Goal: Task Accomplishment & Management: Complete application form

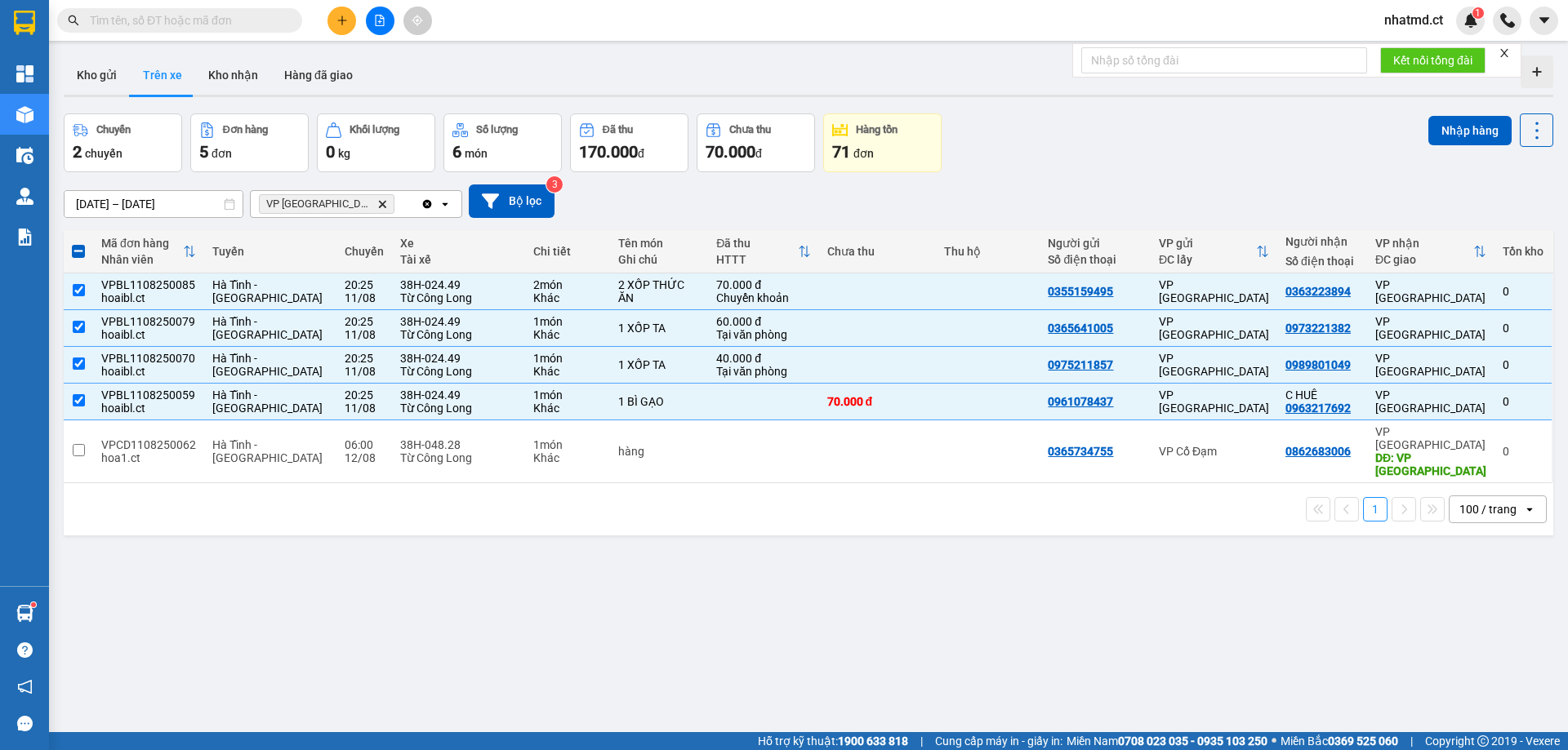
click at [243, 23] on input "text" at bounding box center [186, 21] width 193 height 18
click at [86, 76] on button "Kho gửi" at bounding box center [97, 75] width 67 height 39
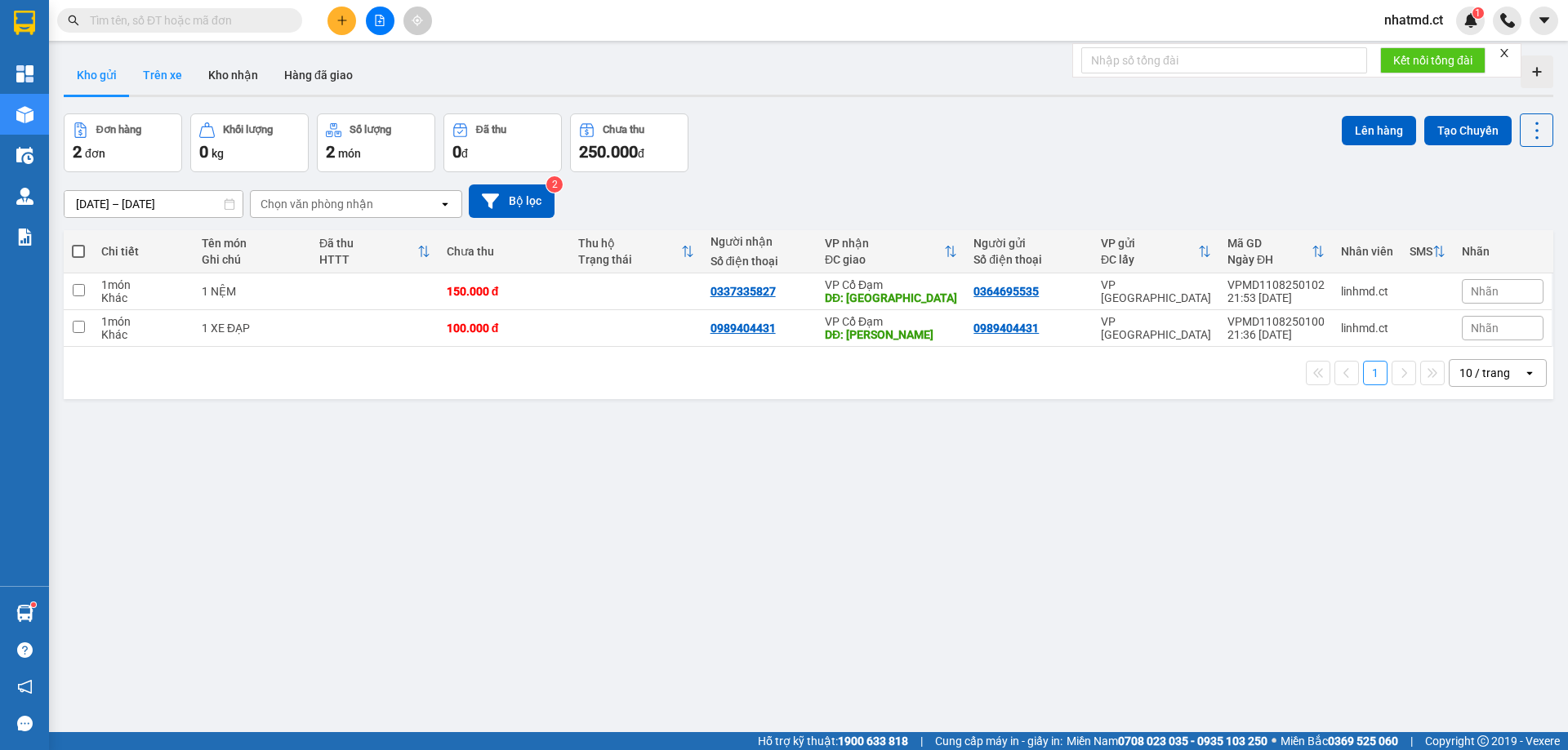
click at [144, 78] on button "Trên xe" at bounding box center [163, 75] width 66 height 39
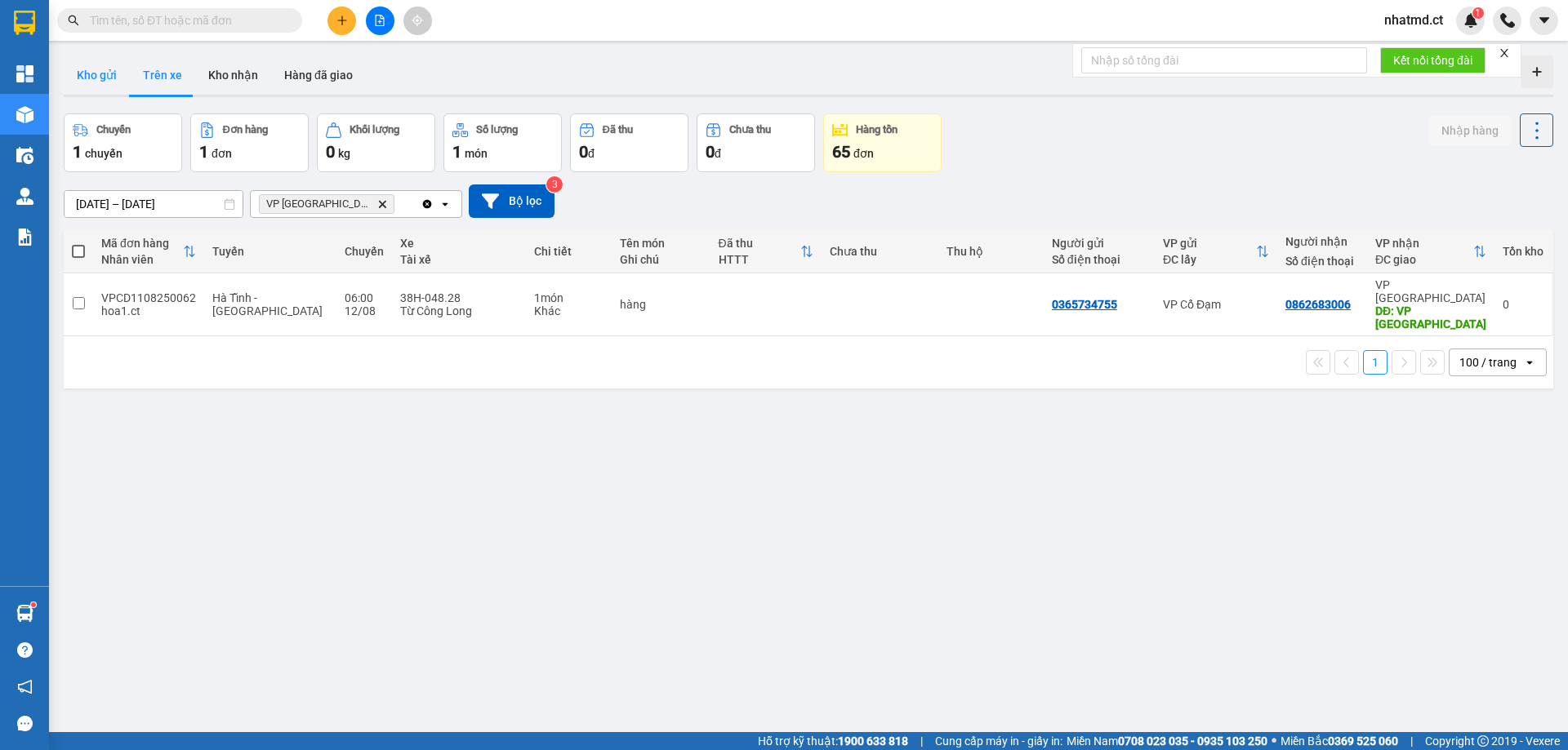
click at [106, 75] on button "Kho gửi" at bounding box center [97, 75] width 67 height 39
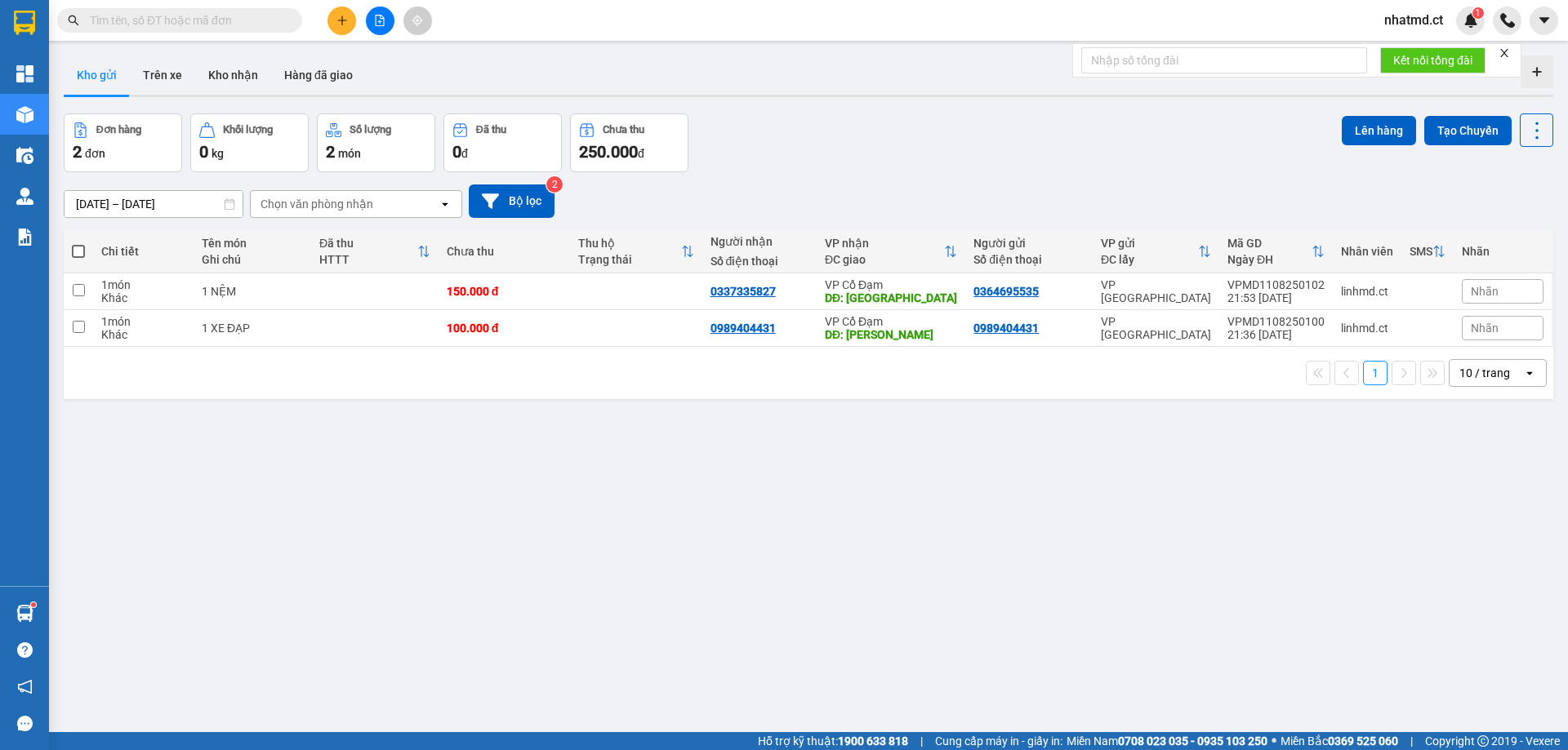
click at [155, 29] on span at bounding box center [179, 20] width 245 height 24
click at [155, 28] on input "text" at bounding box center [186, 21] width 193 height 18
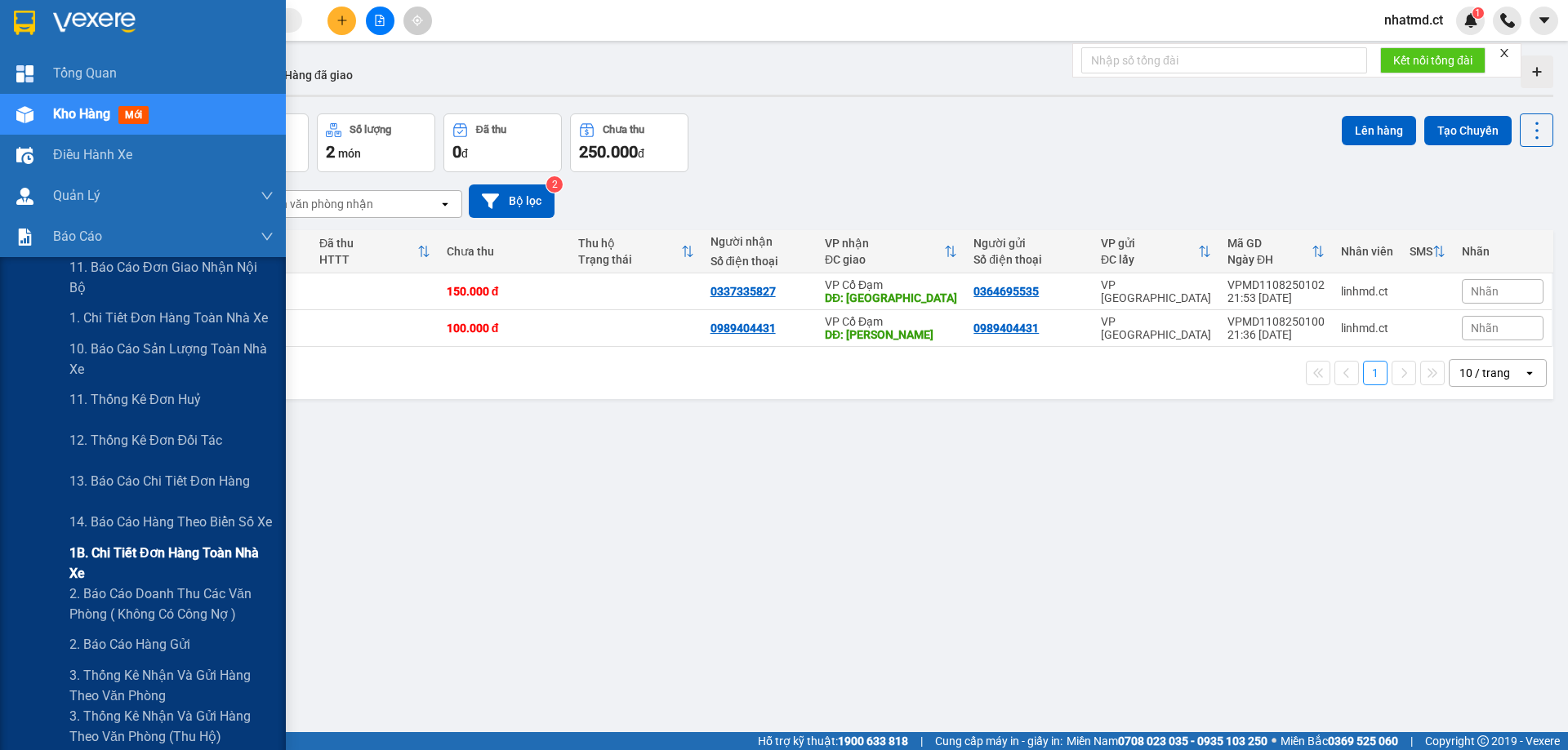
click at [103, 551] on span "1B. Chi tiết đơn hàng toàn nhà xe" at bounding box center [171, 563] width 204 height 41
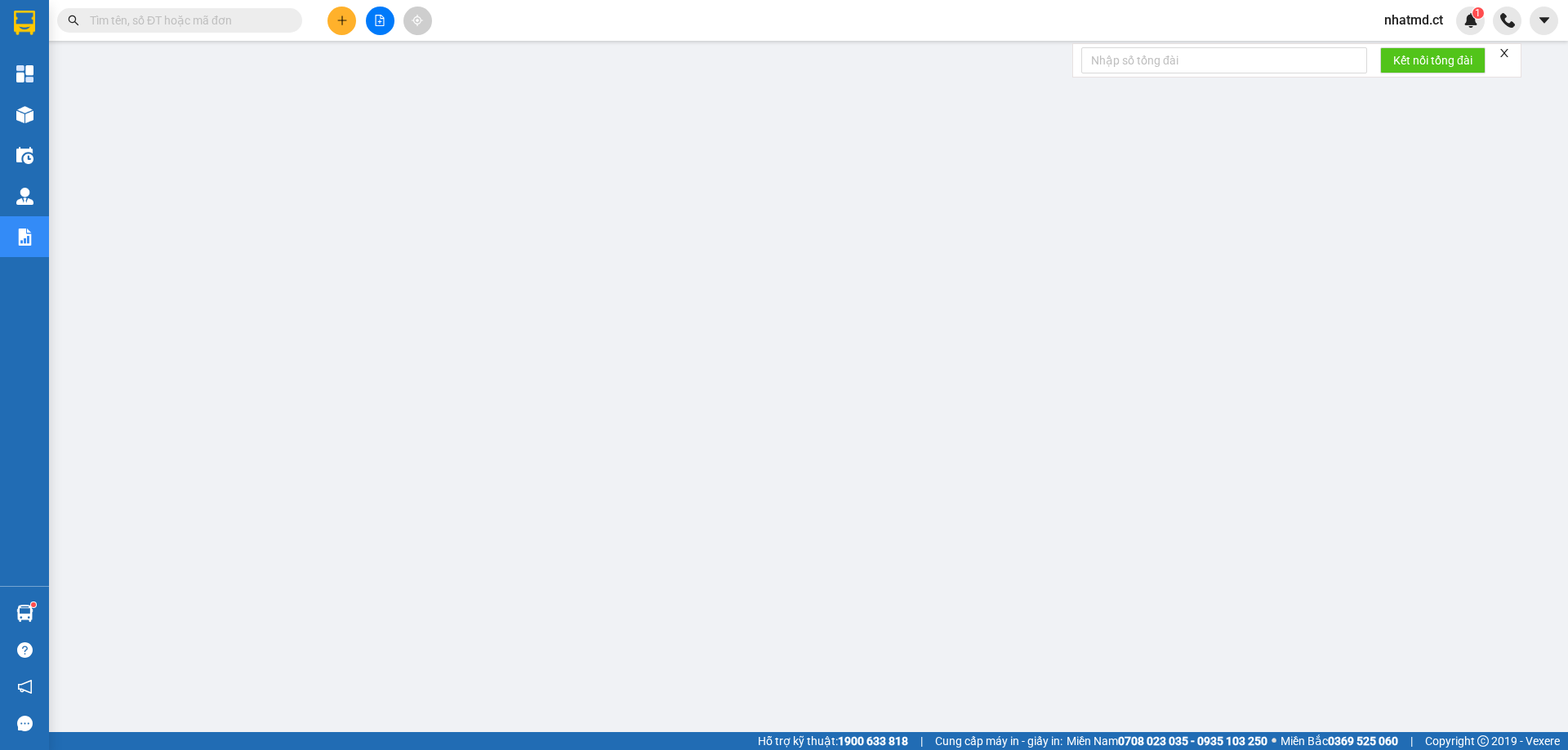
click at [244, 10] on span at bounding box center [179, 20] width 245 height 24
click at [206, 12] on input "text" at bounding box center [186, 21] width 193 height 18
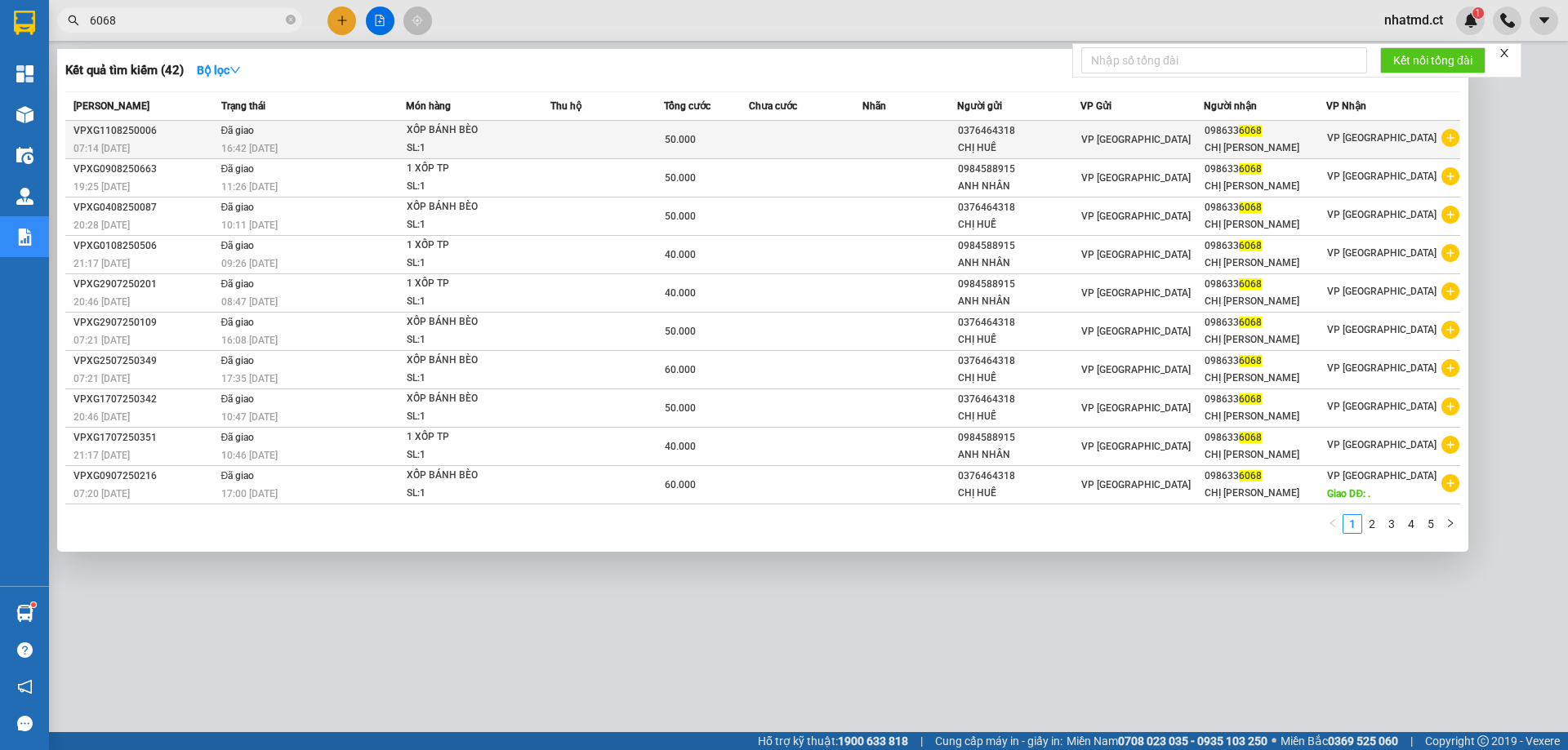
type input "6068"
click at [320, 141] on div "16:42 [DATE]" at bounding box center [313, 149] width 184 height 18
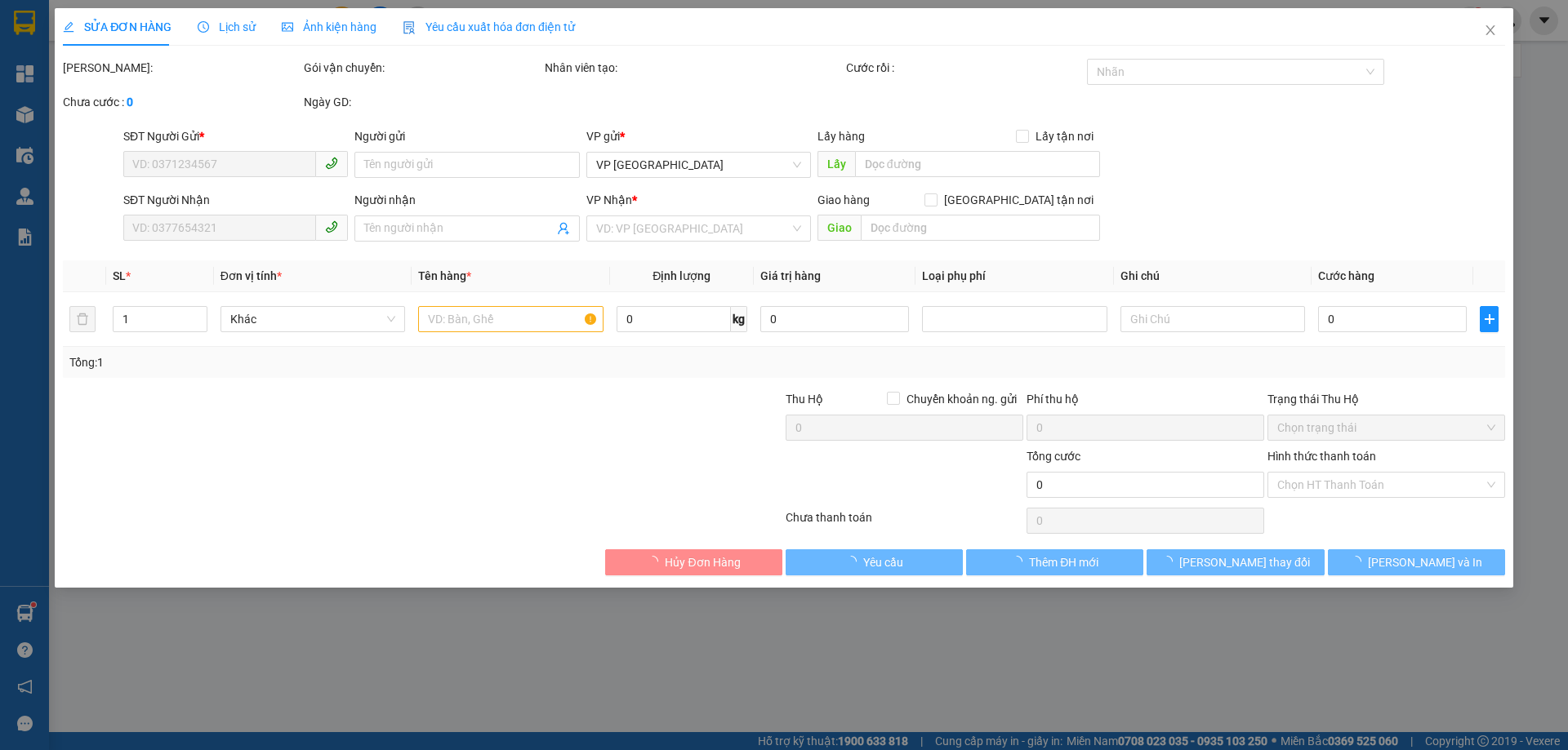
type input "0376464318"
type input "CHỊ HUẾ"
type input "0986336068"
type input "CHỊ [PERSON_NAME]"
type input "50.000"
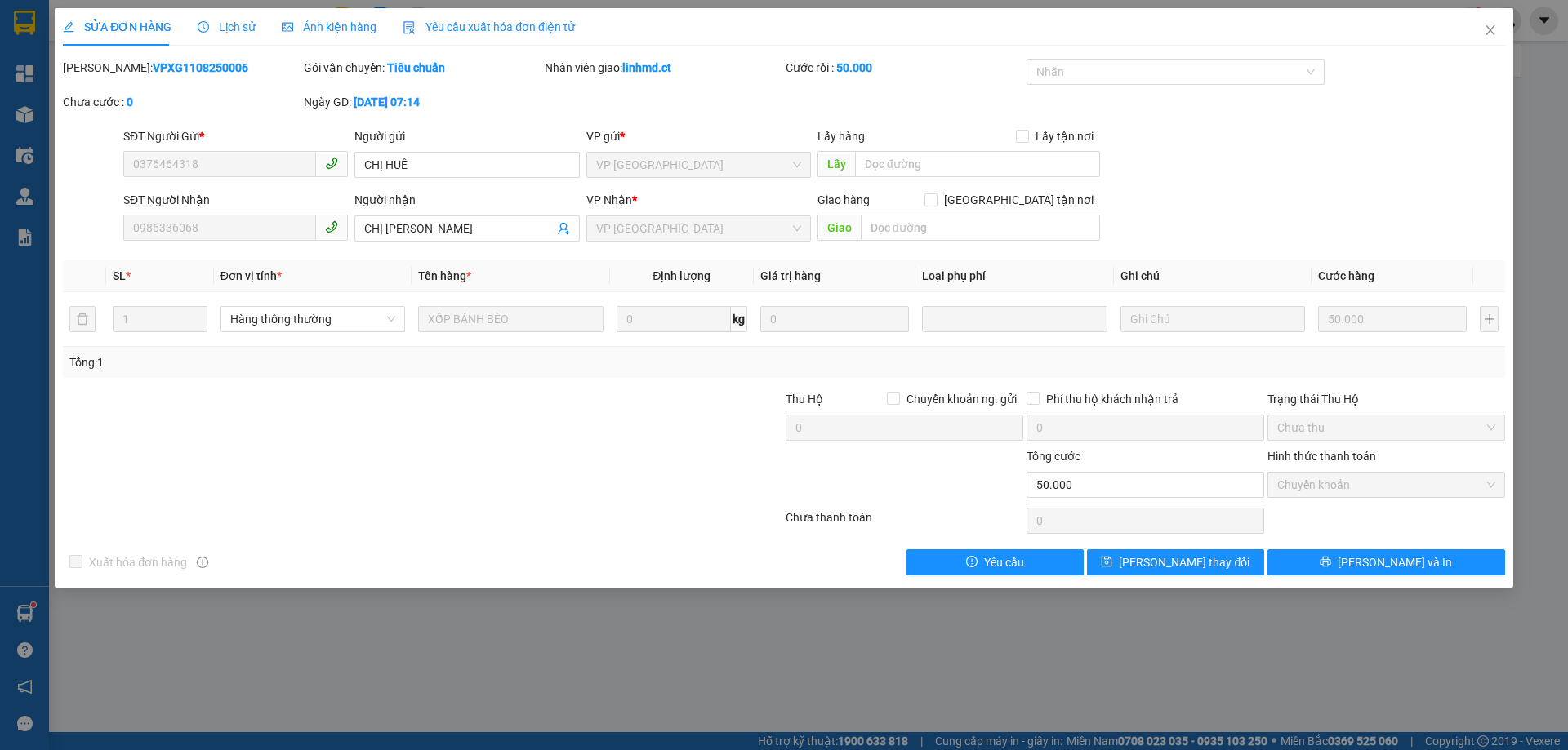
click at [214, 34] on div "Lịch sử" at bounding box center [226, 26] width 58 height 18
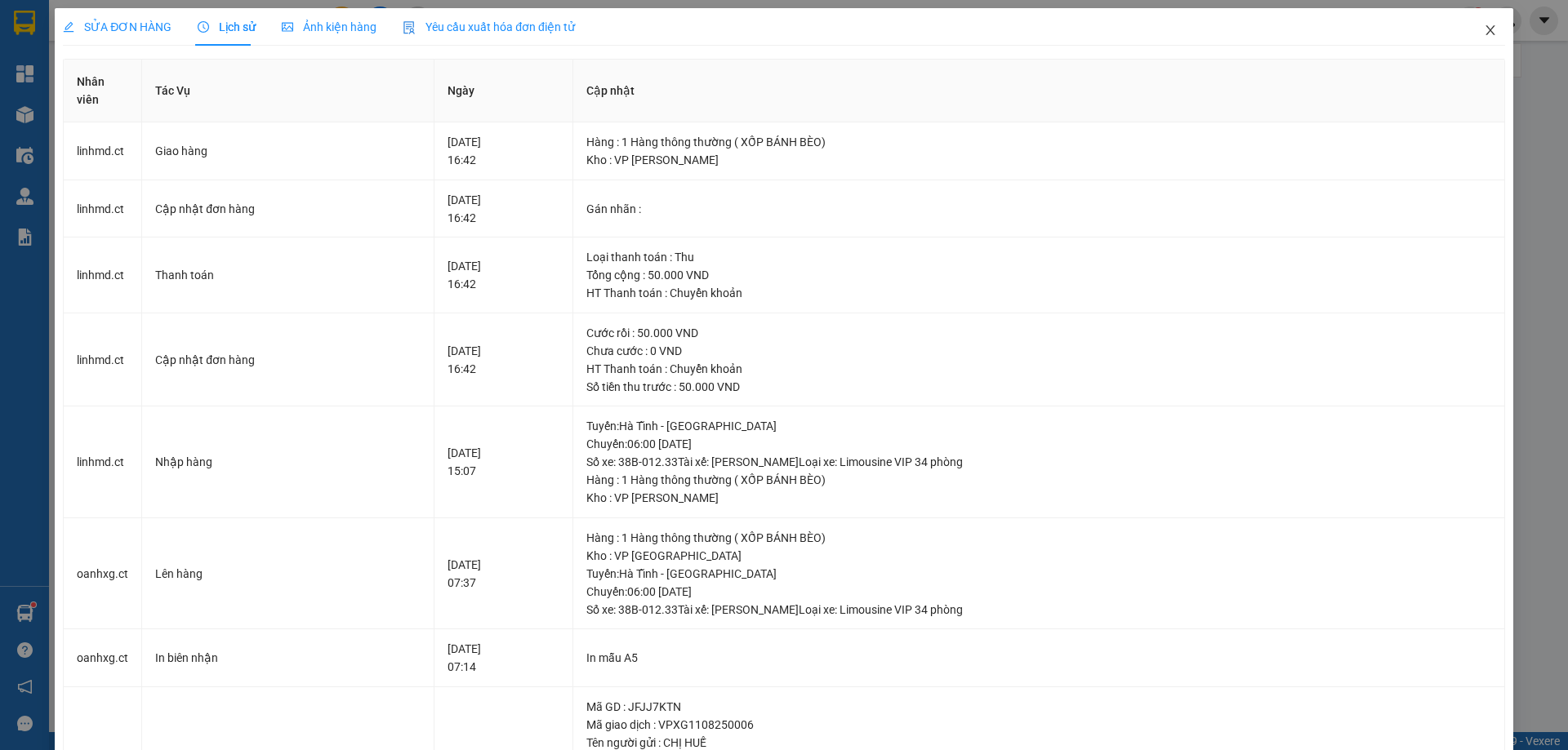
click at [1484, 36] on icon "close" at bounding box center [1490, 29] width 13 height 13
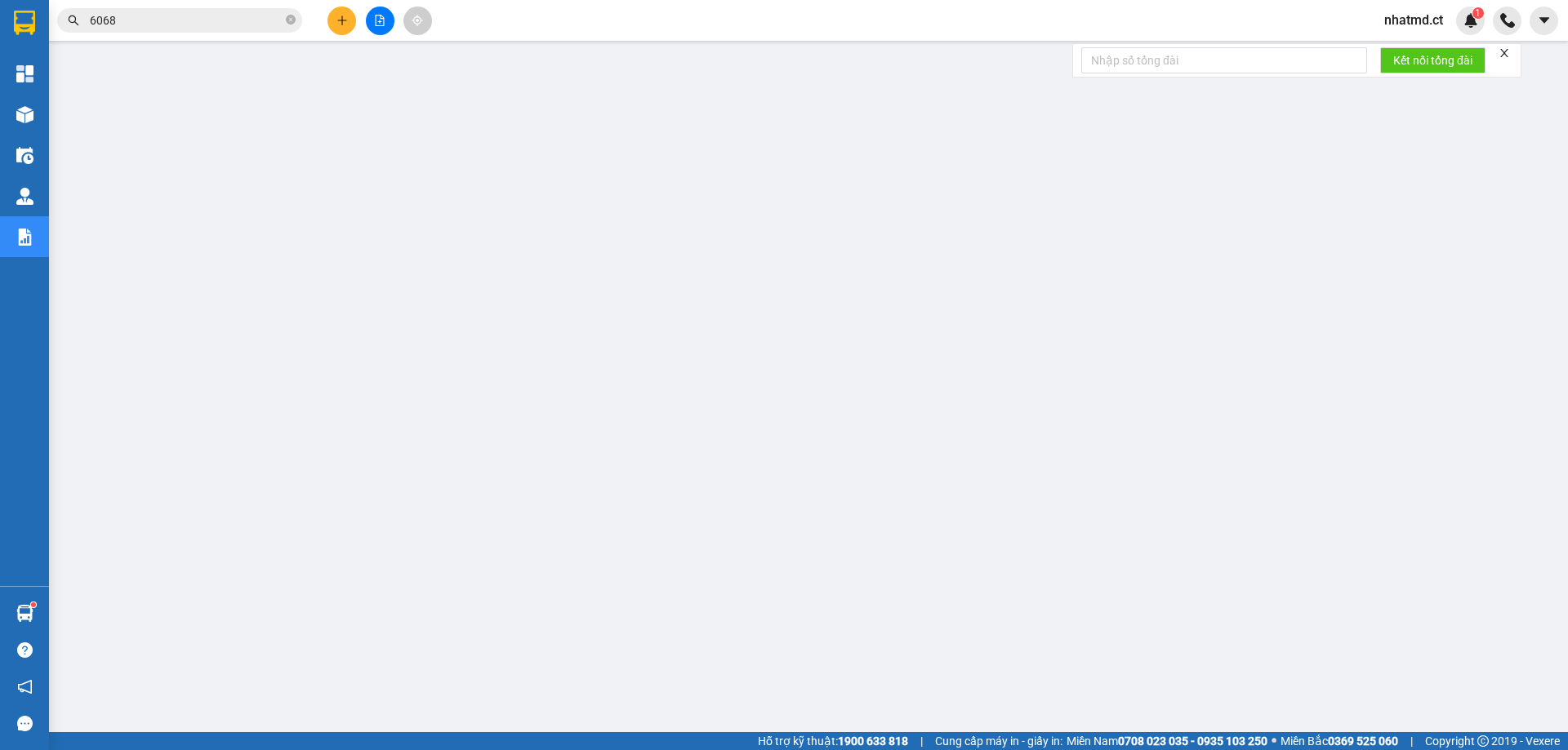
click at [135, 30] on span "6068" at bounding box center [179, 20] width 245 height 24
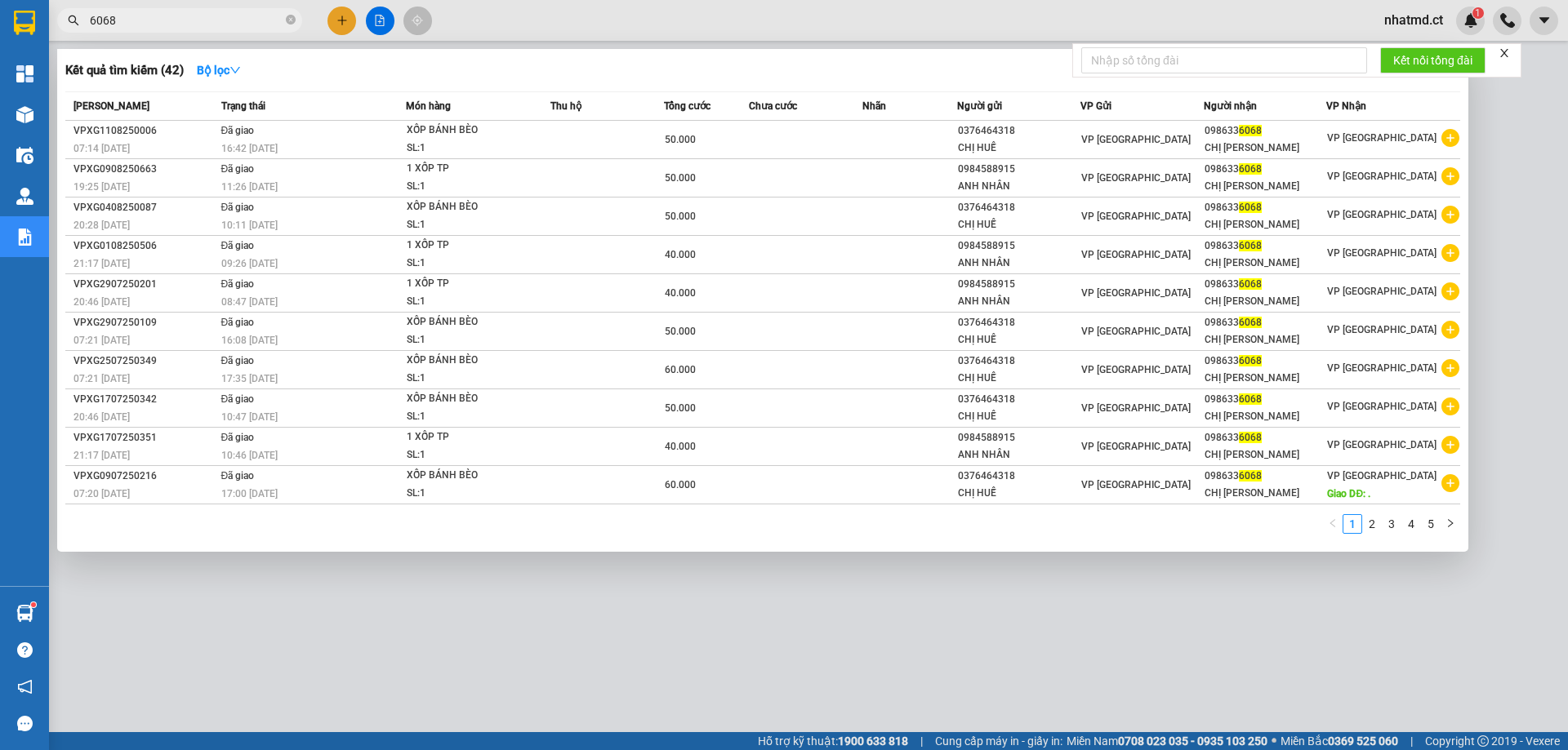
click at [140, 23] on input "6068" at bounding box center [186, 21] width 193 height 18
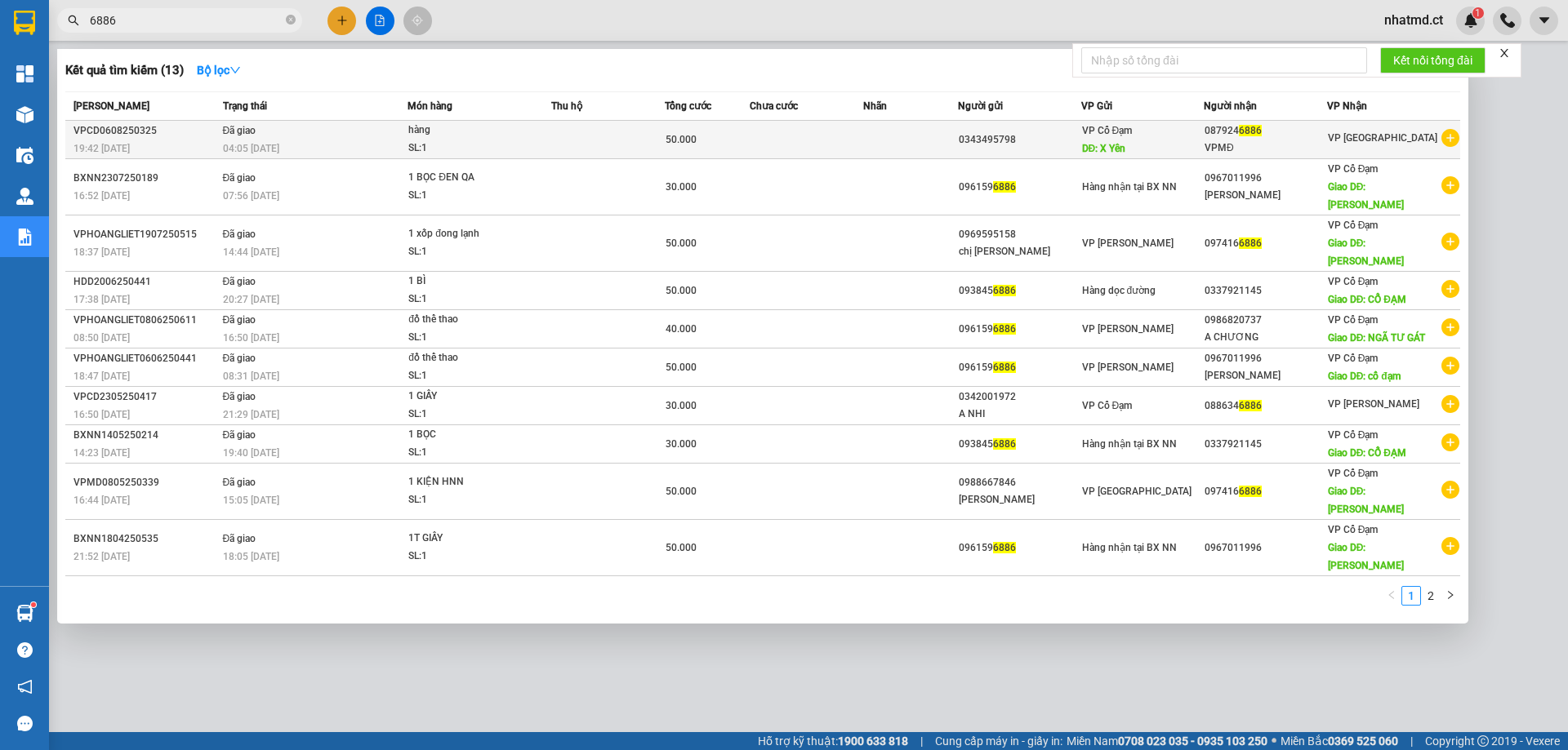
type input "6886"
click at [514, 152] on div "SL: 1" at bounding box center [469, 149] width 122 height 18
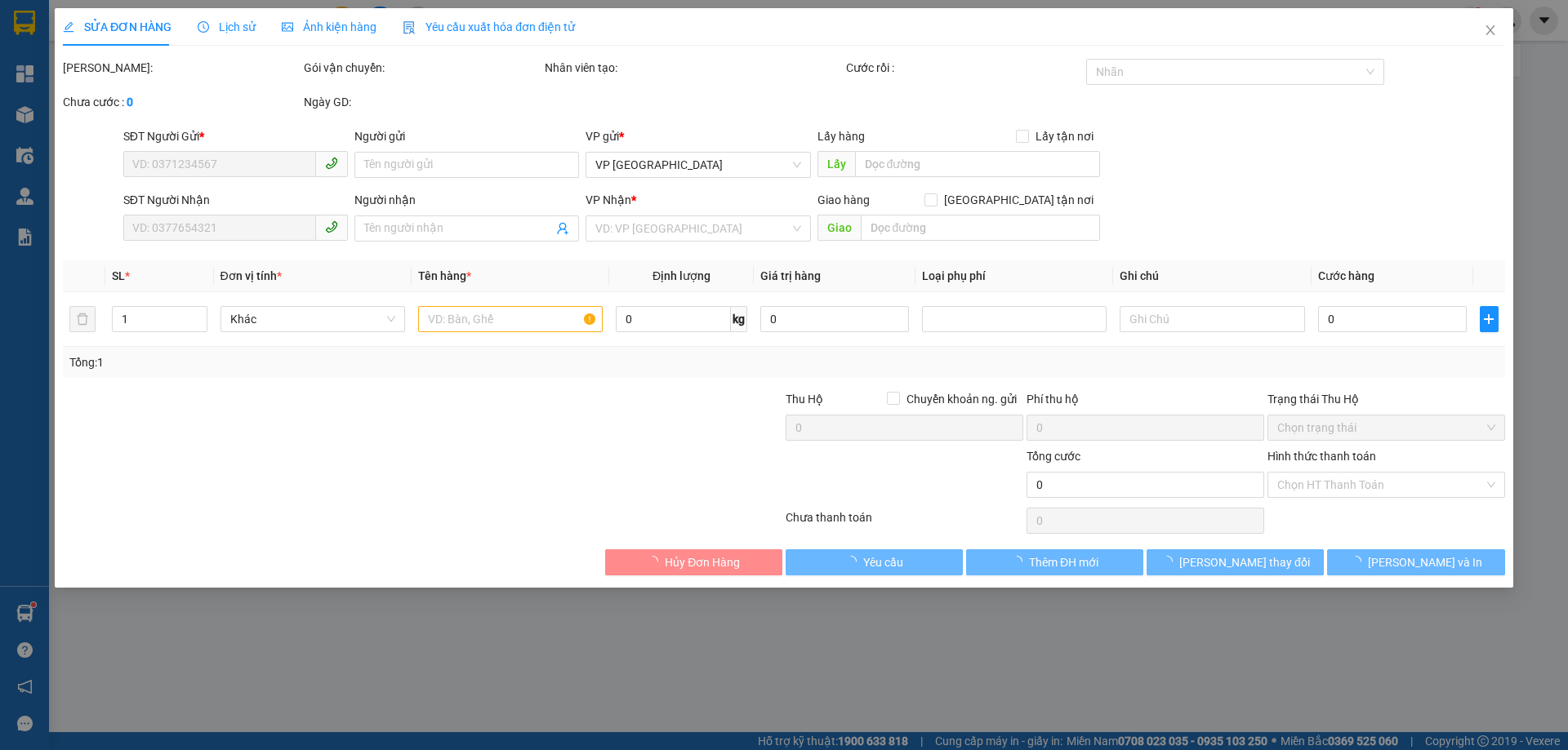
type input "0343495798"
type input "X Yên"
type input "0879246886"
type input "VPMĐ"
type input "50.000"
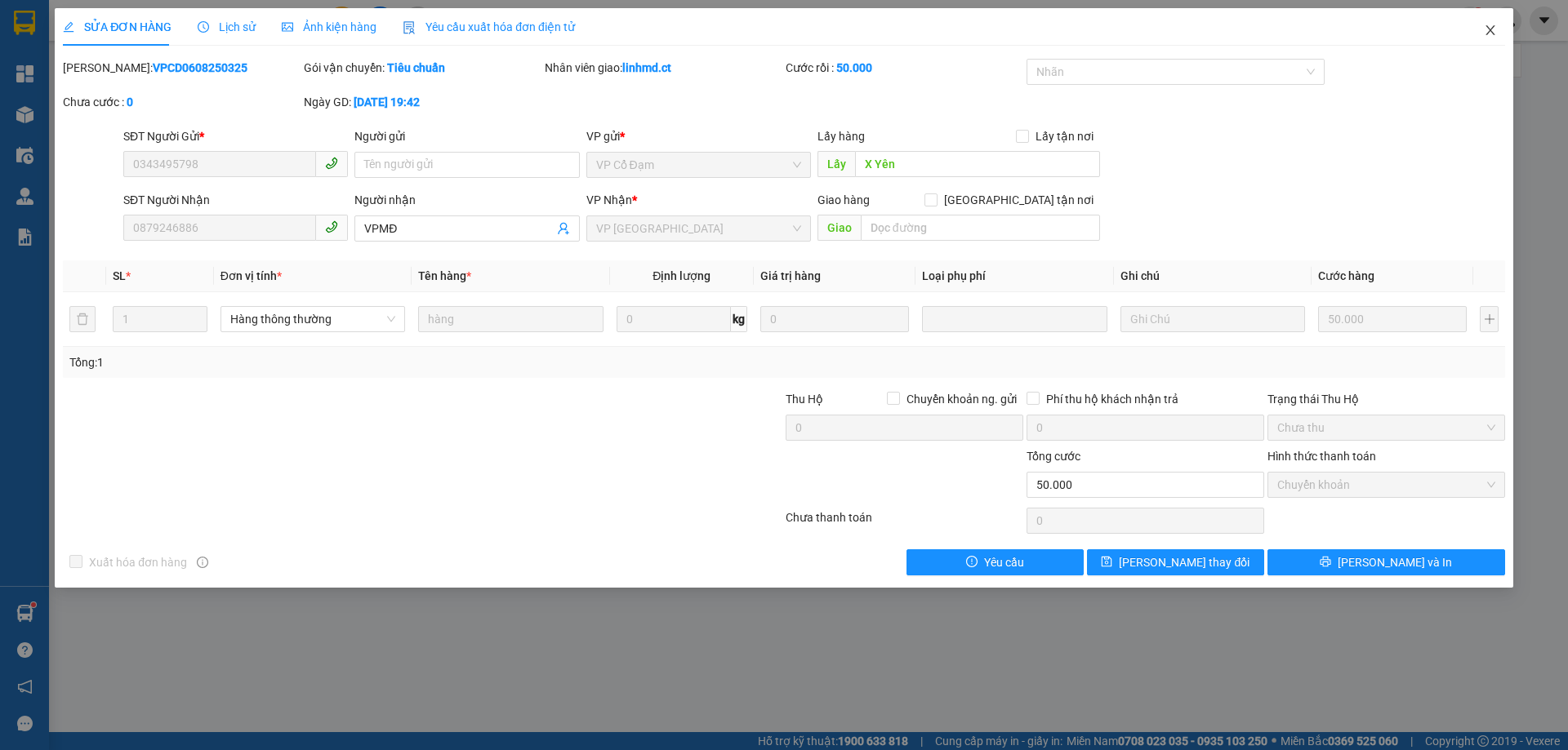
click at [1494, 38] on span "Close" at bounding box center [1490, 30] width 46 height 46
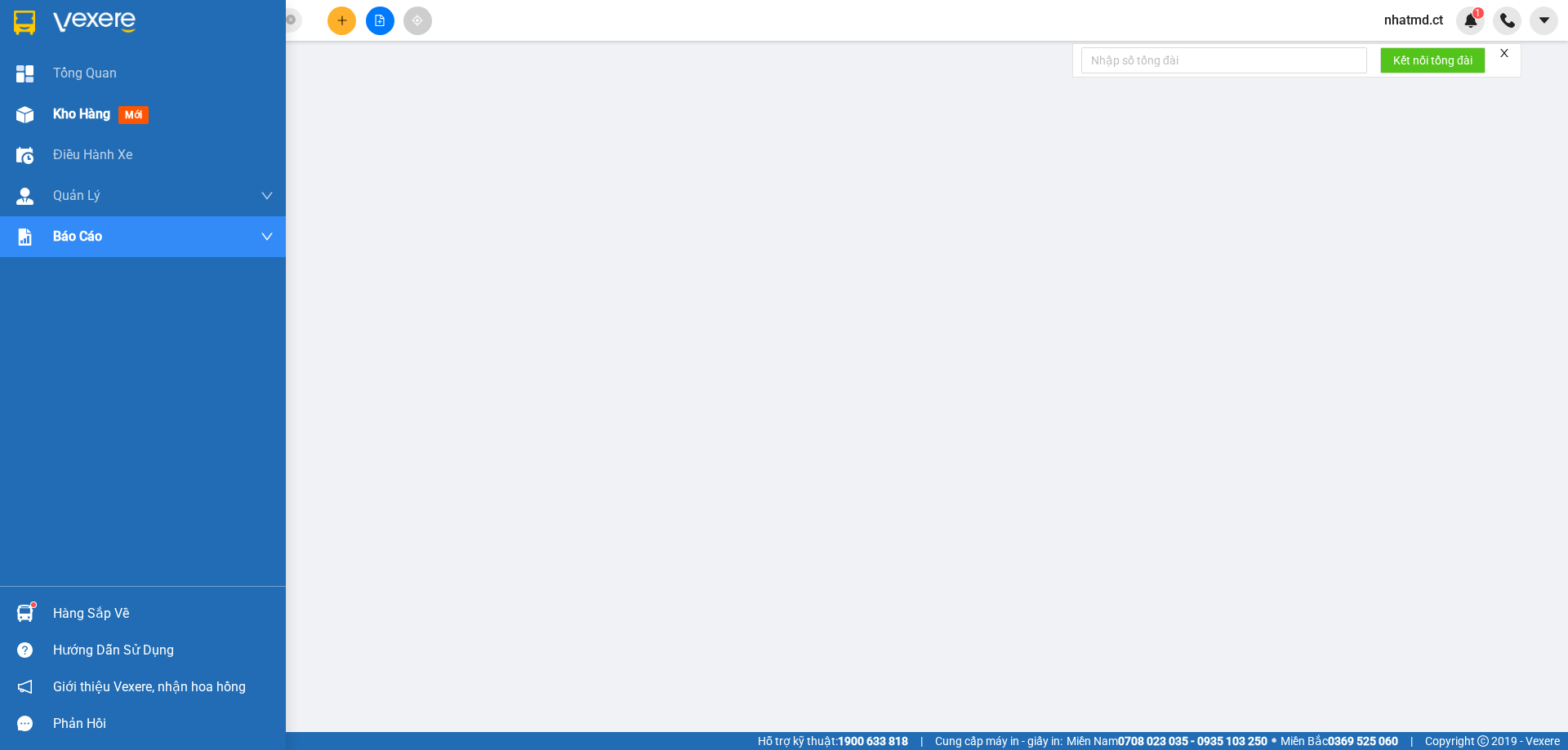
click at [94, 102] on div "Kho hàng mới" at bounding box center [163, 115] width 220 height 41
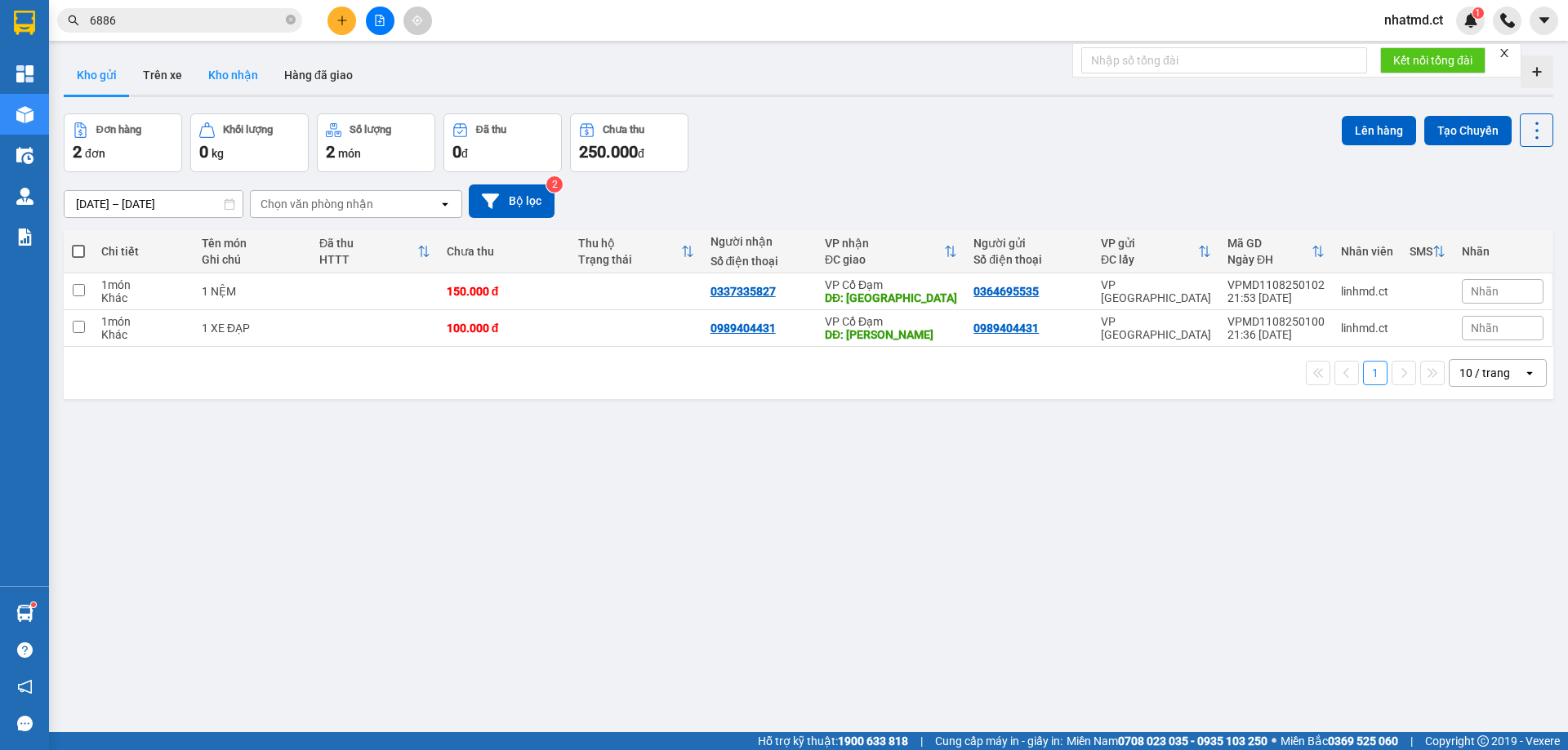
click at [237, 76] on button "Kho nhận" at bounding box center [233, 75] width 76 height 39
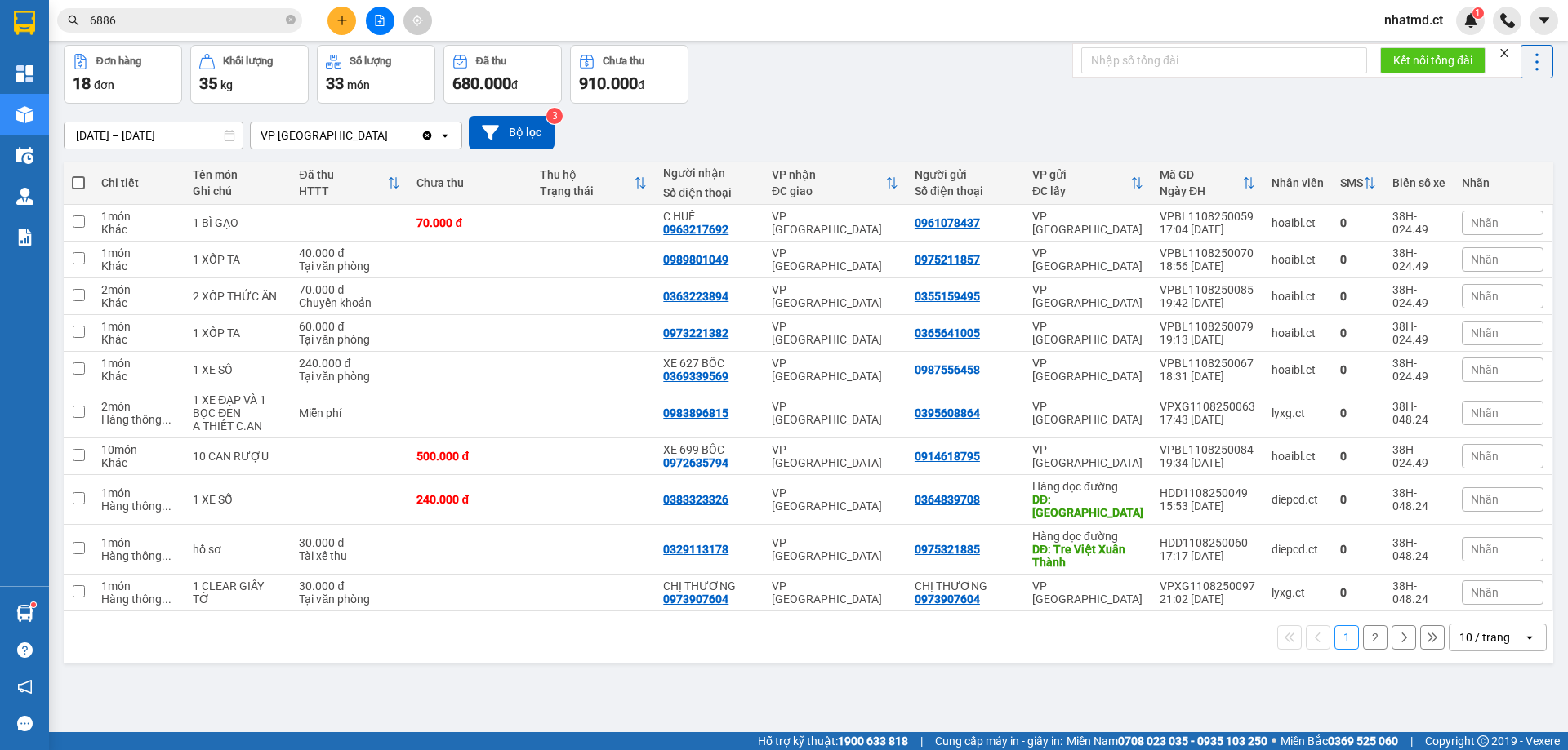
scroll to position [75, 0]
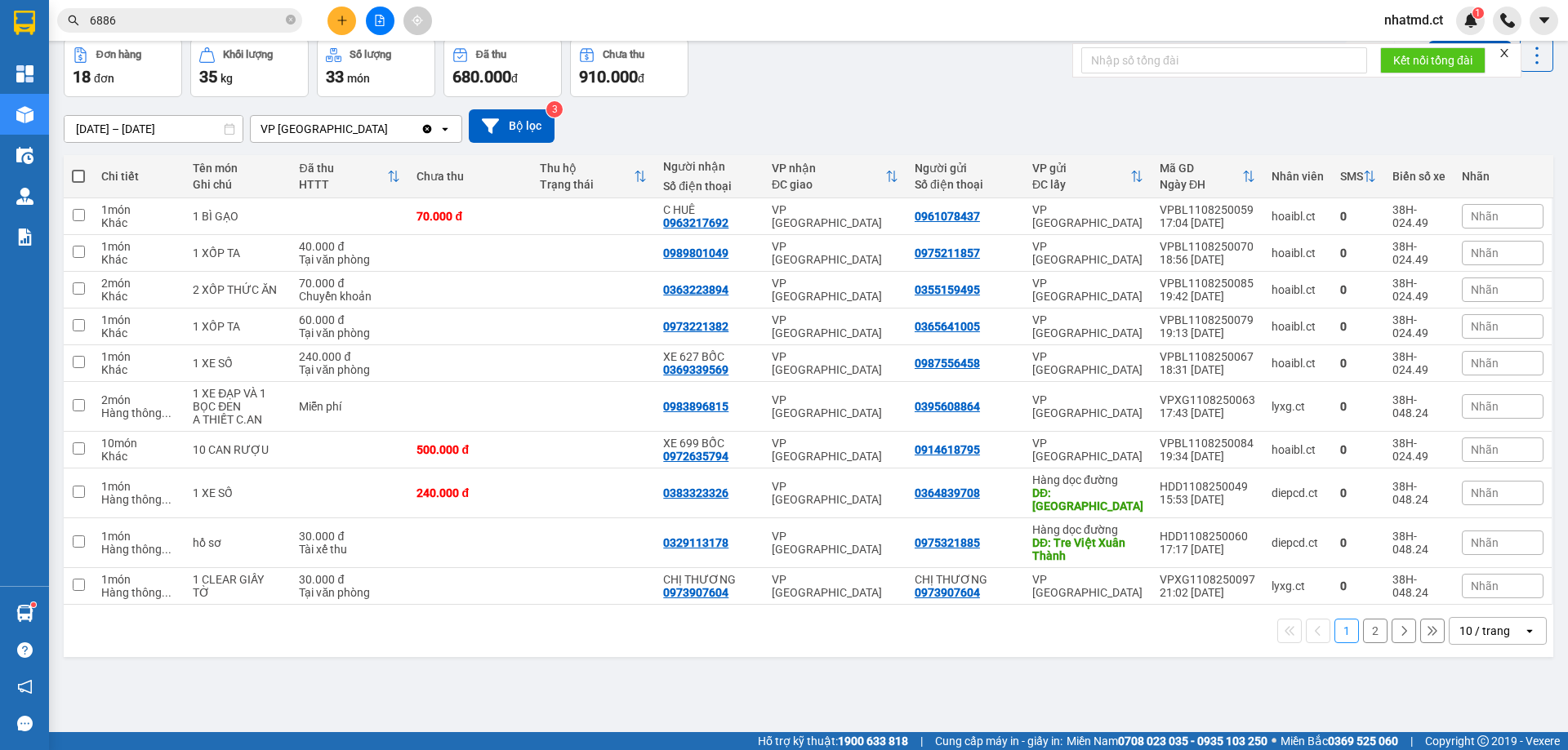
click at [1467, 625] on div "10 / trang" at bounding box center [1485, 631] width 51 height 17
click at [1462, 587] on span "100 / trang" at bounding box center [1479, 582] width 59 height 17
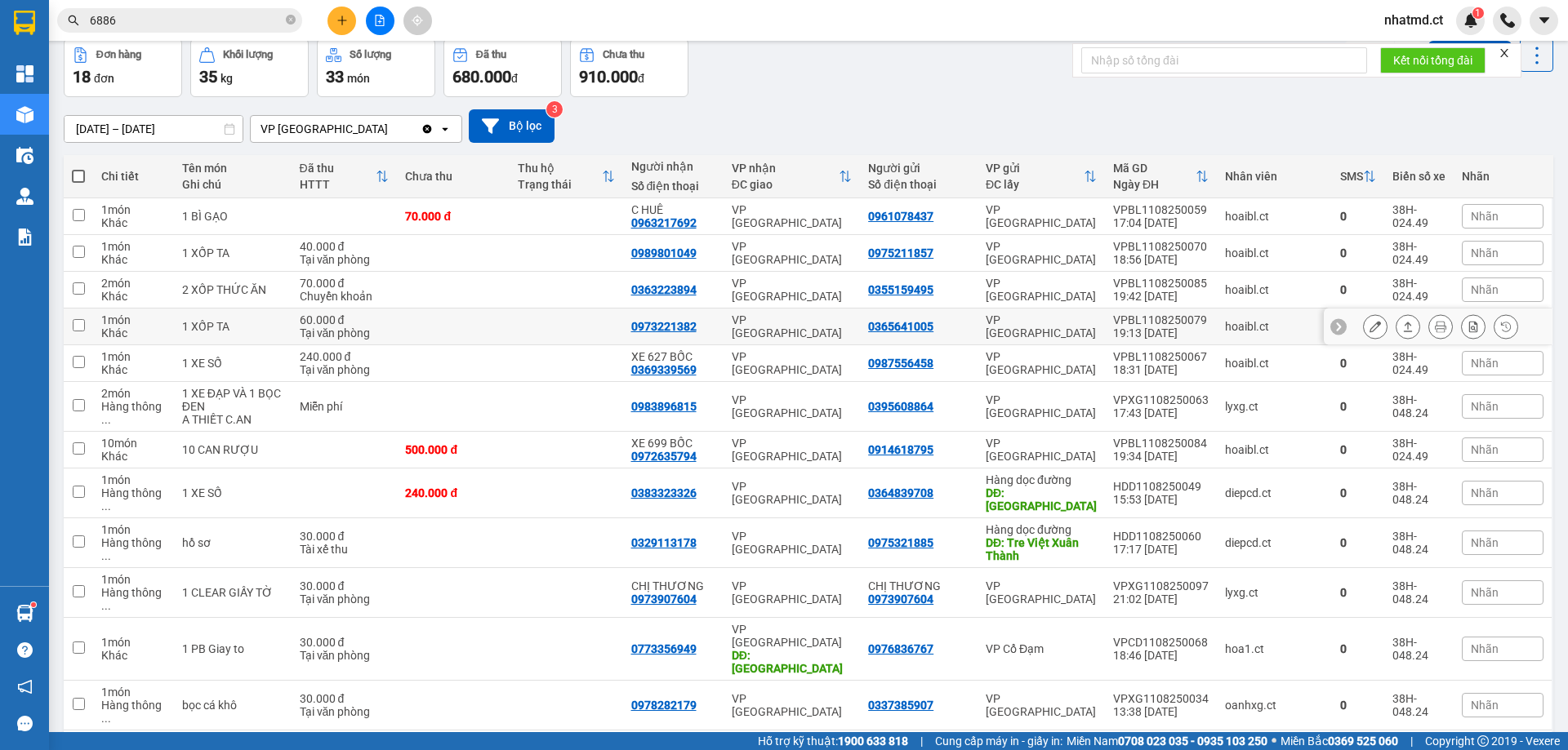
click at [526, 322] on td at bounding box center [565, 327] width 113 height 37
checkbox input "true"
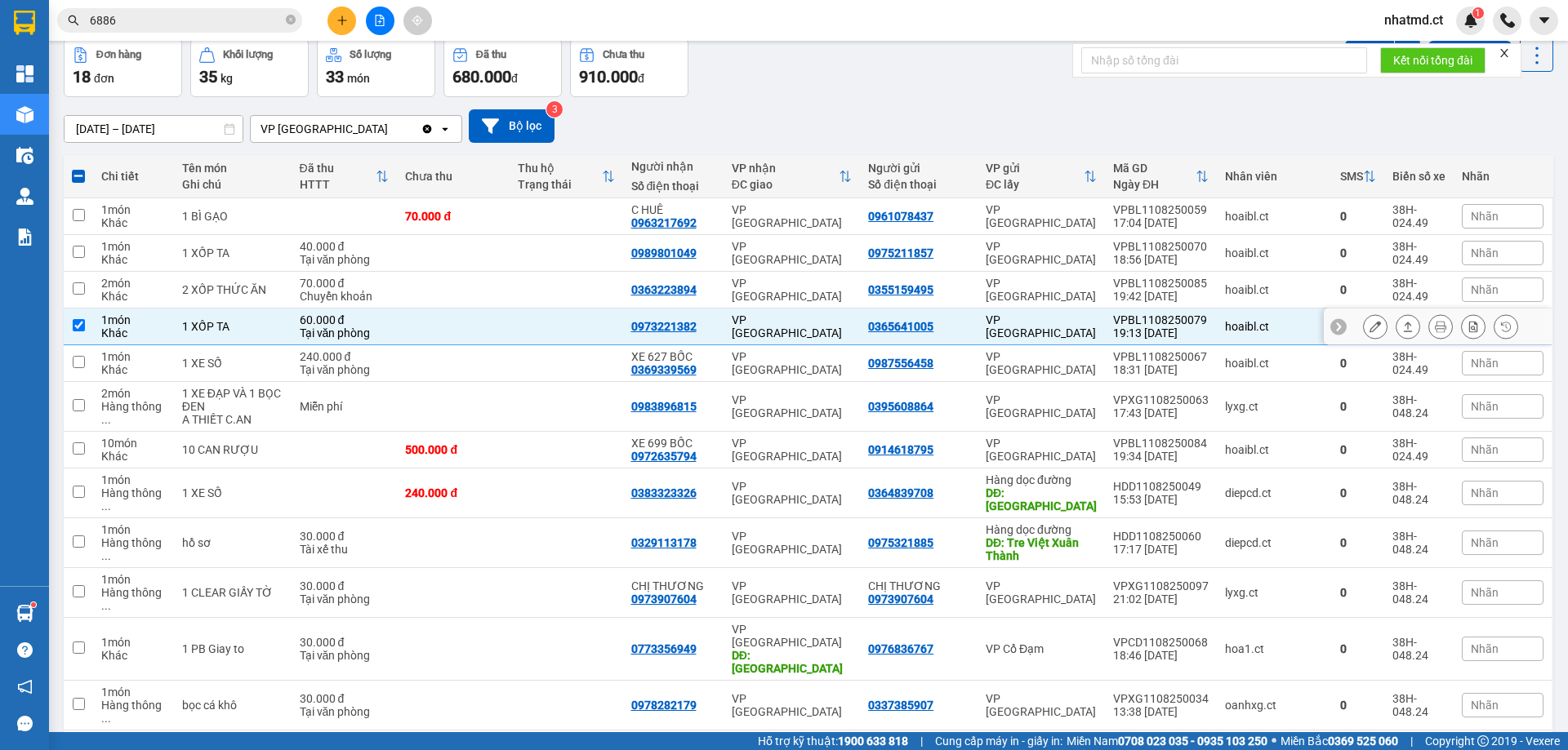
click at [1375, 327] on div at bounding box center [1441, 326] width 155 height 24
click at [1372, 322] on button at bounding box center [1374, 326] width 23 height 28
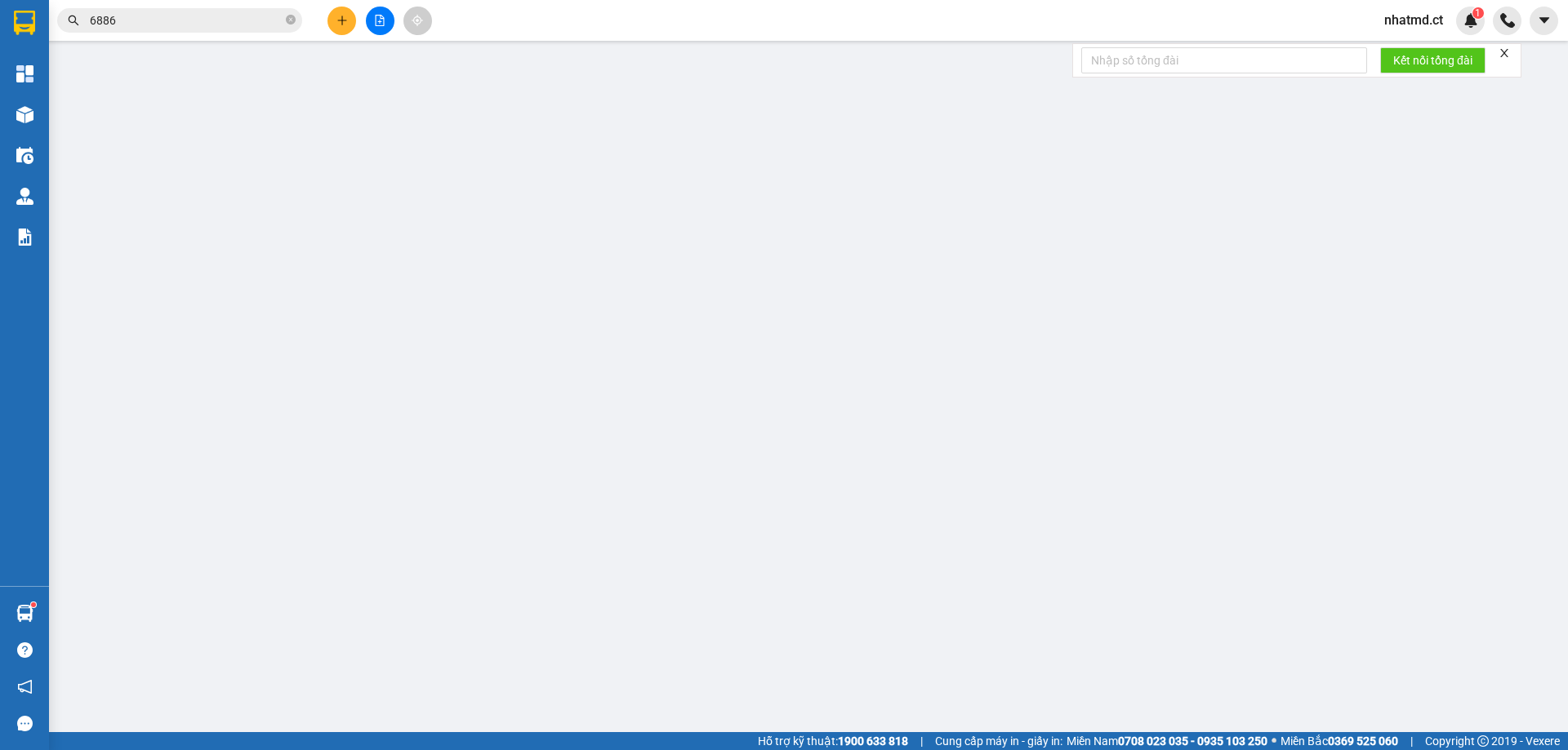
type input "0365641005"
type input "0973221382"
type input "60.000"
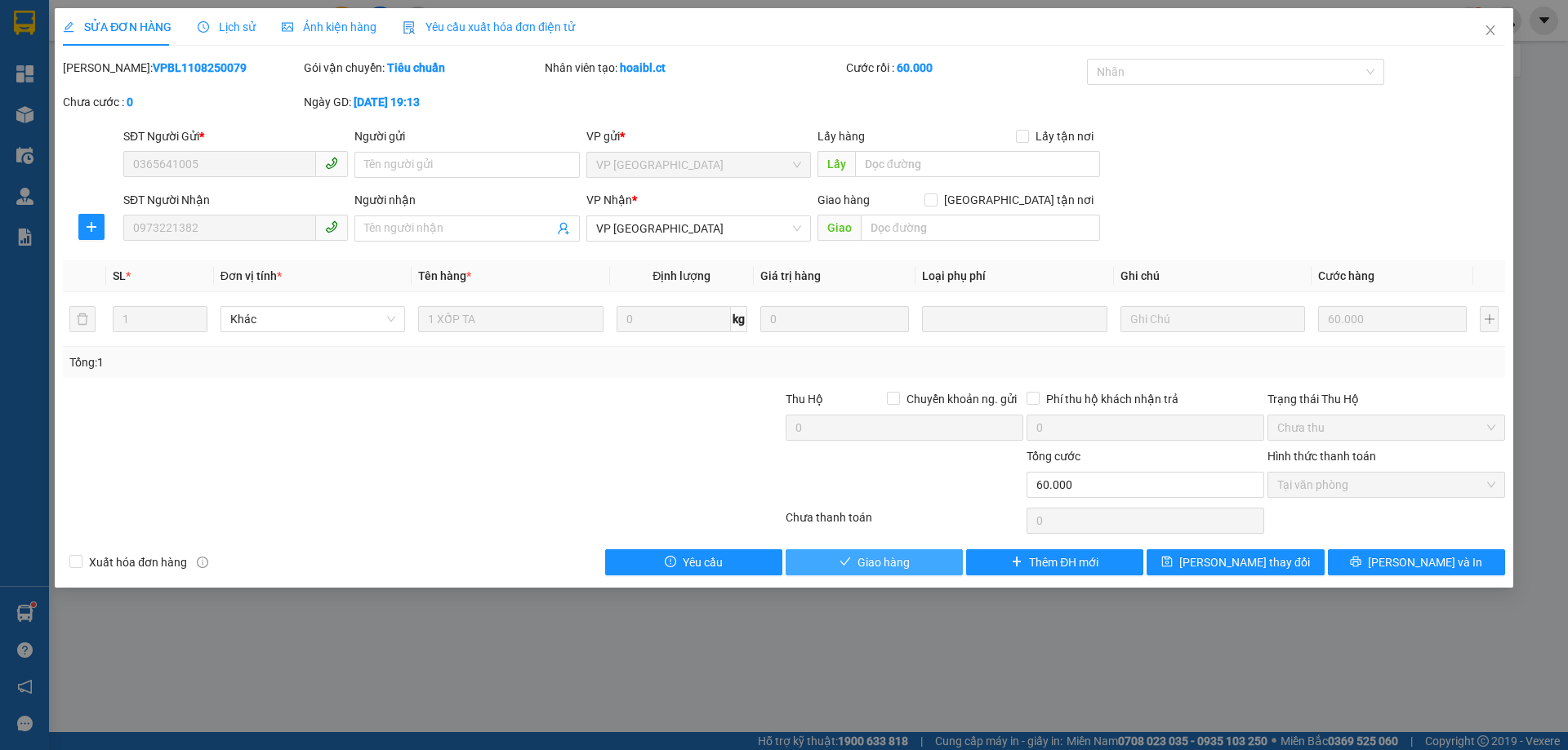
click at [865, 563] on span "Giao hàng" at bounding box center [882, 562] width 52 height 18
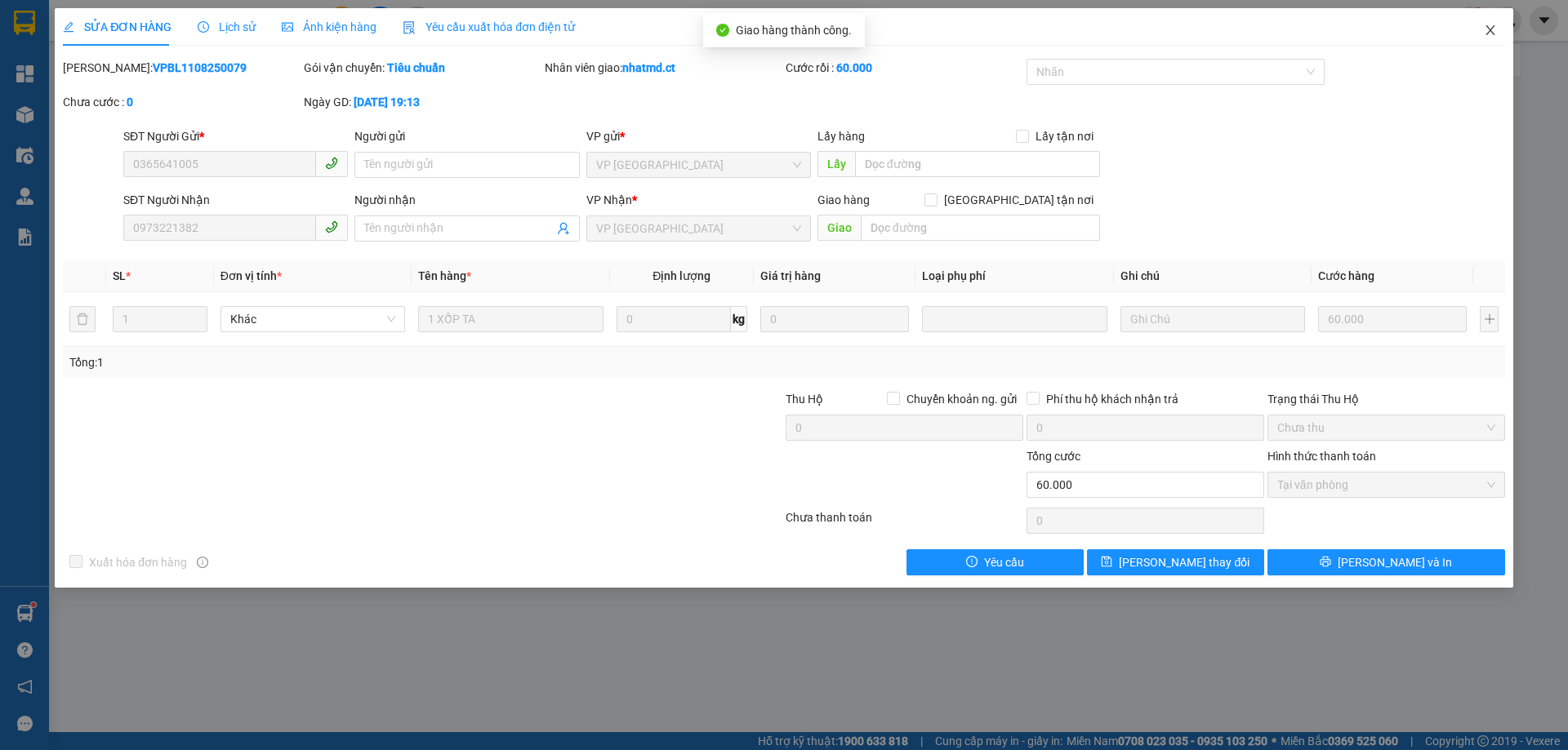
click at [1497, 29] on icon "close" at bounding box center [1490, 29] width 13 height 13
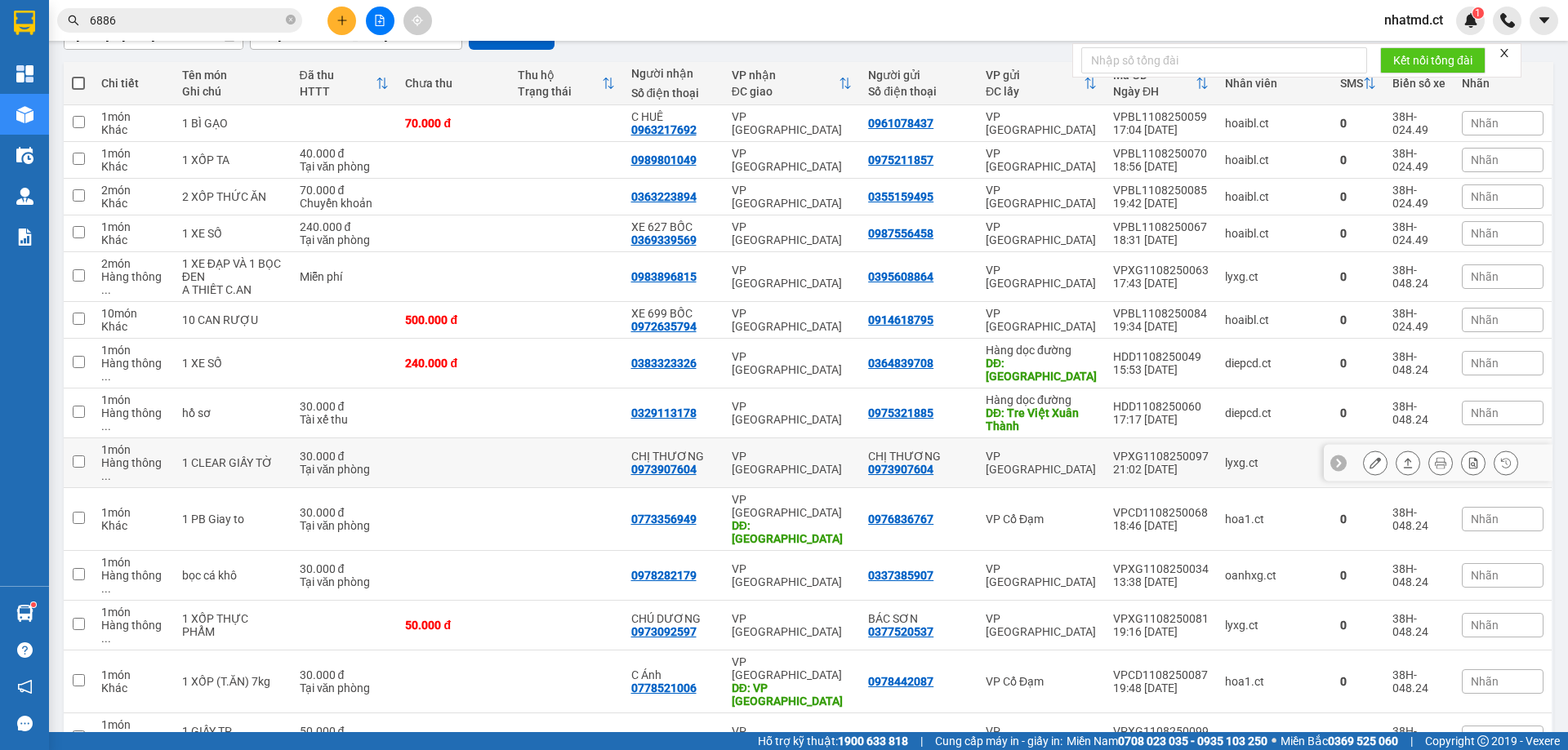
scroll to position [285, 0]
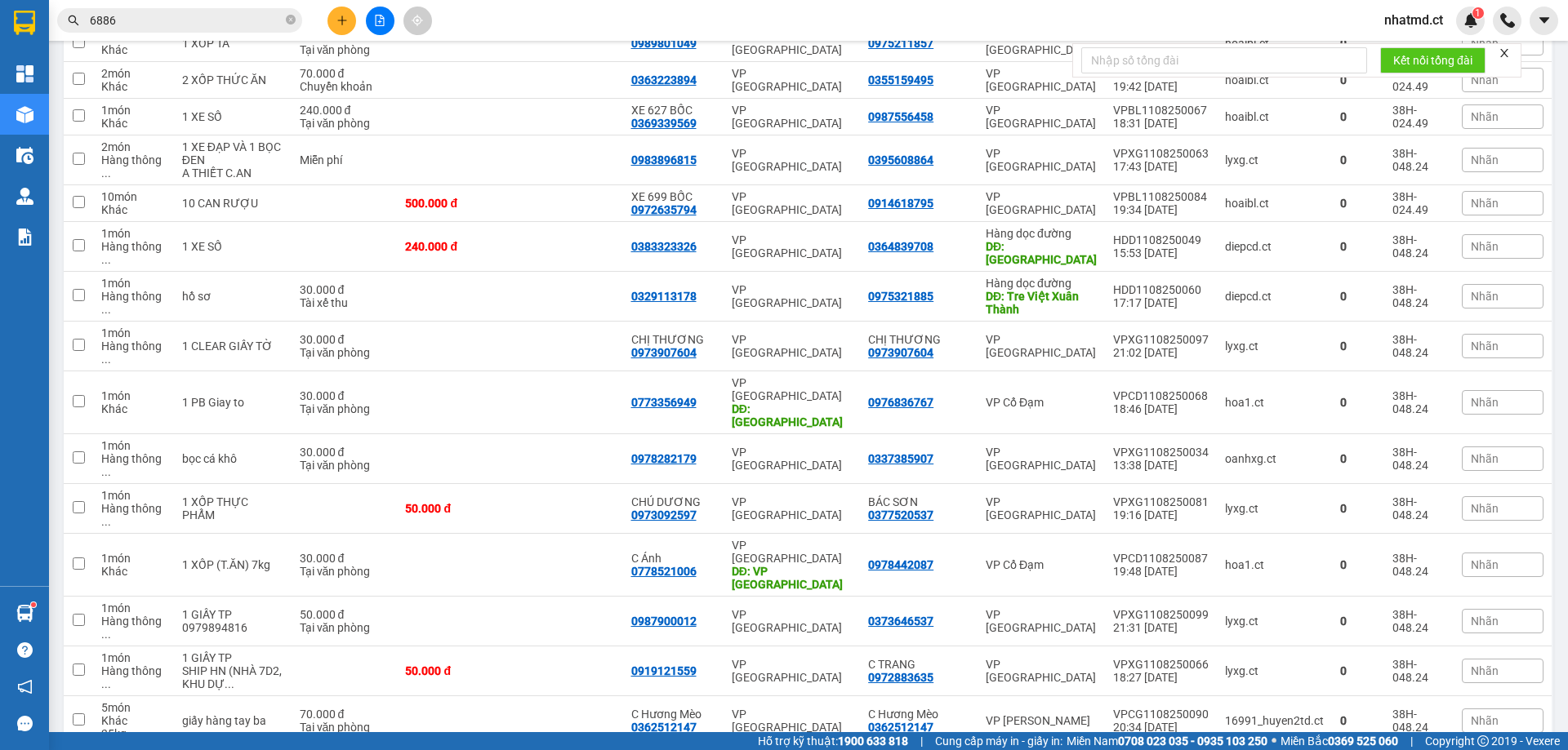
click at [544, 746] on td at bounding box center [565, 765] width 113 height 37
click at [1054, 749] on div "VP Cổ Đạm" at bounding box center [1040, 764] width 111 height 13
checkbox input "false"
click at [455, 696] on td at bounding box center [452, 721] width 113 height 50
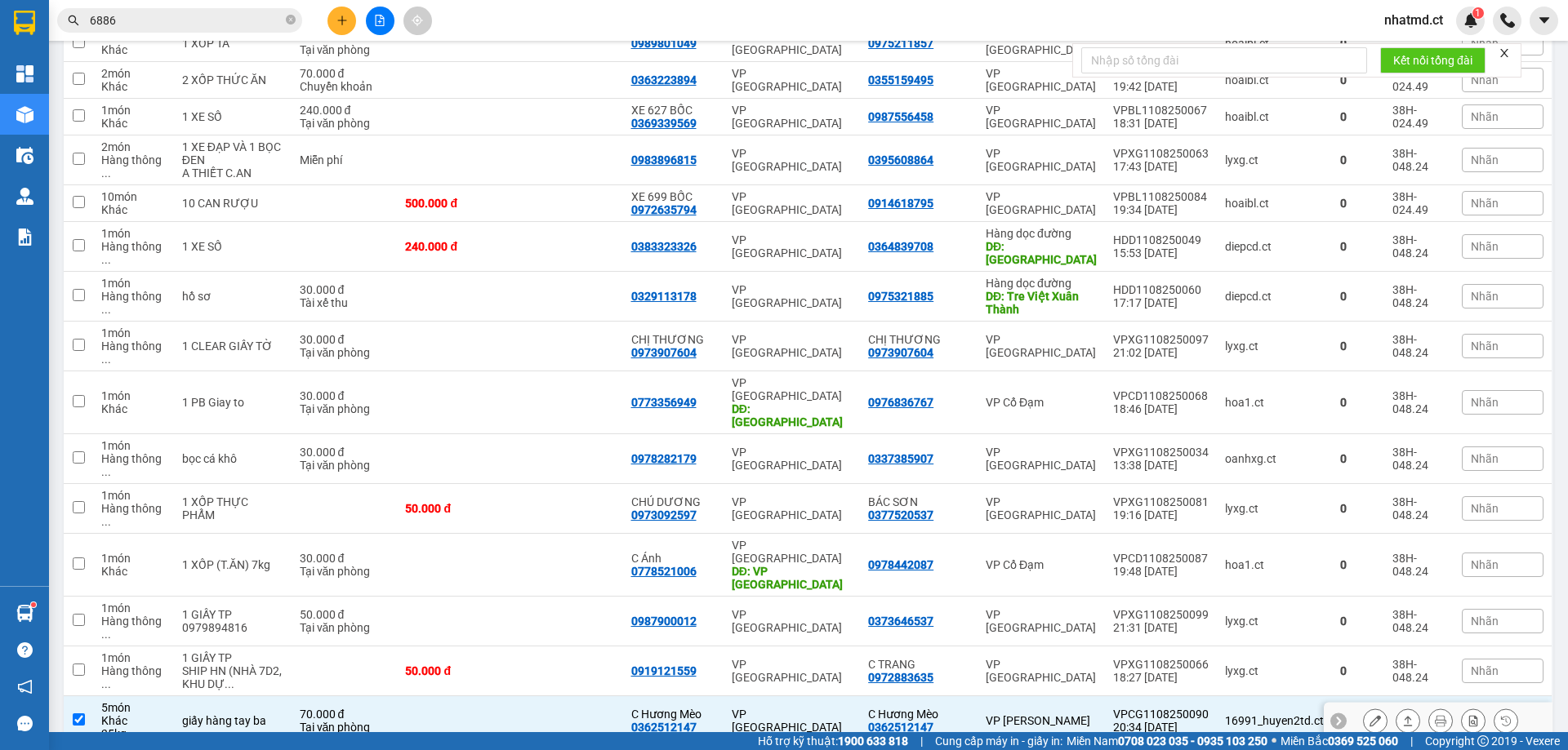
click at [455, 696] on td at bounding box center [452, 721] width 113 height 50
checkbox input "false"
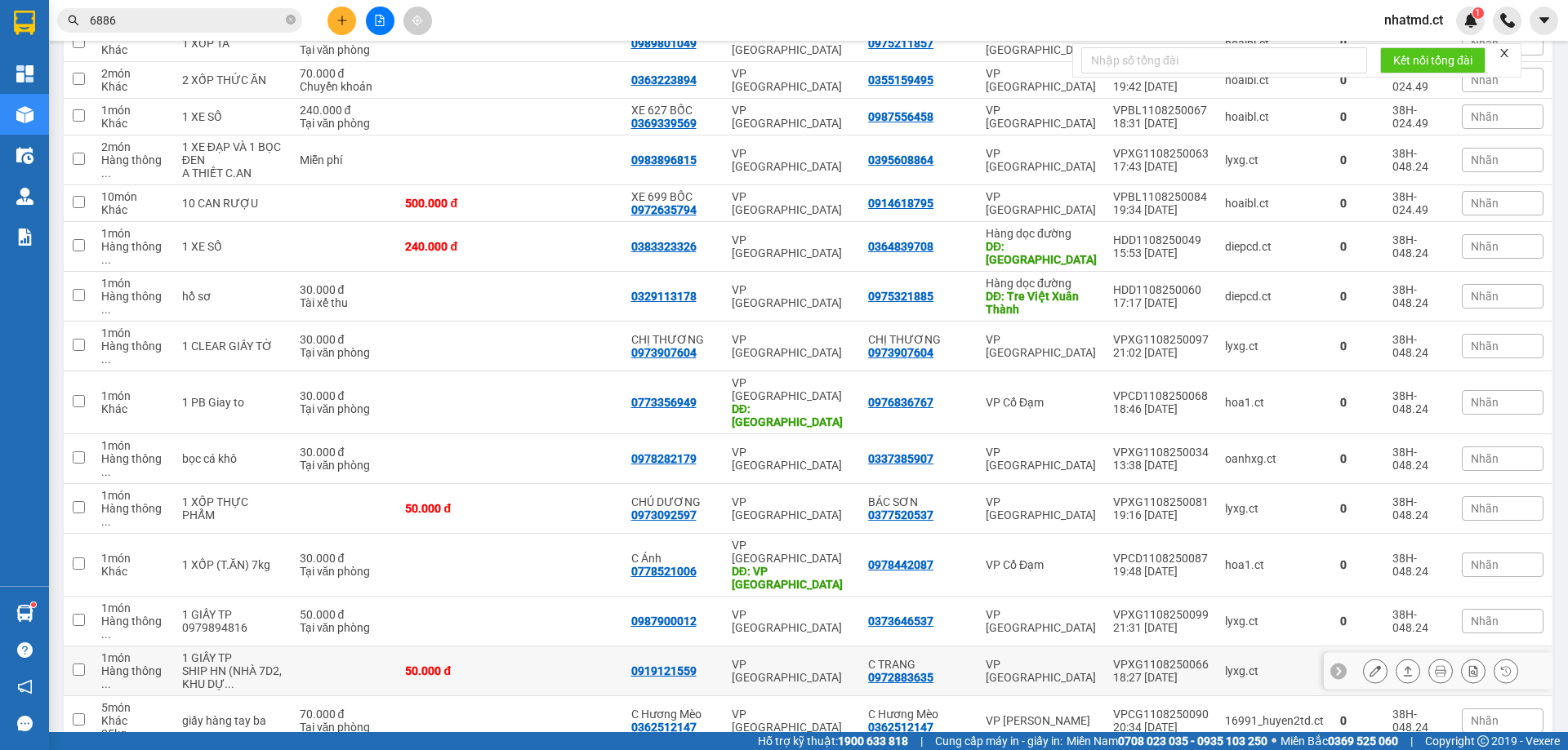
click at [527, 646] on td at bounding box center [565, 671] width 113 height 50
checkbox input "true"
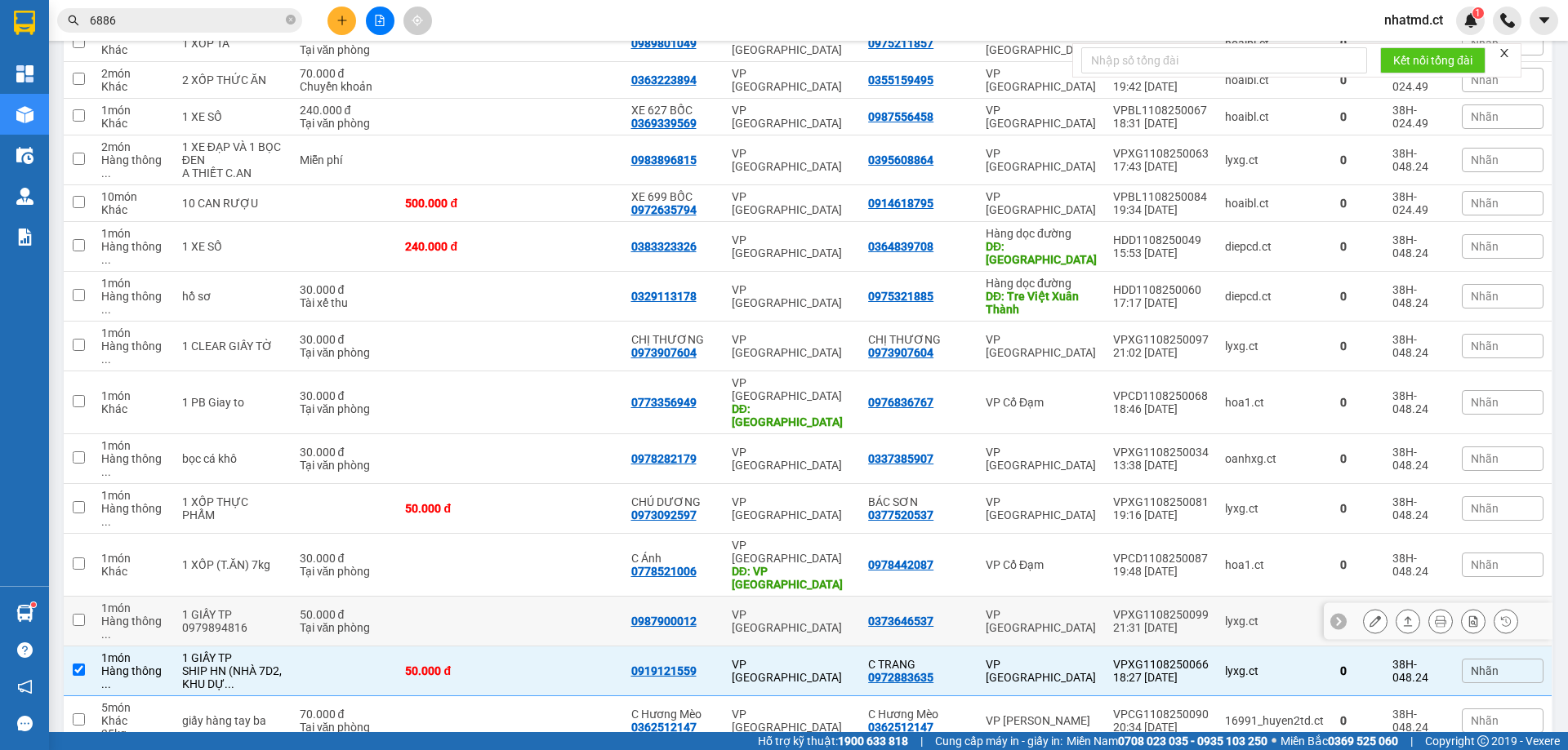
click at [546, 597] on td at bounding box center [565, 622] width 113 height 50
checkbox input "true"
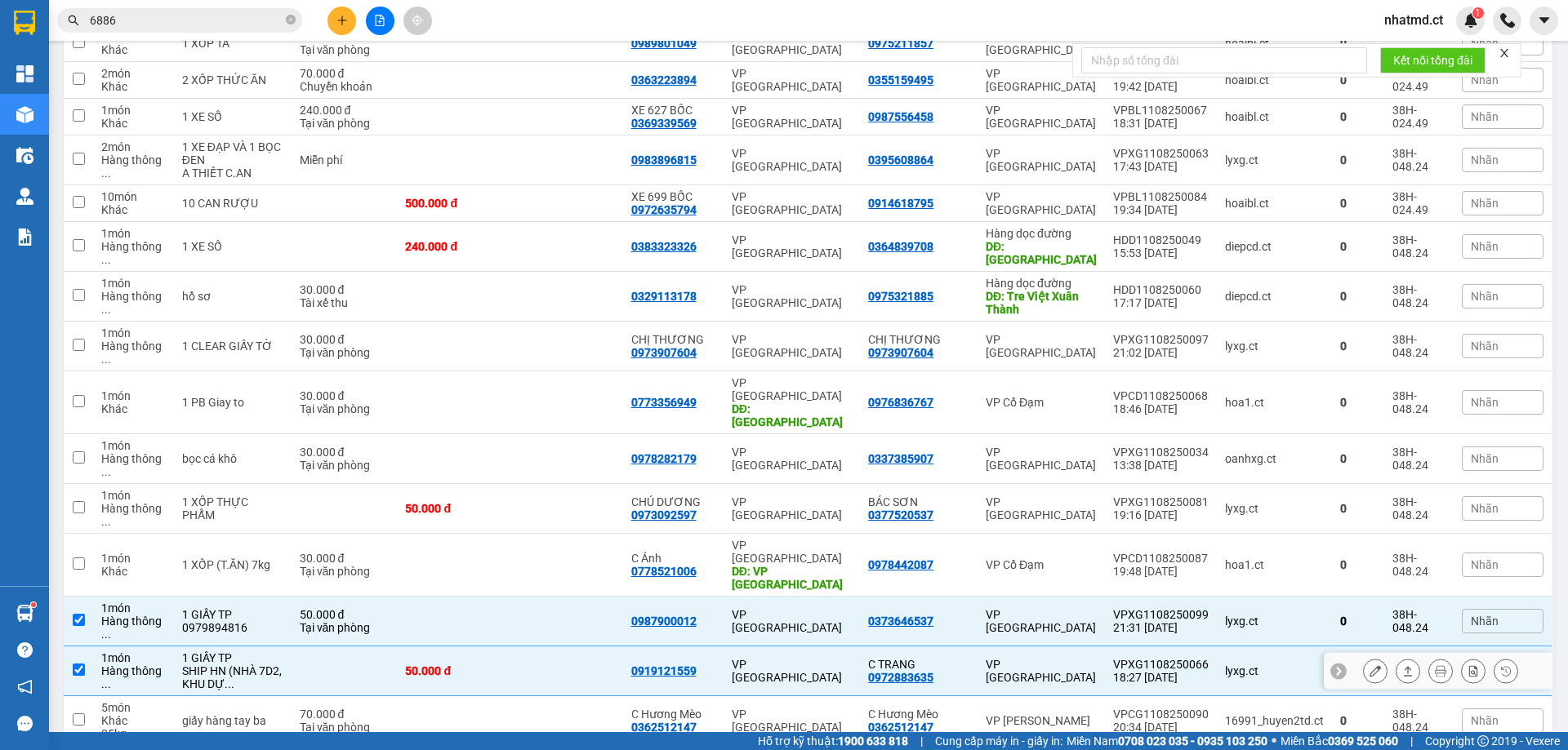
click at [557, 646] on td at bounding box center [565, 671] width 113 height 50
checkbox input "false"
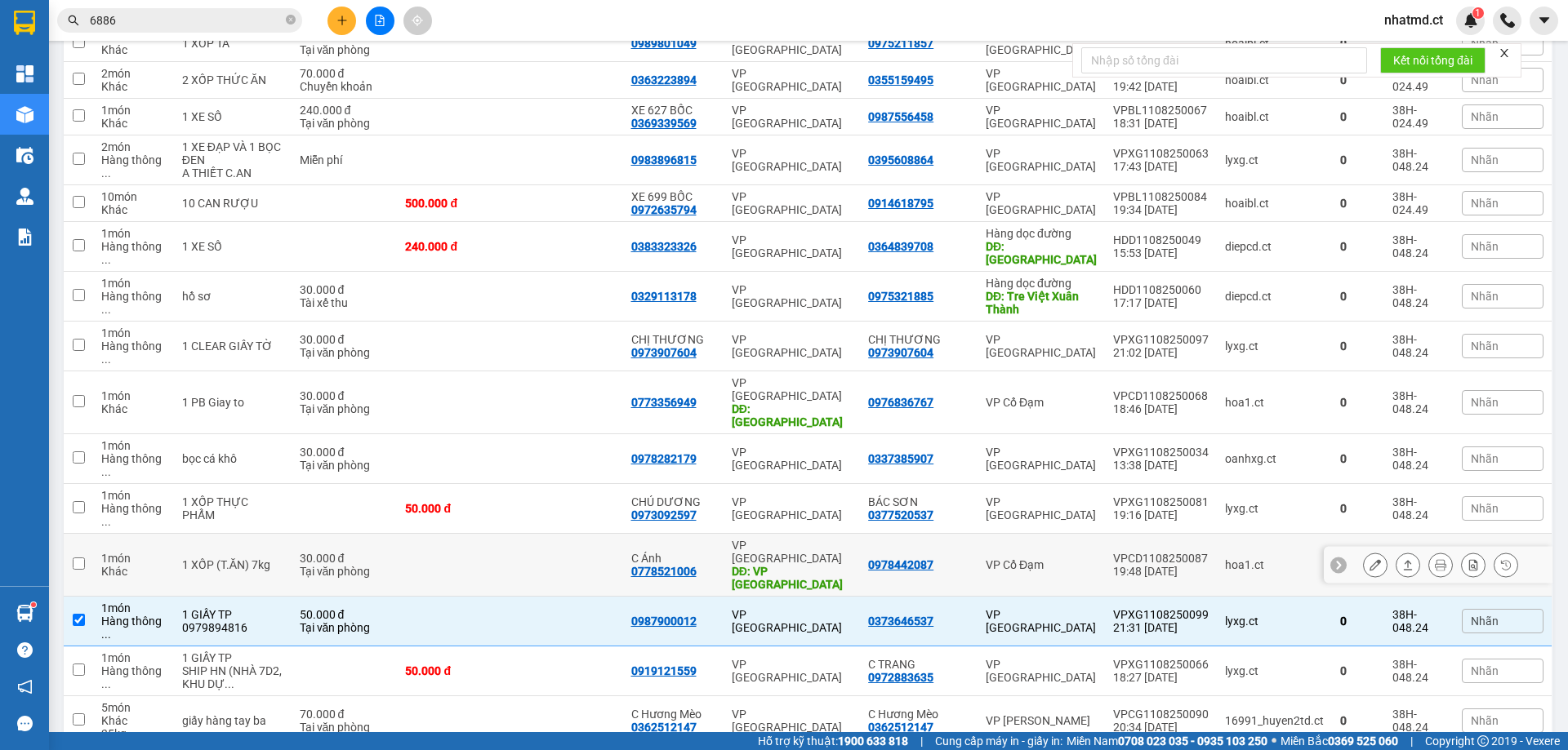
click at [437, 534] on td at bounding box center [452, 565] width 113 height 63
checkbox input "true"
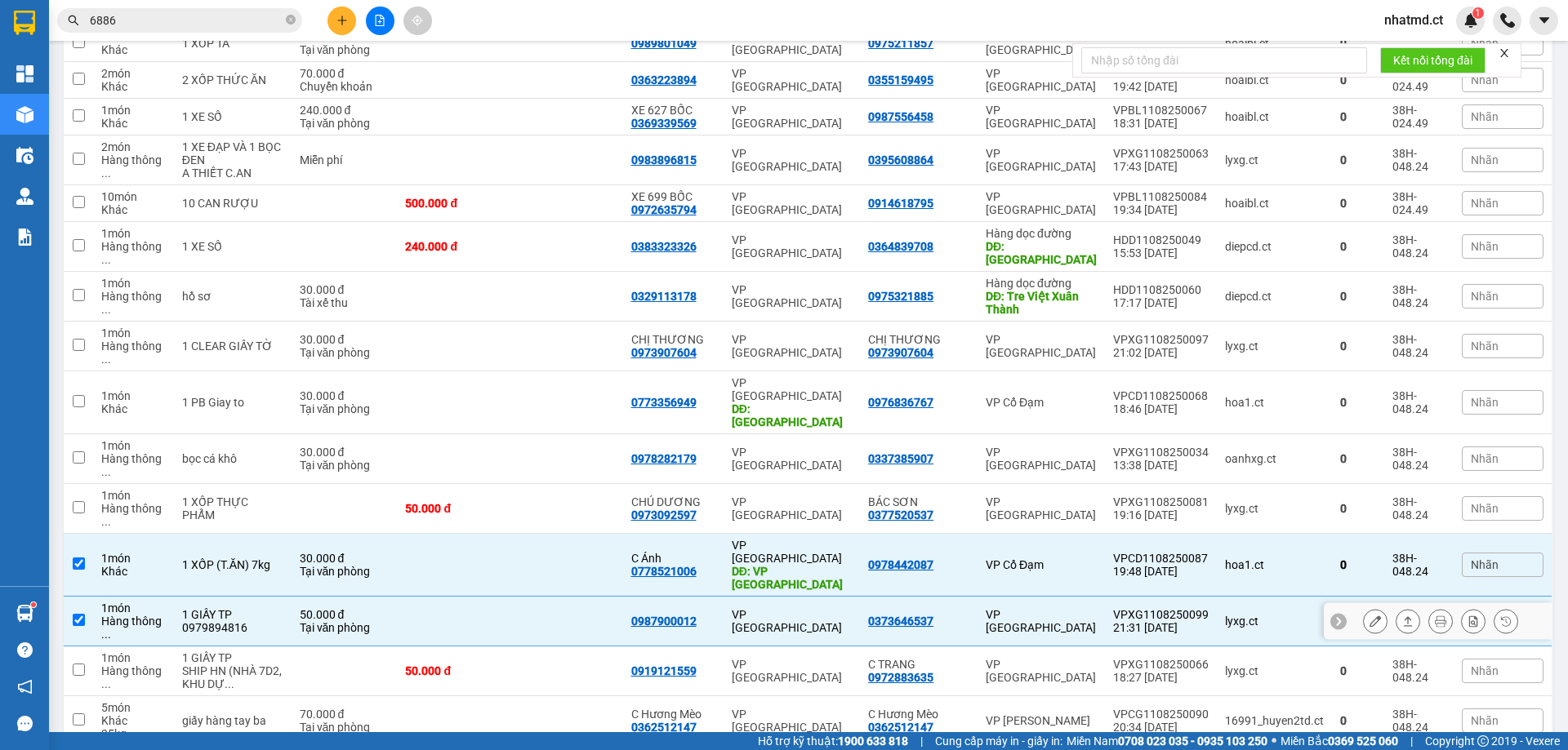
click at [450, 597] on td at bounding box center [452, 622] width 113 height 50
checkbox input "false"
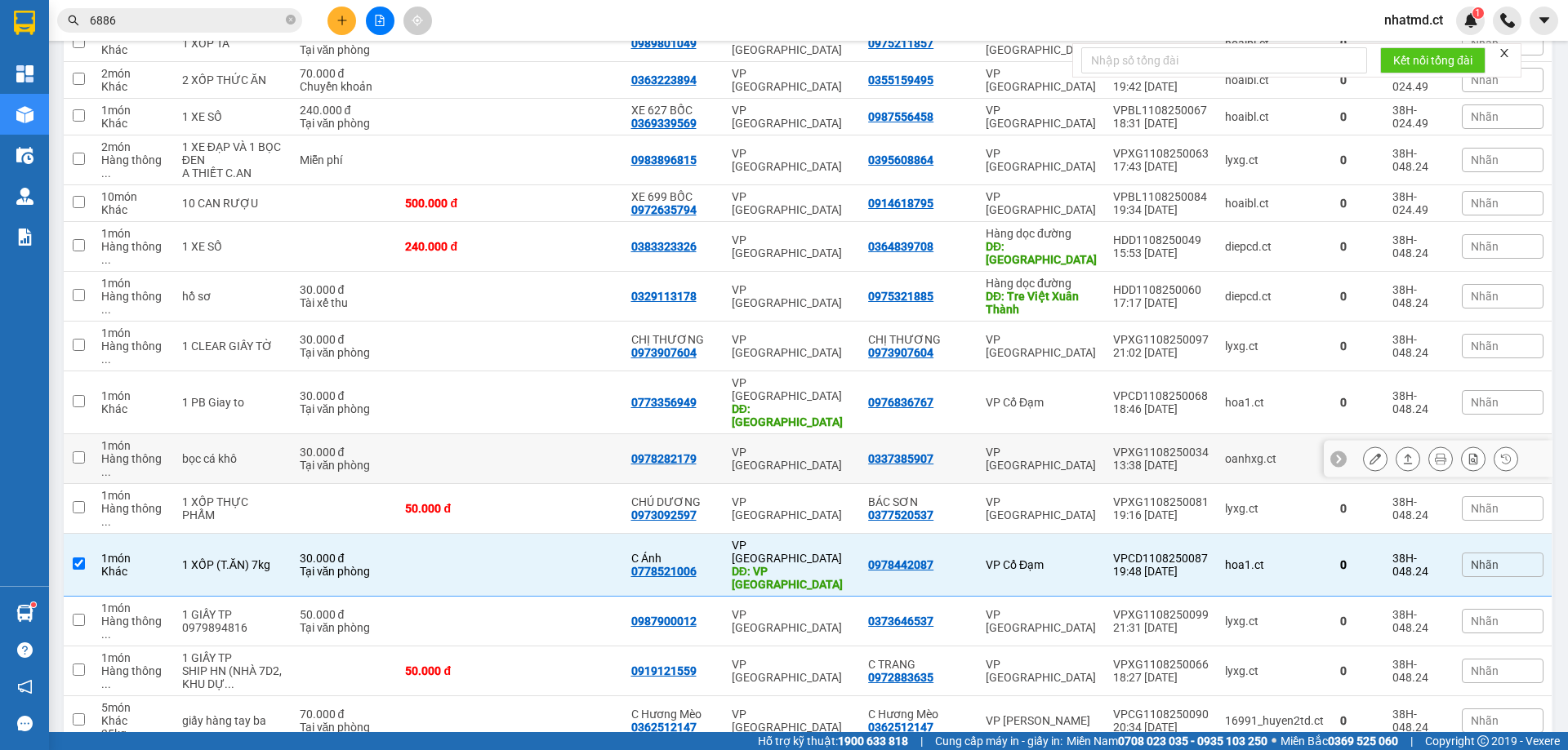
click at [381, 459] on div "Tại văn phòng" at bounding box center [345, 465] width 90 height 13
checkbox input "true"
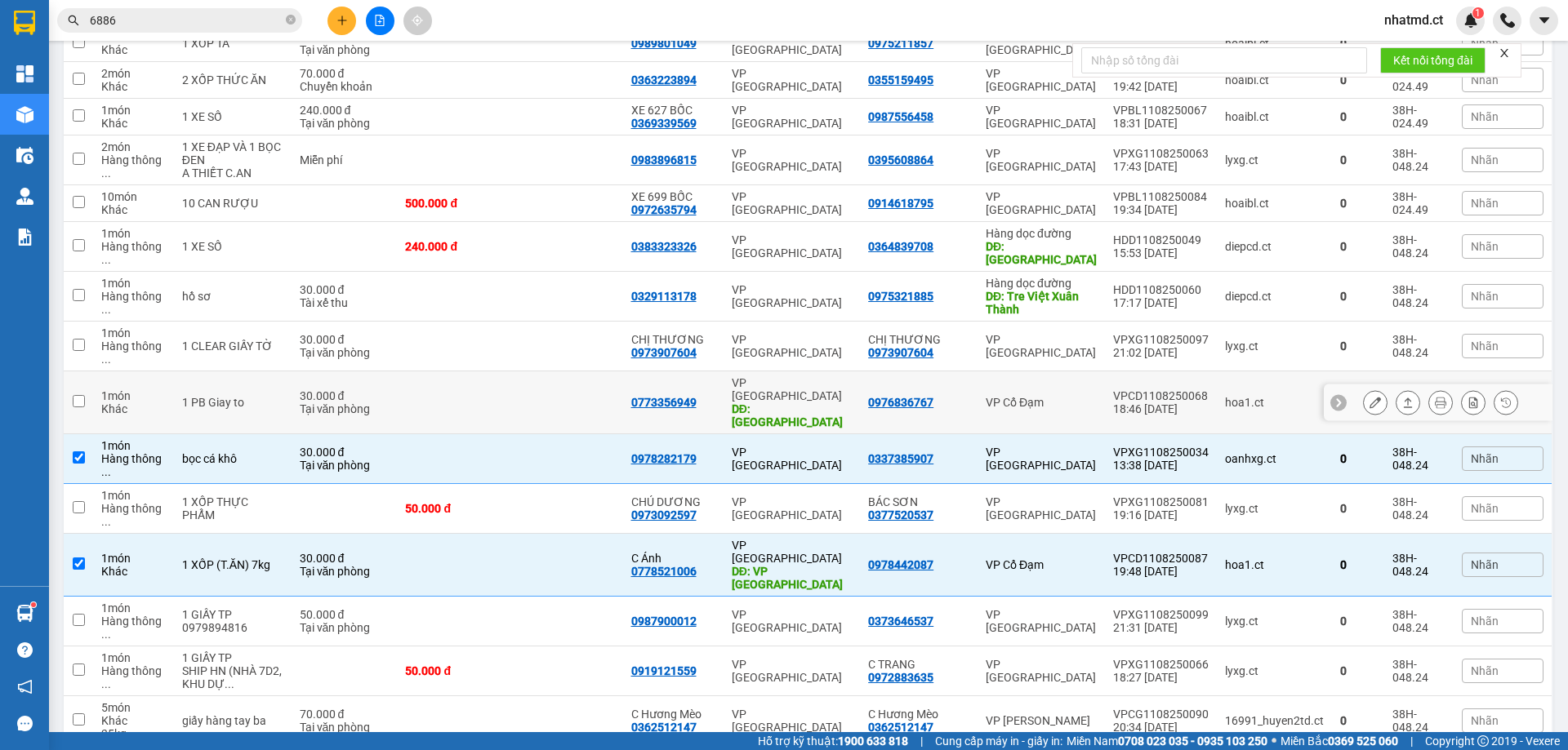
click at [455, 371] on td at bounding box center [452, 402] width 113 height 63
checkbox input "true"
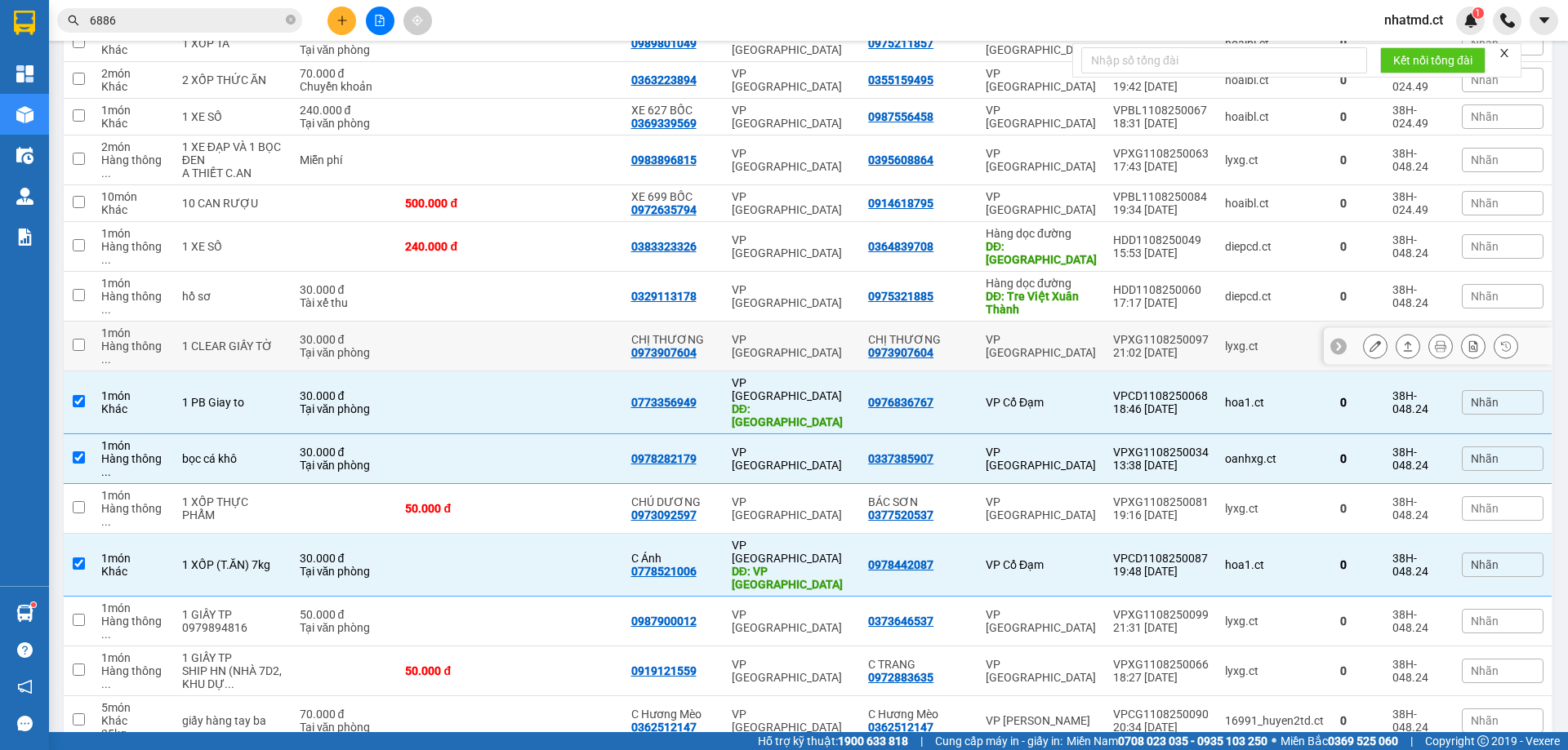
drag, startPoint x: 263, startPoint y: 327, endPoint x: 571, endPoint y: 395, distance: 315.4
click at [263, 340] on div "1 CLEAR GIẤY TỜ" at bounding box center [232, 346] width 101 height 13
checkbox input "true"
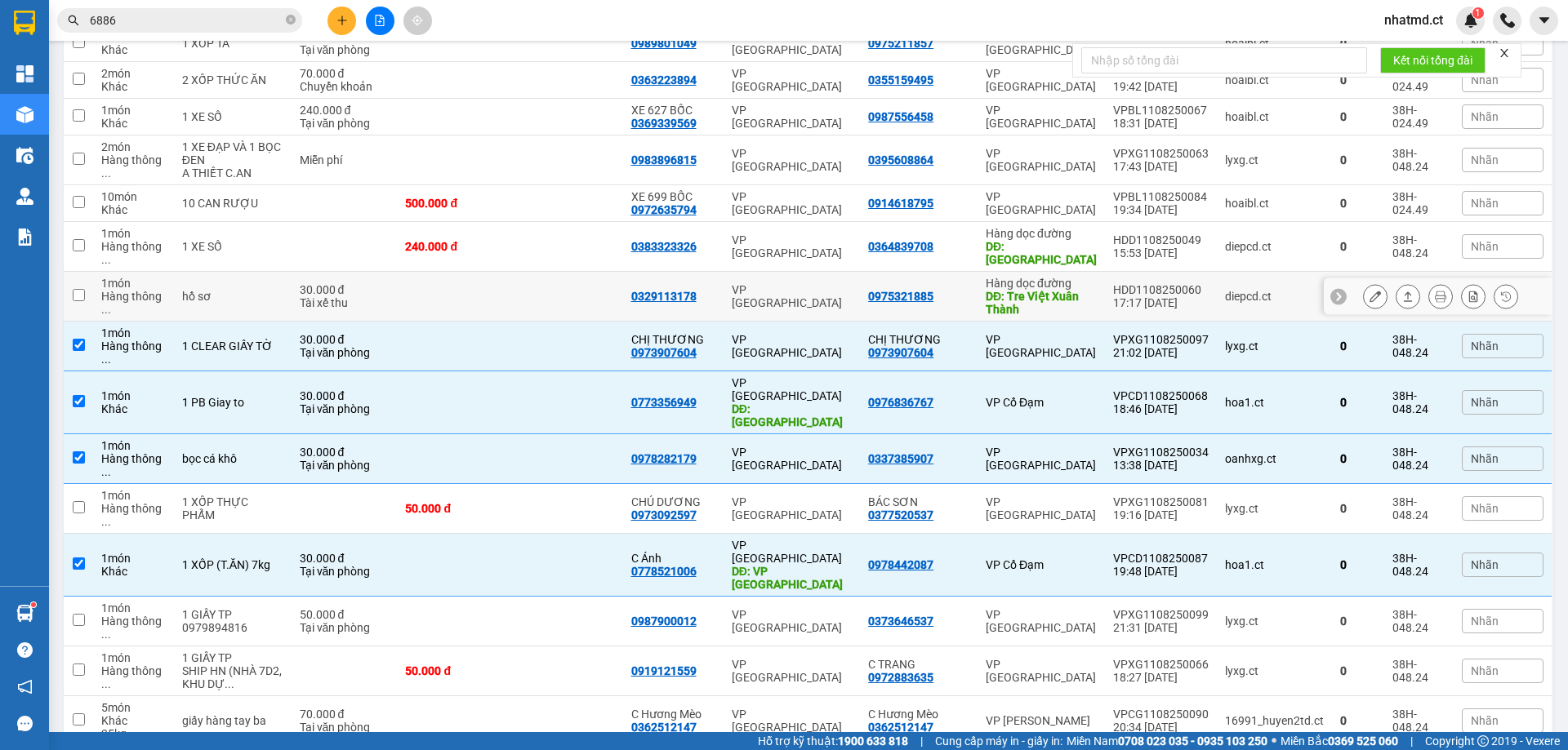
click at [561, 302] on td at bounding box center [565, 297] width 113 height 50
checkbox input "true"
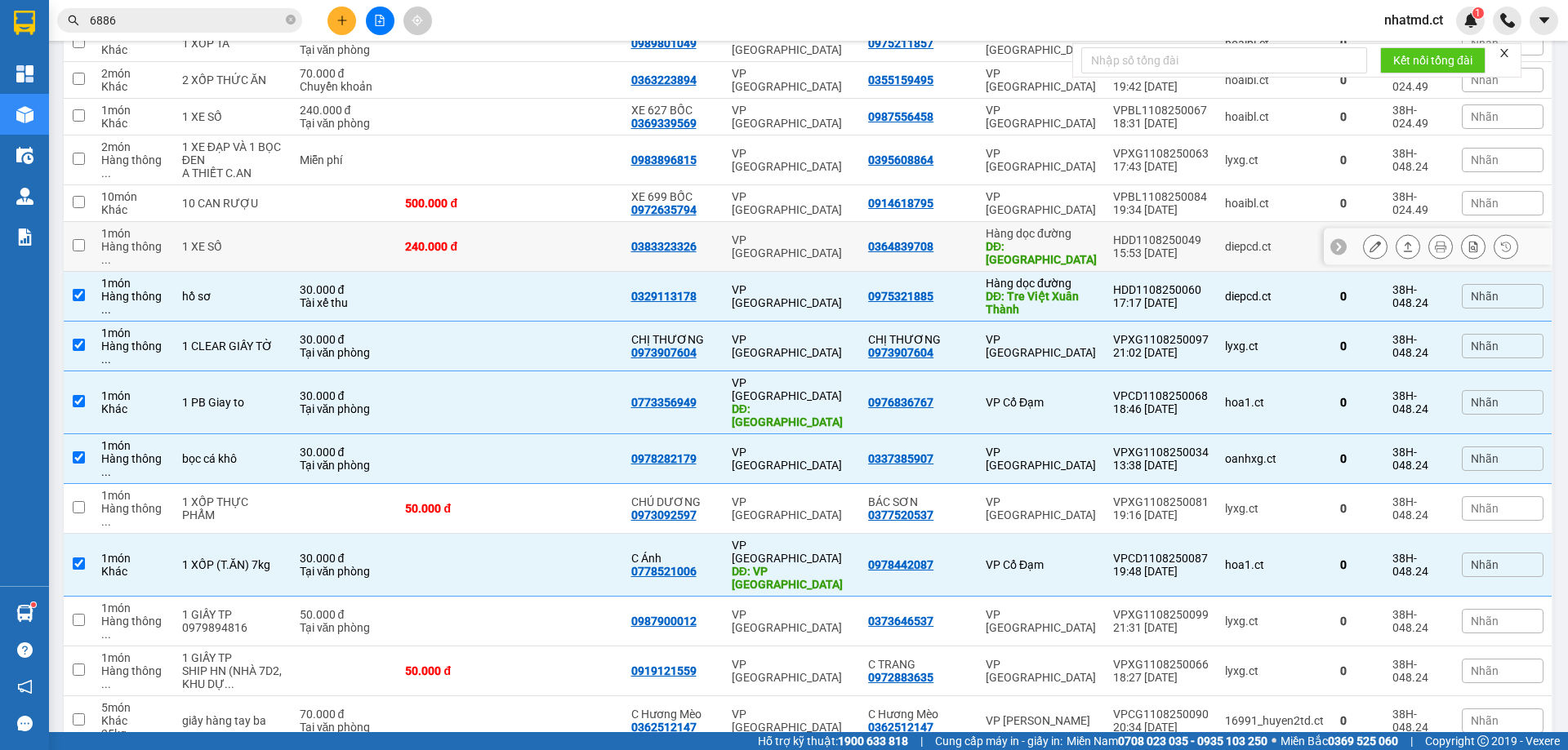
click at [583, 229] on td at bounding box center [565, 247] width 113 height 50
checkbox input "true"
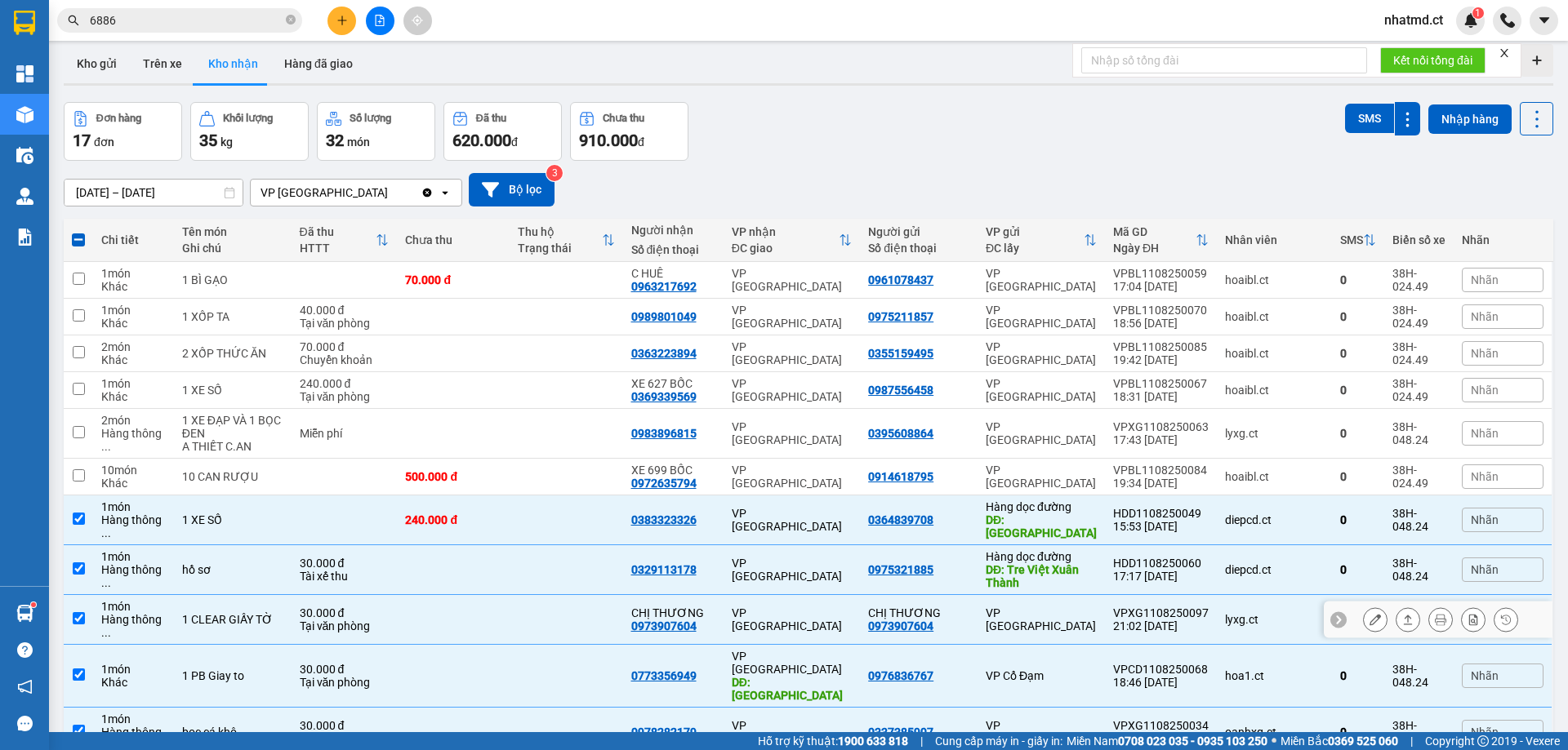
scroll to position [0, 0]
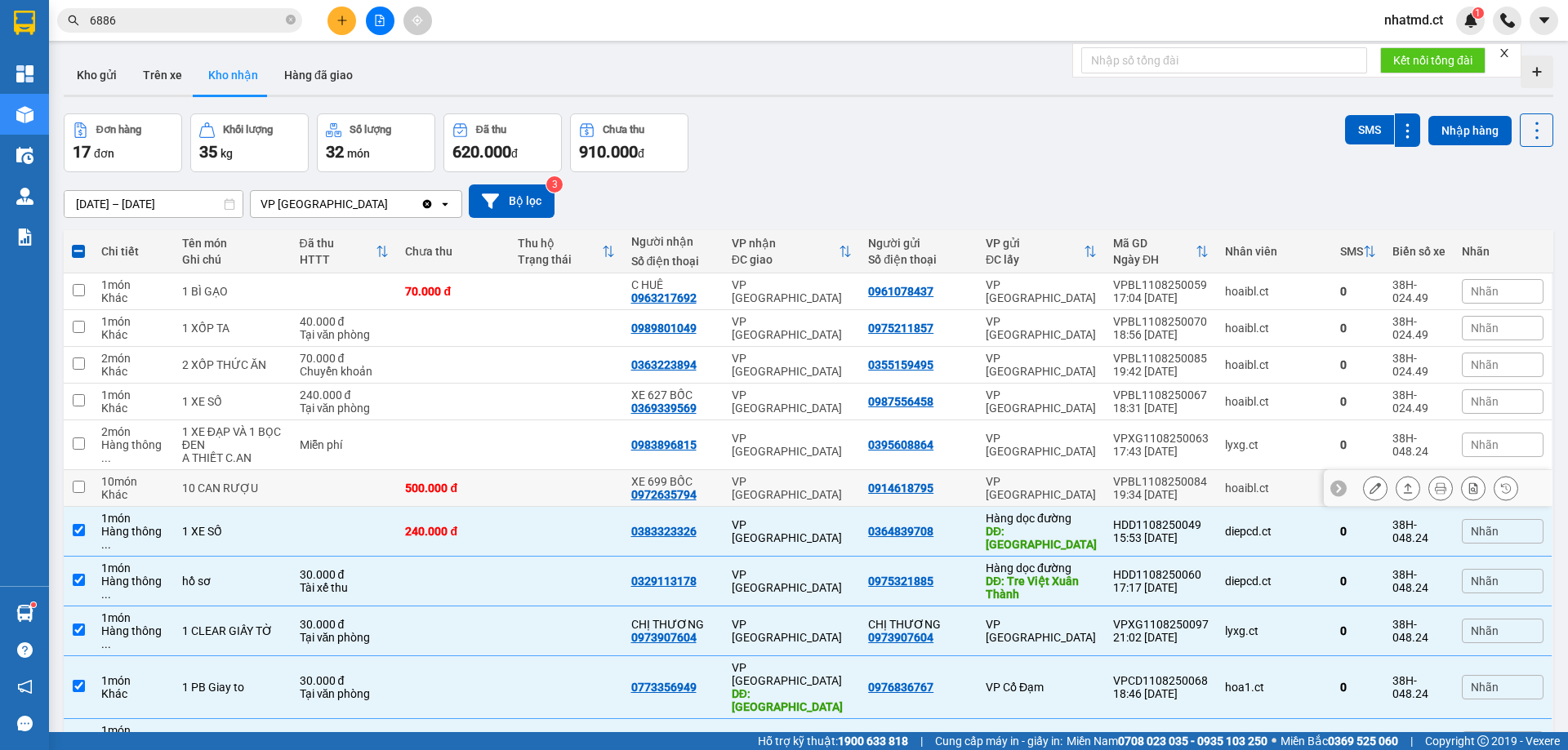
click at [518, 479] on td at bounding box center [565, 489] width 113 height 37
checkbox input "true"
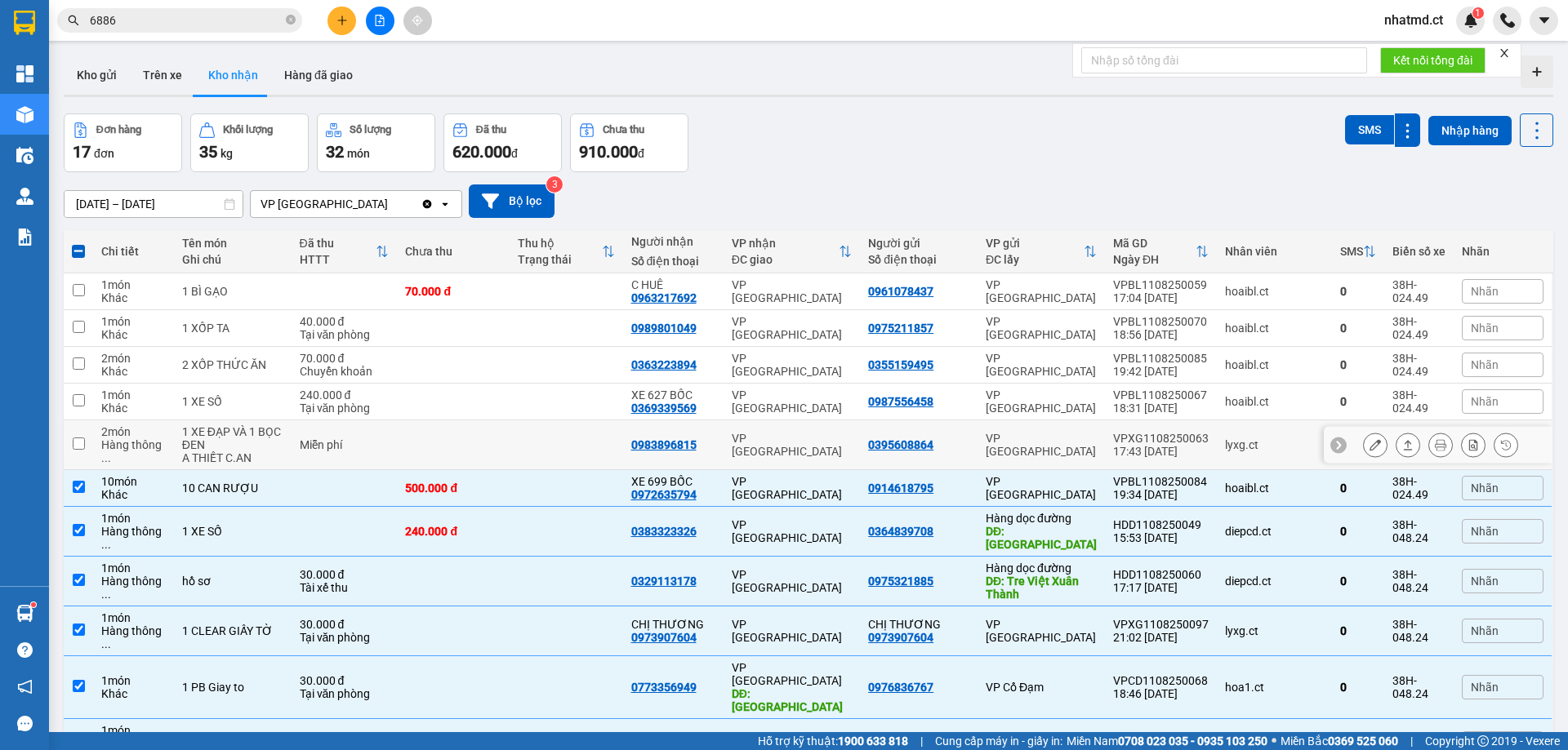
click at [513, 408] on td at bounding box center [565, 402] width 113 height 37
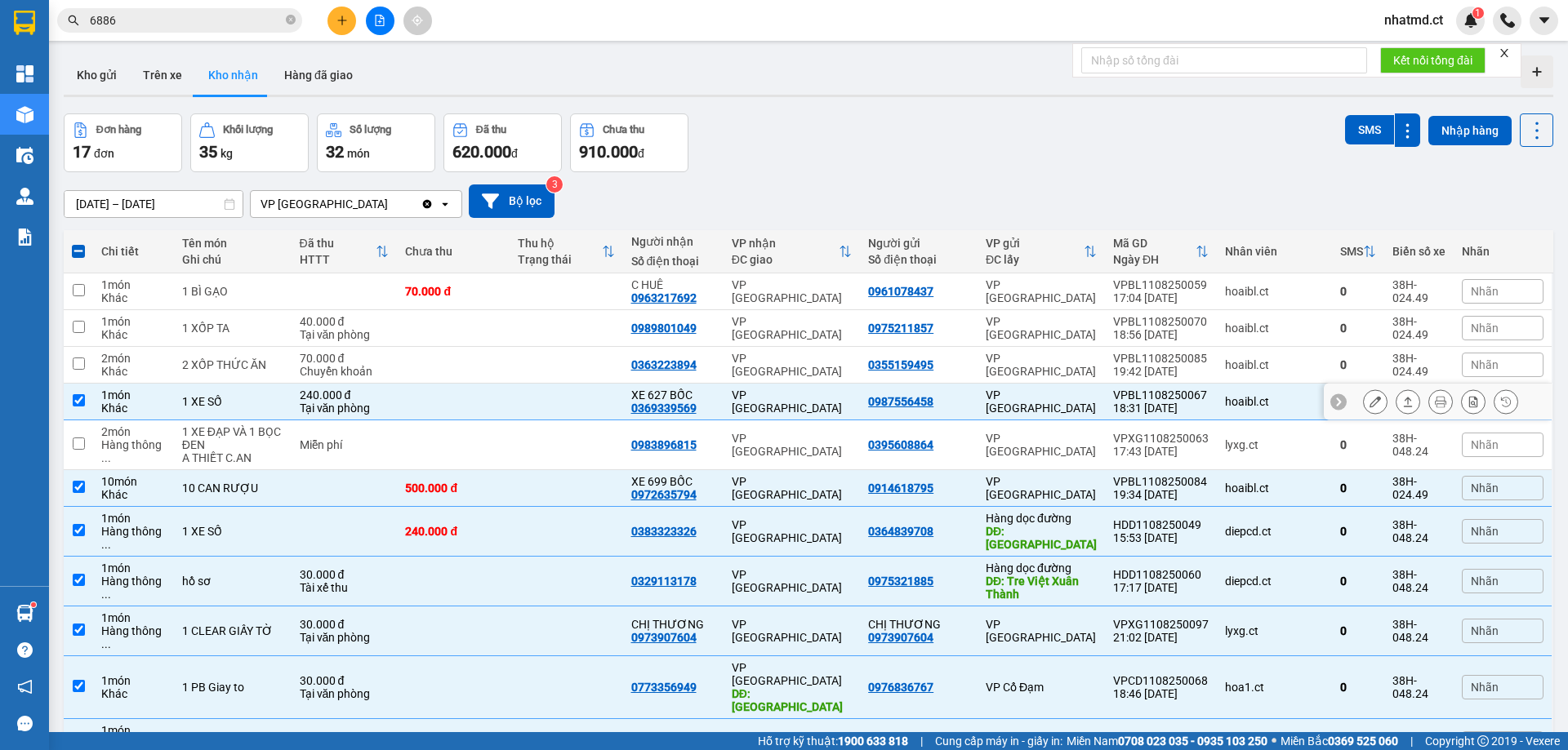
checkbox input "true"
drag, startPoint x: 508, startPoint y: 447, endPoint x: 508, endPoint y: 492, distance: 45.0
click at [508, 449] on td at bounding box center [452, 445] width 113 height 50
checkbox input "true"
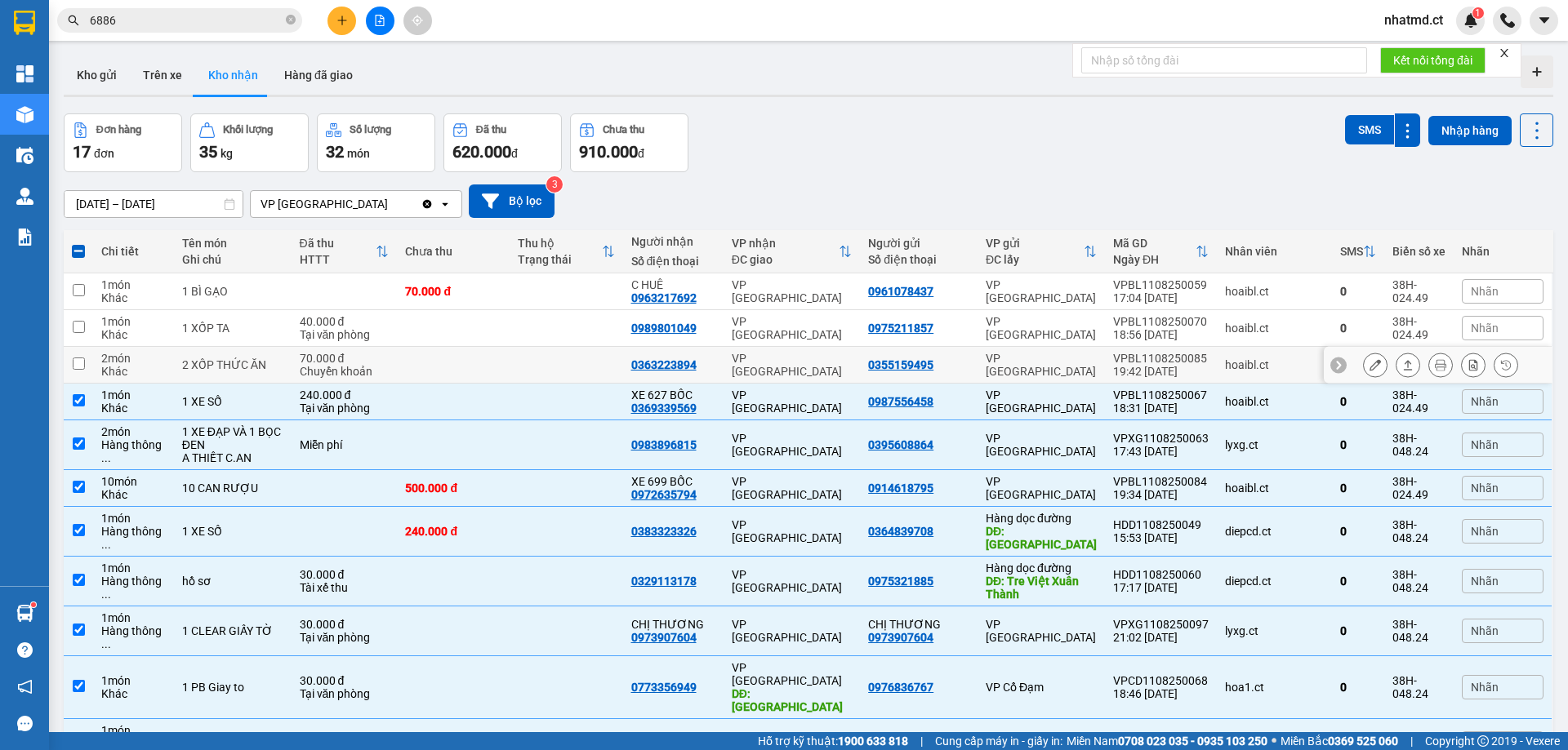
click at [446, 375] on td at bounding box center [452, 365] width 113 height 37
checkbox input "true"
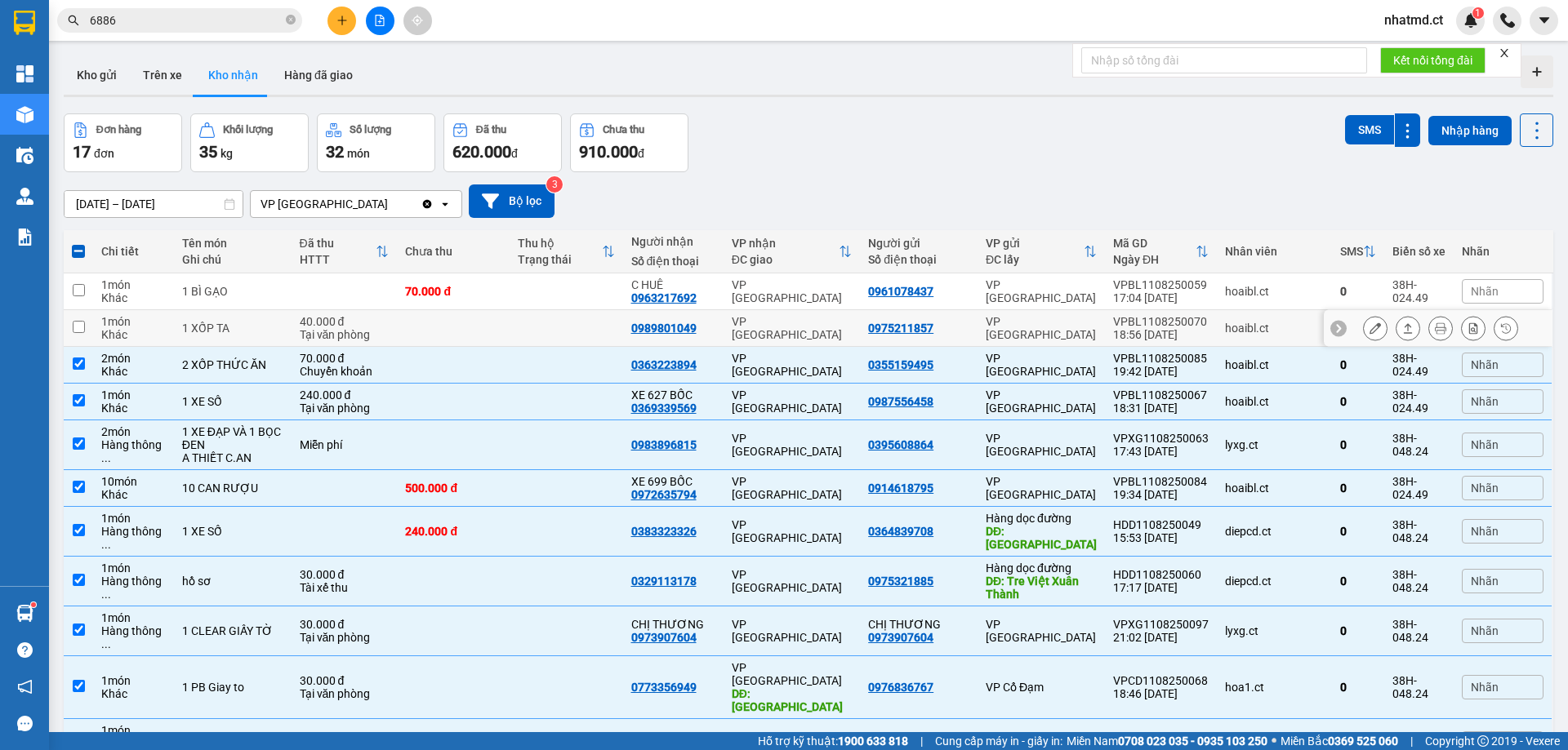
click at [589, 323] on td at bounding box center [565, 329] width 113 height 37
checkbox input "true"
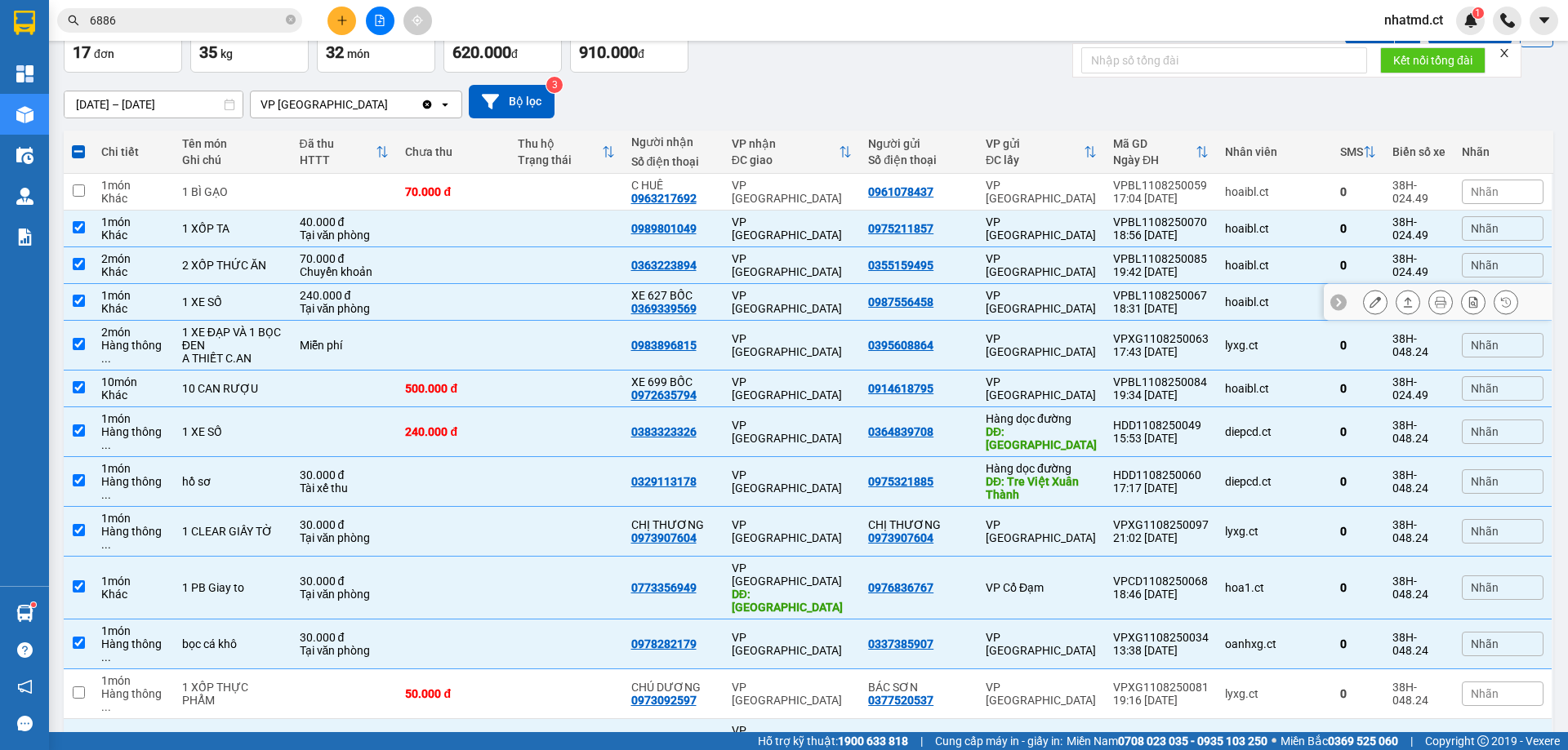
scroll to position [285, 0]
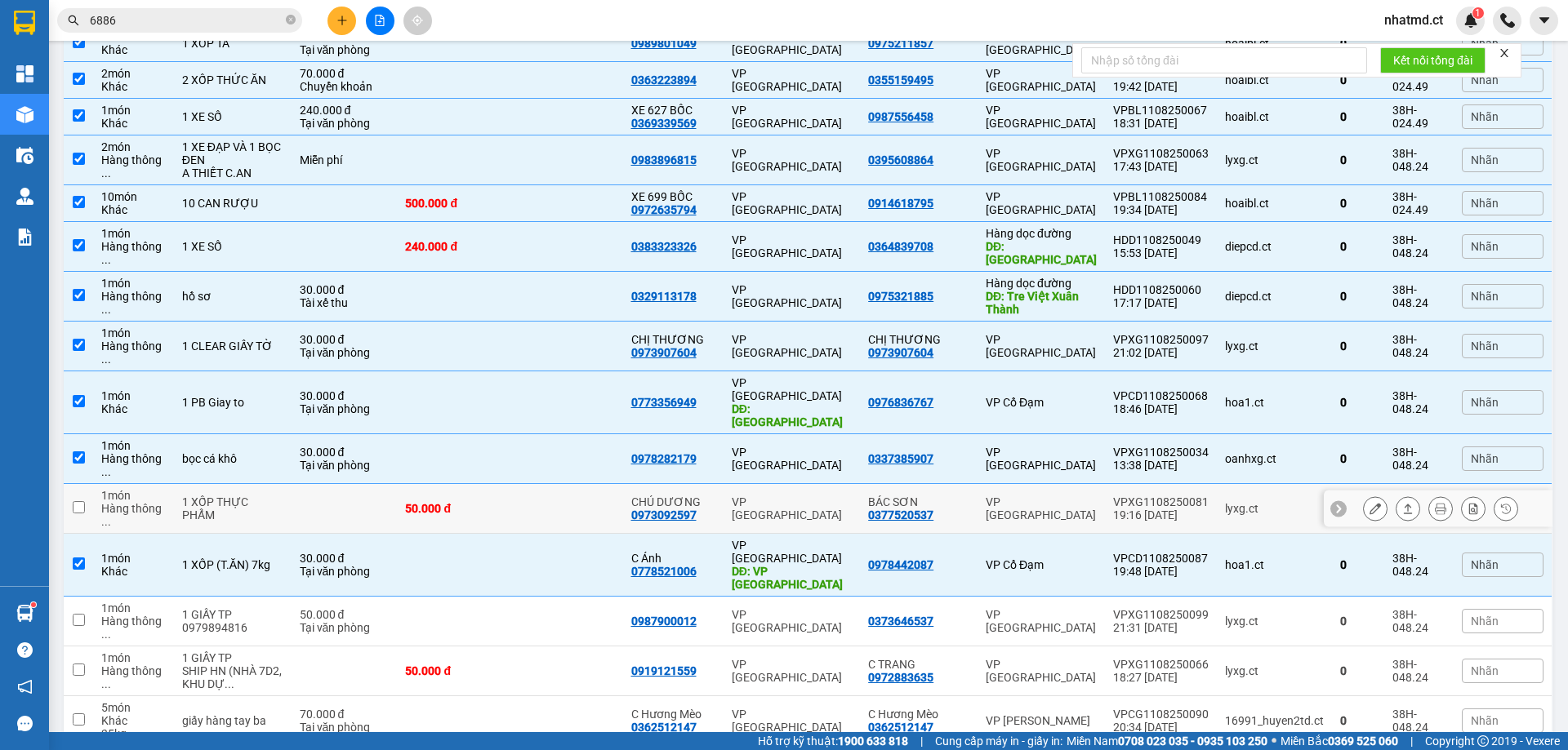
click at [724, 484] on td "CHÚ DƯƠNG 0973092597" at bounding box center [673, 508] width 101 height 50
checkbox input "true"
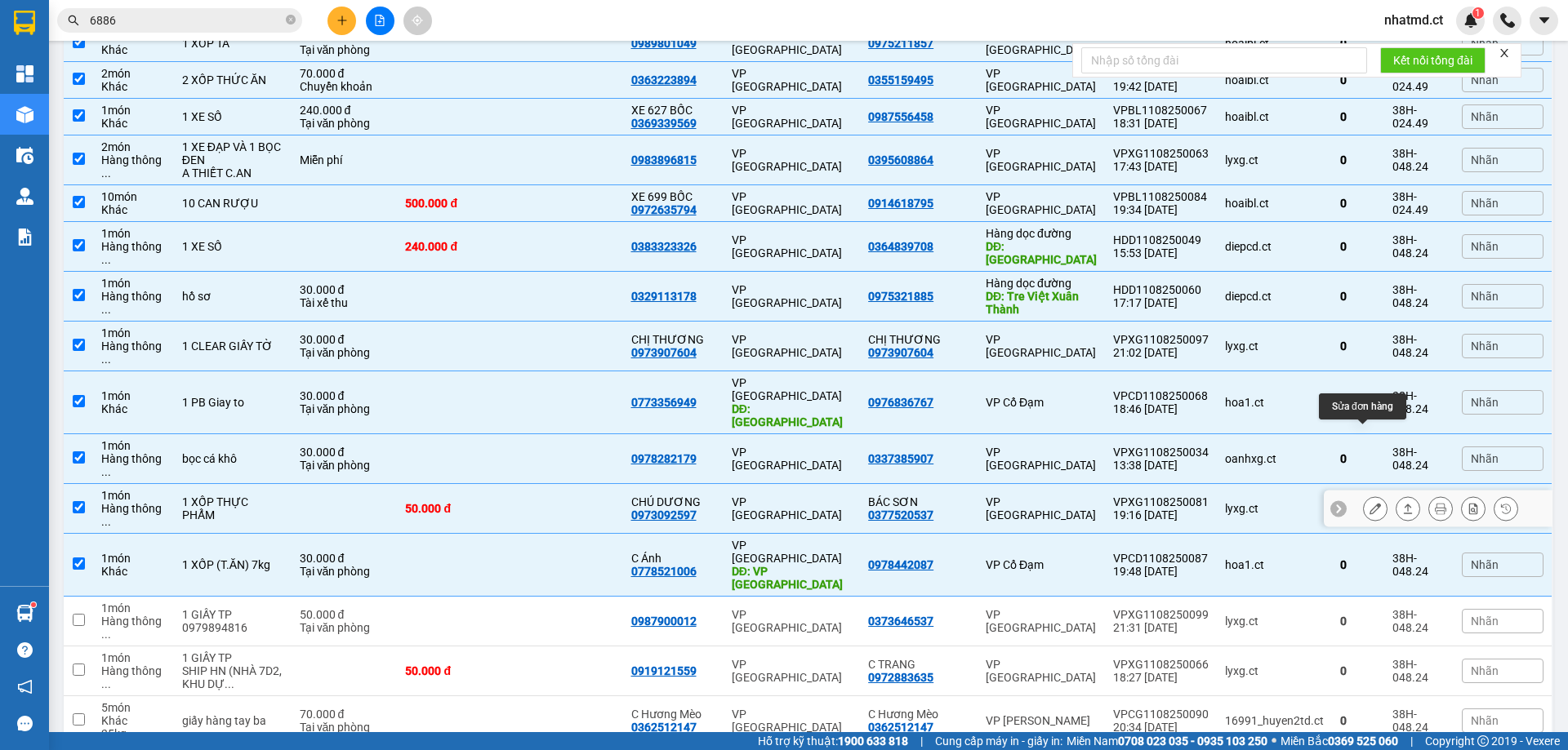
click at [1363, 494] on button at bounding box center [1374, 508] width 23 height 28
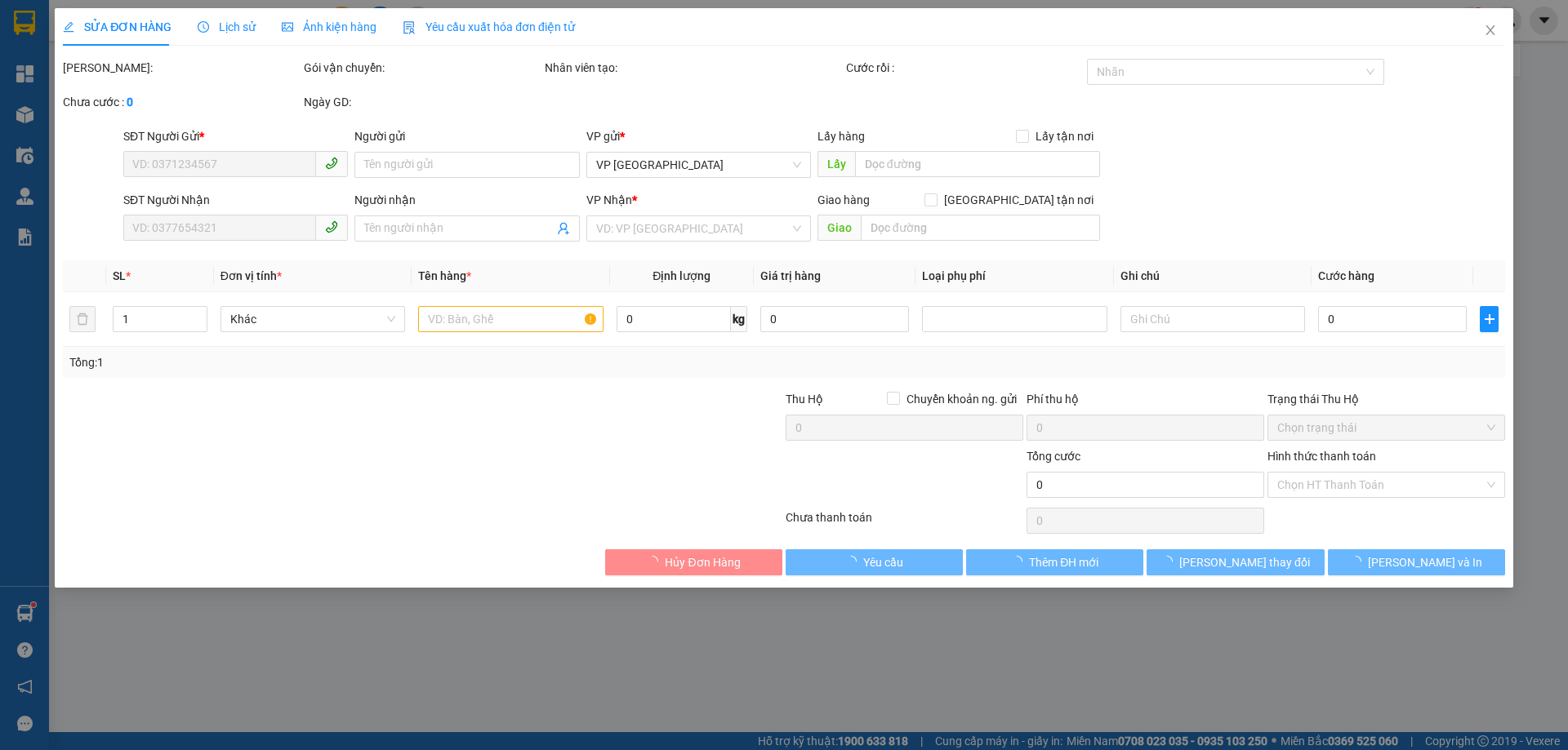
type input "0377520537"
type input "BÁC SƠN"
type input "0973092597"
type input "CHÚ DƯƠNG"
type input "50.000"
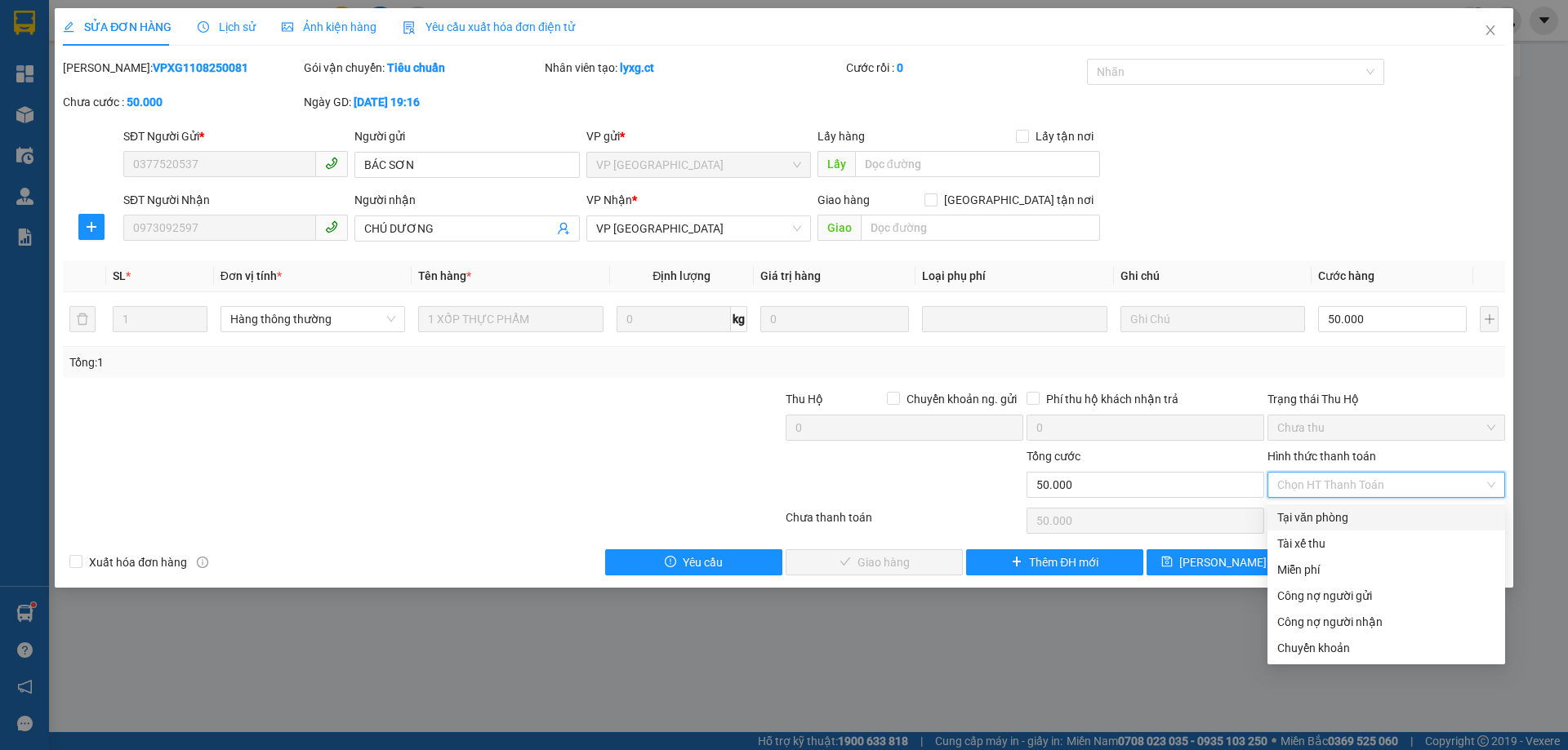
click at [1325, 523] on div "Tại văn phòng" at bounding box center [1386, 517] width 218 height 18
type input "0"
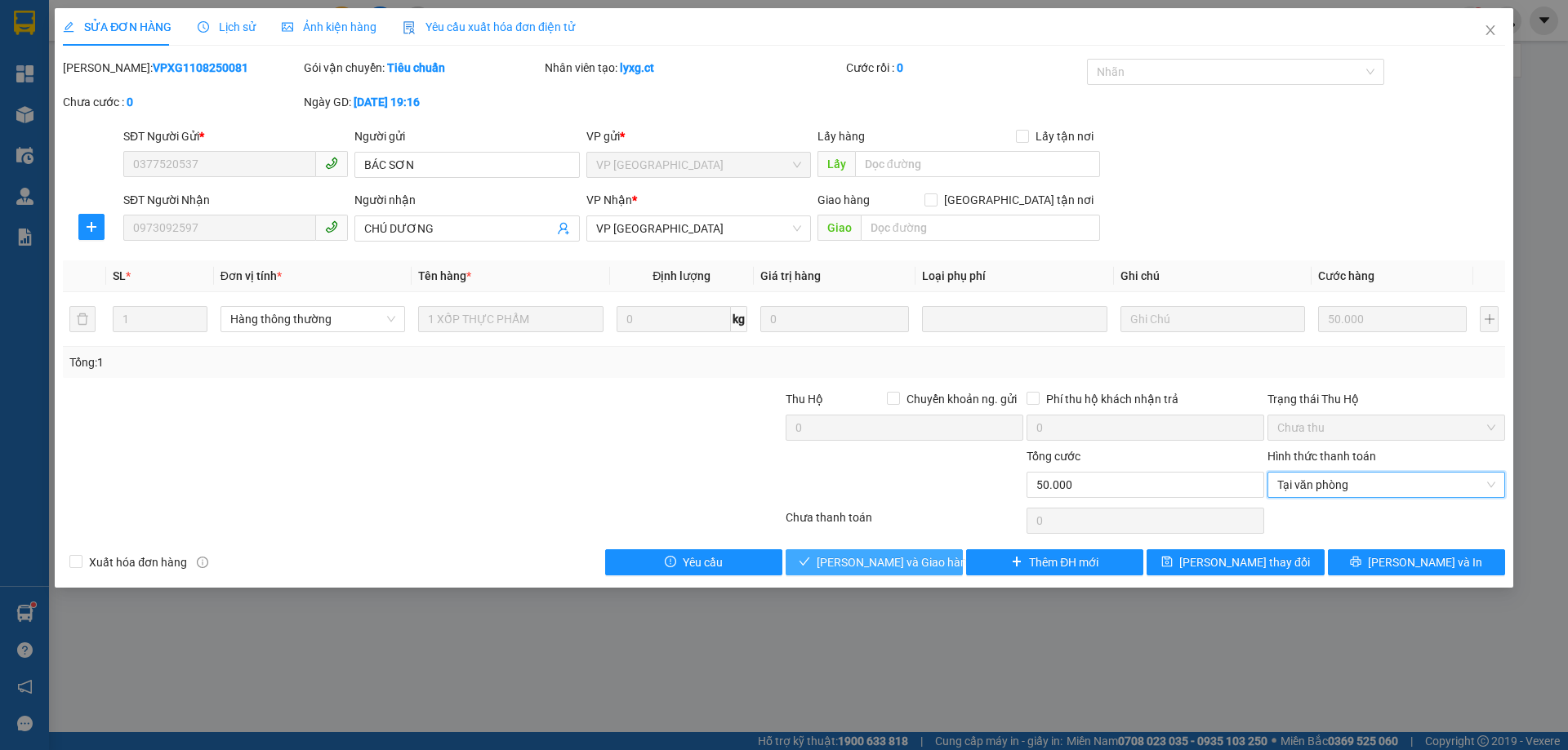
click at [897, 571] on span "[PERSON_NAME] và Giao hàng" at bounding box center [895, 562] width 157 height 18
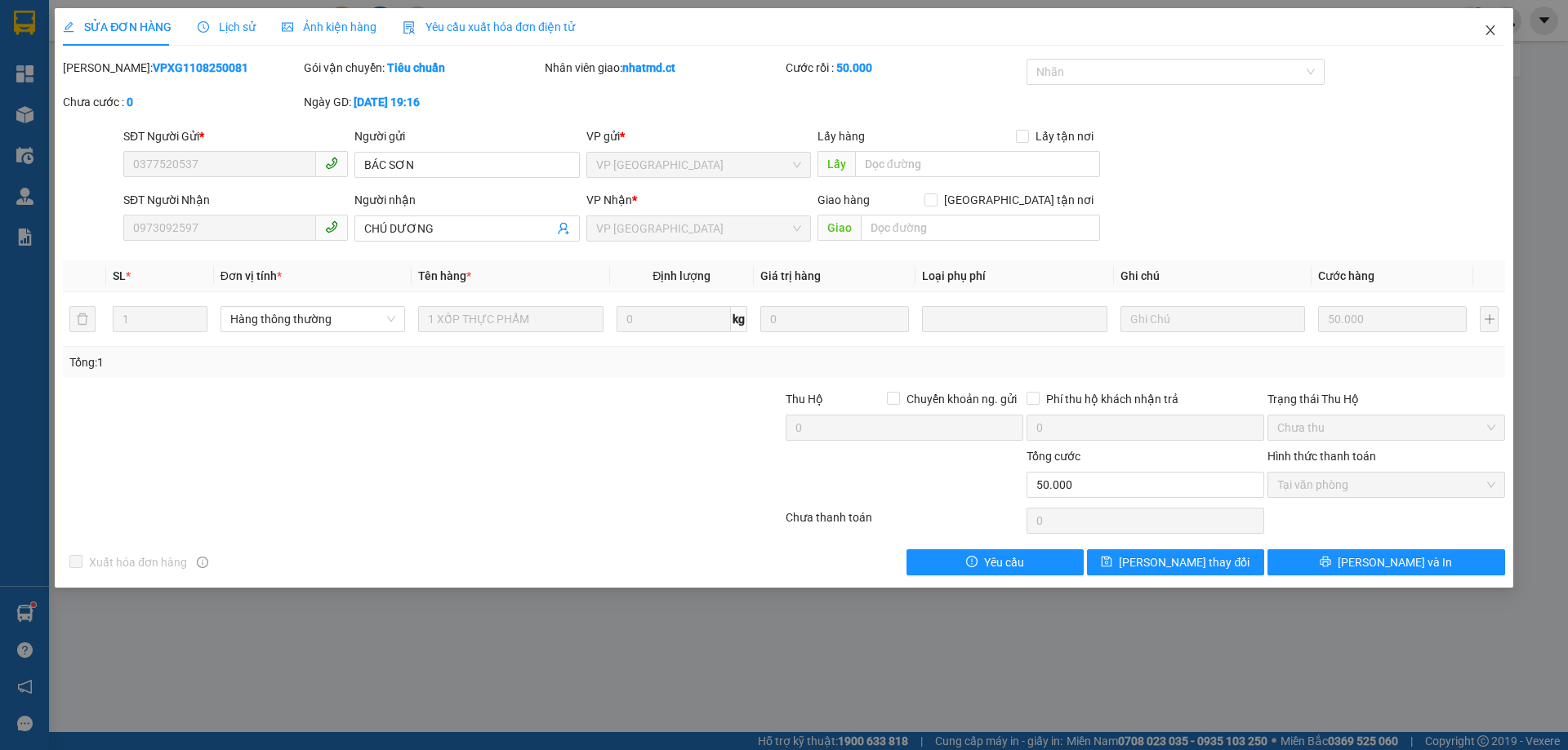
click at [1484, 37] on icon "close" at bounding box center [1490, 29] width 13 height 13
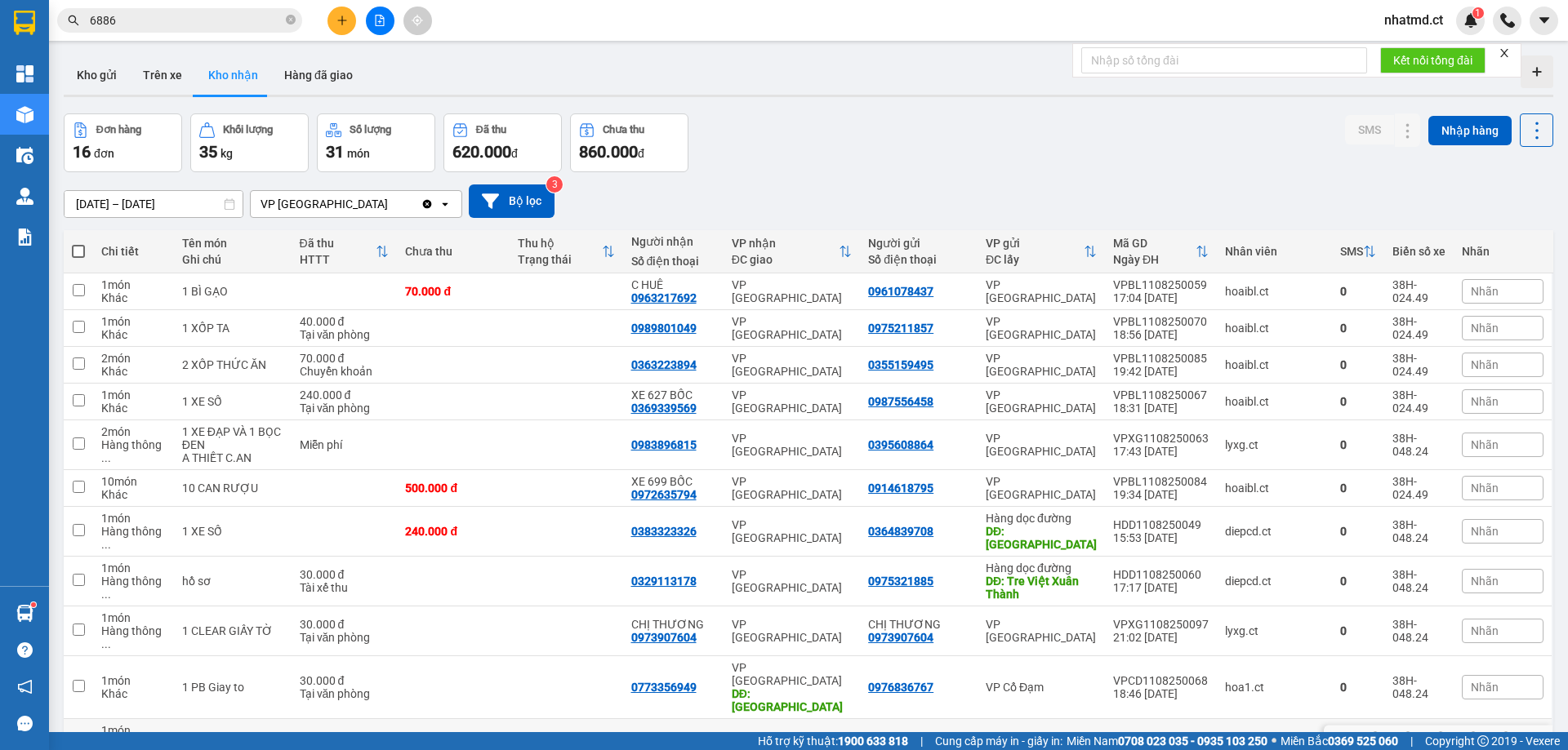
click at [599, 720] on td at bounding box center [565, 744] width 113 height 50
checkbox input "true"
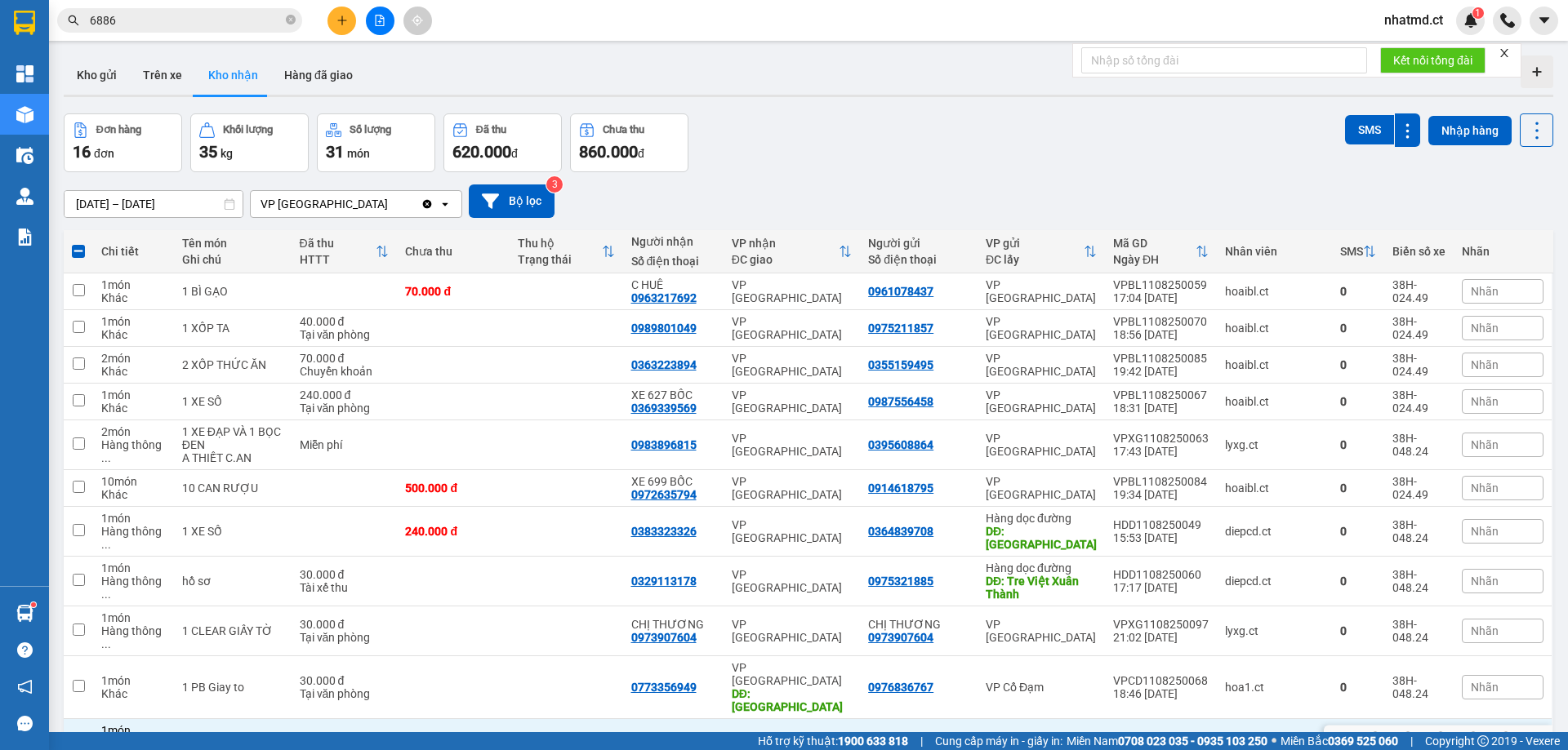
click at [1369, 738] on icon at bounding box center [1375, 744] width 12 height 12
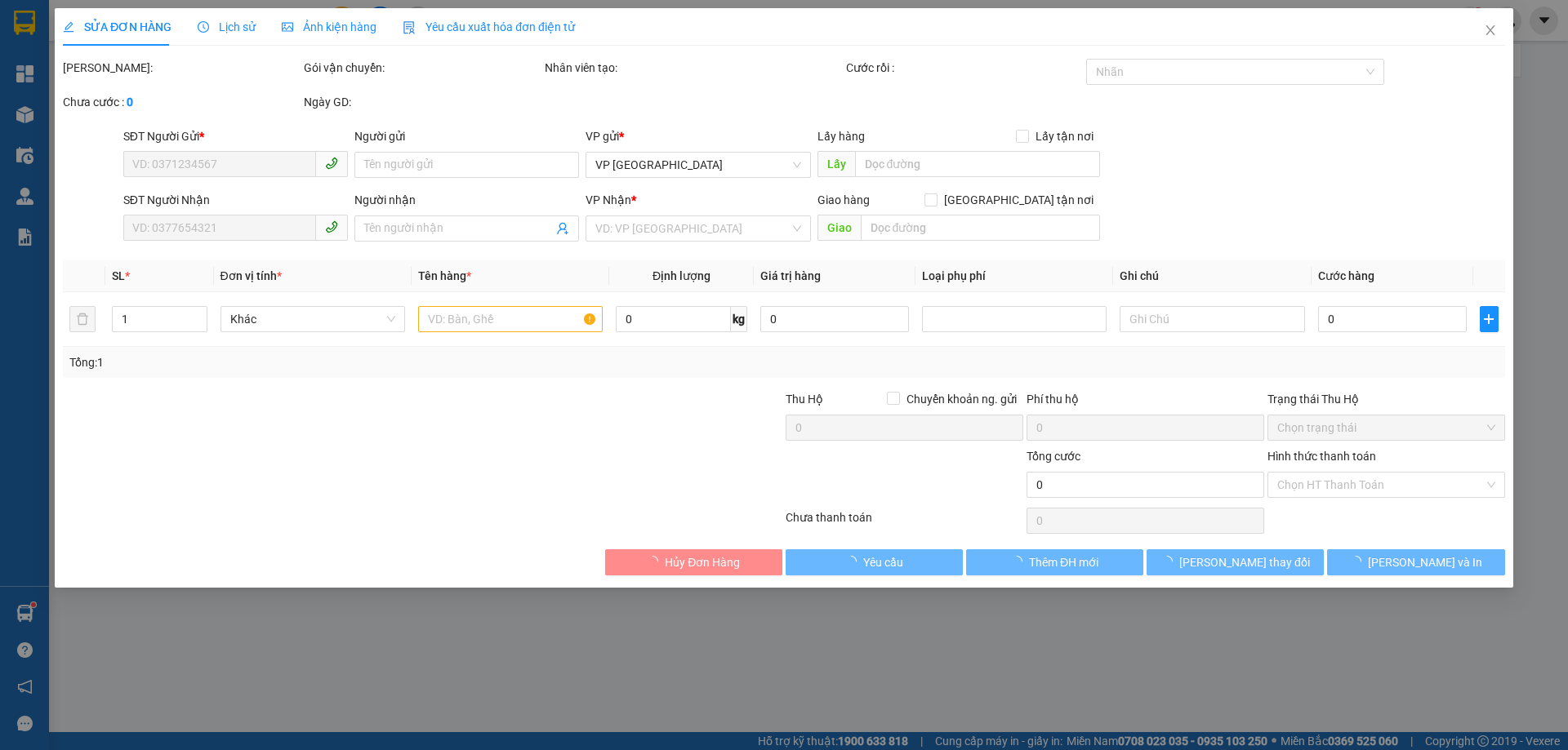
type input "0337385907"
type input "0978282179"
type input "30.000"
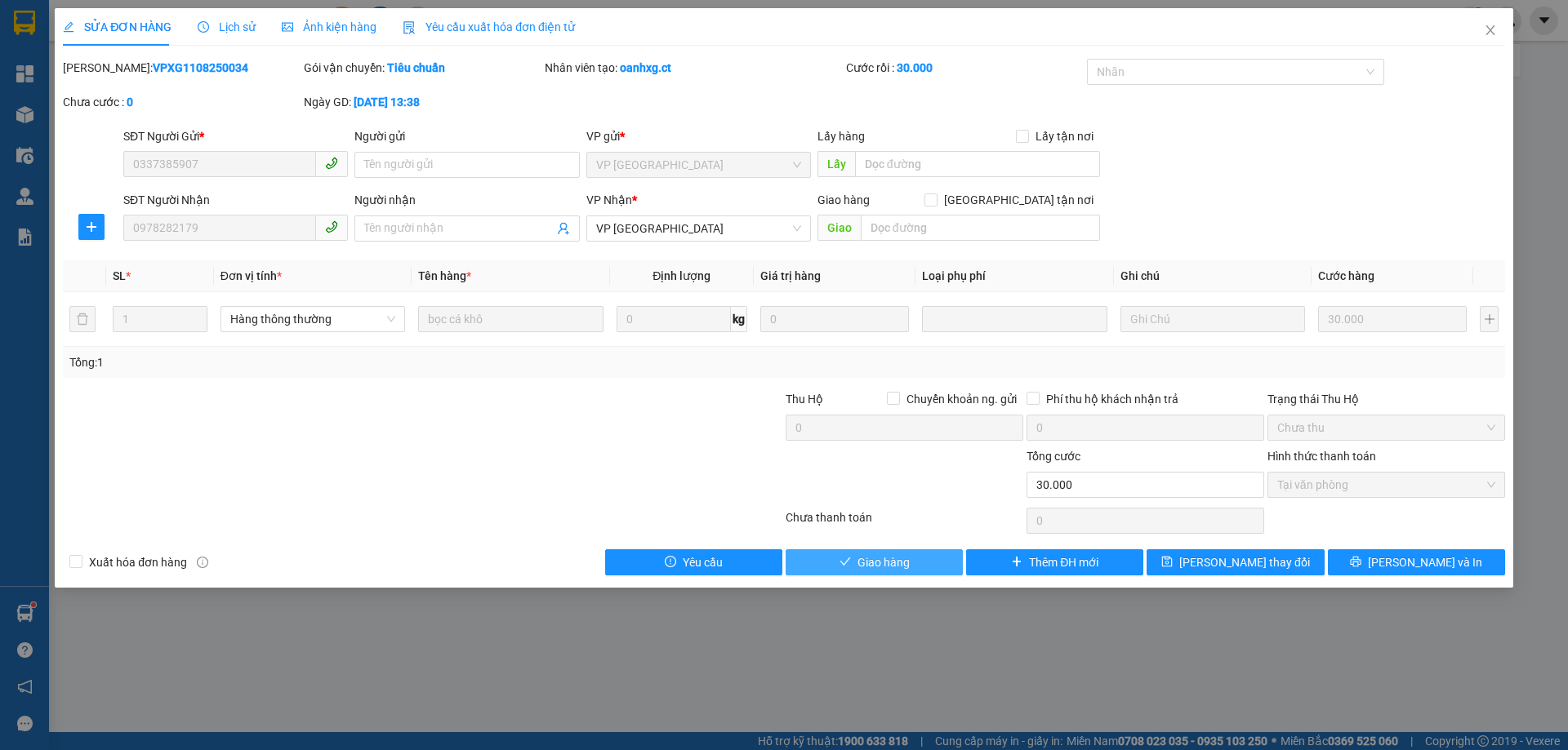
click at [852, 572] on button "Giao hàng" at bounding box center [874, 562] width 177 height 26
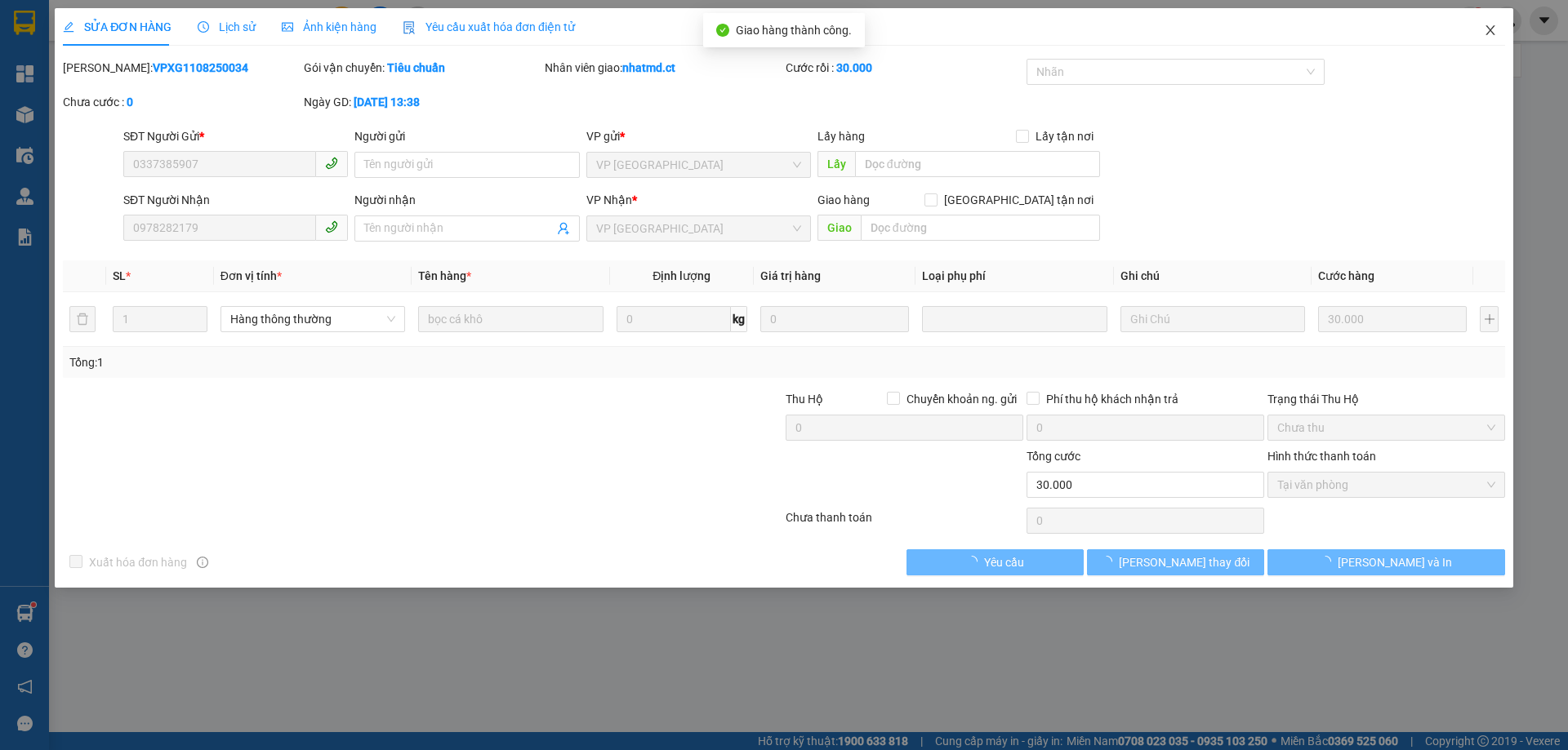
click at [1487, 29] on icon "close" at bounding box center [1490, 29] width 13 height 13
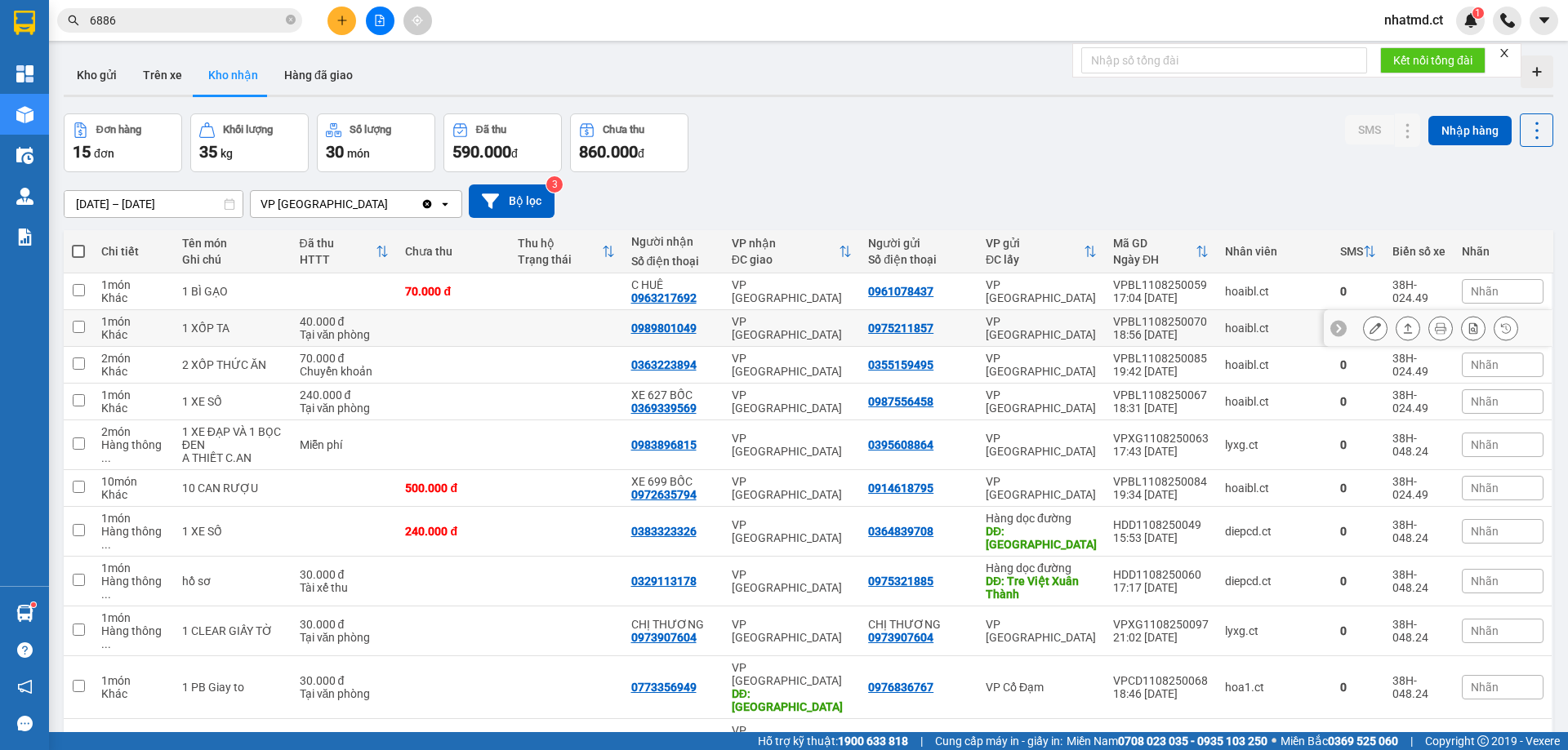
click at [789, 338] on td "VP [GEOGRAPHIC_DATA]" at bounding box center [791, 329] width 136 height 37
checkbox input "true"
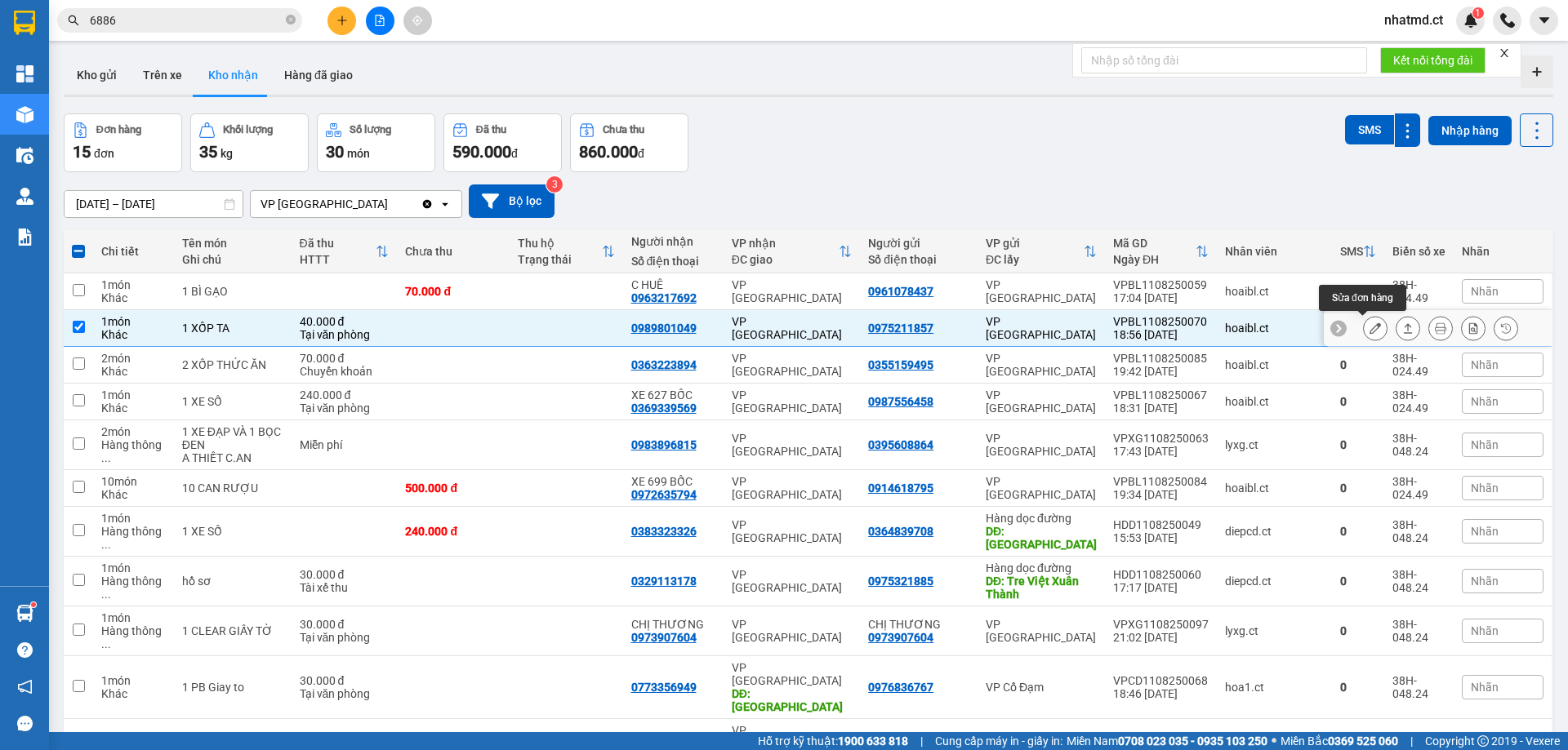
click at [1363, 332] on button at bounding box center [1374, 328] width 23 height 28
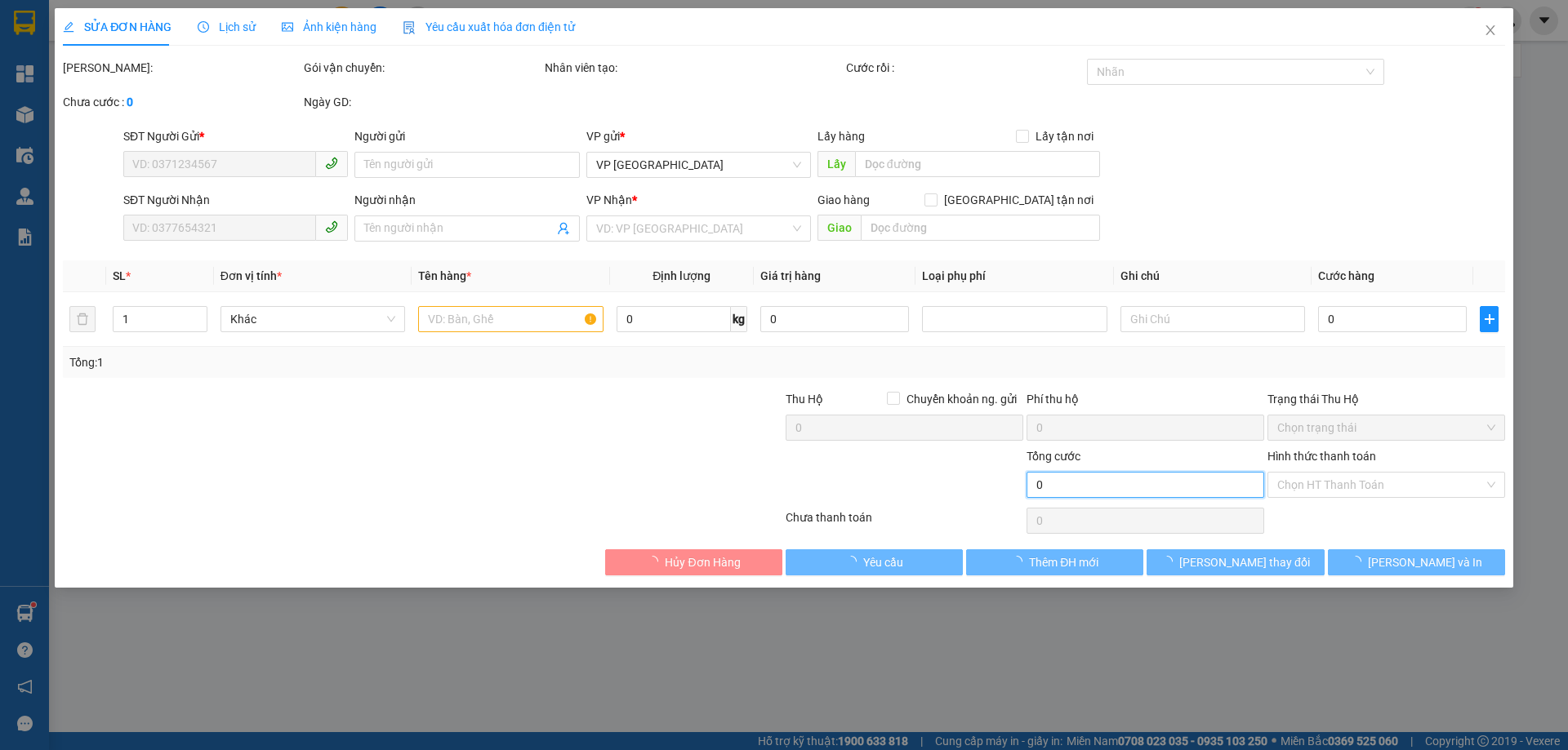
drag, startPoint x: 1106, startPoint y: 481, endPoint x: 1000, endPoint y: 512, distance: 110.4
type input "0975211857"
type input "0989801049"
type input "40.000"
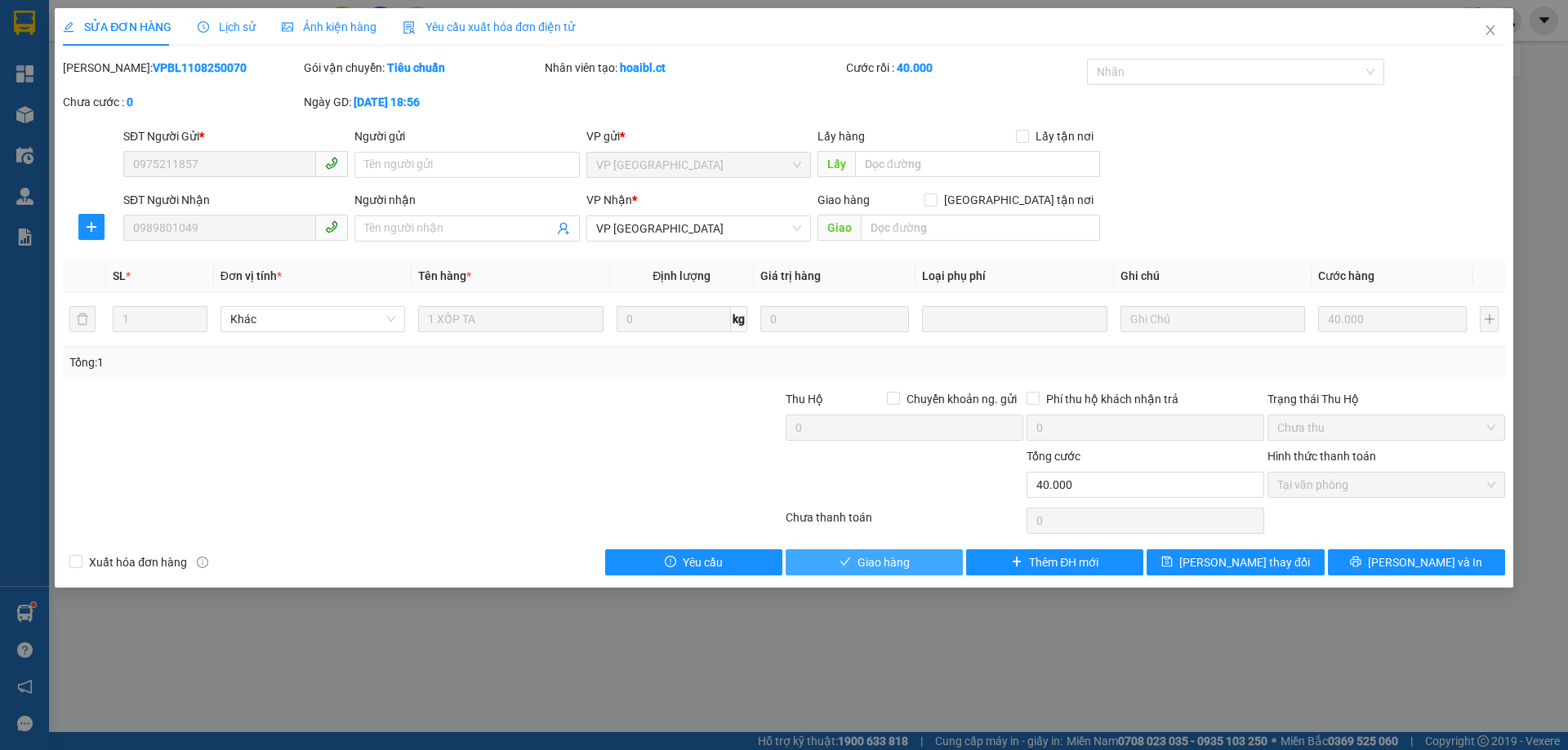
drag, startPoint x: 1000, startPoint y: 512, endPoint x: 908, endPoint y: 557, distance: 102.4
click at [908, 557] on span "Giao hàng" at bounding box center [882, 562] width 52 height 18
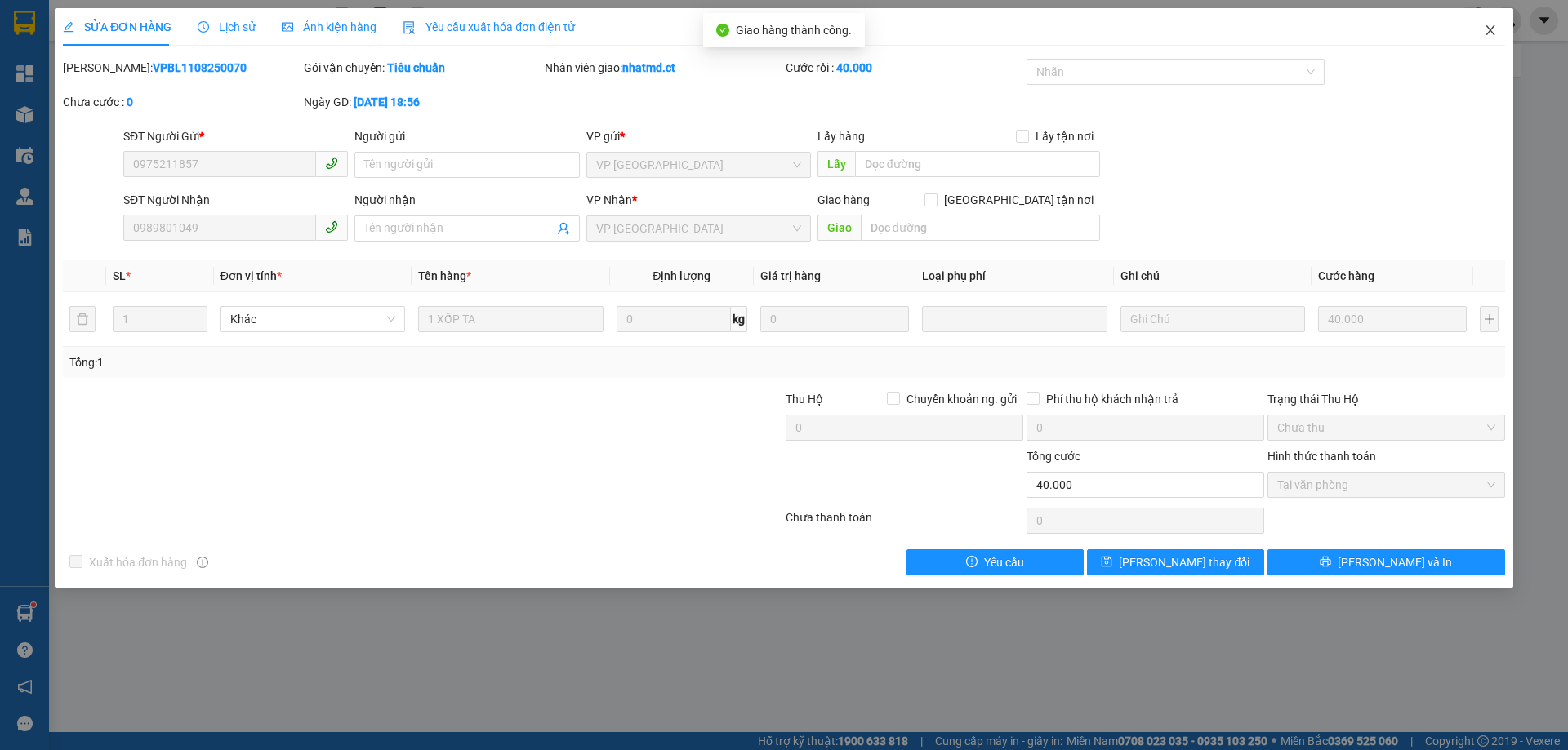
click at [1492, 36] on icon "close" at bounding box center [1490, 29] width 13 height 13
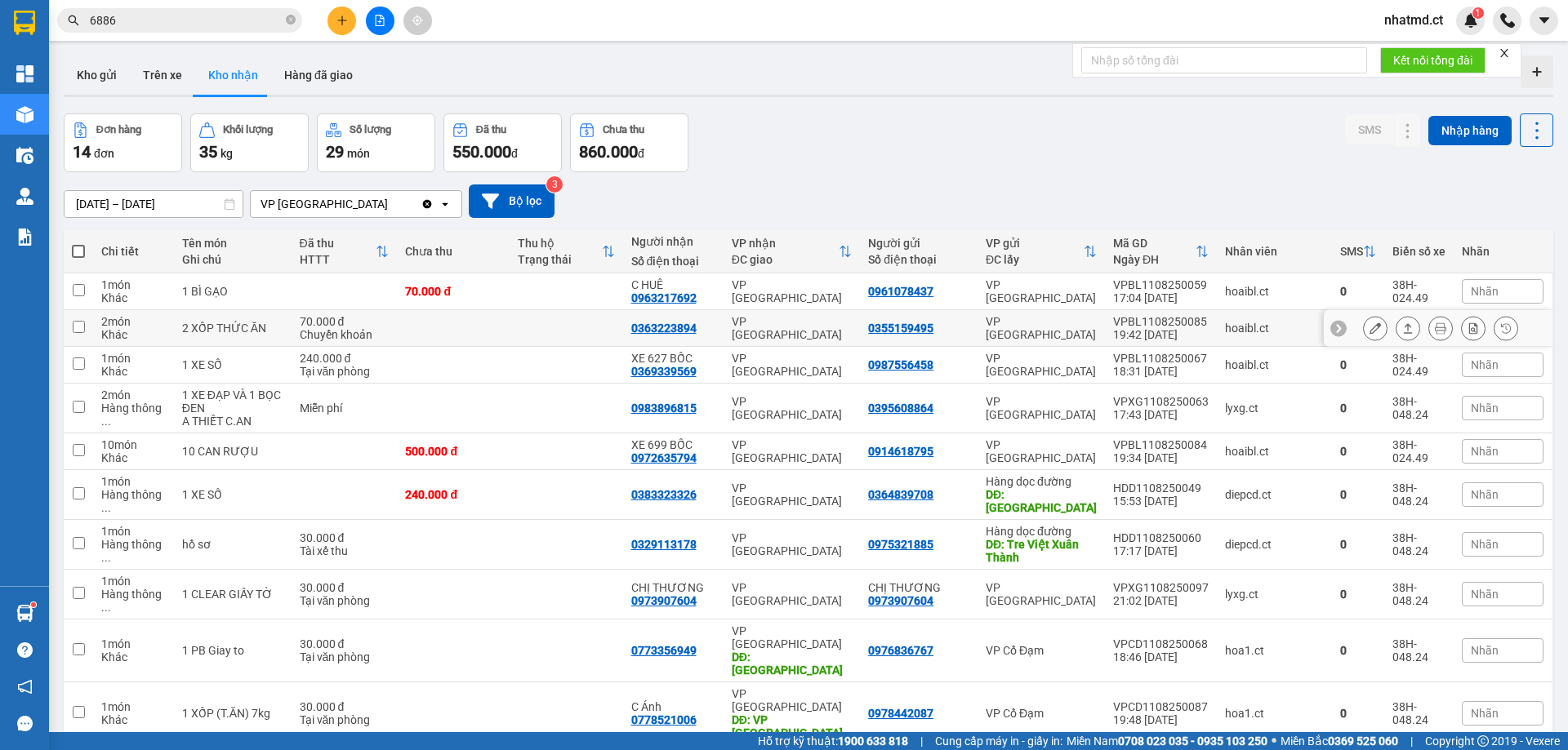
click at [556, 319] on td at bounding box center [565, 329] width 113 height 37
checkbox input "true"
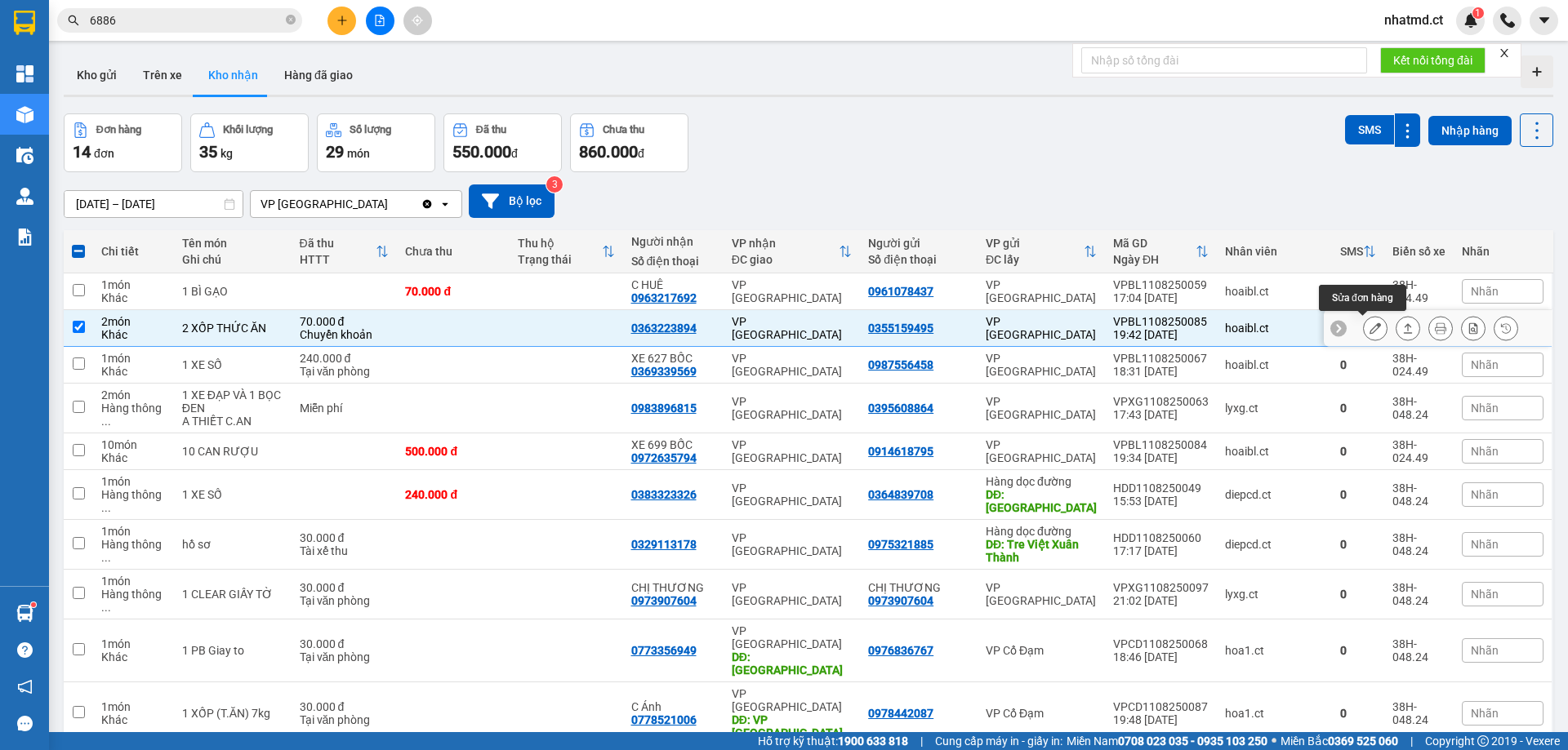
click at [1369, 327] on icon at bounding box center [1375, 328] width 12 height 12
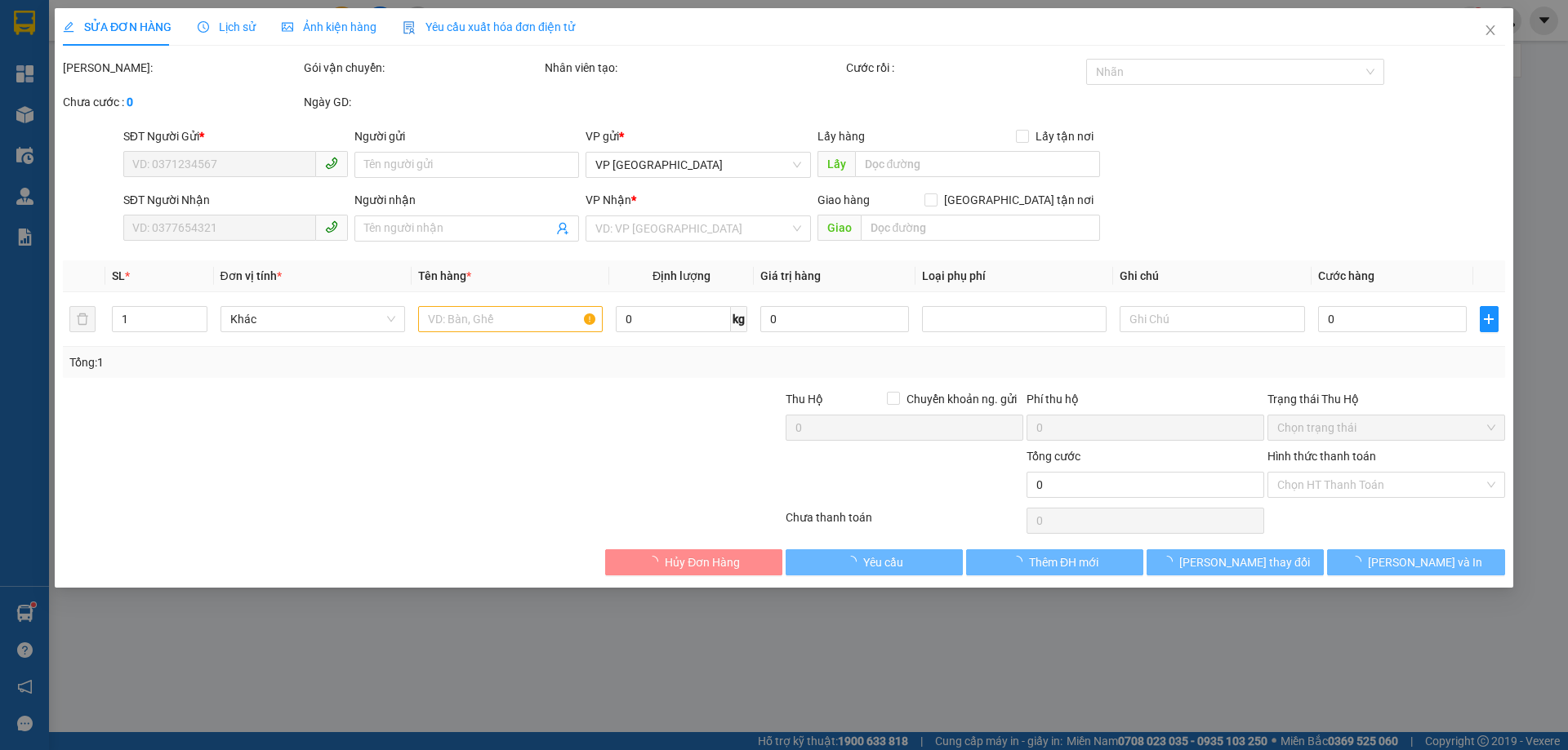
type input "0355159495"
type input "0363223894"
type input "70.000"
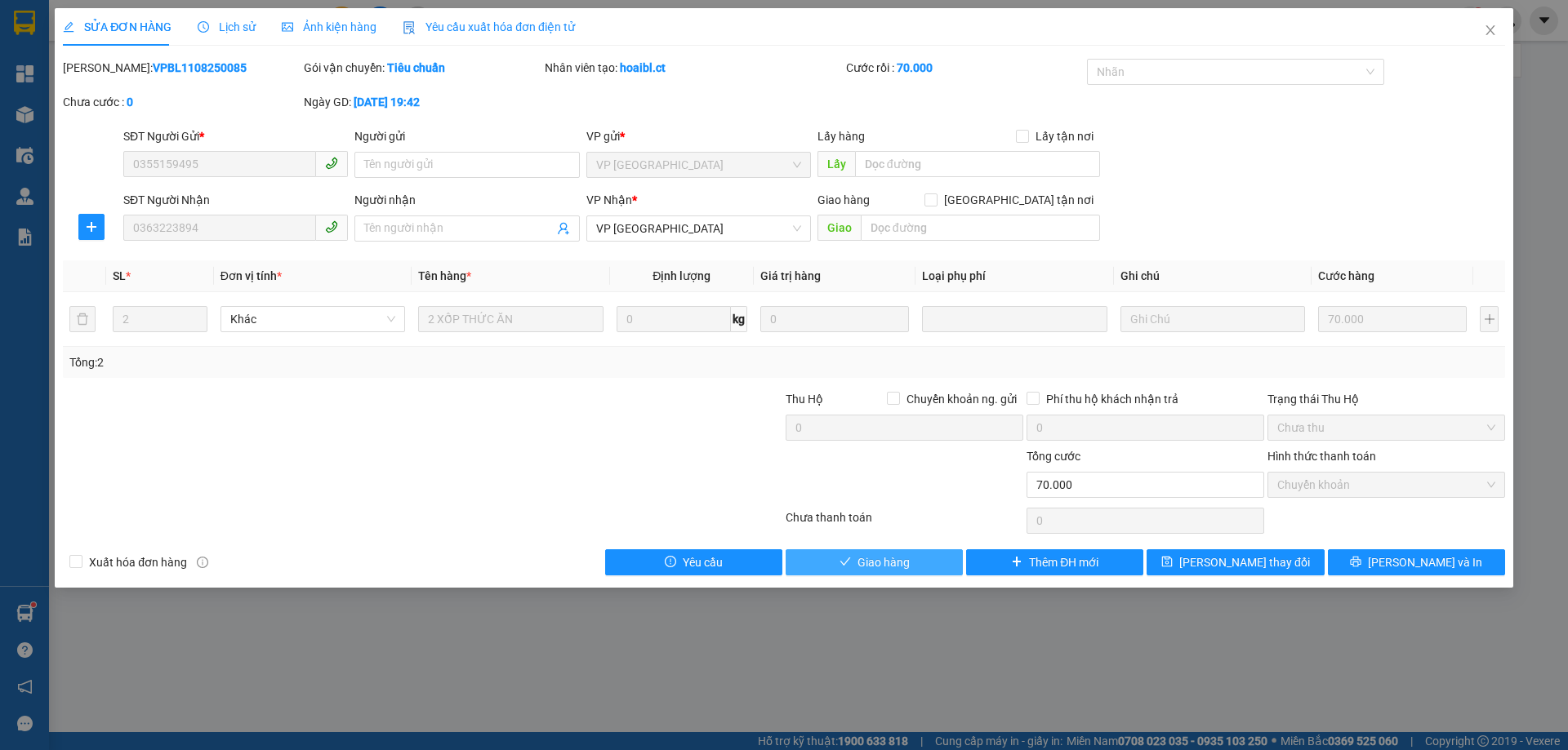
click at [877, 567] on span "Giao hàng" at bounding box center [882, 562] width 52 height 18
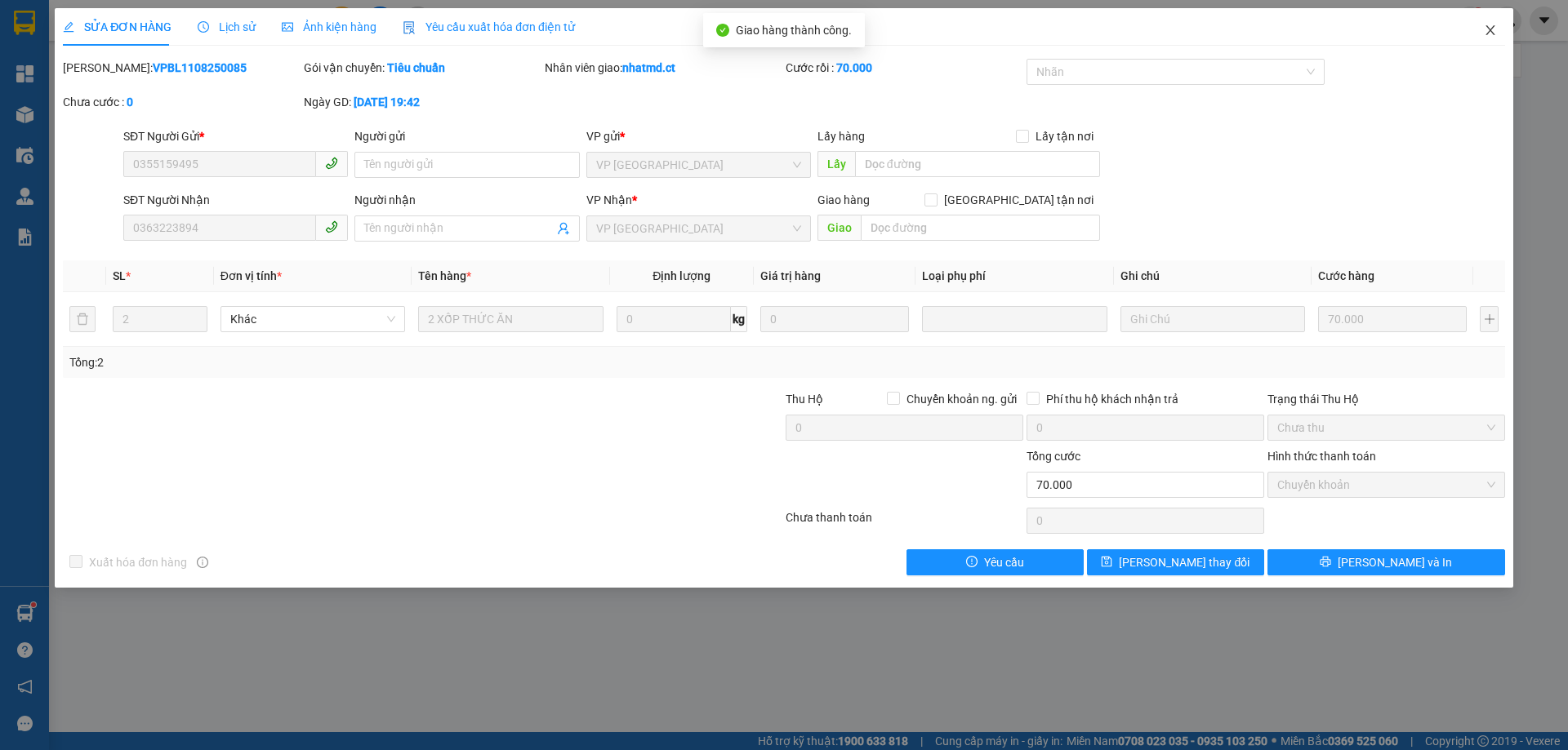
click at [1498, 36] on span "Close" at bounding box center [1490, 30] width 46 height 46
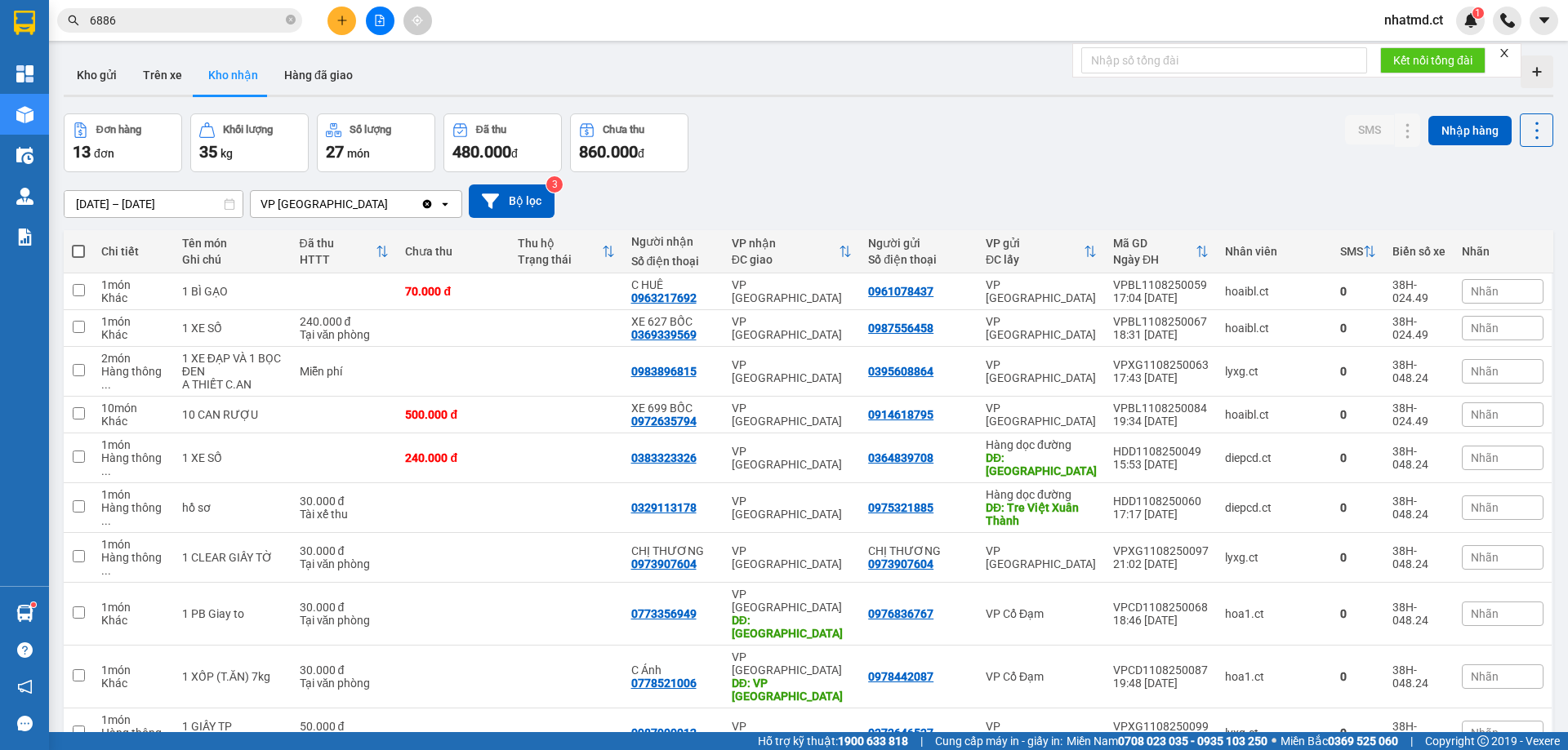
click at [291, 24] on icon "close-circle" at bounding box center [291, 20] width 10 height 10
click at [542, 585] on td at bounding box center [565, 614] width 113 height 63
checkbox input "true"
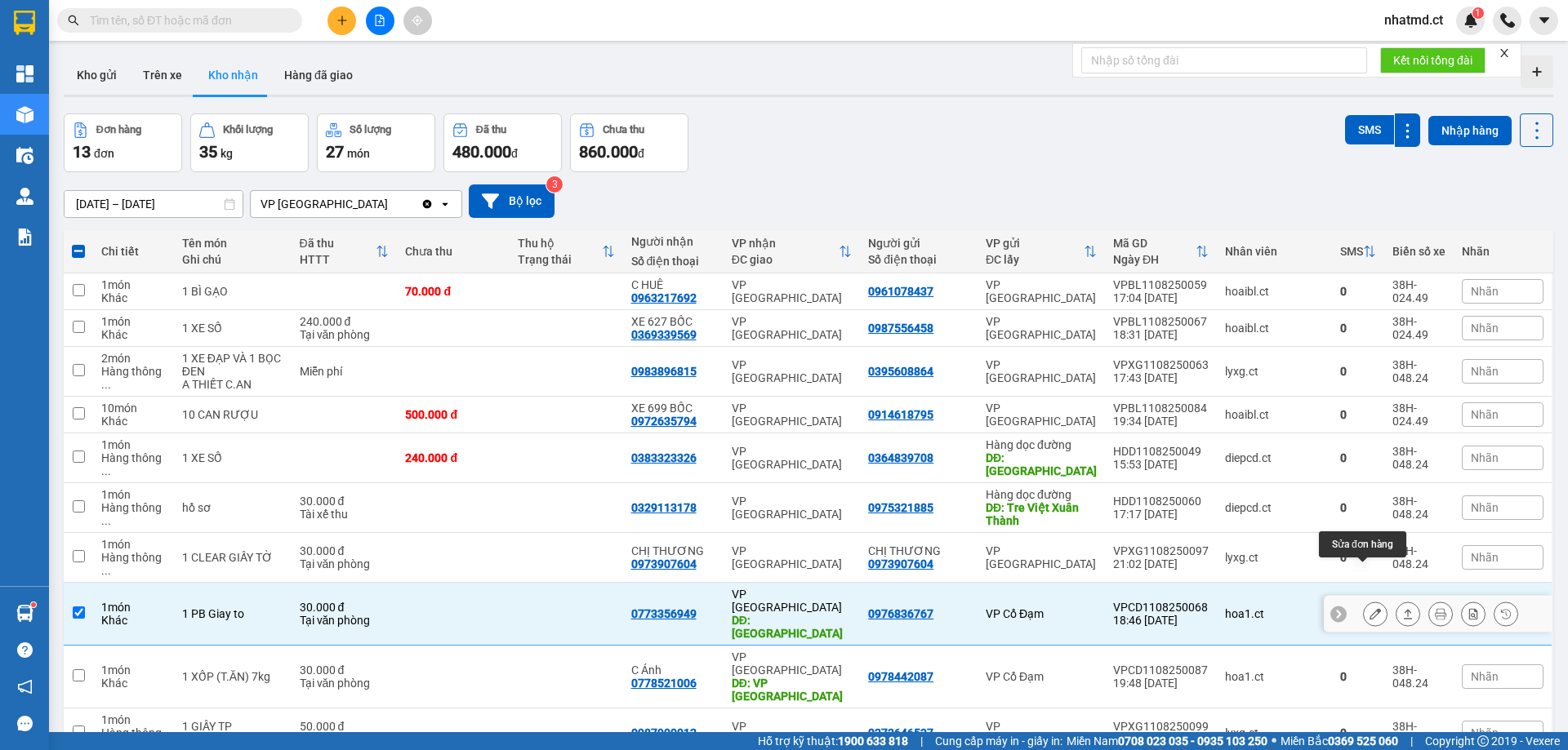
click at [1369, 608] on icon at bounding box center [1375, 614] width 12 height 12
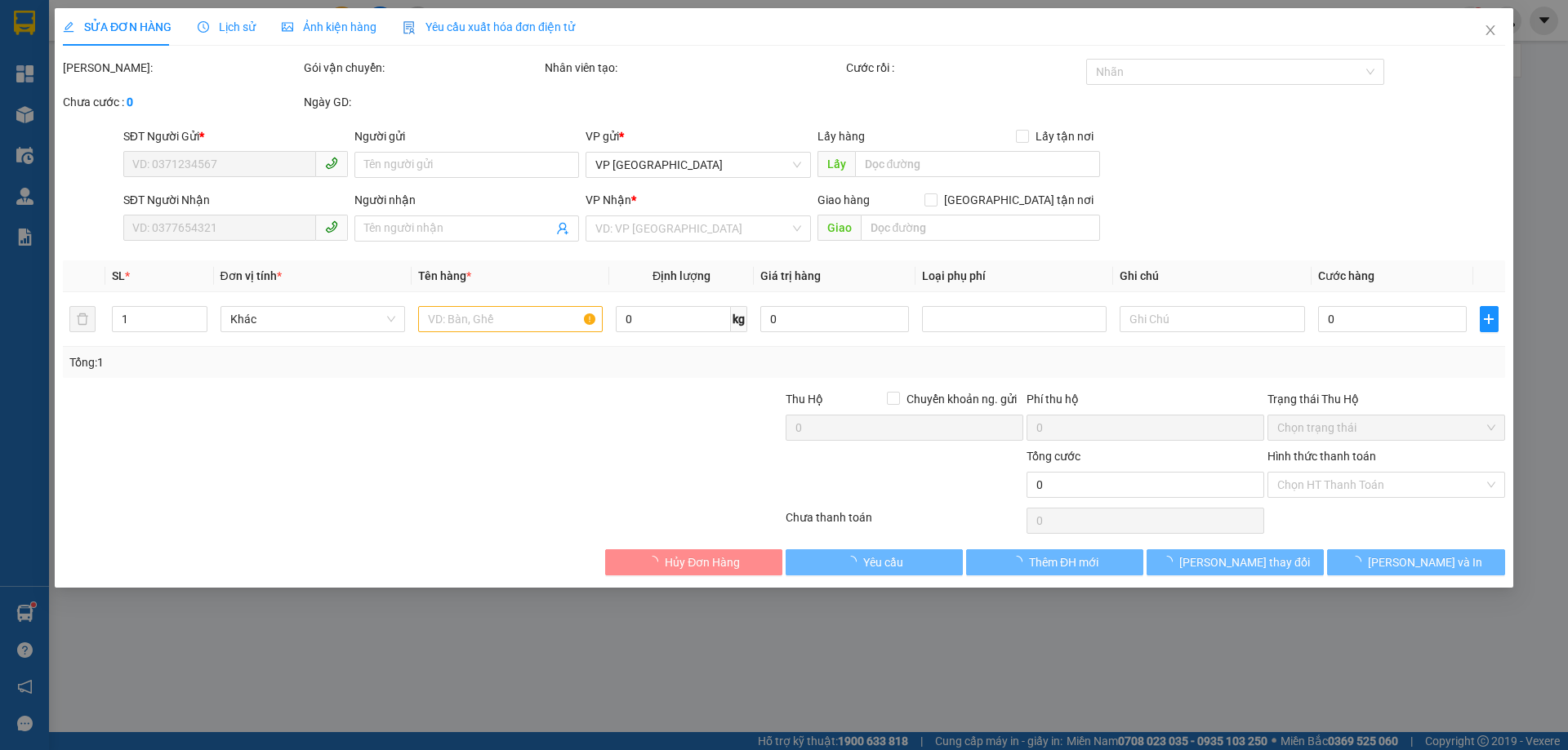
type input "0976836767"
type input "0773356949"
type input "[PERSON_NAME]"
type input "30.000"
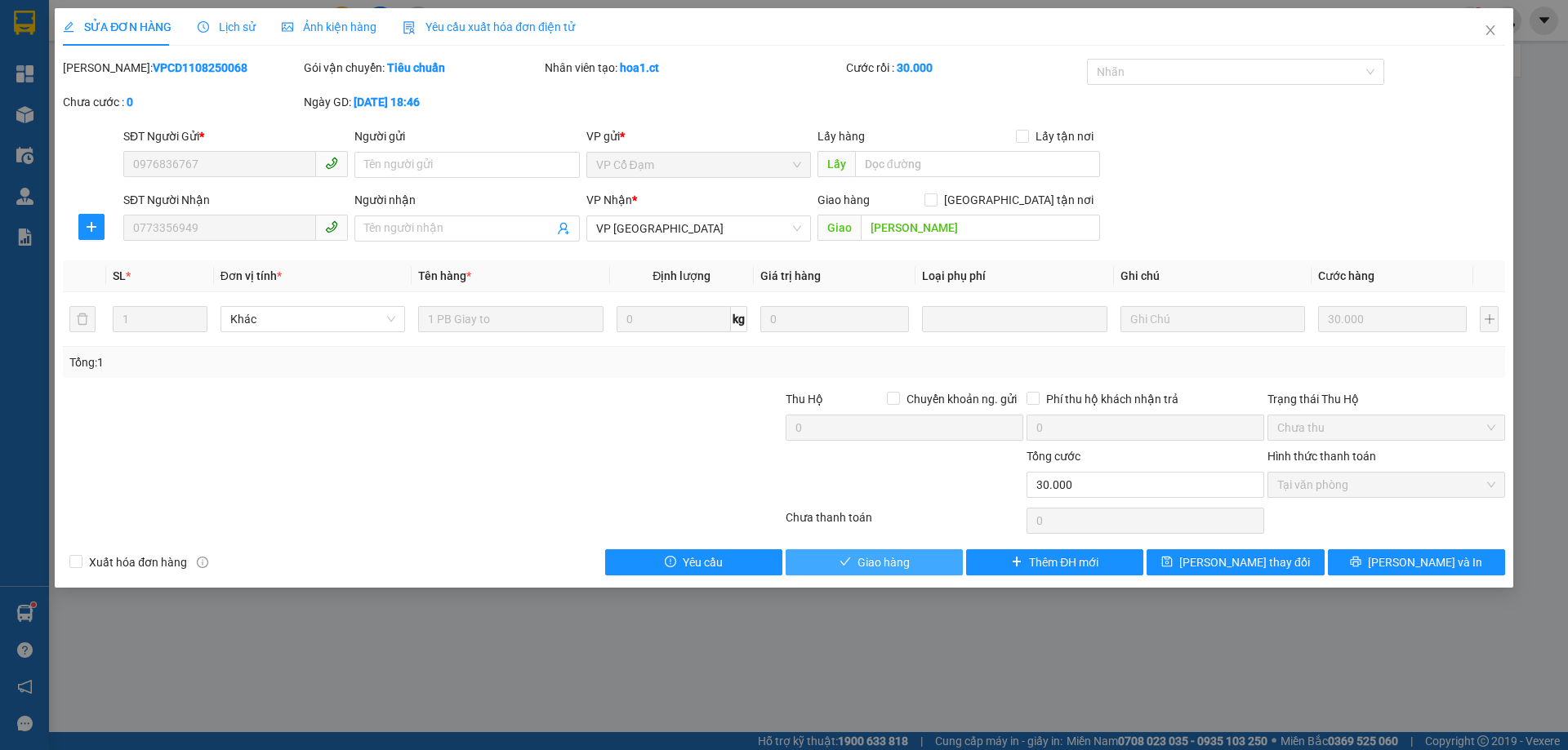
click at [902, 559] on span "Giao hàng" at bounding box center [882, 562] width 52 height 18
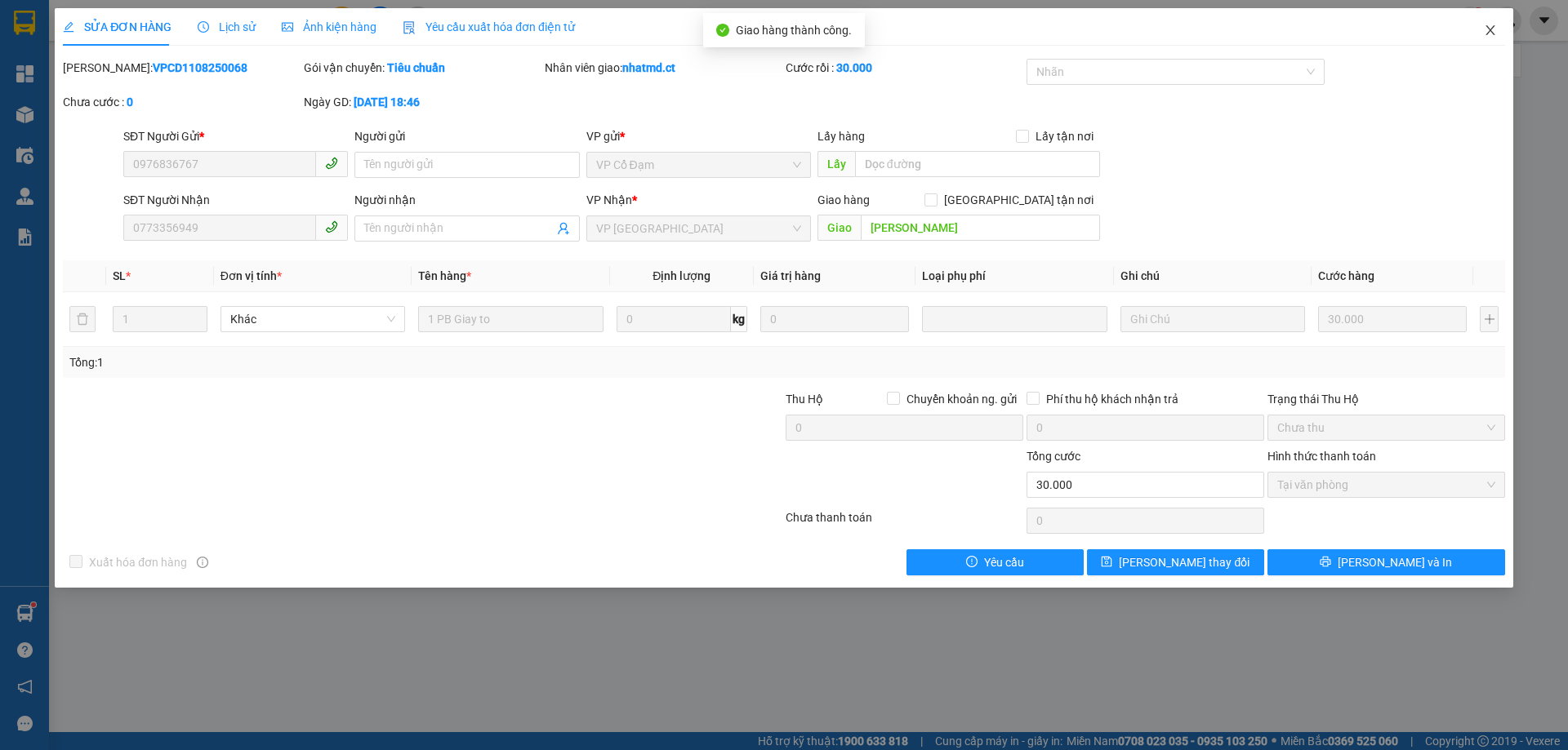
click at [1489, 37] on icon "close" at bounding box center [1490, 29] width 13 height 13
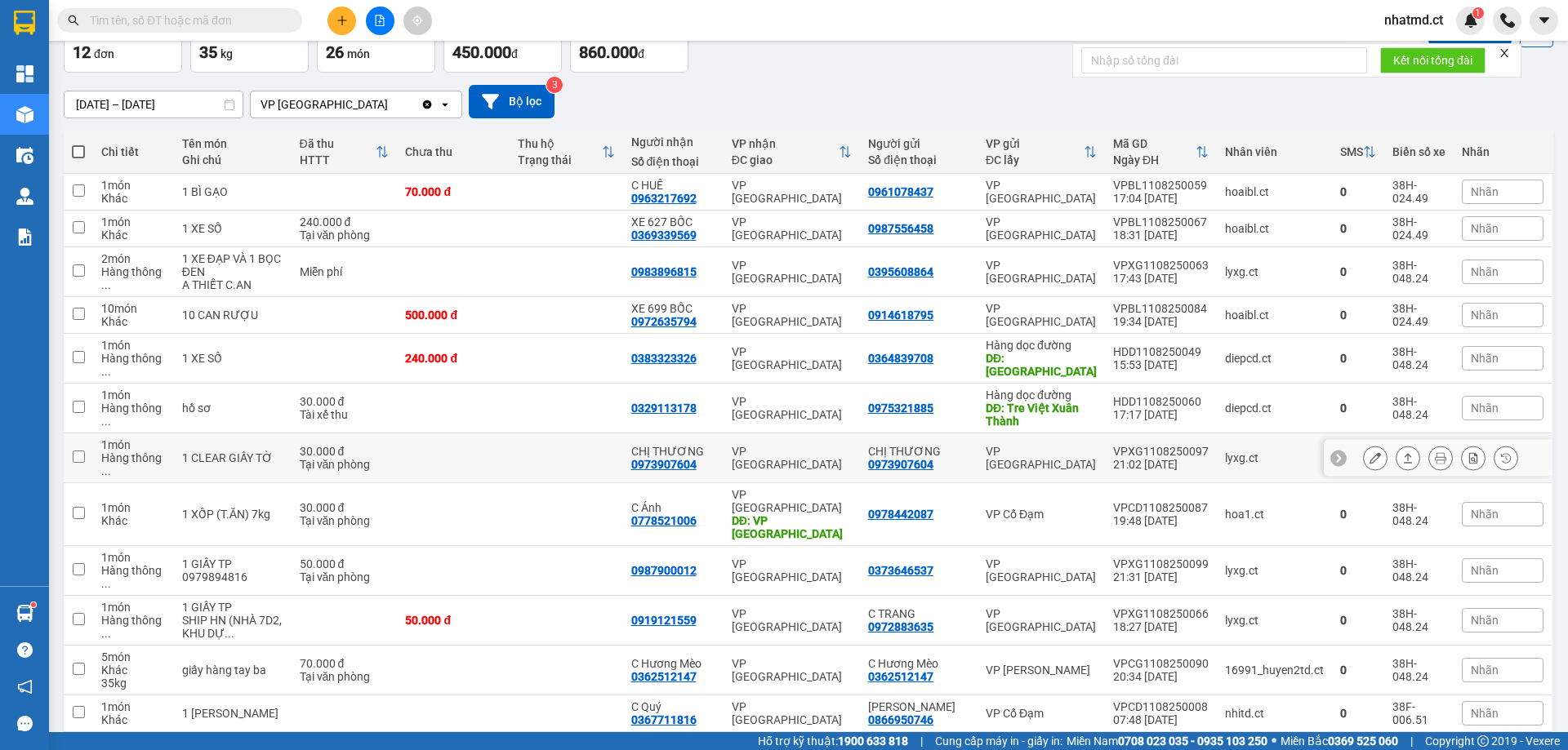
scroll to position [101, 0]
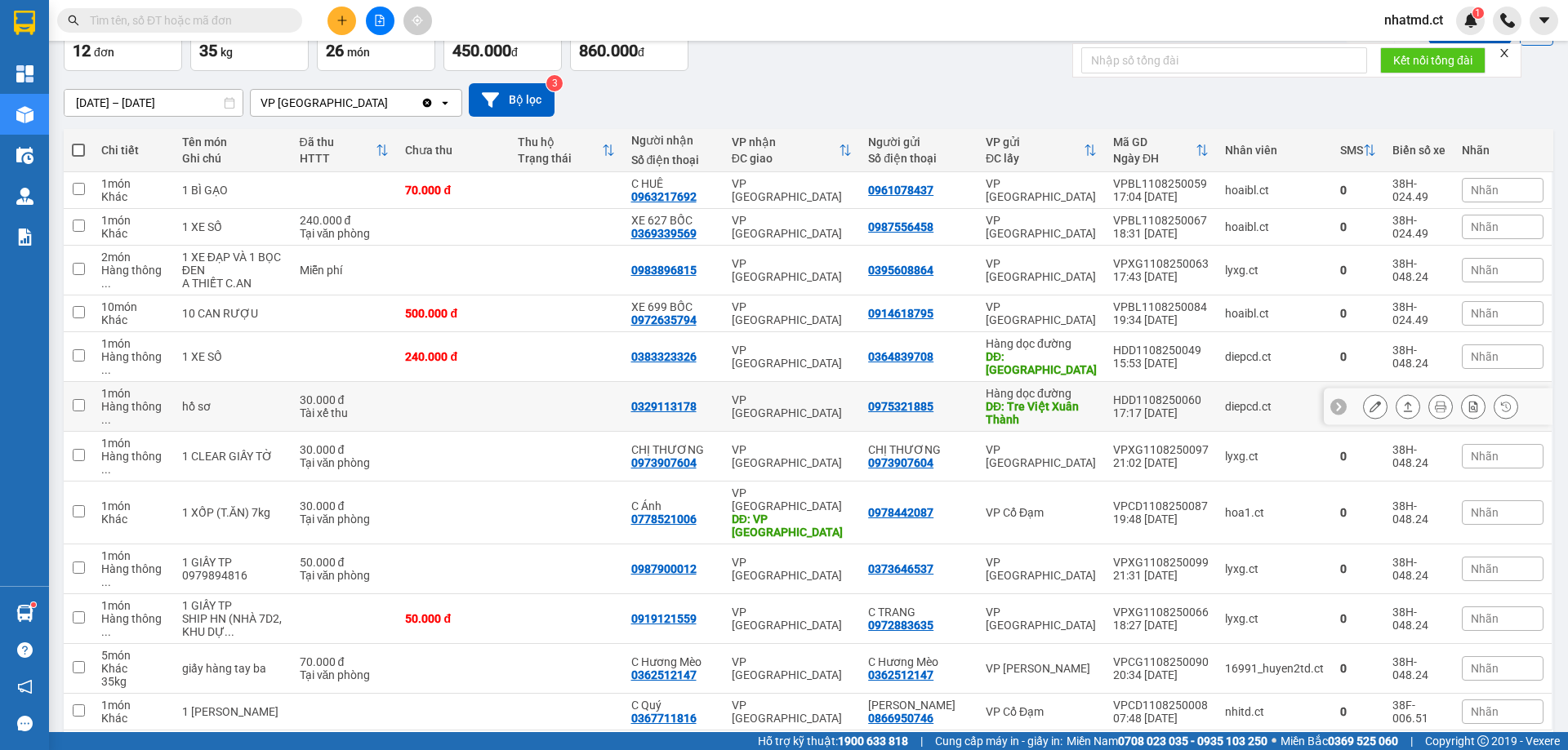
click at [472, 400] on td at bounding box center [452, 406] width 113 height 50
checkbox input "true"
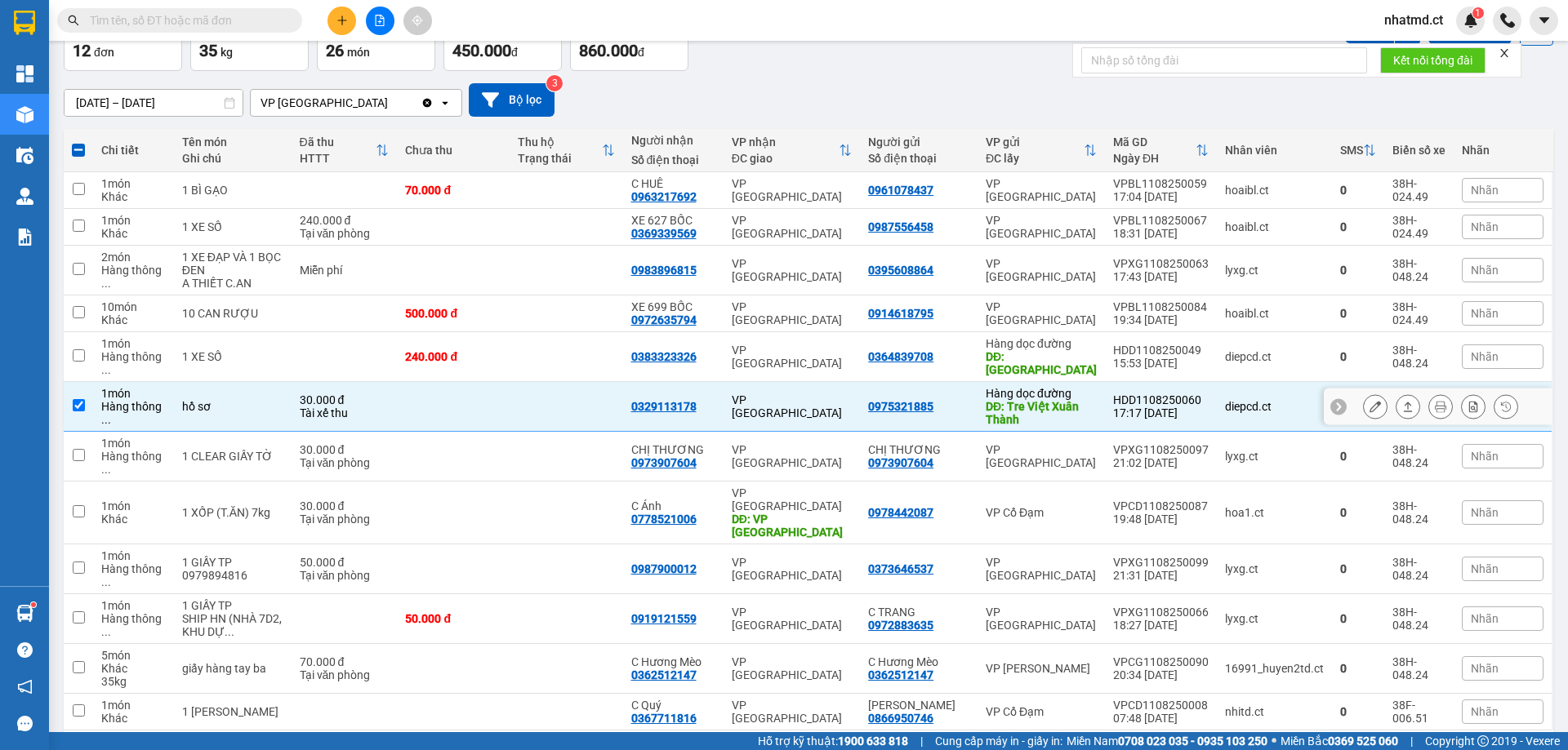
click at [1377, 397] on div at bounding box center [1441, 406] width 155 height 24
click at [1370, 397] on button at bounding box center [1374, 406] width 23 height 28
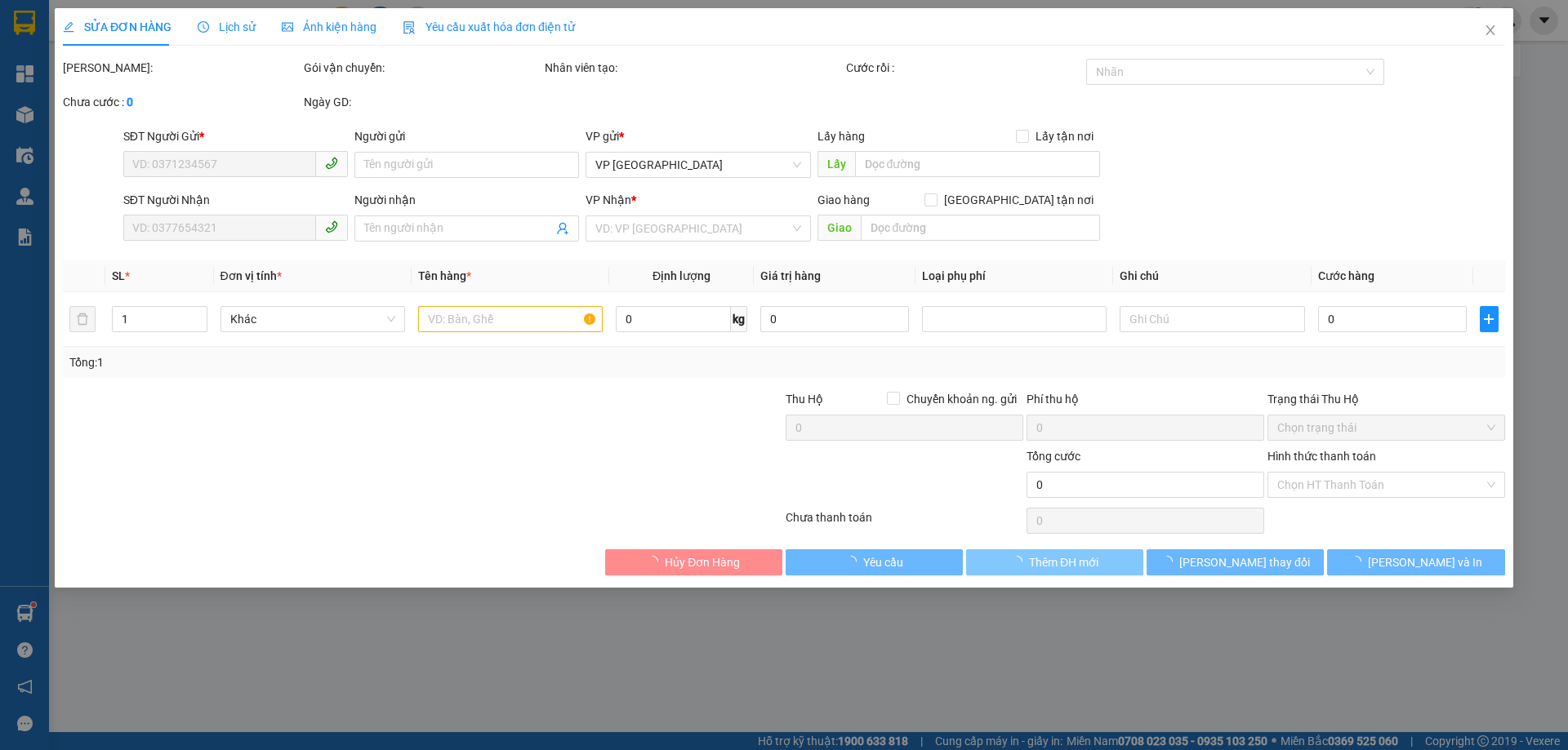
type input "0975321885"
type input "Tre Việt Xuân Thành"
type input "0329113178"
type input "30.000"
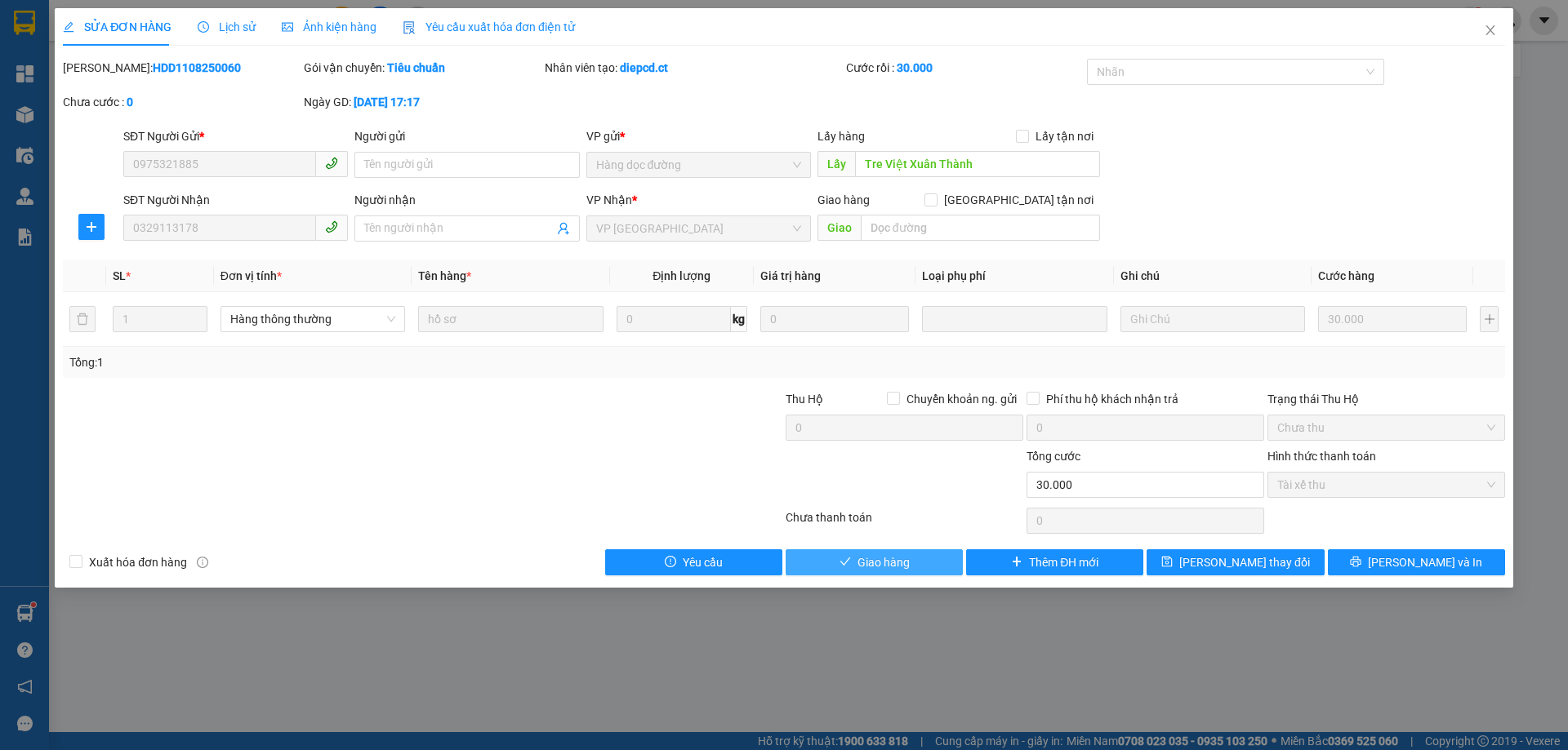
click at [916, 562] on button "Giao hàng" at bounding box center [874, 562] width 177 height 26
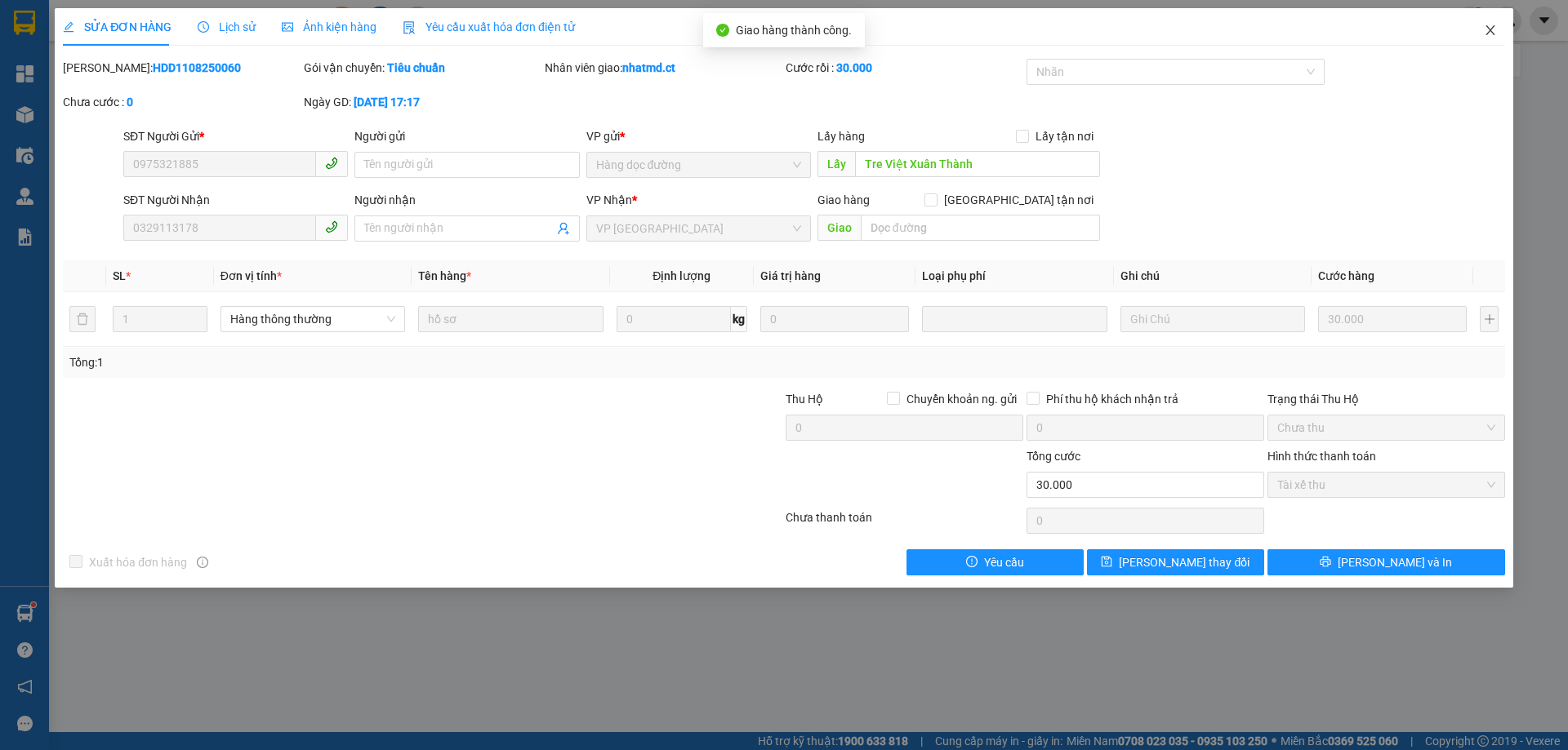
click at [1491, 32] on icon "close" at bounding box center [1490, 30] width 9 height 10
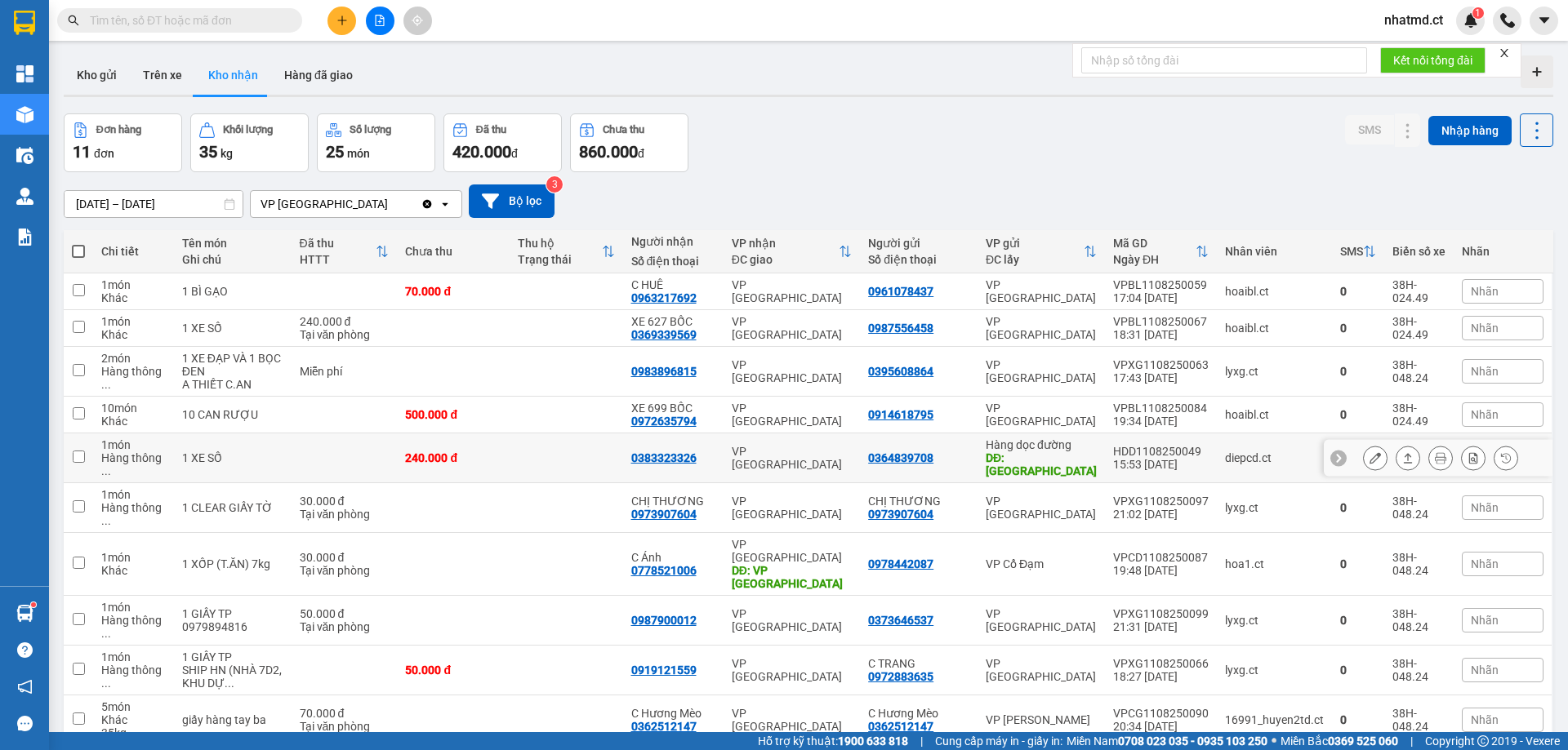
click at [448, 451] on div "240.000 đ" at bounding box center [453, 457] width 96 height 13
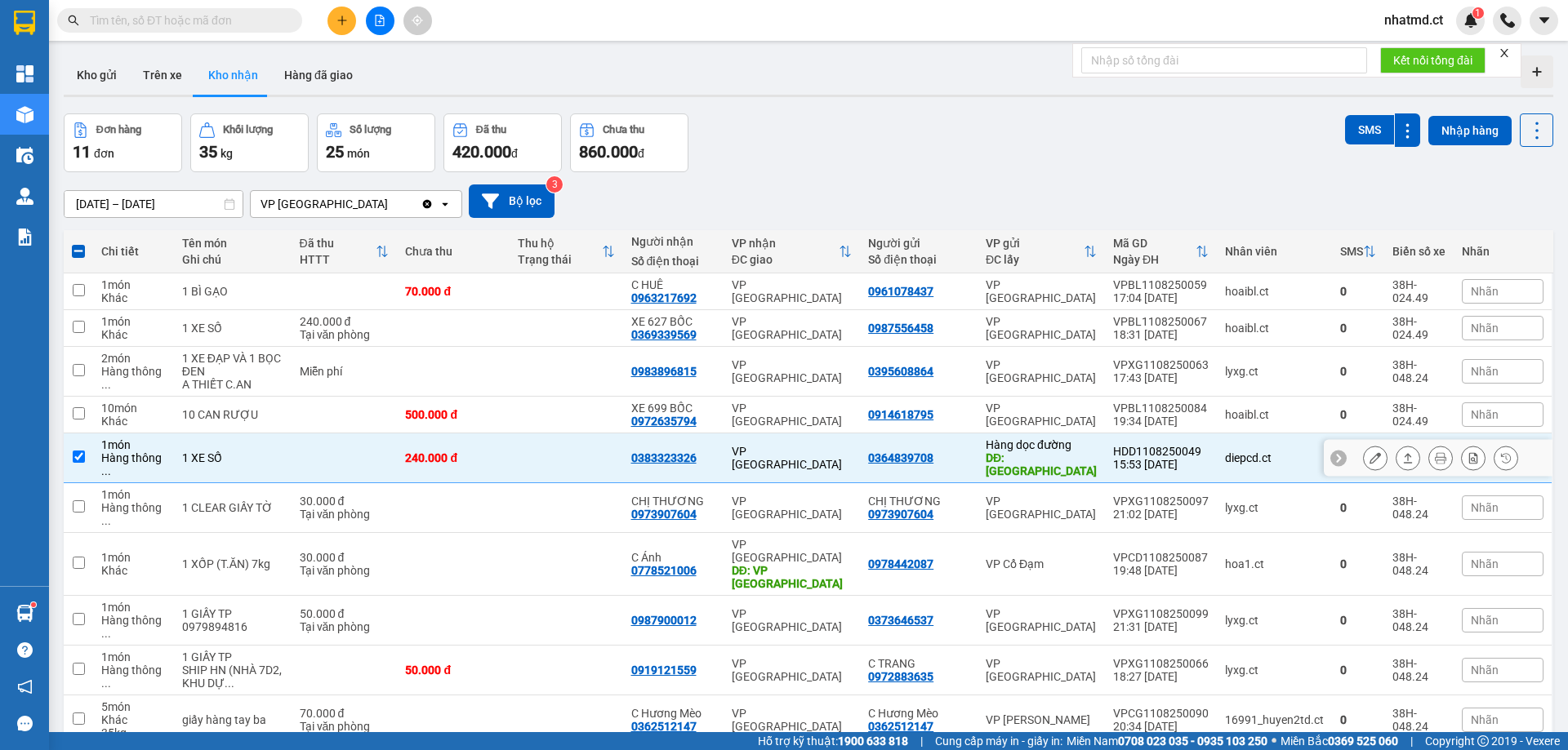
click at [523, 456] on td at bounding box center [565, 458] width 113 height 50
checkbox input "false"
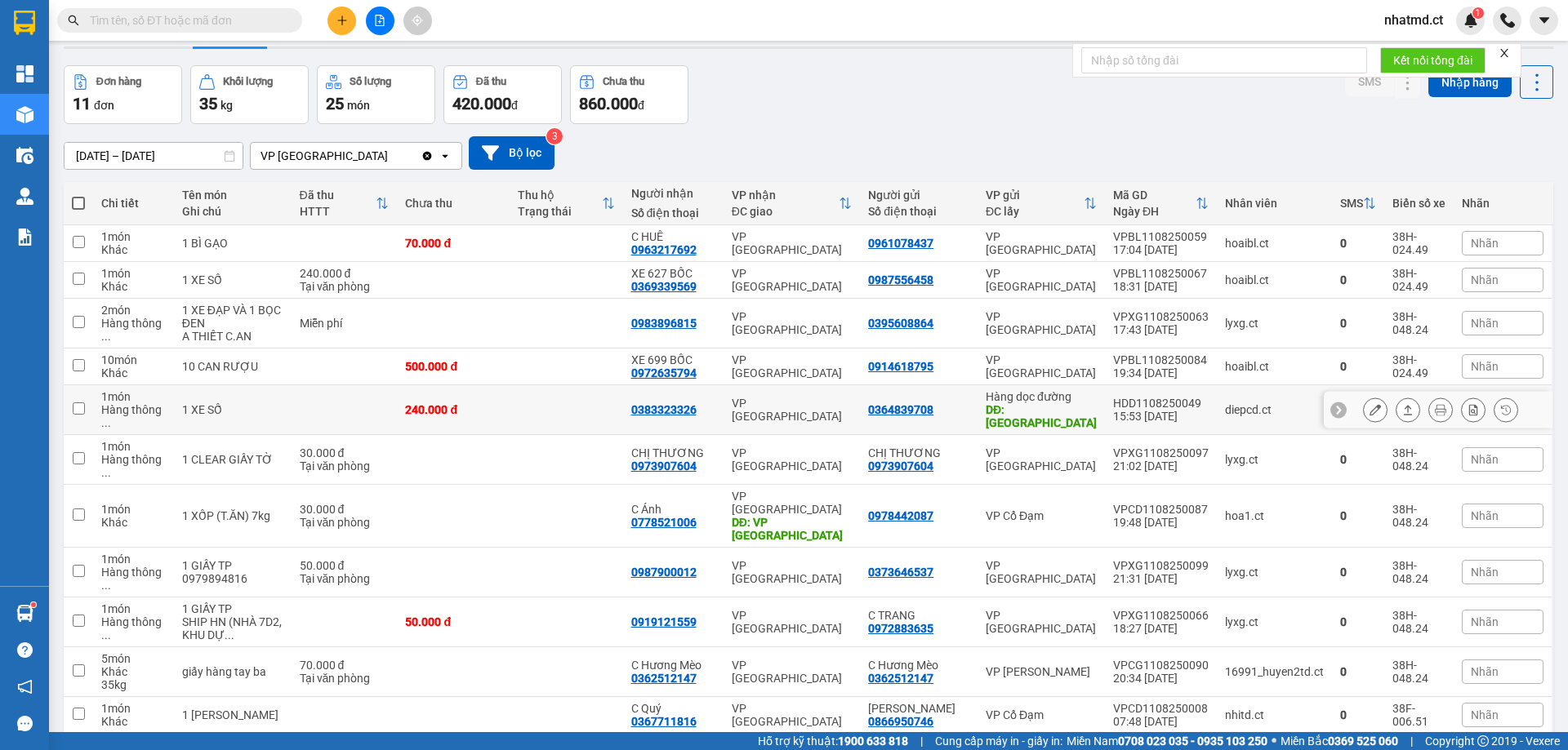
scroll to position [75, 0]
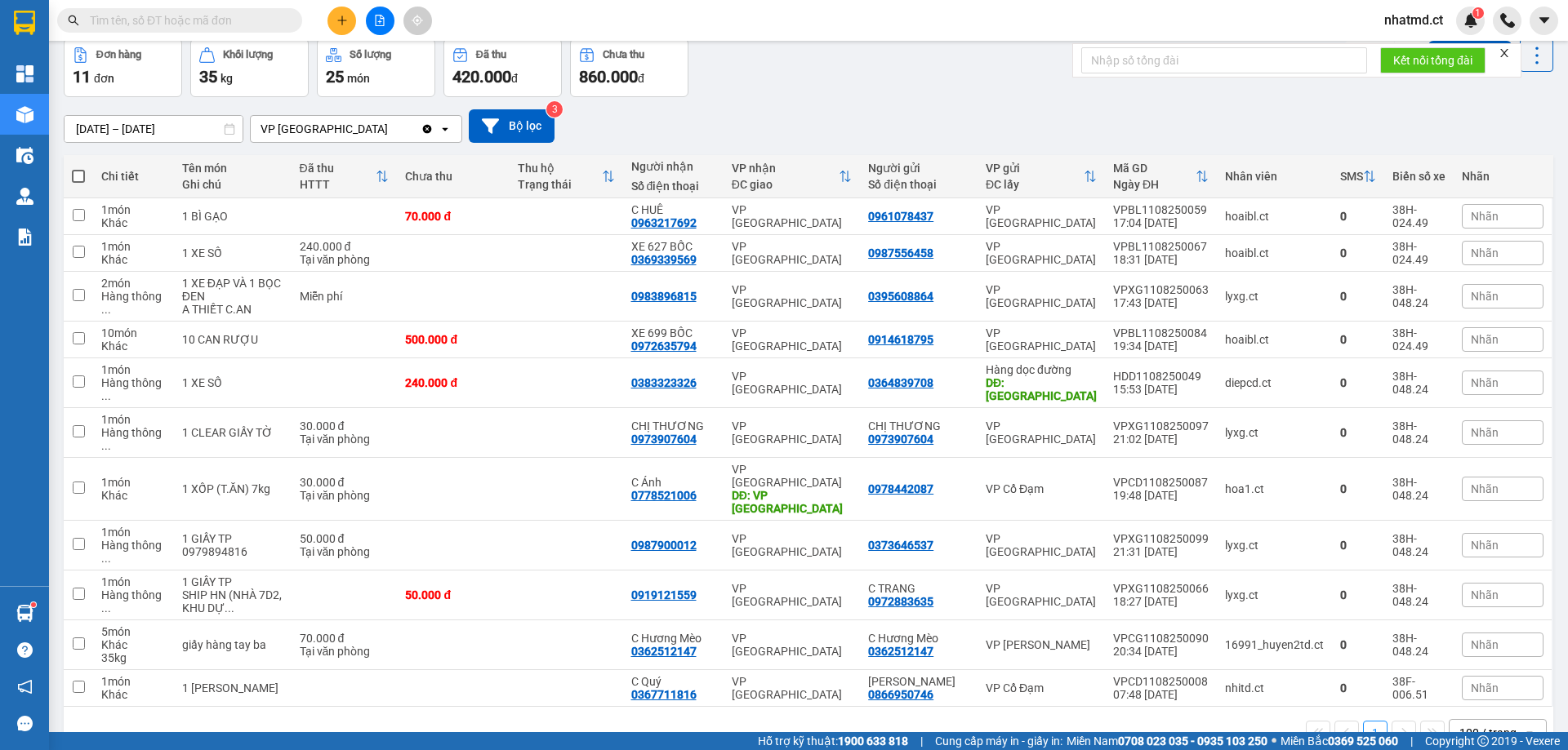
click at [215, 23] on input "text" at bounding box center [186, 21] width 193 height 18
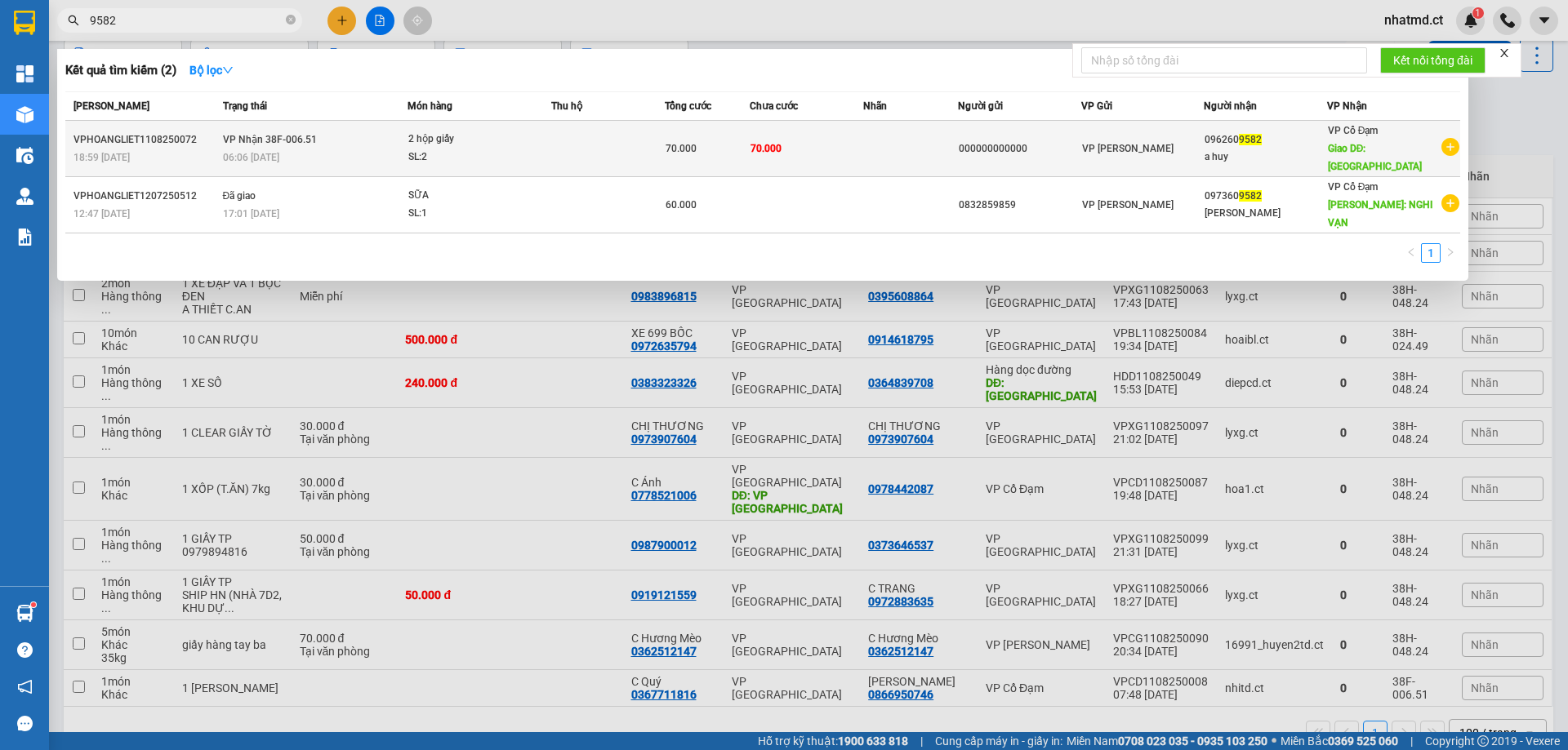
type input "9582"
click at [382, 149] on div "06:06 [DATE]" at bounding box center [315, 158] width 184 height 18
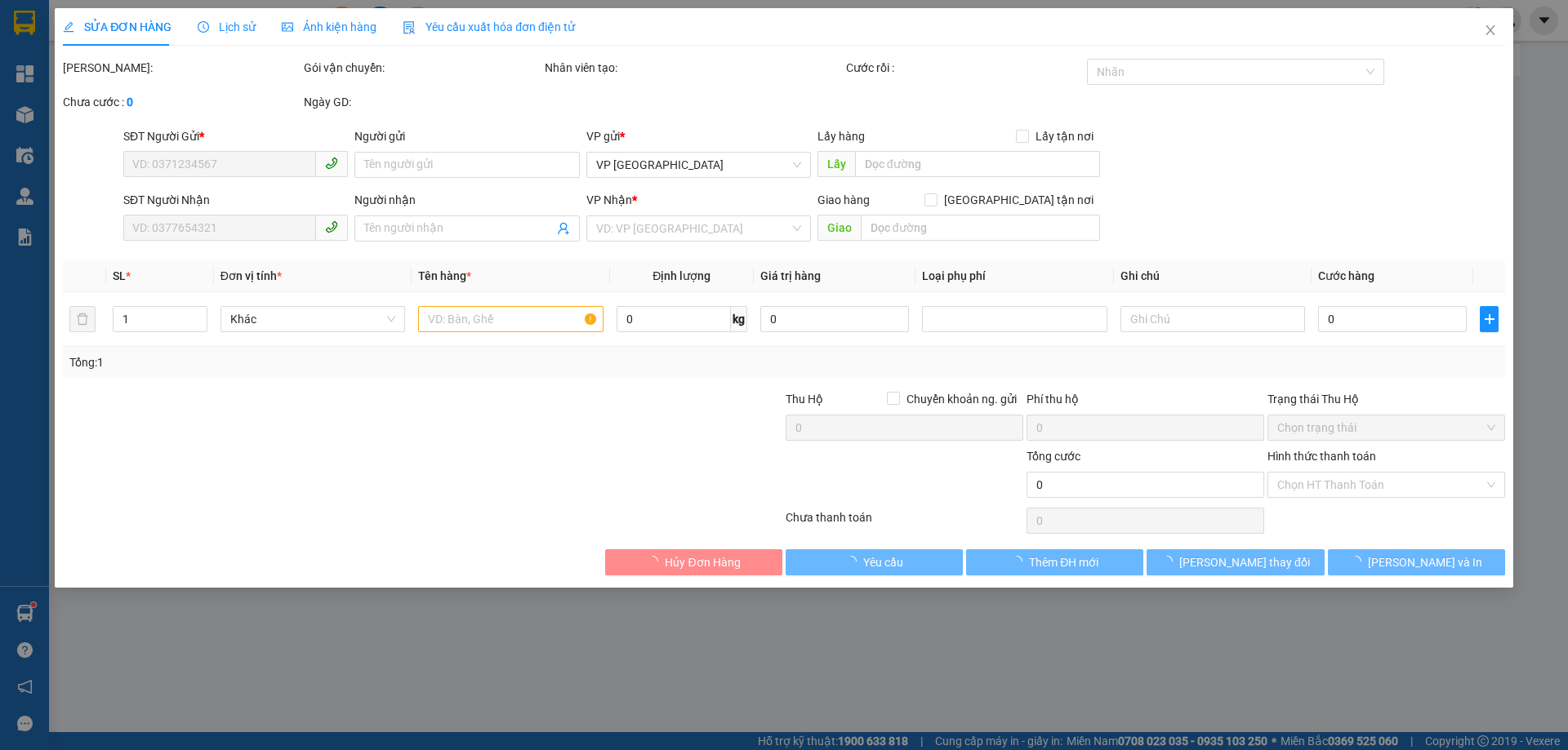
click at [234, 26] on span "Lịch sử" at bounding box center [226, 26] width 58 height 13
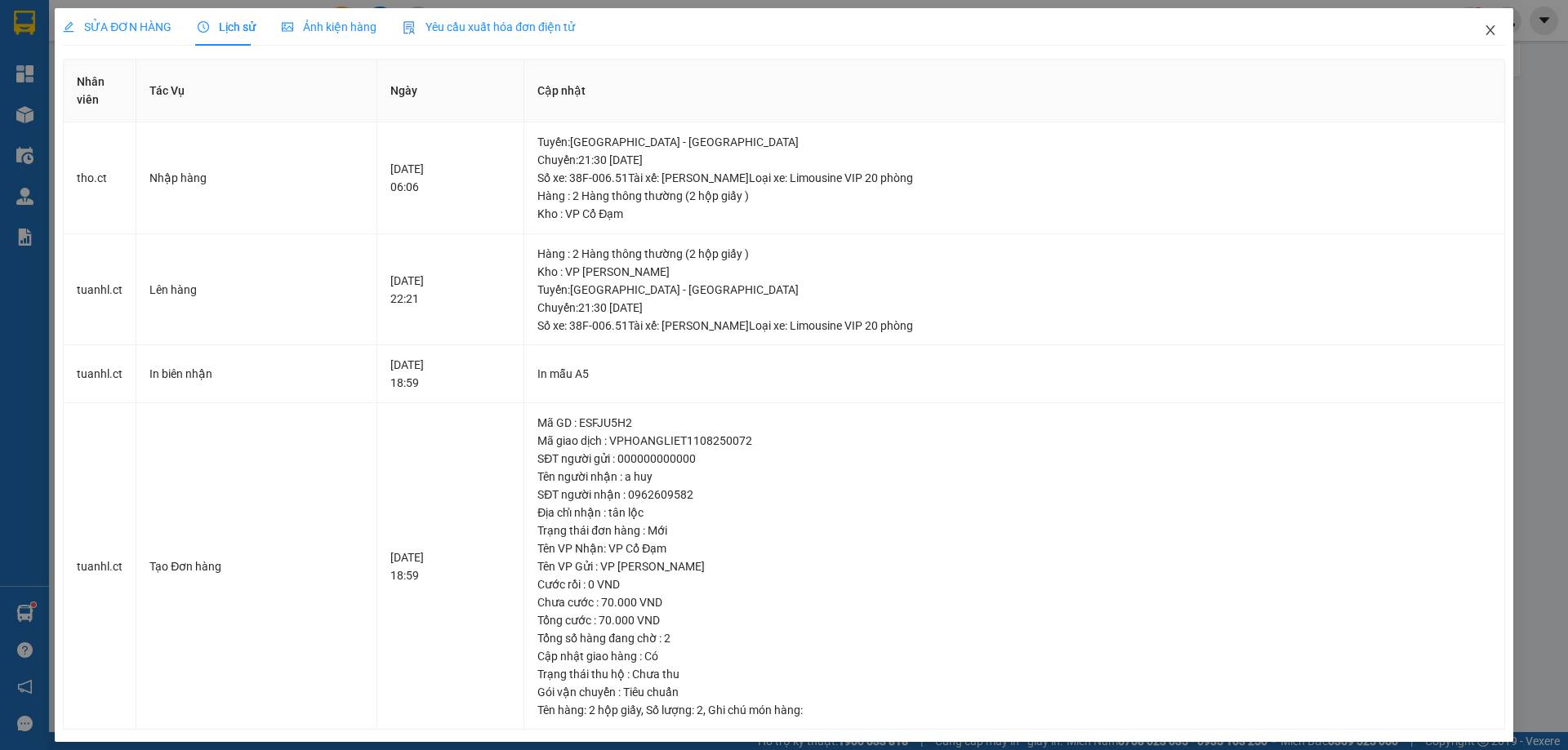
click at [1484, 32] on icon "close" at bounding box center [1490, 29] width 13 height 13
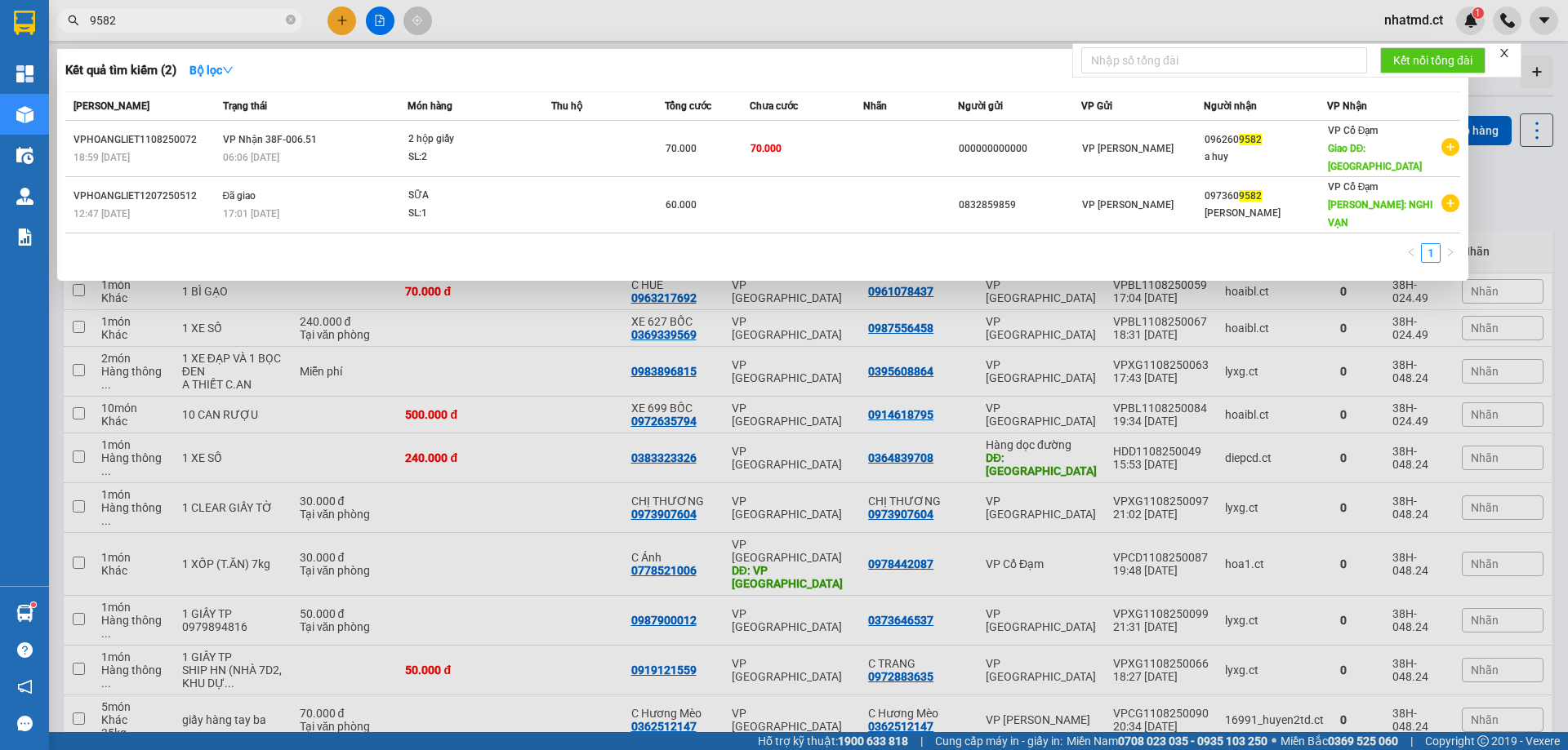
click at [243, 14] on input "9582" at bounding box center [186, 21] width 193 height 18
click at [940, 4] on div at bounding box center [784, 375] width 1568 height 750
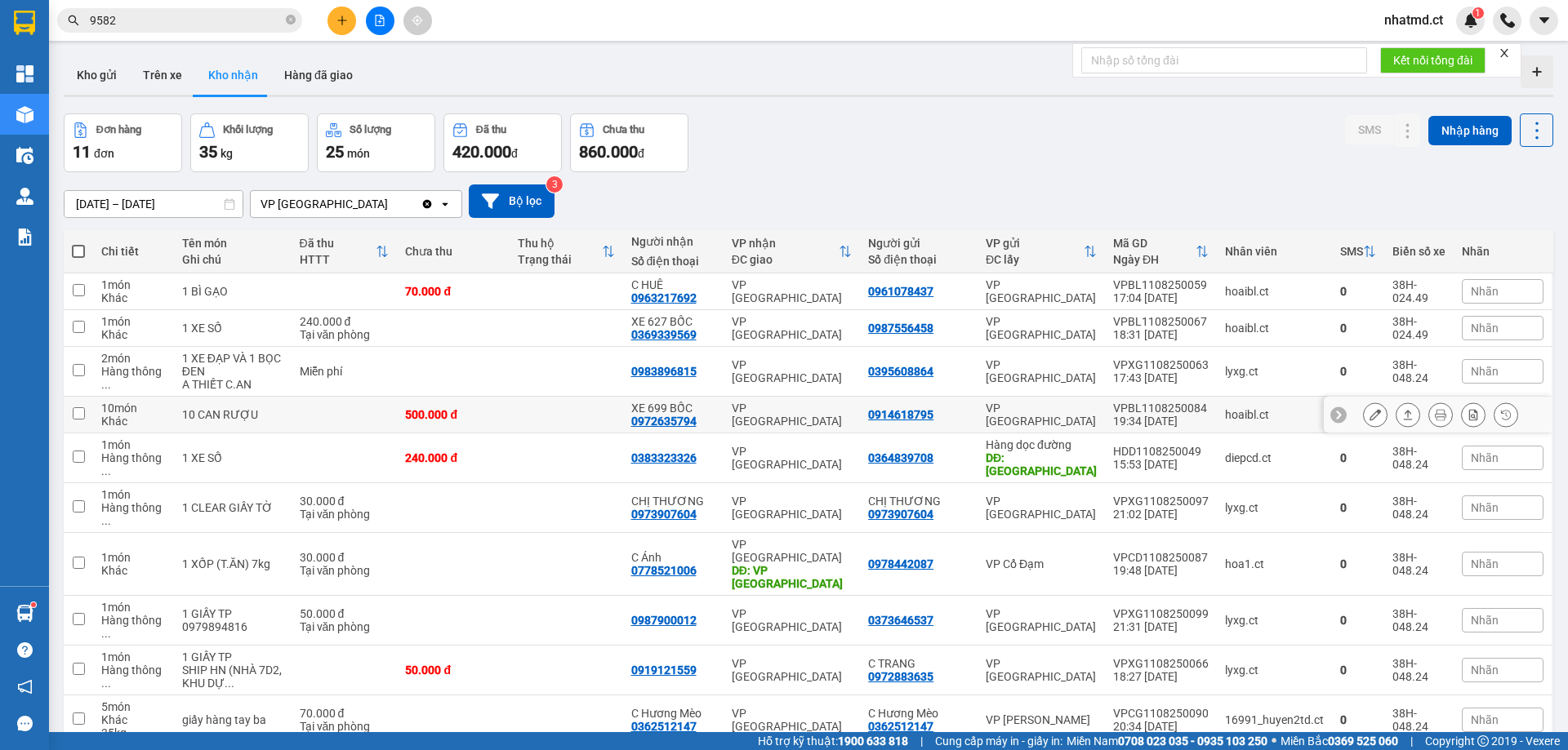
click at [512, 416] on td at bounding box center [565, 415] width 113 height 37
checkbox input "true"
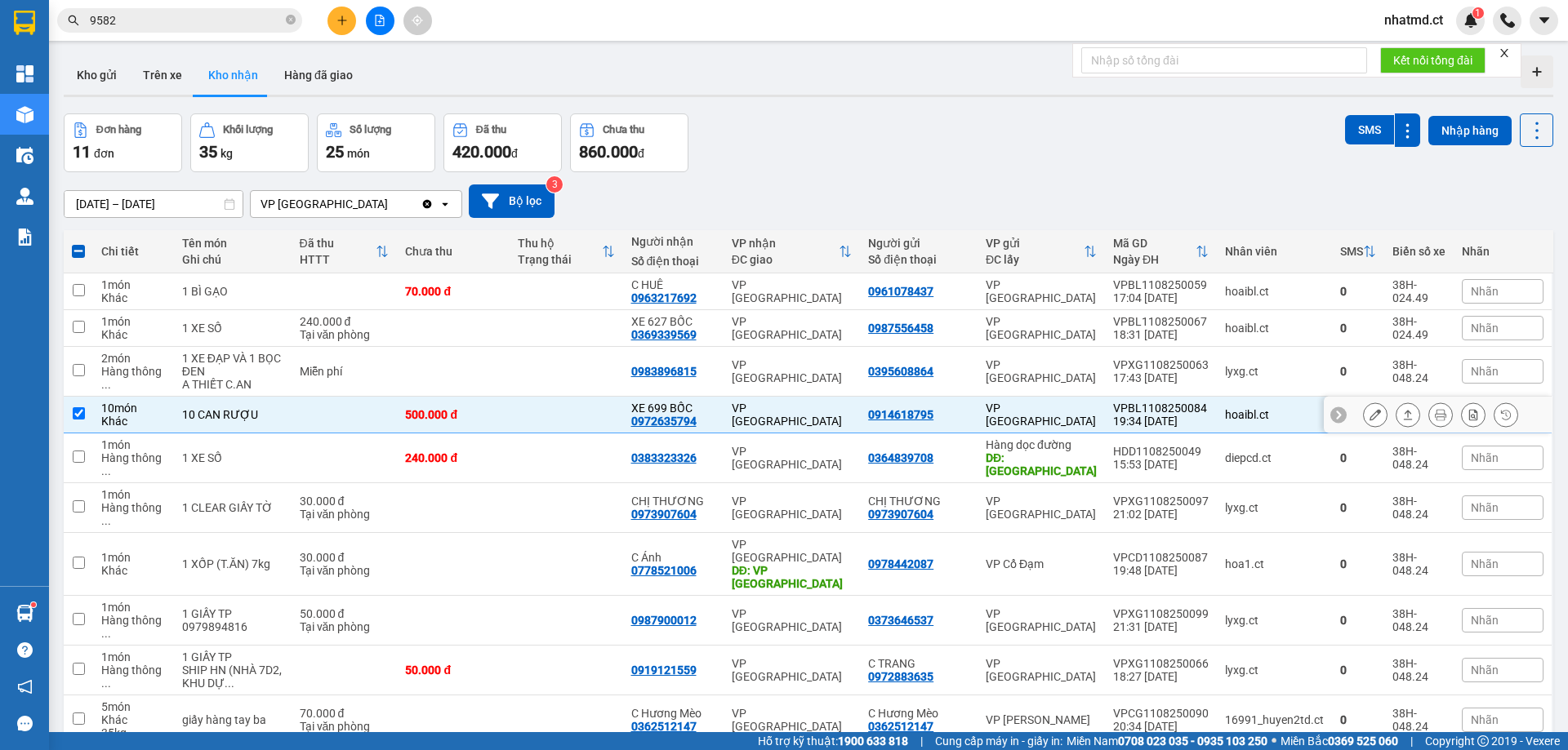
click at [1369, 414] on icon at bounding box center [1375, 415] width 12 height 12
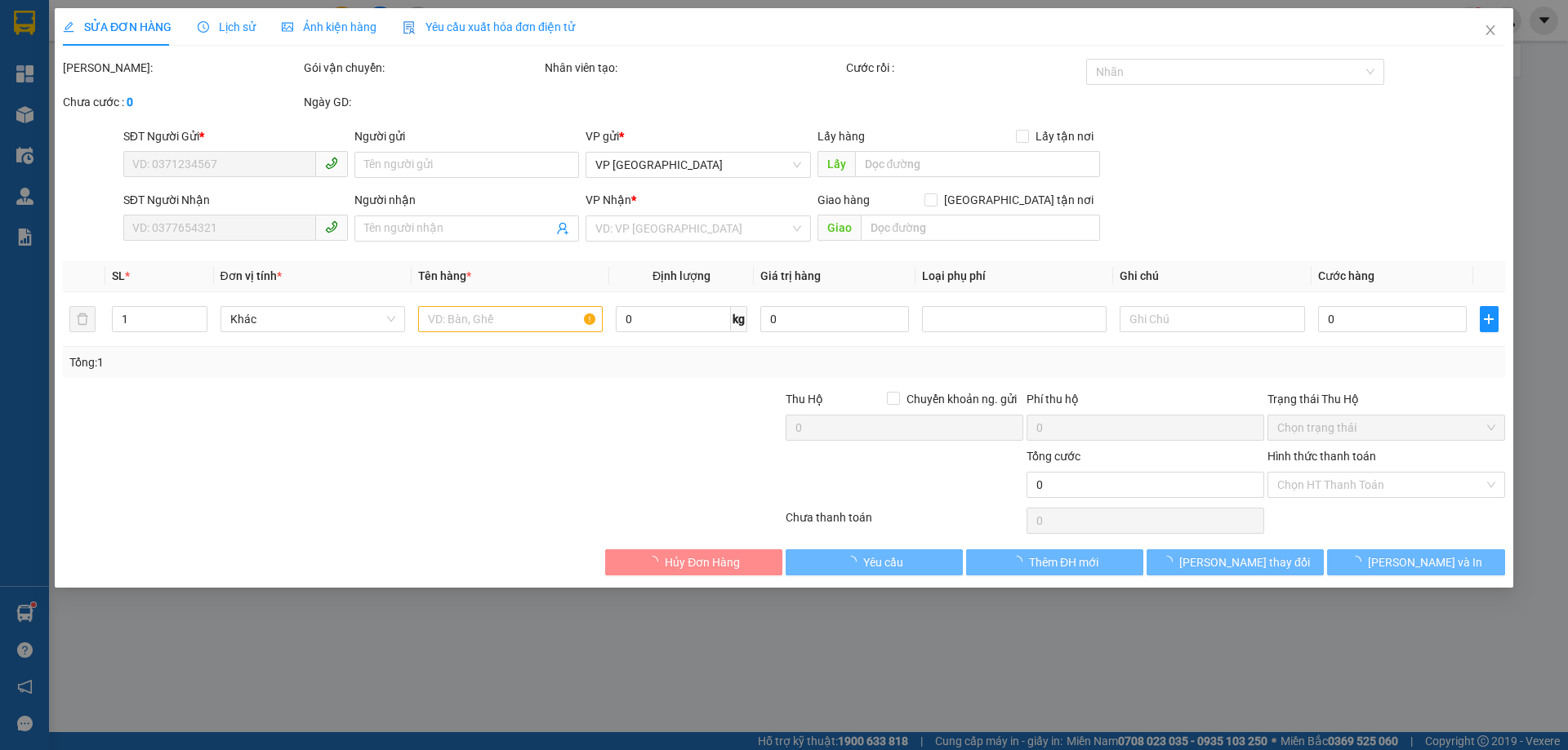
type input "0914618795"
type input "0972635794"
type input "XE 699 BỐC"
type input "500.000"
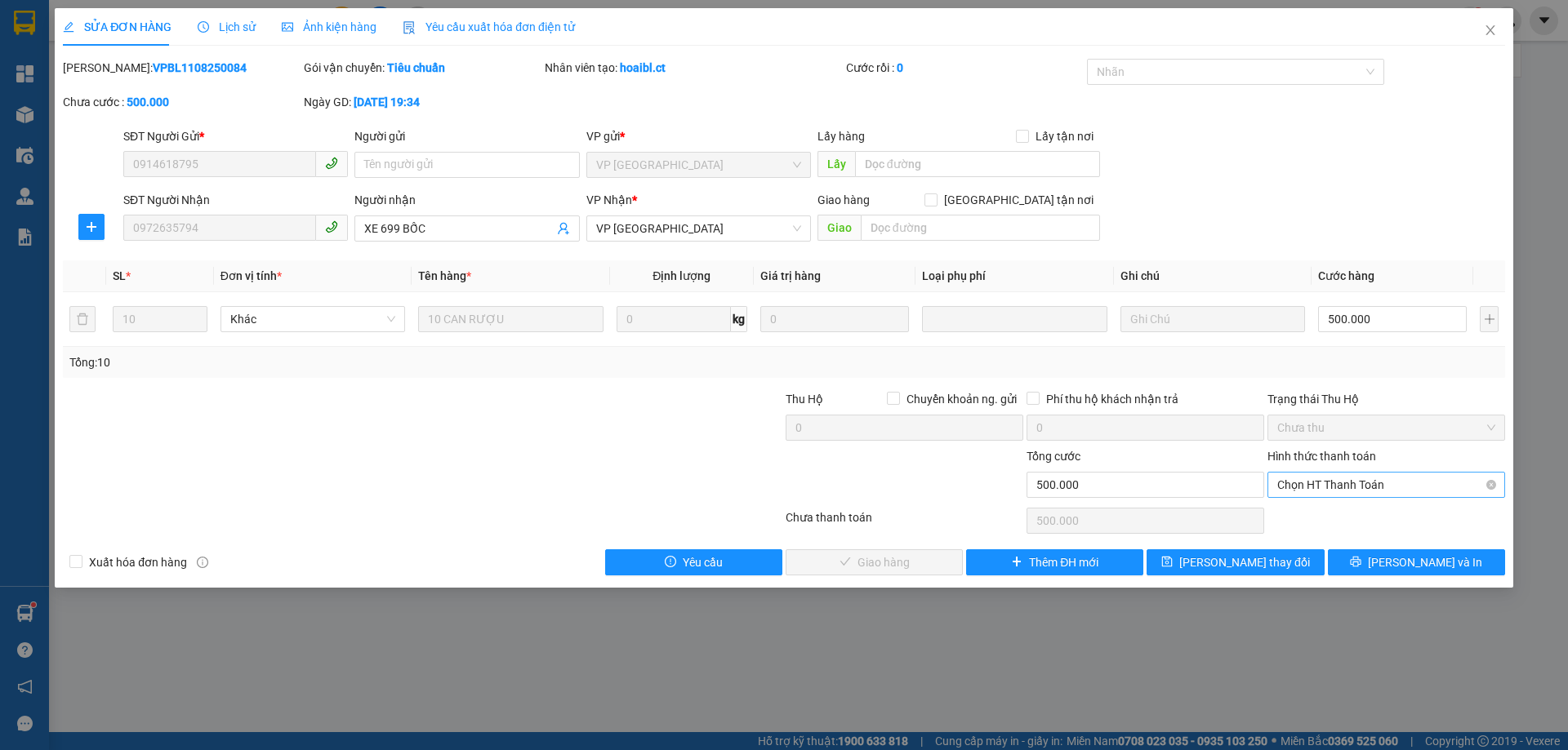
click at [1336, 485] on span "Chọn HT Thanh Toán" at bounding box center [1386, 485] width 218 height 24
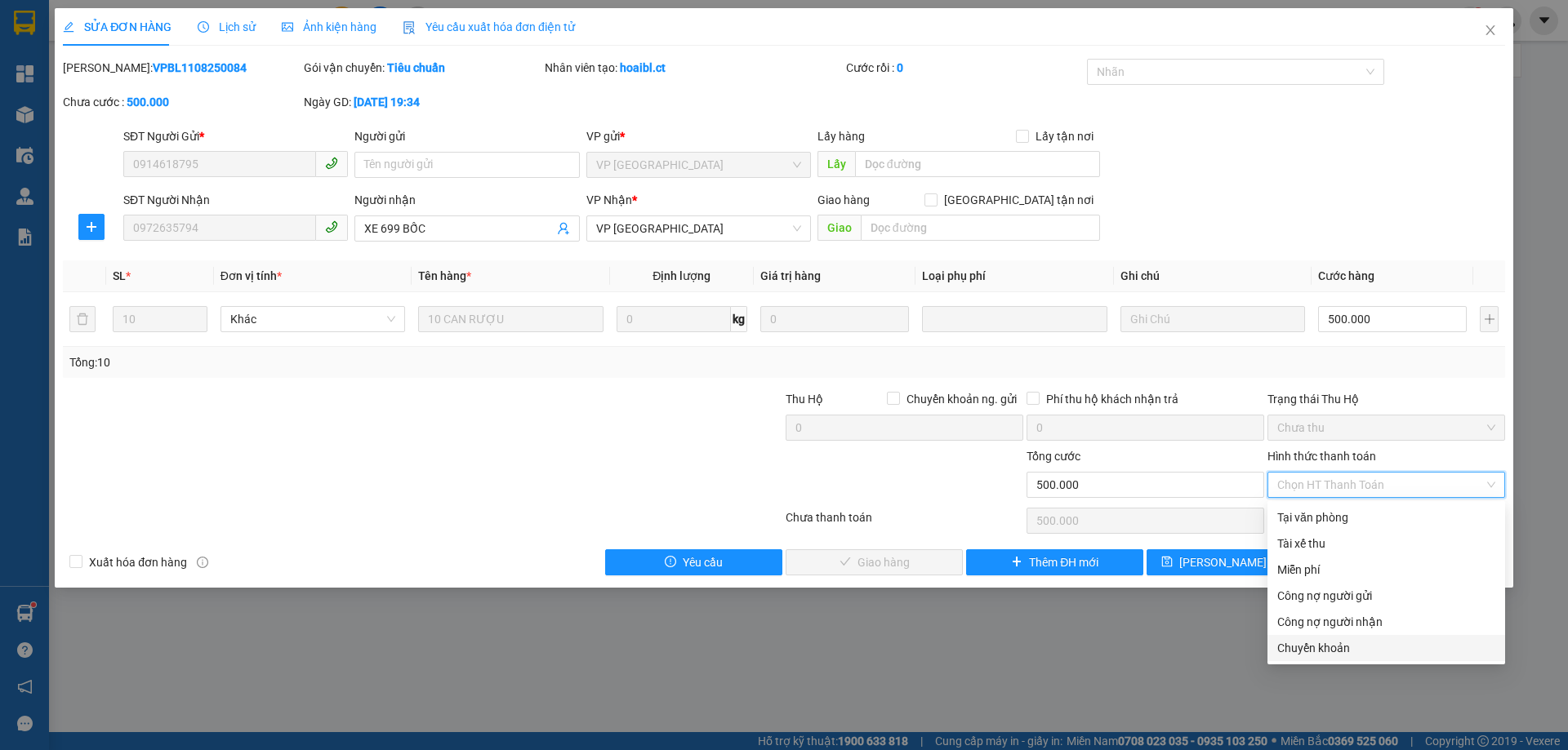
drag, startPoint x: 1295, startPoint y: 643, endPoint x: 1074, endPoint y: 625, distance: 221.7
click at [1294, 643] on div "Chuyển khoản" at bounding box center [1386, 648] width 218 height 18
type input "0"
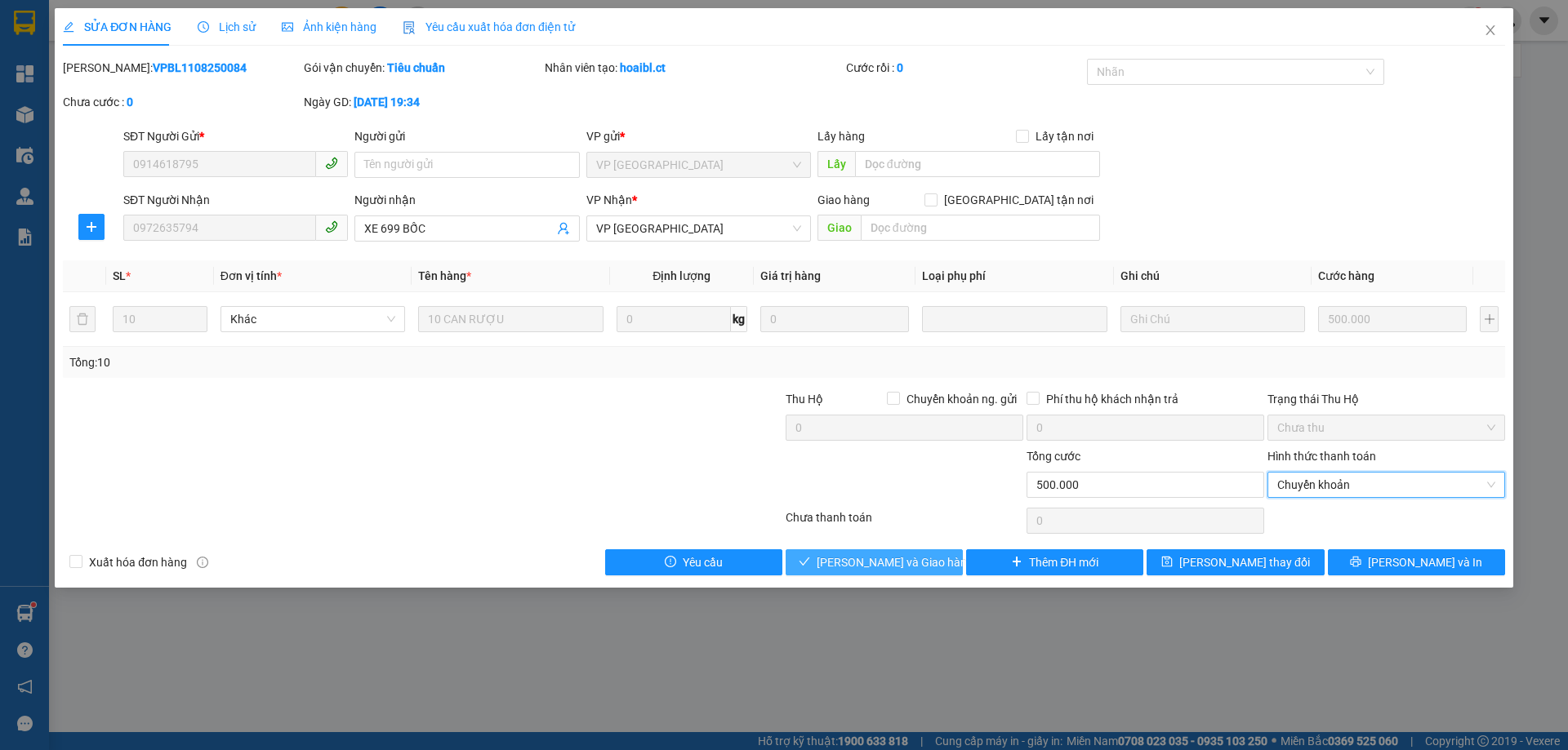
click at [900, 572] on button "[PERSON_NAME] và Giao hàng" at bounding box center [874, 562] width 177 height 26
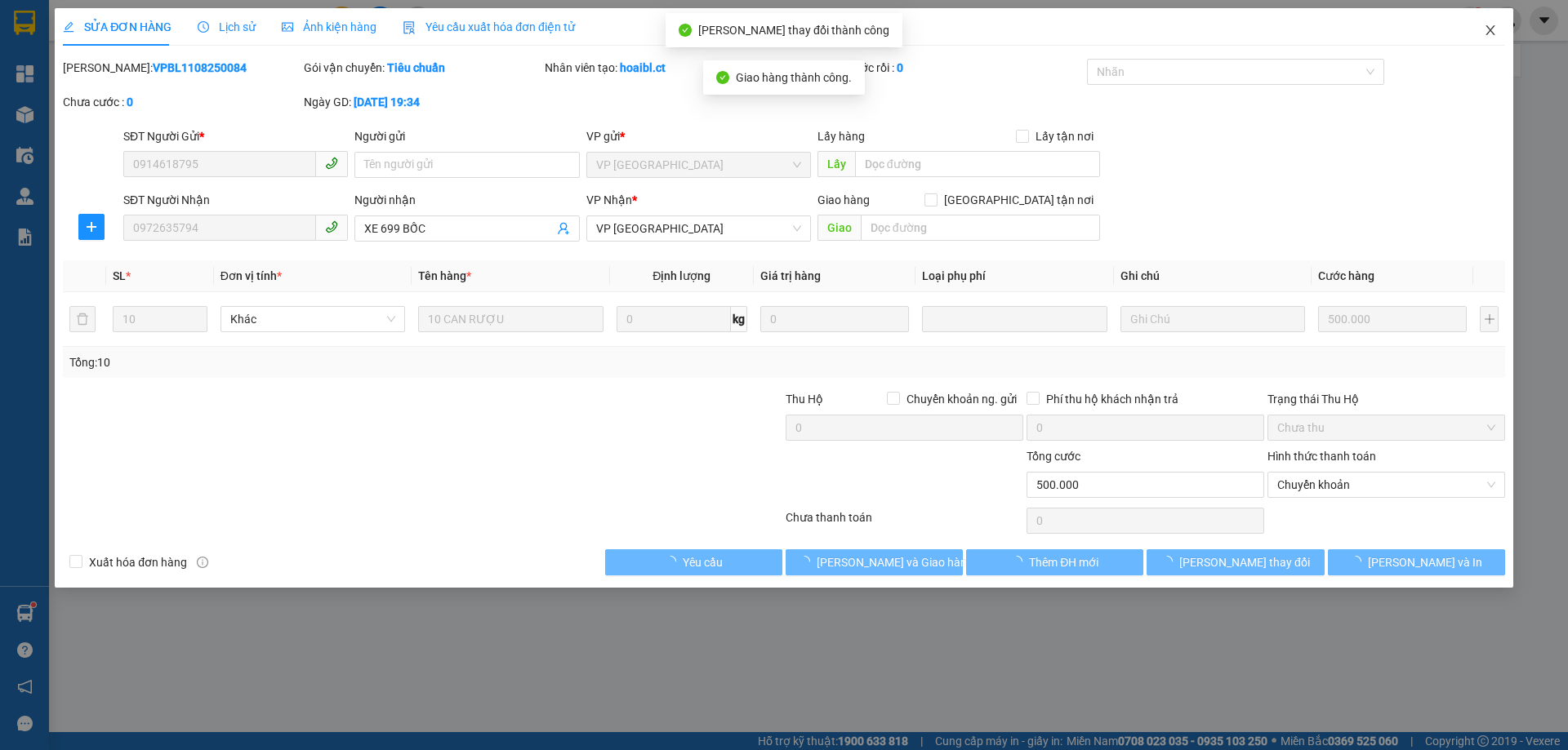
click at [1490, 33] on icon "close" at bounding box center [1490, 29] width 13 height 13
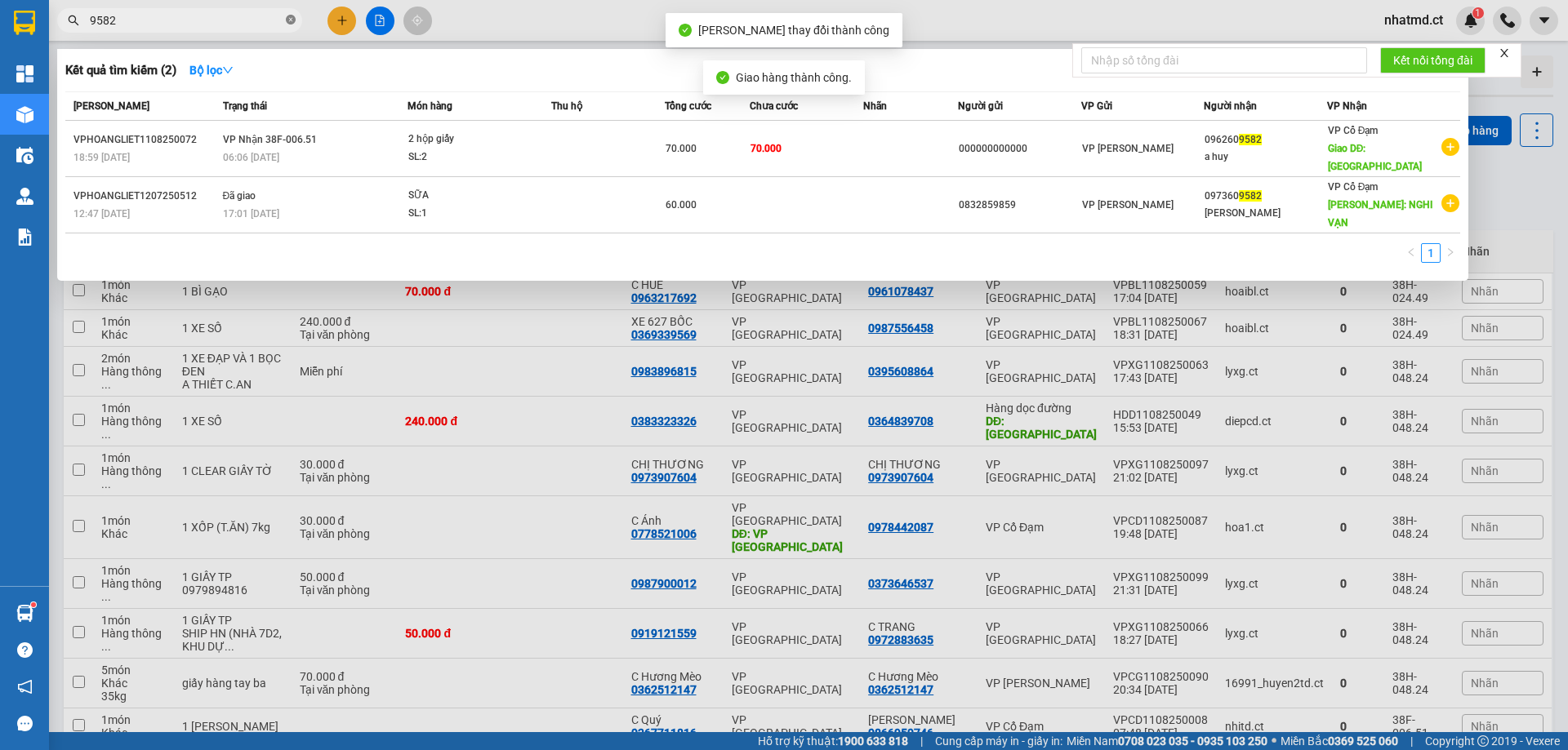
click at [293, 17] on icon "close-circle" at bounding box center [291, 20] width 10 height 10
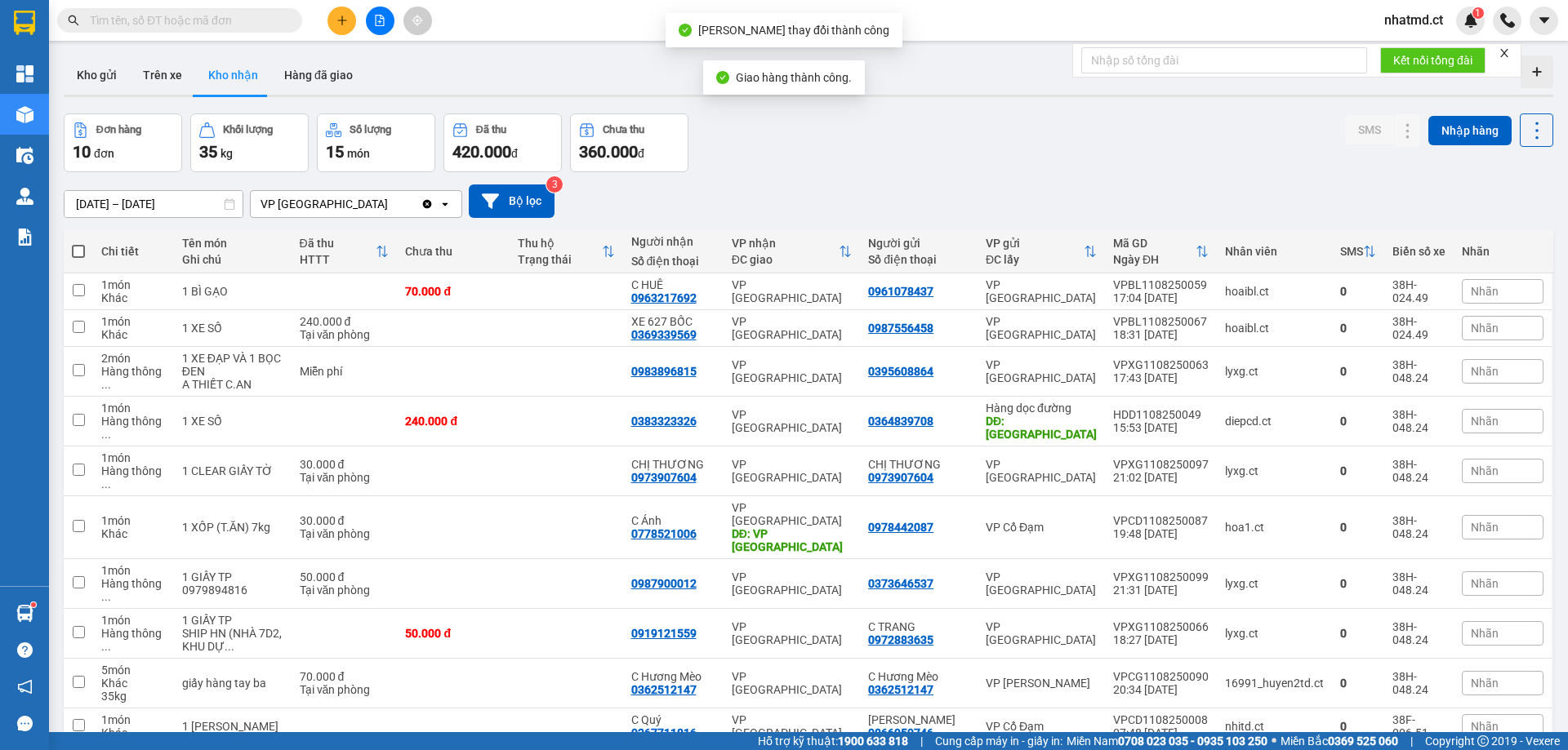
click at [326, 18] on div at bounding box center [379, 21] width 122 height 28
click at [338, 22] on icon "plus" at bounding box center [343, 21] width 12 height 12
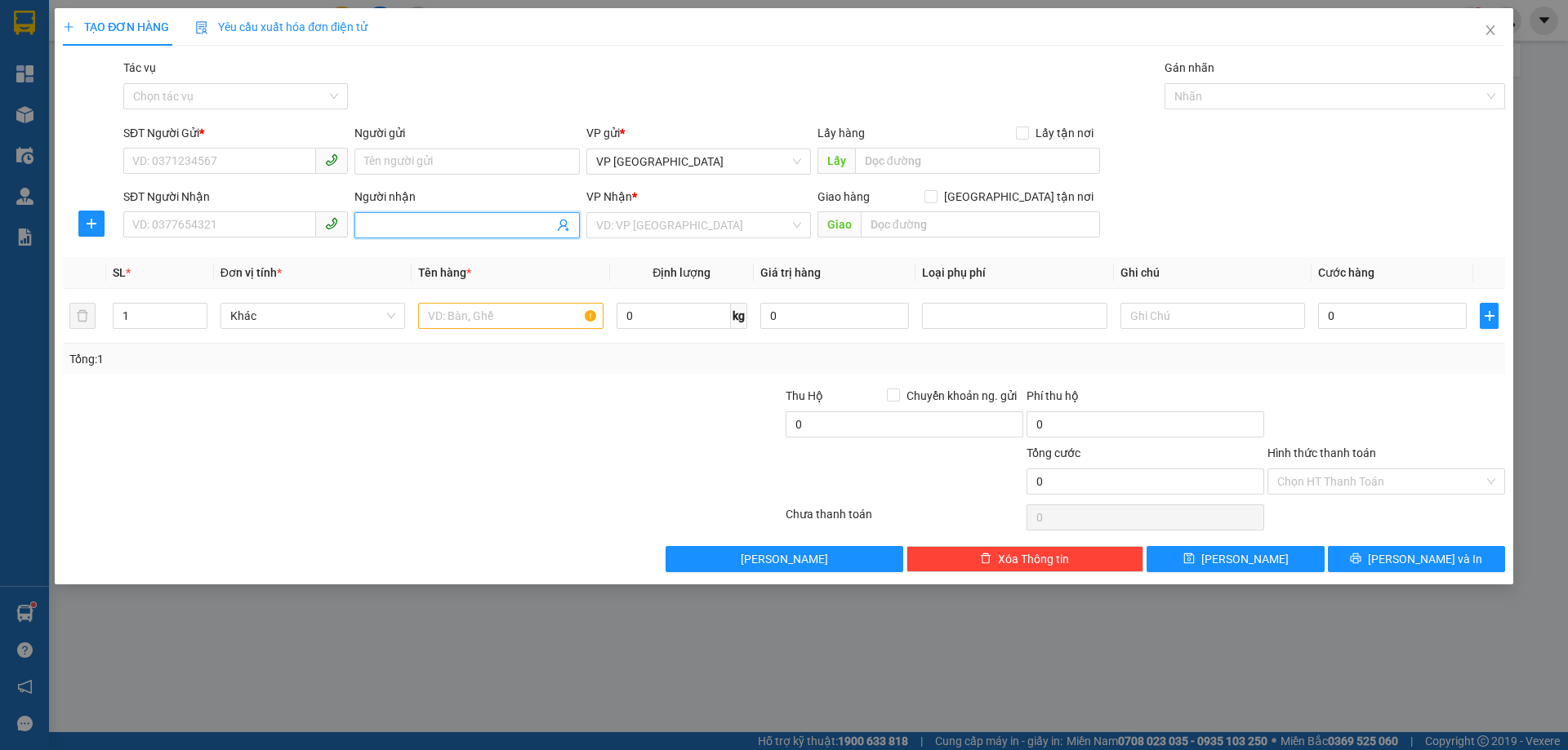
click at [426, 224] on input "Người nhận" at bounding box center [458, 225] width 189 height 18
type input "d"
type input "đậu"
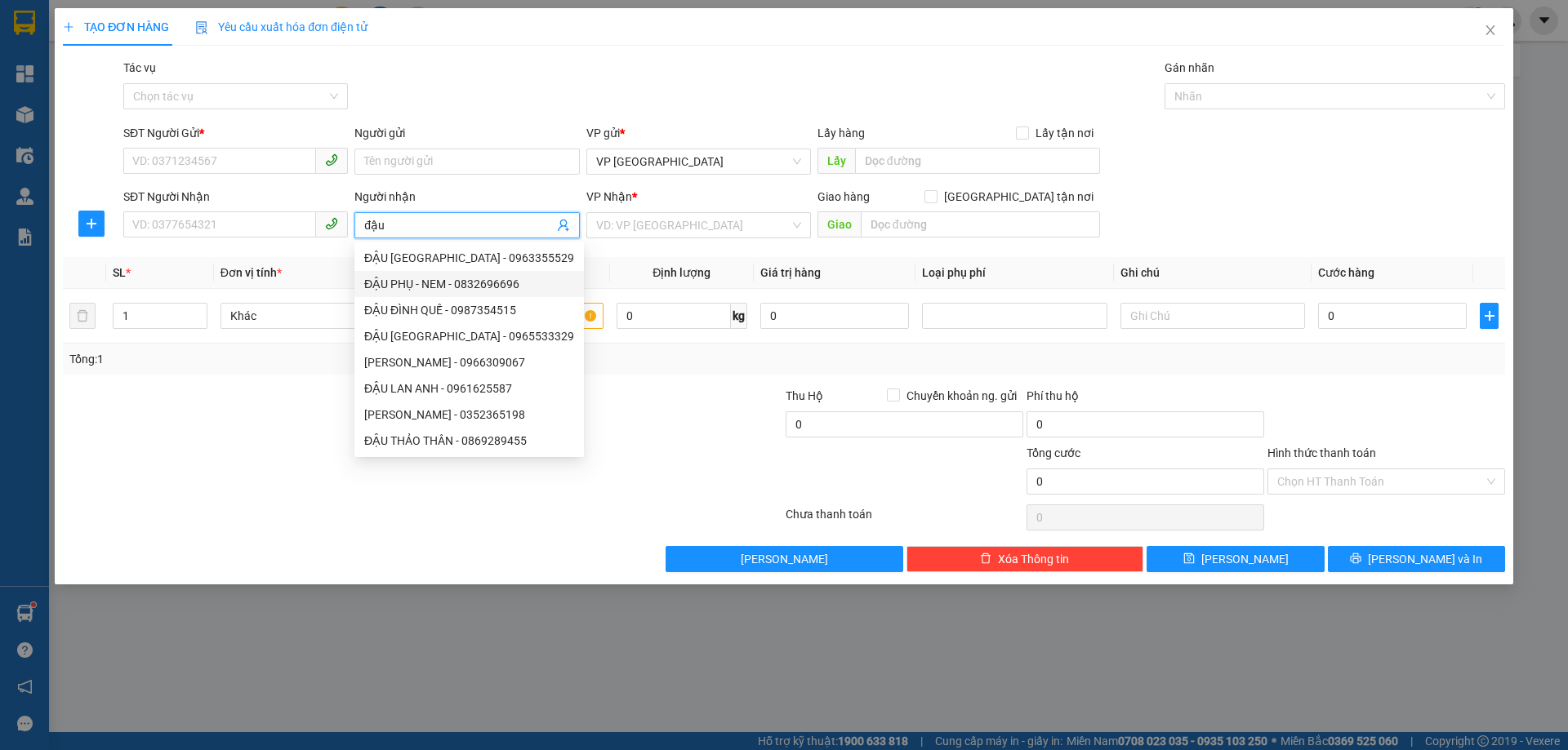
click at [426, 286] on div "ĐẬU PHỤ - NEM - 0832696696" at bounding box center [469, 284] width 210 height 18
type input "0832696696"
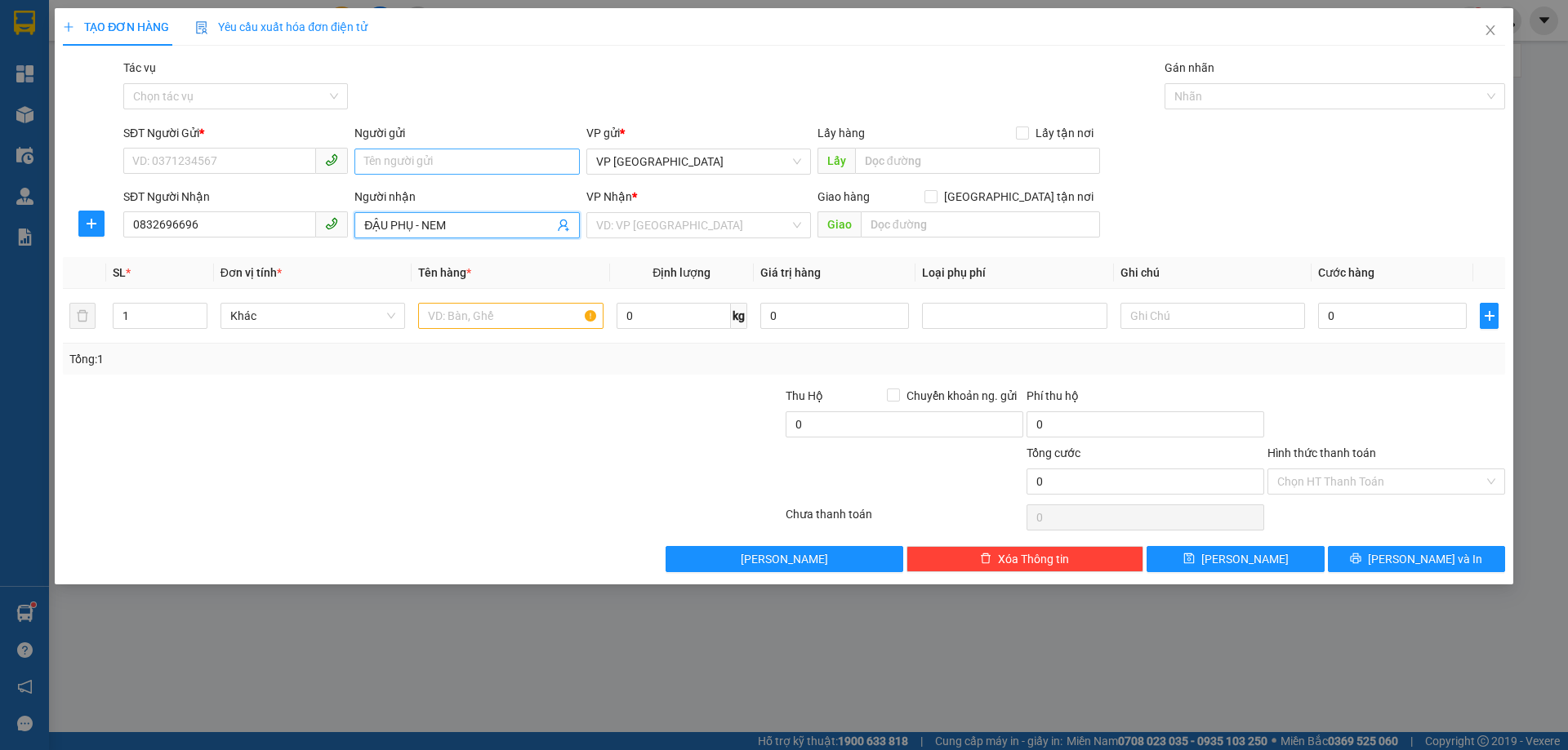
type input "ĐẬU PHỤ - NEM"
click at [375, 158] on input "Người gửi" at bounding box center [466, 162] width 224 height 26
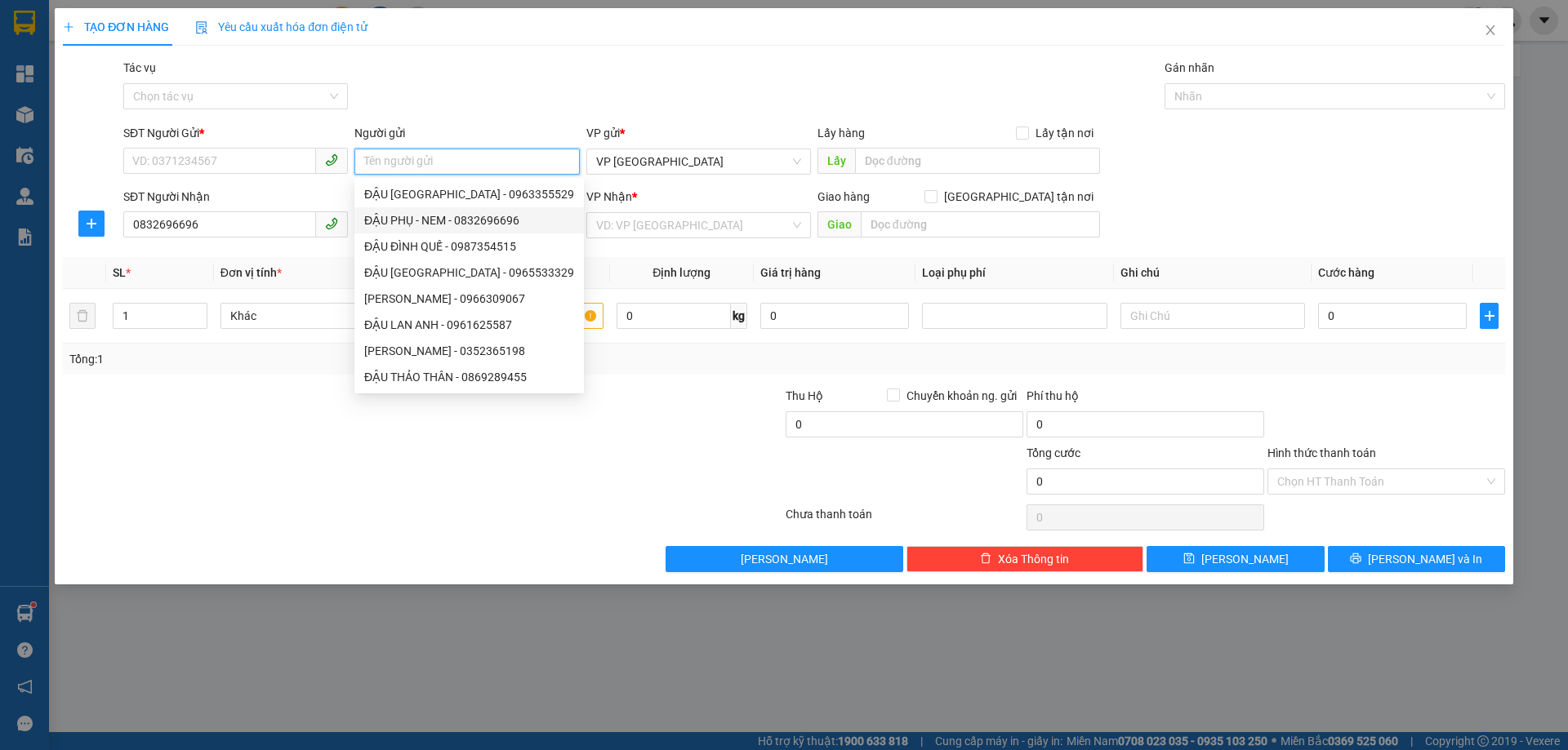
click at [396, 222] on div "ĐẬU PHỤ - NEM - 0832696696" at bounding box center [469, 220] width 210 height 18
type input "0832696696"
type input "ĐẬU PHỤ - NEM"
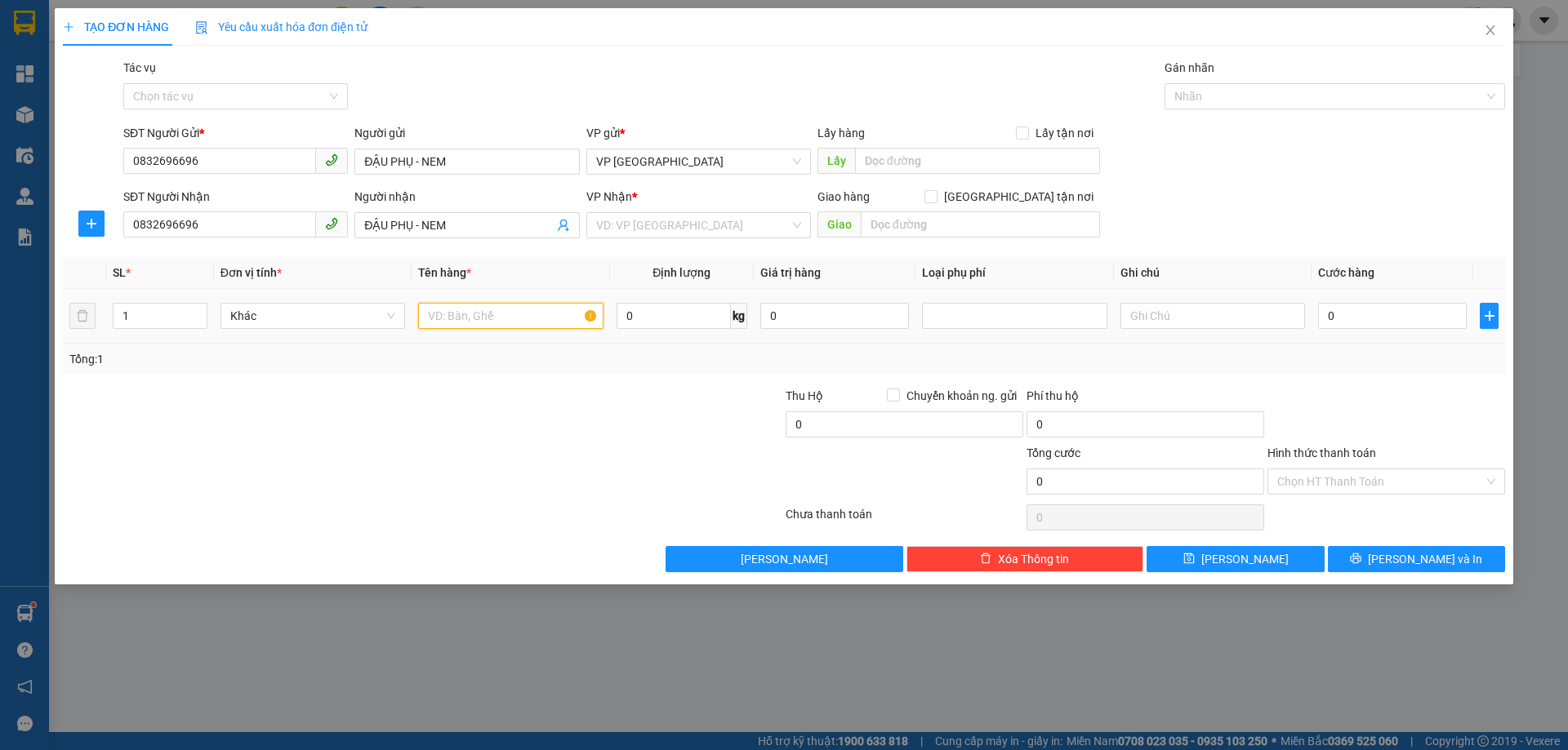
click at [515, 320] on input "text" at bounding box center [510, 315] width 184 height 26
type input "1 XỐP ĐẬU"
click at [953, 230] on input "text" at bounding box center [980, 224] width 239 height 26
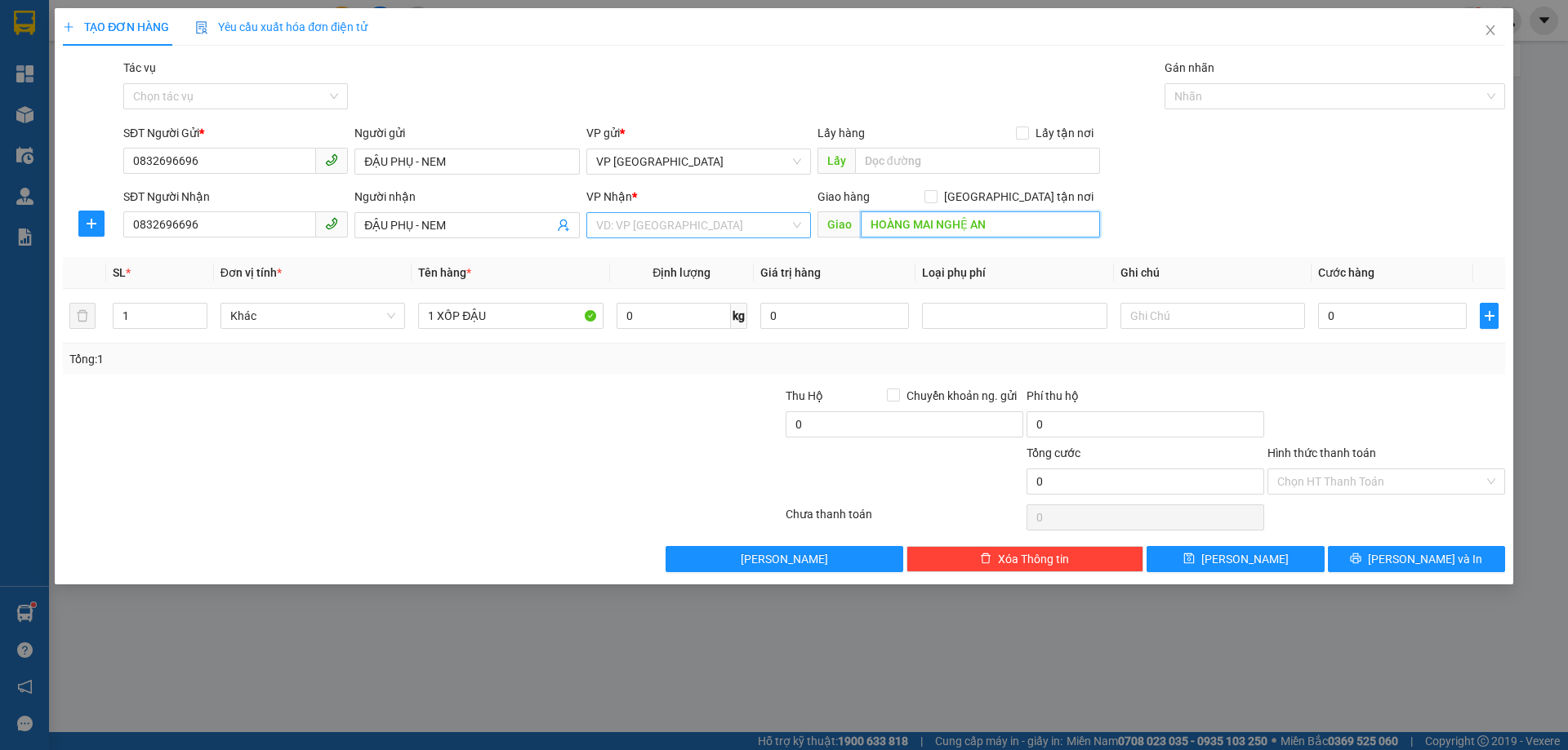
type input "HOÀNG MAI NGHỆ AN"
click at [720, 214] on input "search" at bounding box center [693, 225] width 194 height 24
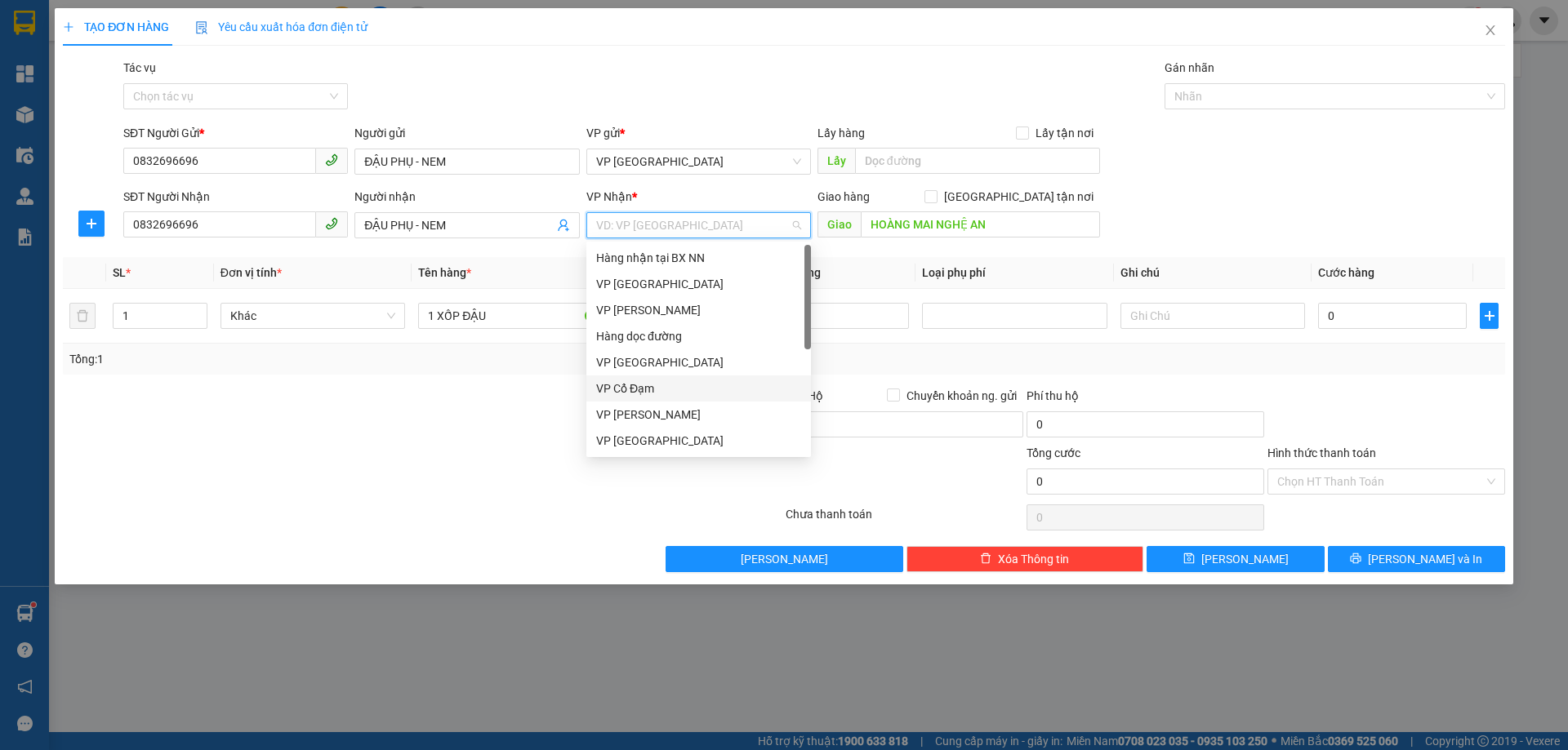
click at [644, 387] on div "VP Cổ Đạm" at bounding box center [698, 389] width 205 height 18
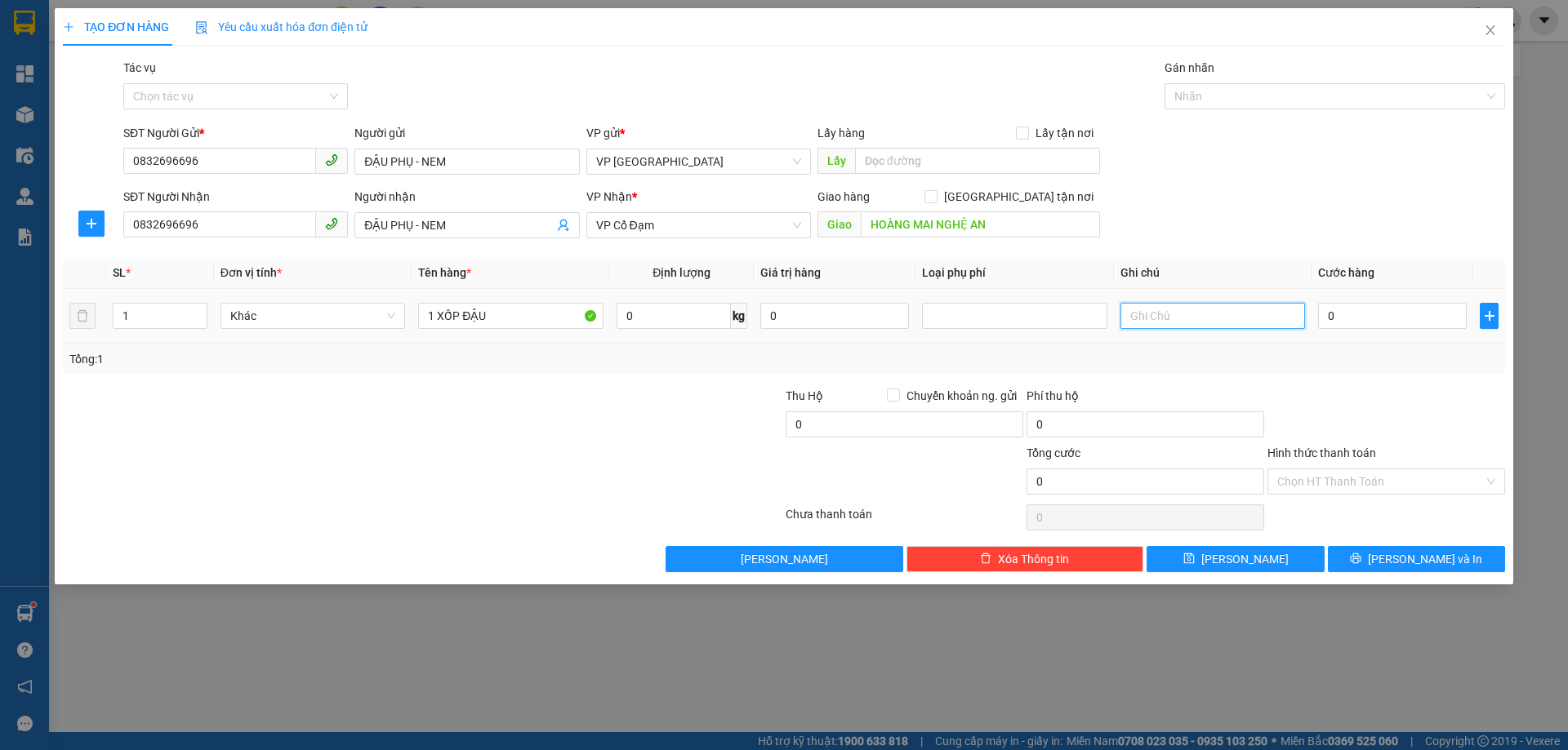
click at [1197, 311] on input "text" at bounding box center [1212, 315] width 184 height 26
type input "NHỜ XE TRẢ DỌC ĐƯỜNG"
click at [1388, 317] on input "0" at bounding box center [1393, 315] width 149 height 26
type input "5"
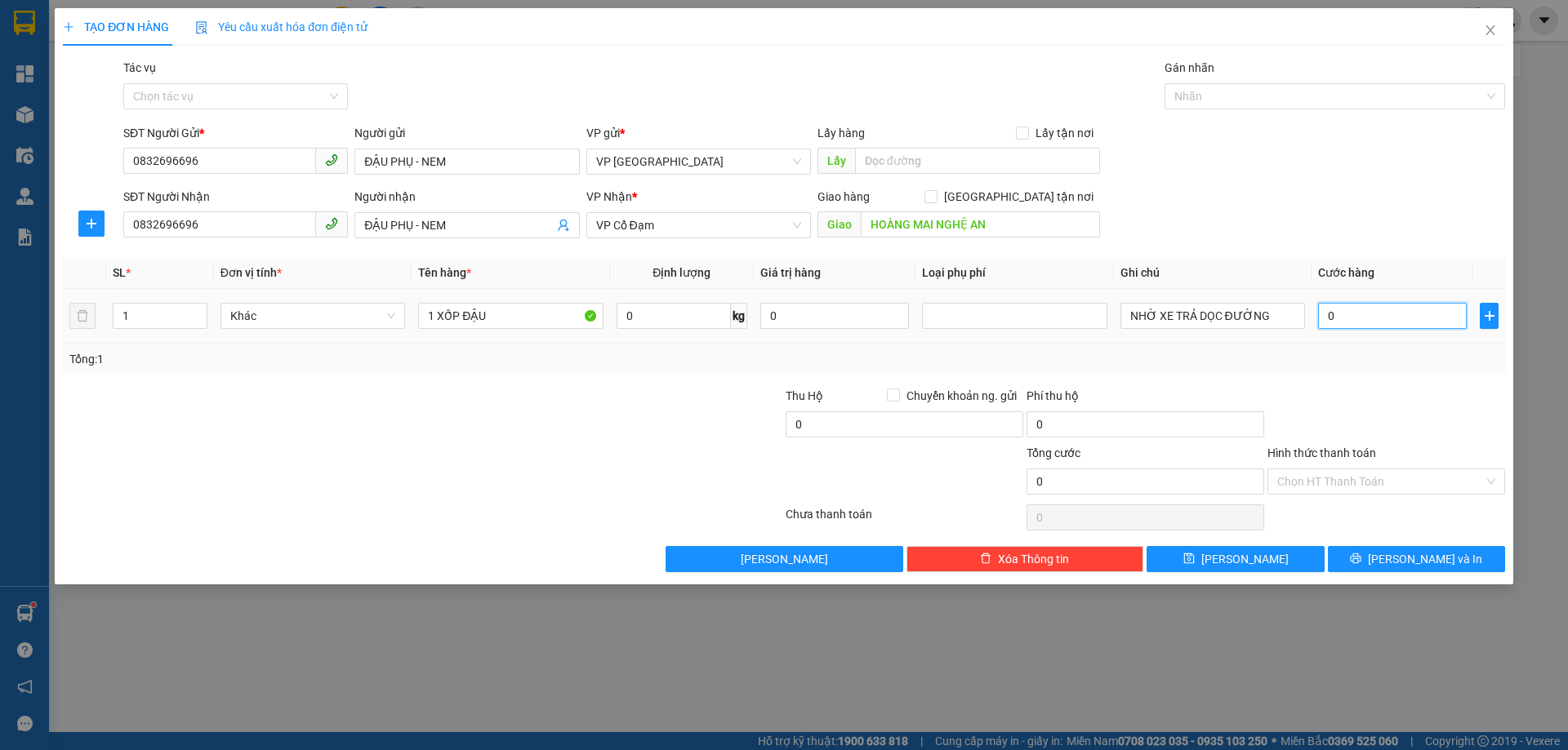
type input "5"
type input "50"
click at [1472, 565] on button "[PERSON_NAME] và In" at bounding box center [1416, 559] width 177 height 26
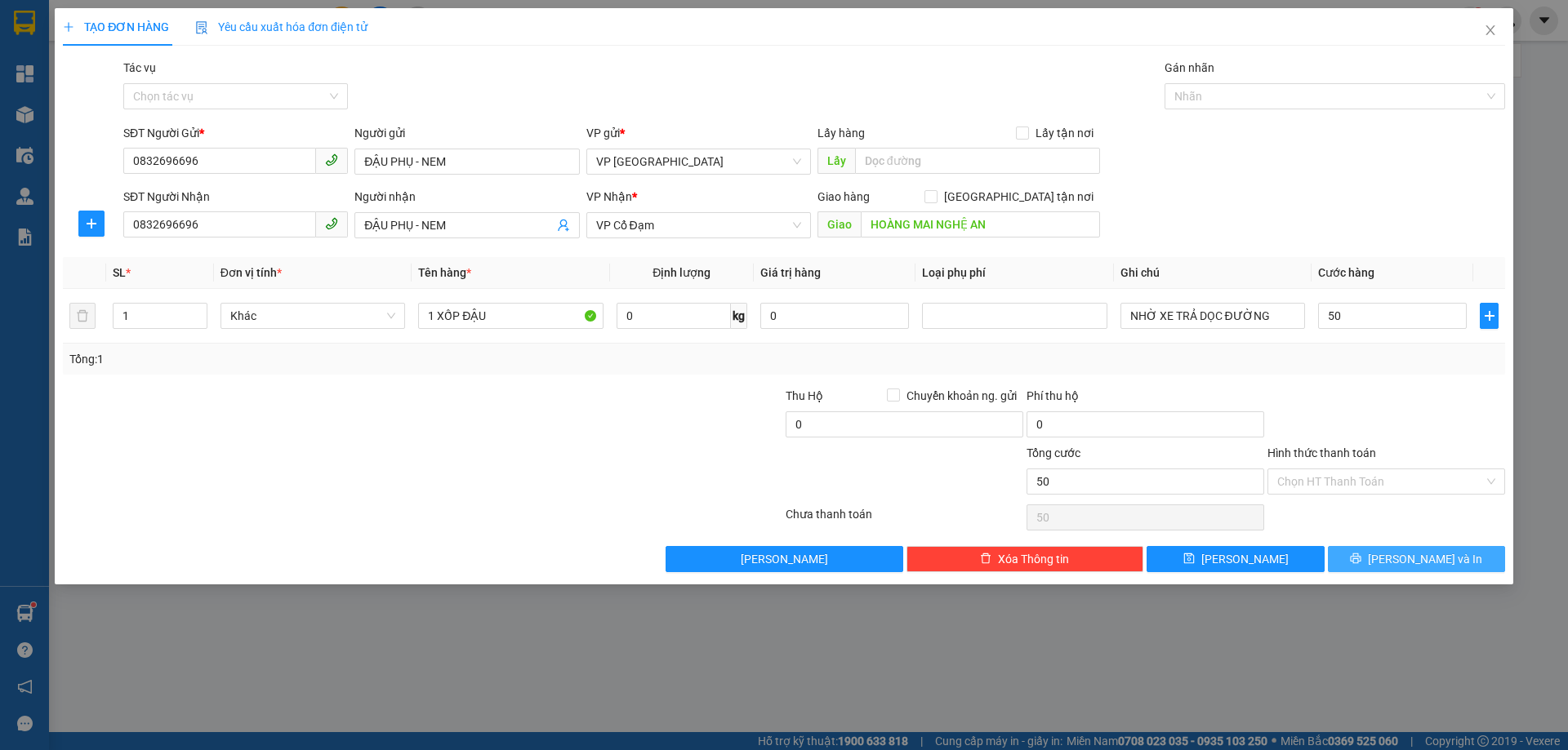
type input "50.000"
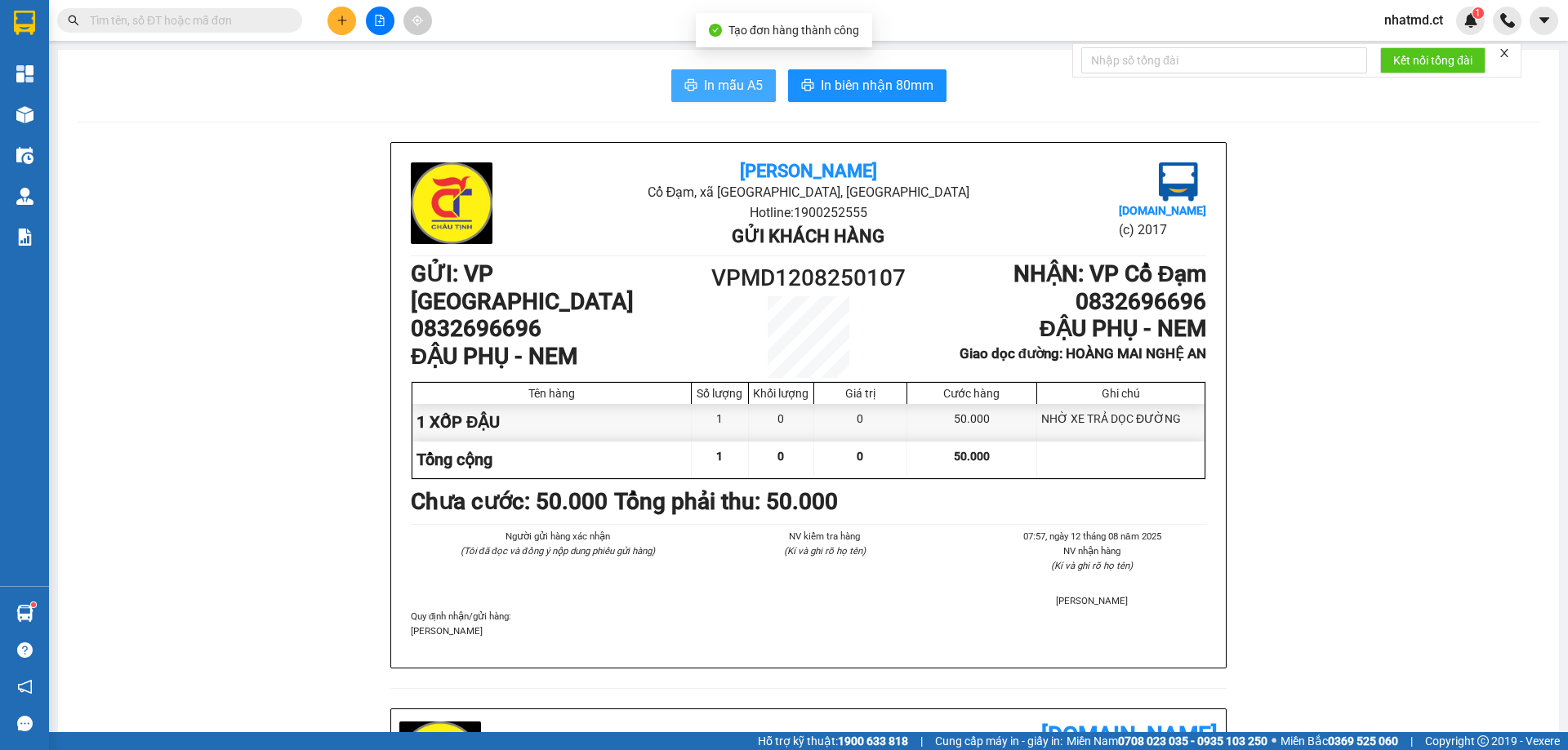
click at [705, 87] on span "In mẫu A5" at bounding box center [734, 85] width 59 height 21
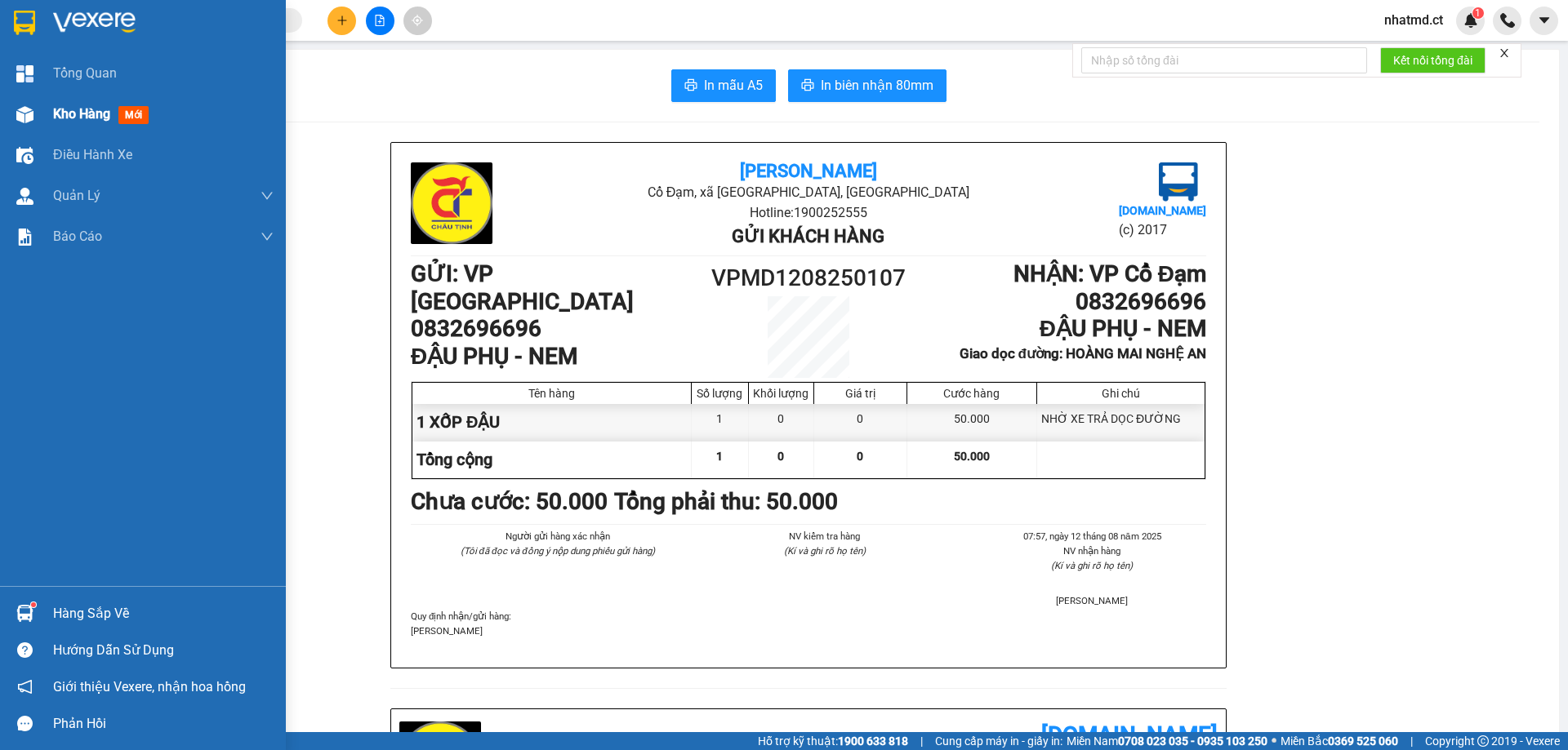
click at [62, 109] on span "Kho hàng" at bounding box center [81, 114] width 57 height 16
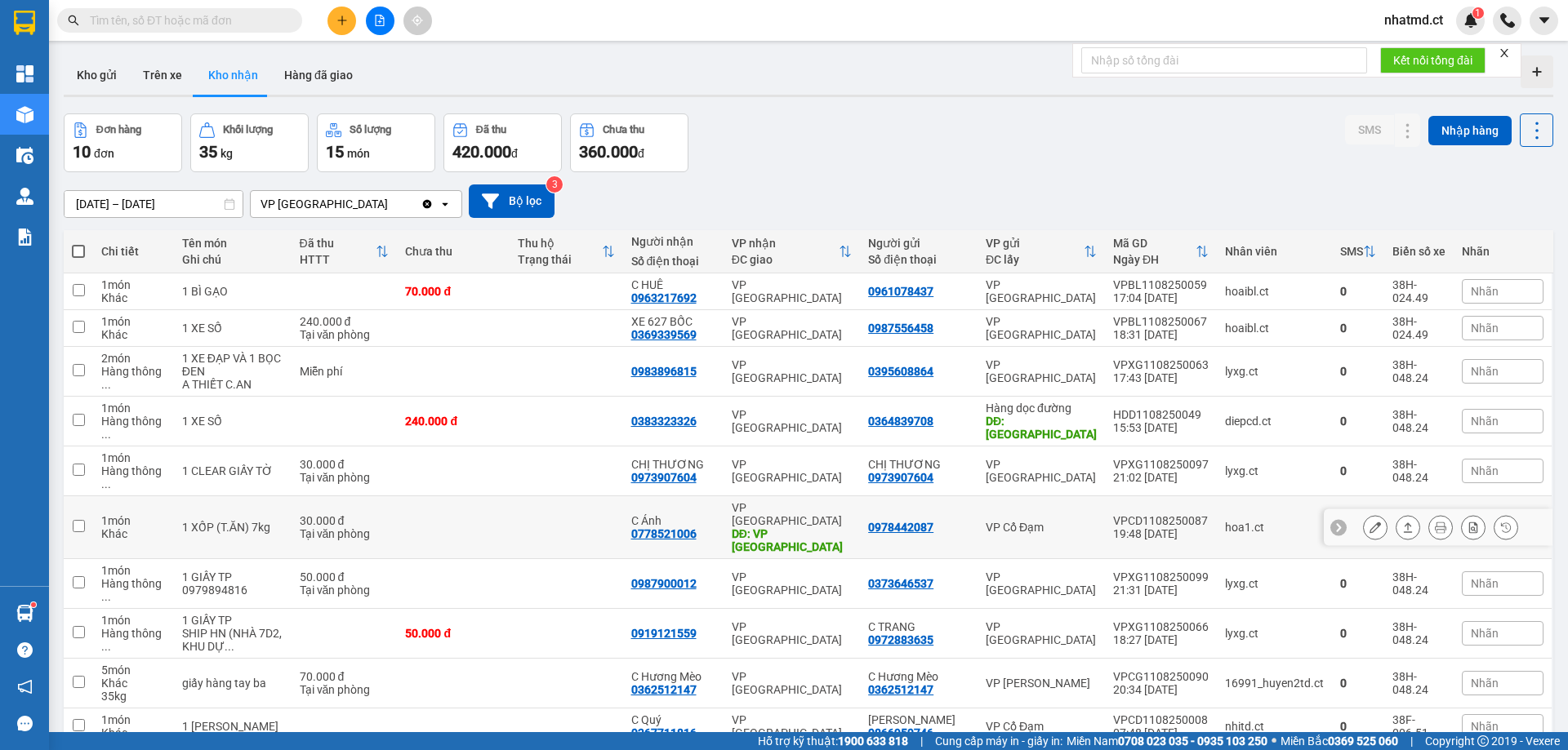
click at [528, 496] on td at bounding box center [565, 528] width 113 height 63
checkbox input "true"
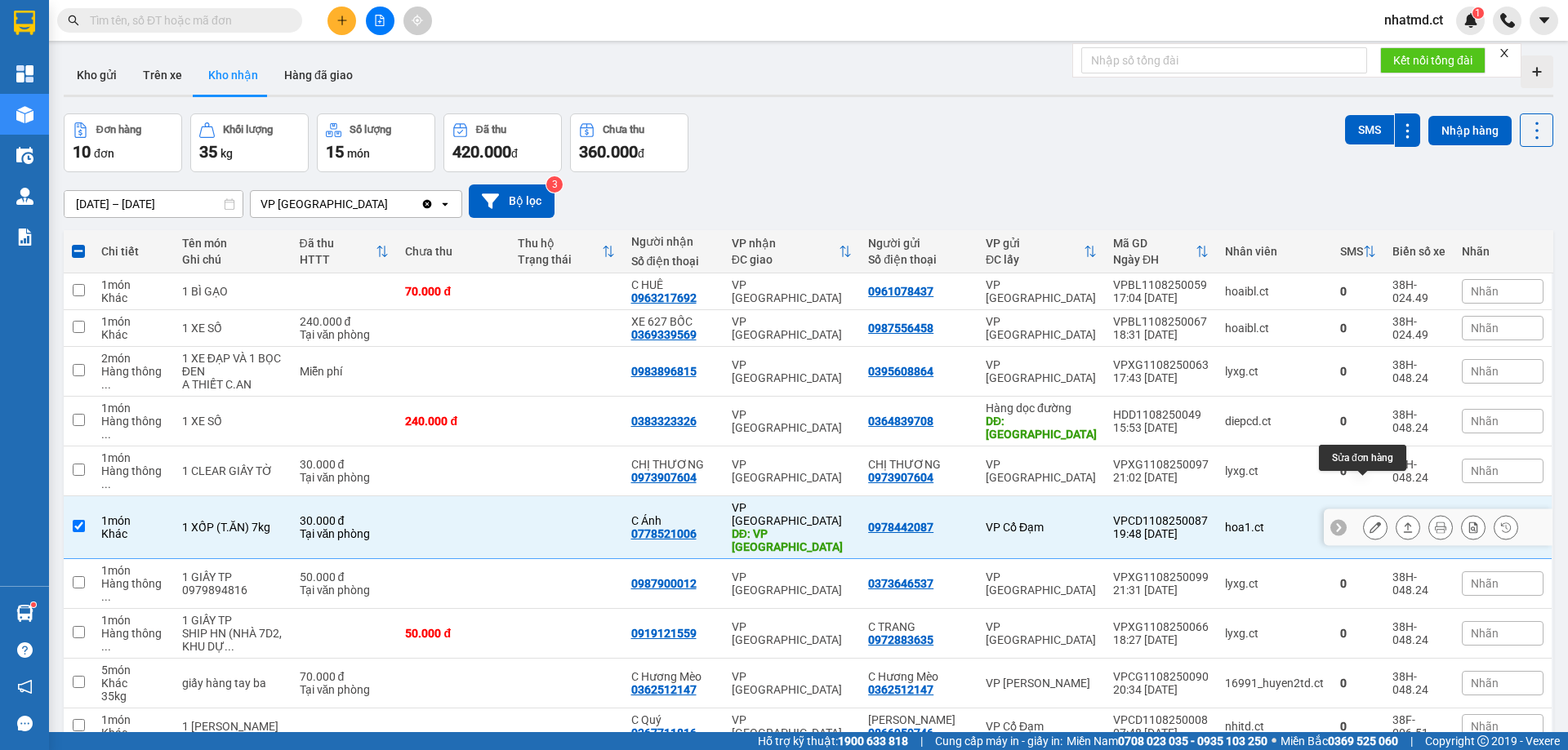
click at [1363, 513] on button at bounding box center [1374, 527] width 23 height 28
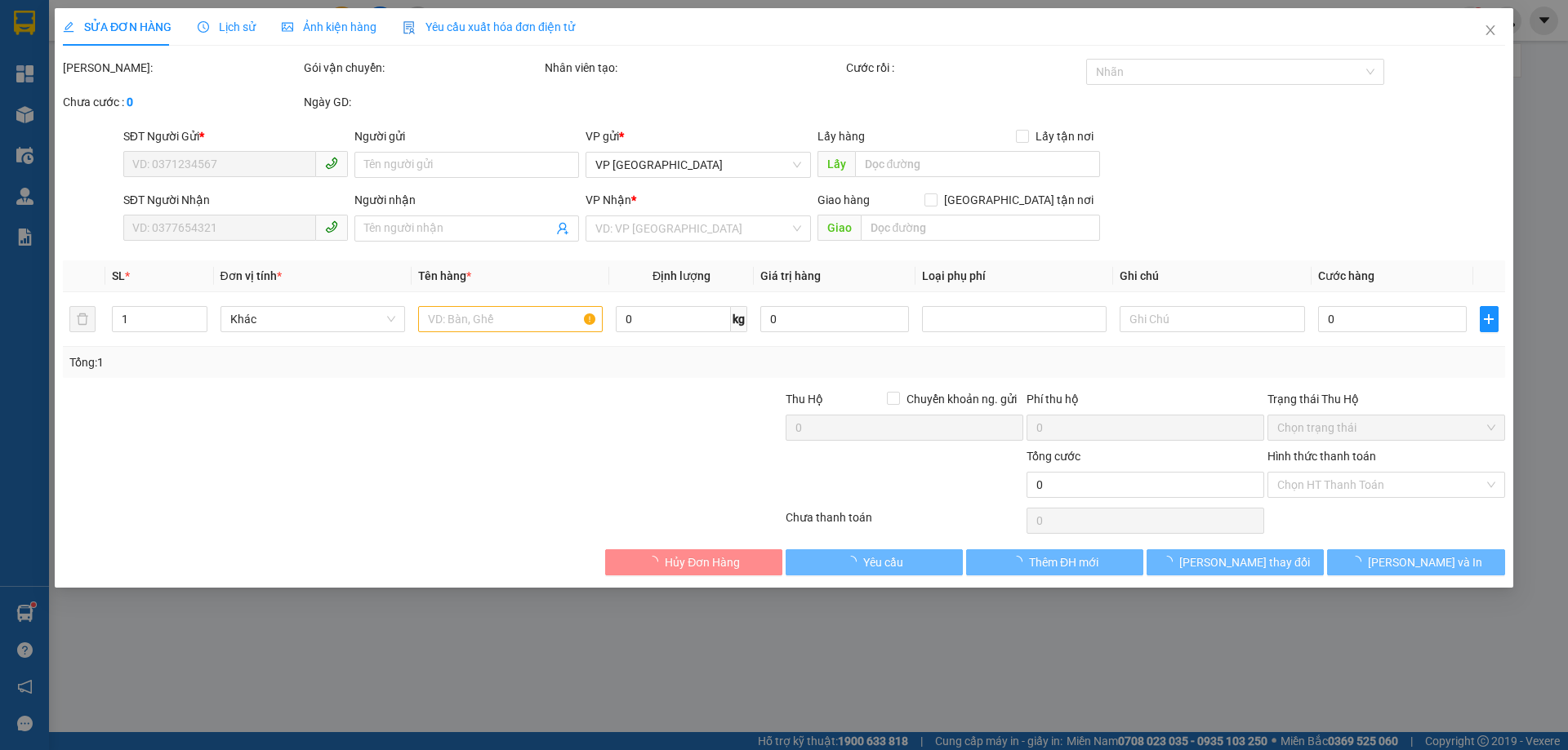
type input "0978442087"
type input "0778521006"
type input "C Ánh"
type input "VP [GEOGRAPHIC_DATA]"
type input "30.000"
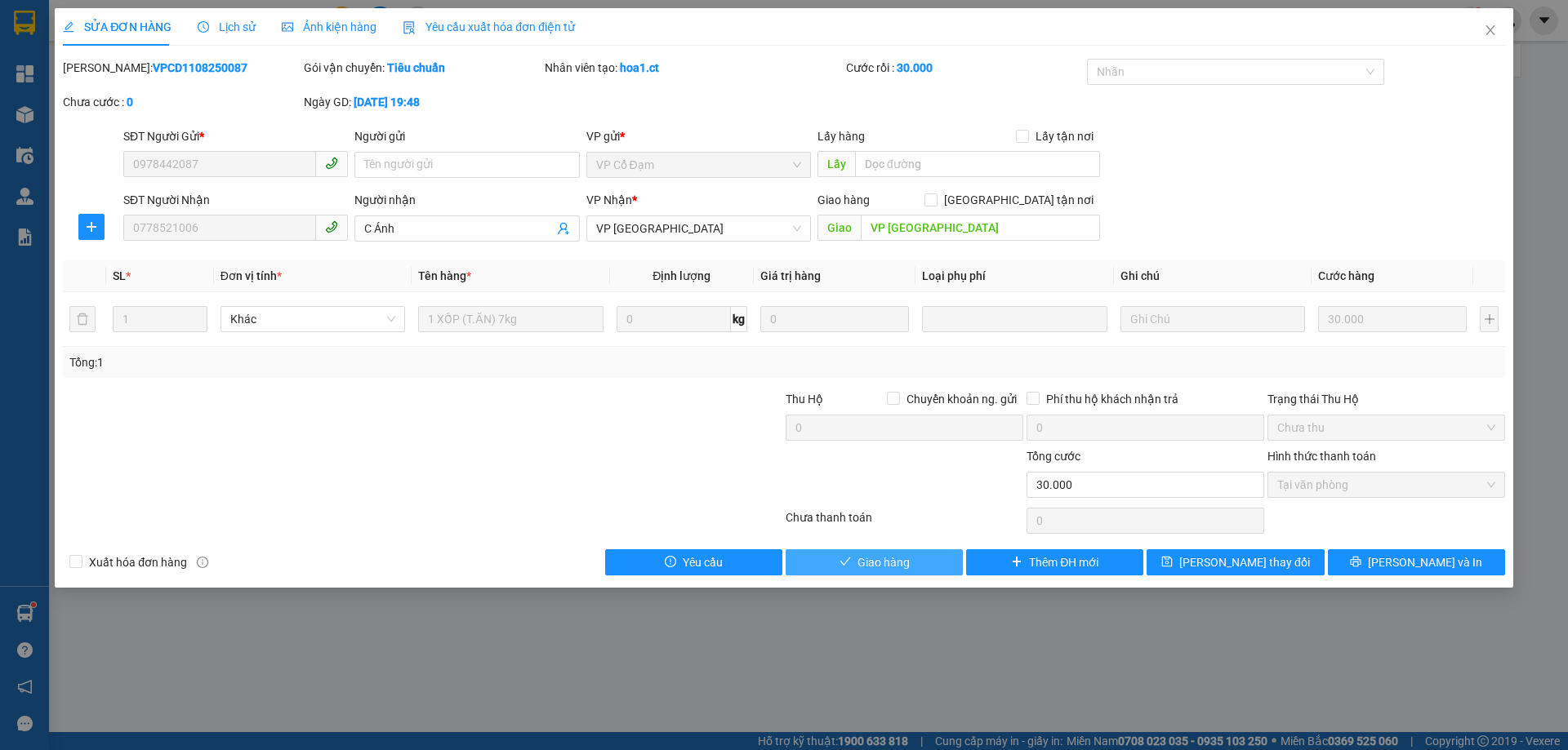
click at [894, 557] on span "Giao hàng" at bounding box center [882, 562] width 52 height 18
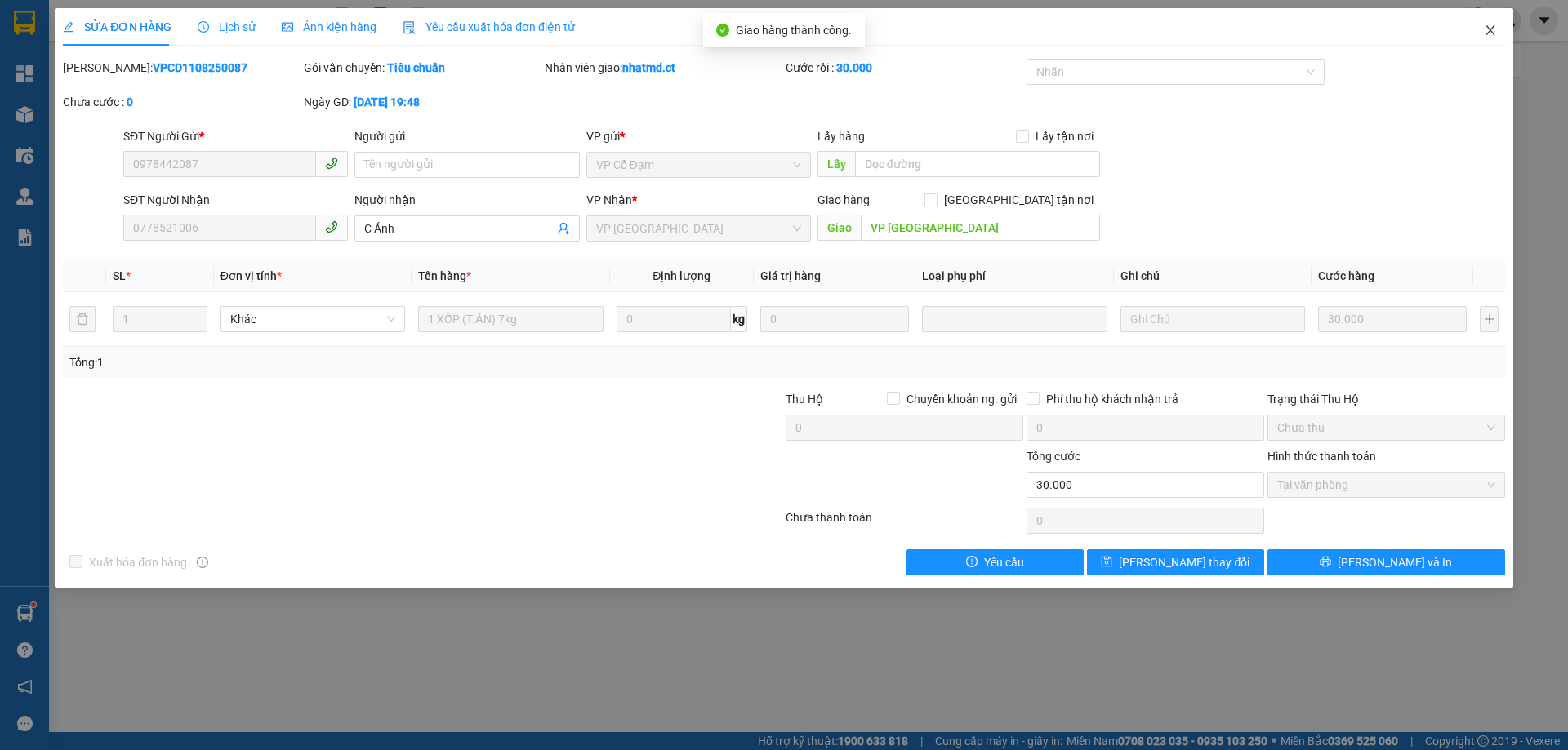
click at [1491, 32] on icon "close" at bounding box center [1490, 29] width 13 height 13
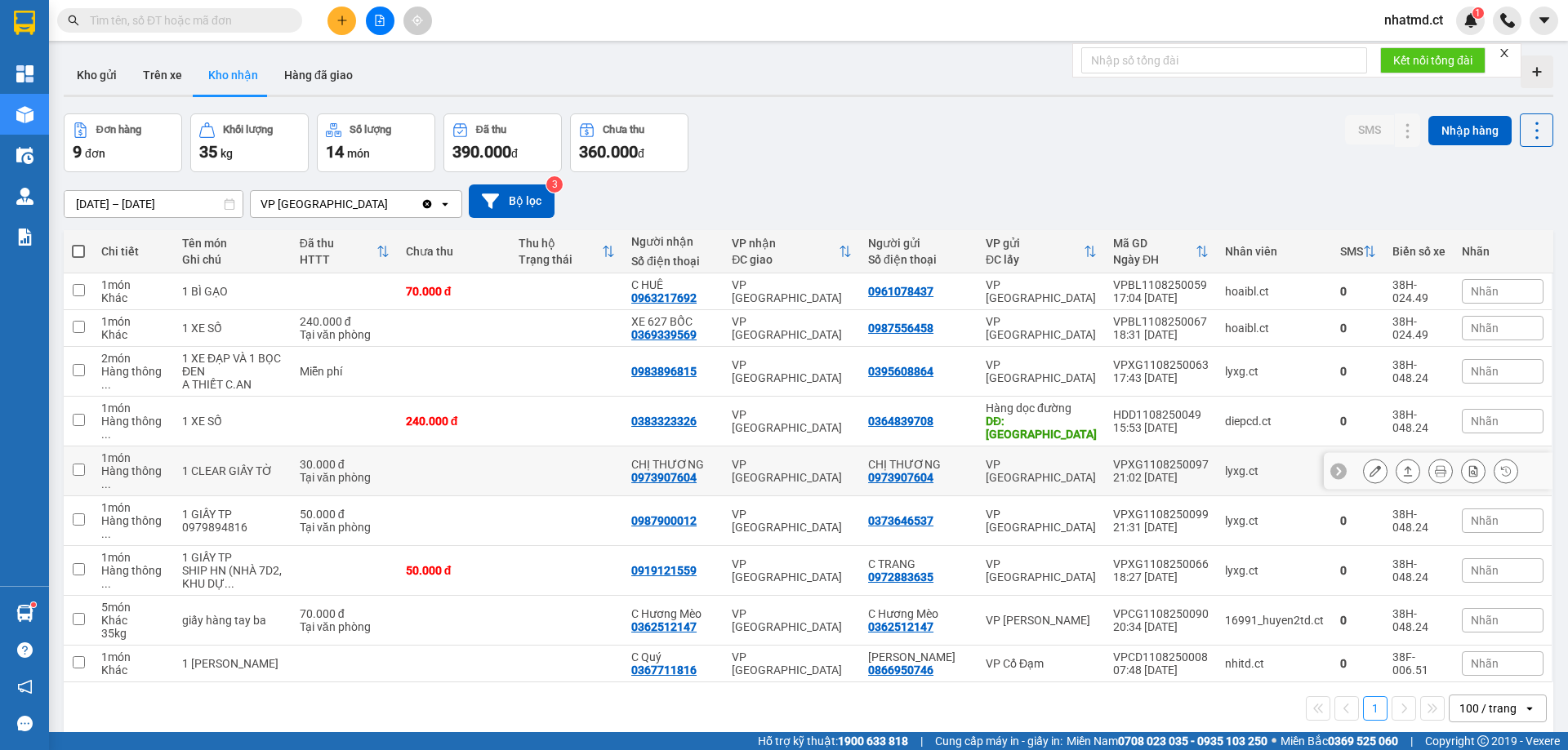
click at [501, 496] on td at bounding box center [453, 521] width 113 height 50
checkbox input "true"
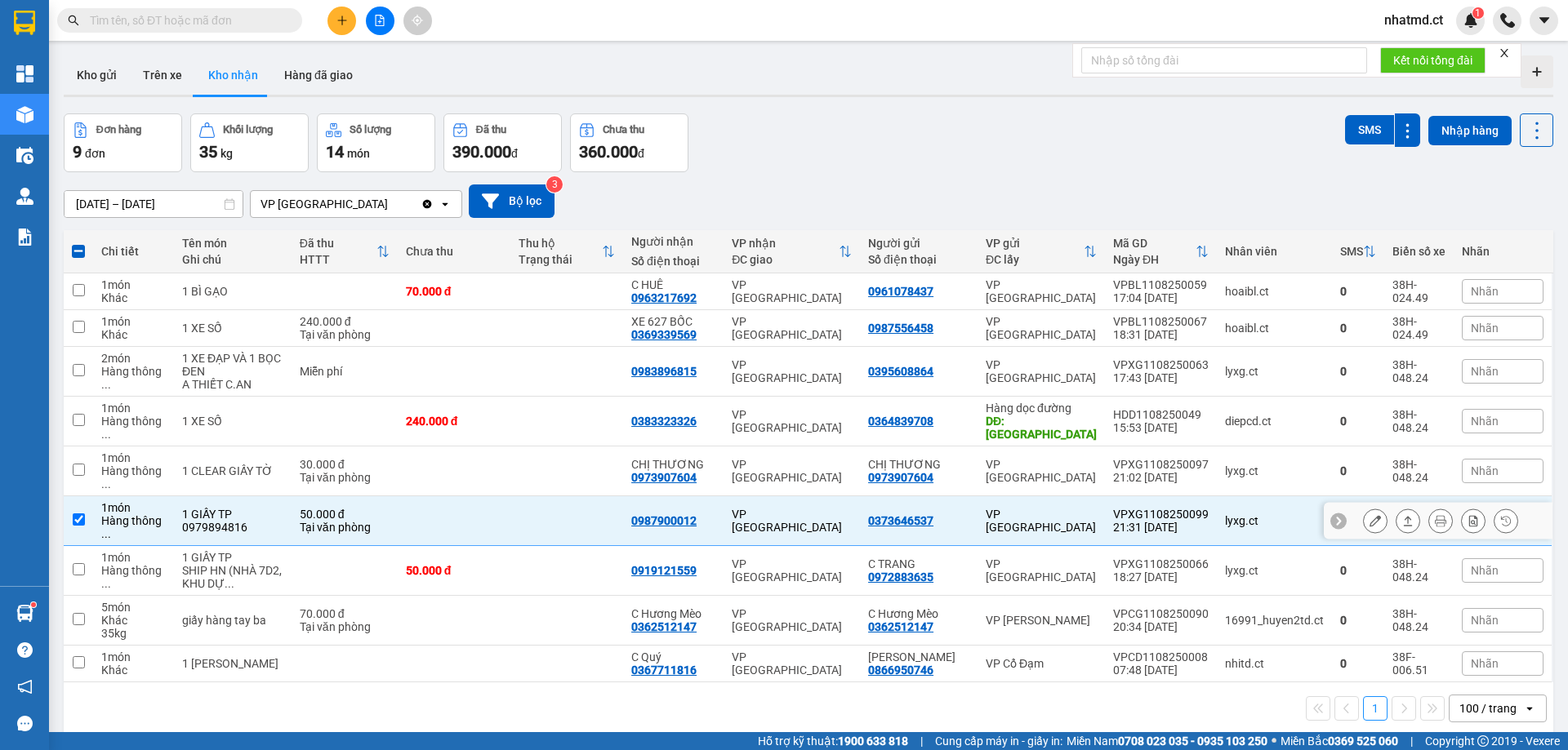
click at [1373, 508] on div at bounding box center [1375, 520] width 24 height 24
click at [1369, 515] on icon at bounding box center [1375, 521] width 12 height 12
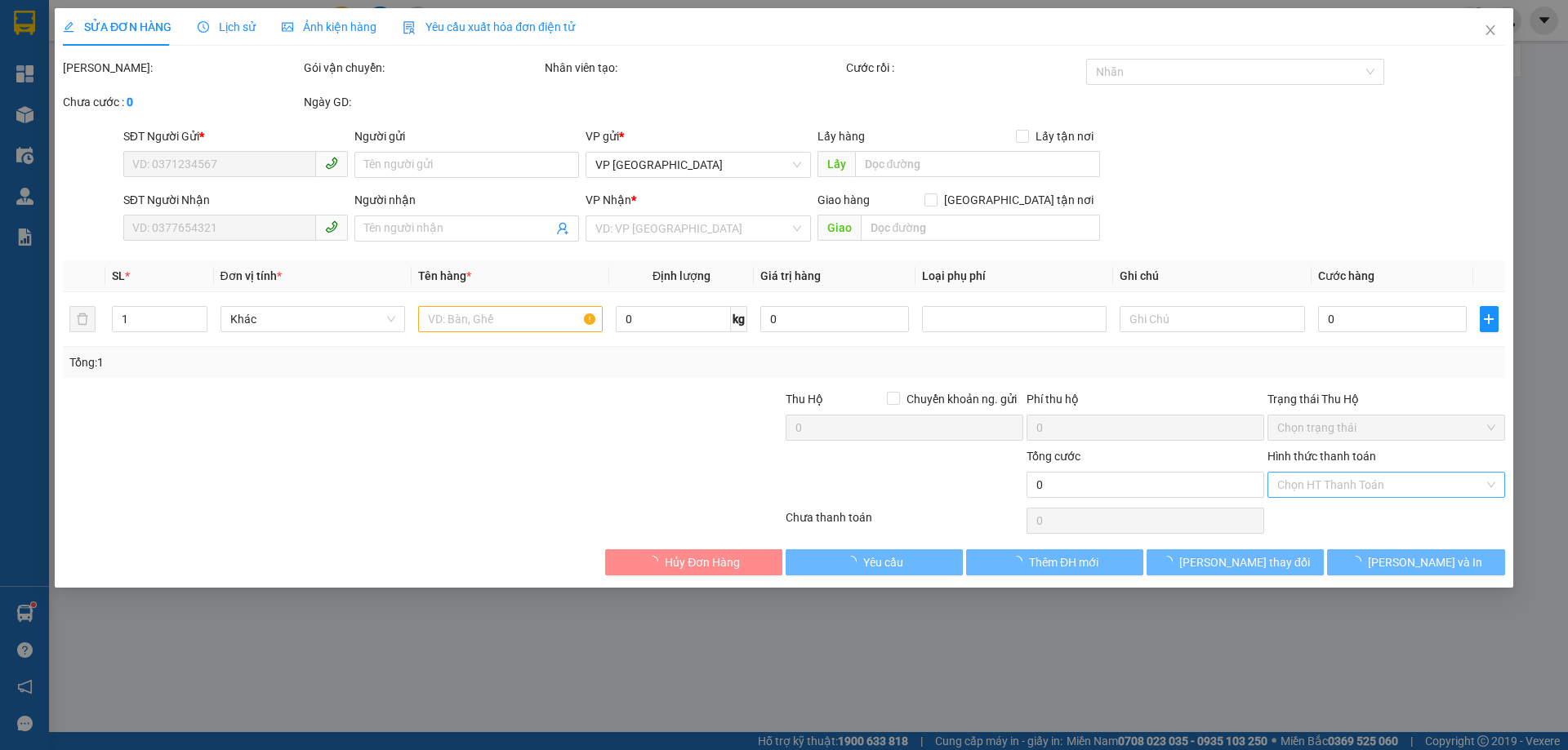
type input "0373646537"
type input "0987900012"
type input "50.000"
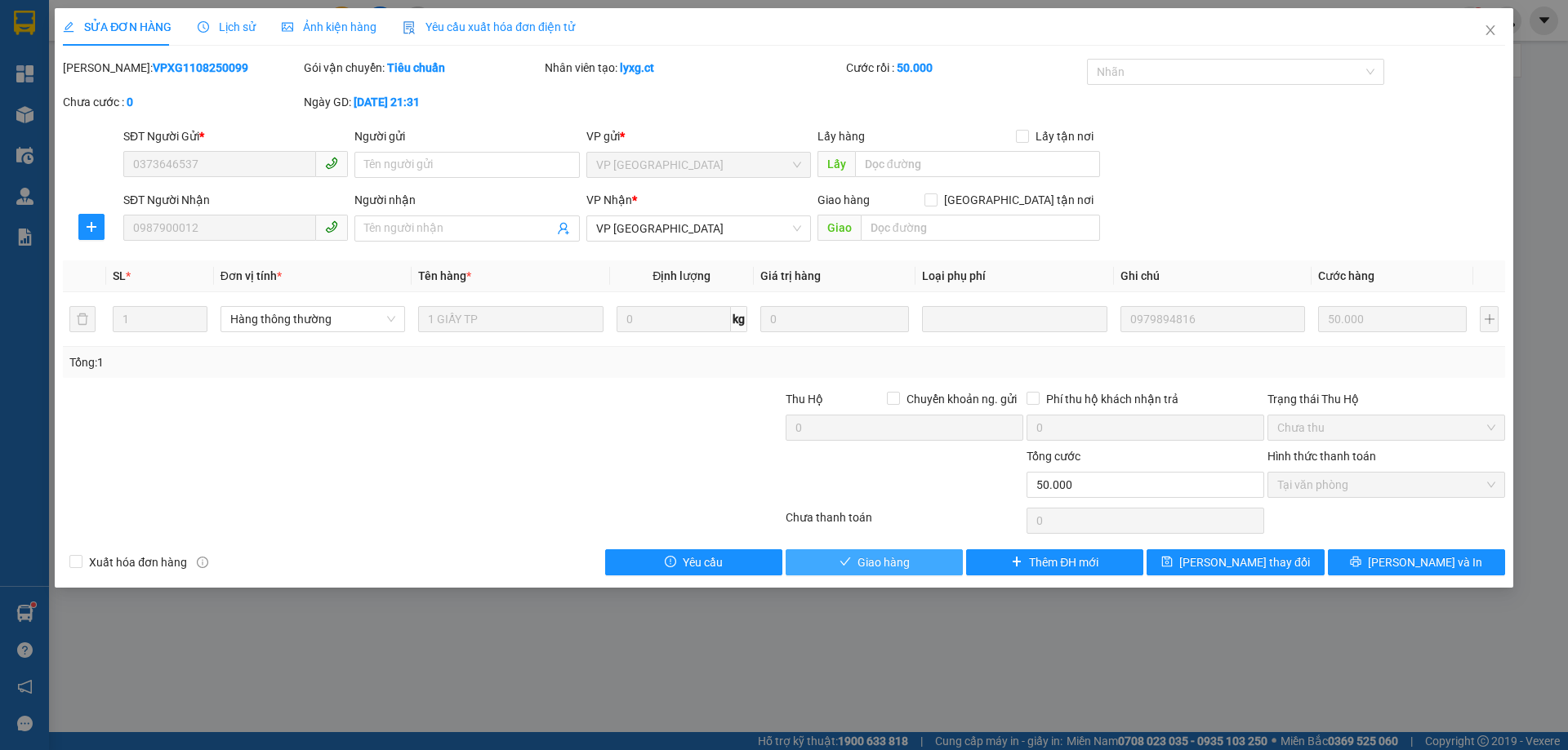
click at [870, 562] on span "Giao hàng" at bounding box center [882, 562] width 52 height 18
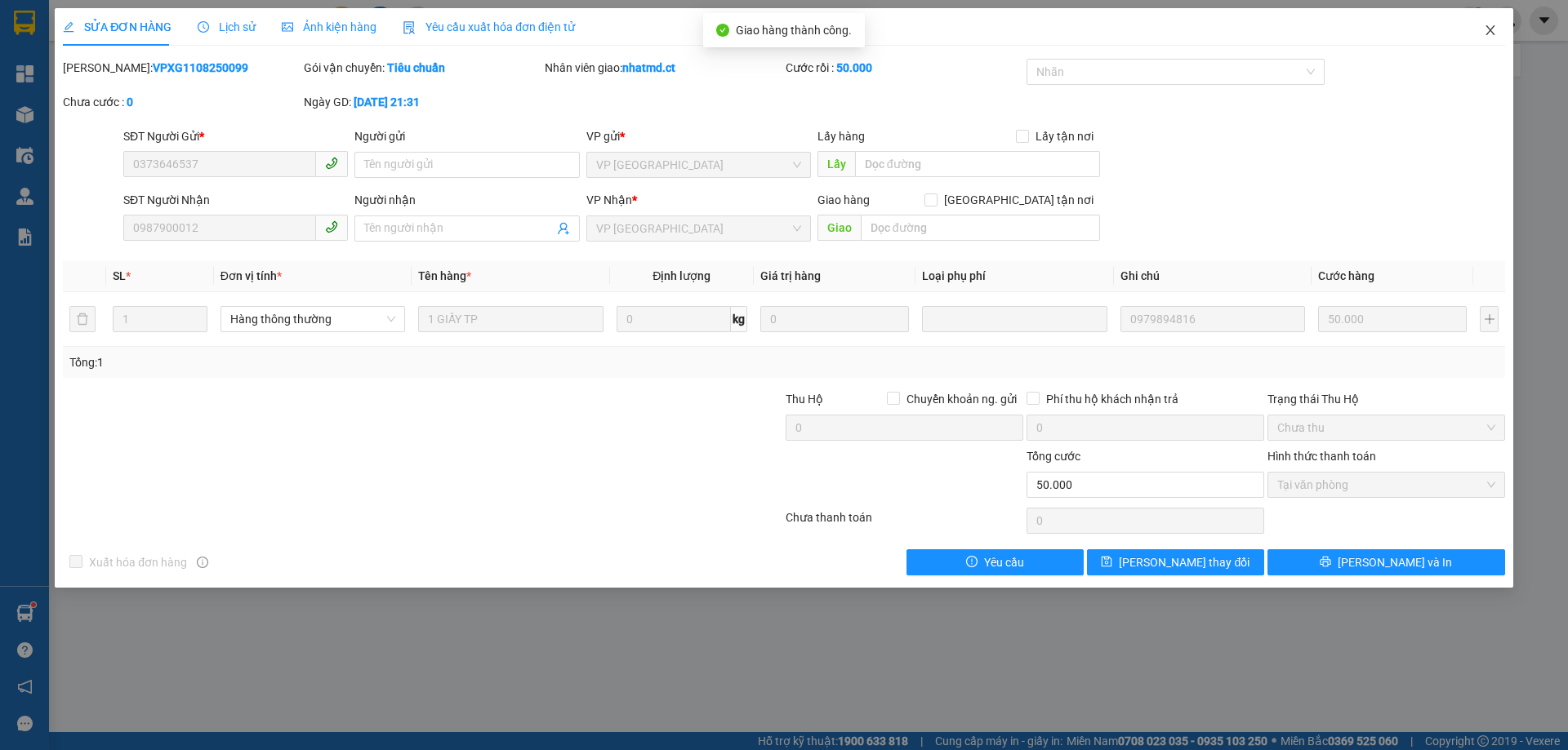
click at [1491, 37] on icon "close" at bounding box center [1490, 29] width 13 height 13
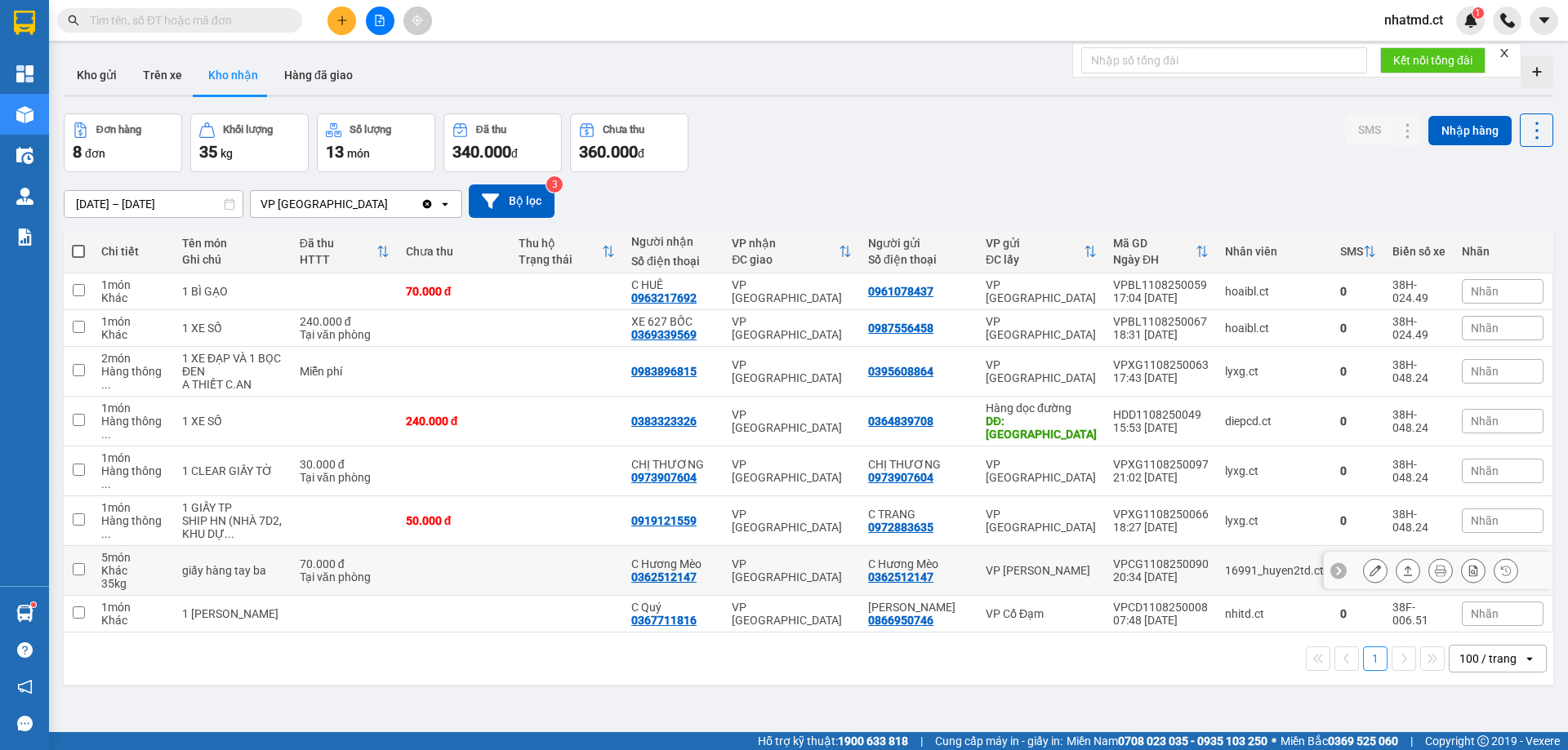
click at [386, 565] on td "70.000 đ Tại văn phòng" at bounding box center [345, 571] width 106 height 50
checkbox input "true"
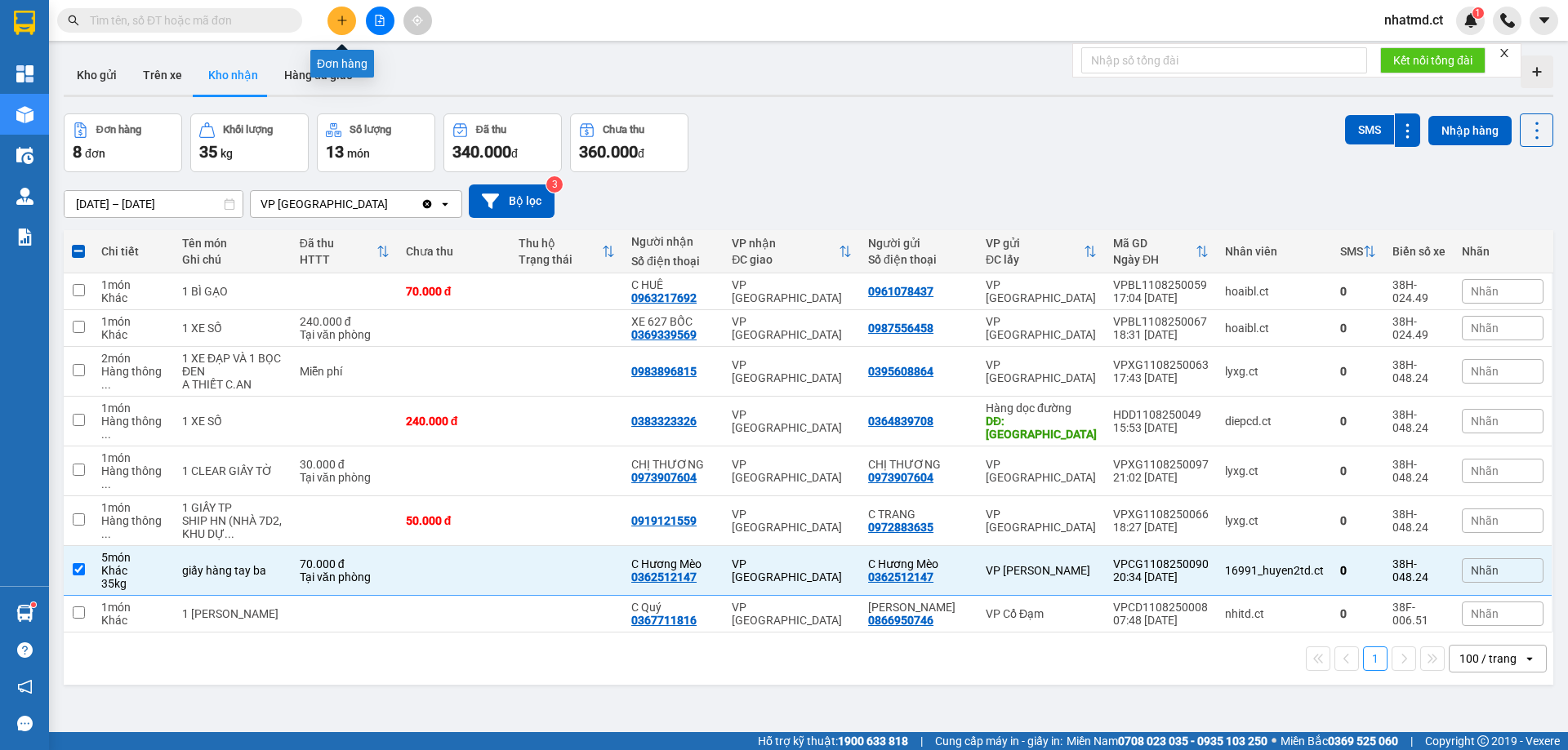
click at [340, 31] on button at bounding box center [341, 21] width 28 height 28
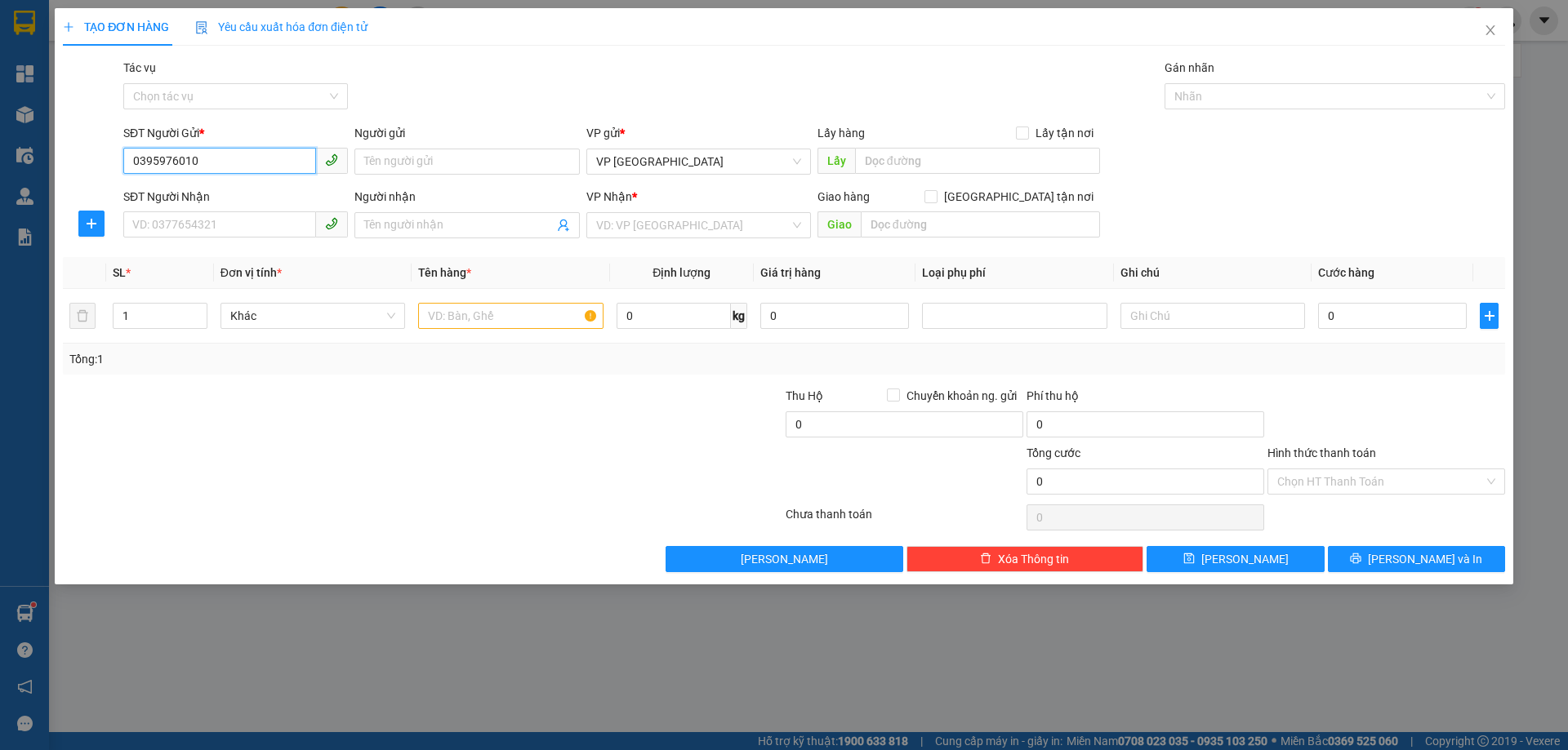
type input "0395976010"
click at [189, 238] on div "SĐT Người Nhận VD: 0377654321" at bounding box center [235, 216] width 224 height 57
click at [194, 232] on input "SĐT Người Nhận" at bounding box center [219, 224] width 193 height 26
type input "0799019033"
click at [626, 223] on input "search" at bounding box center [693, 225] width 194 height 24
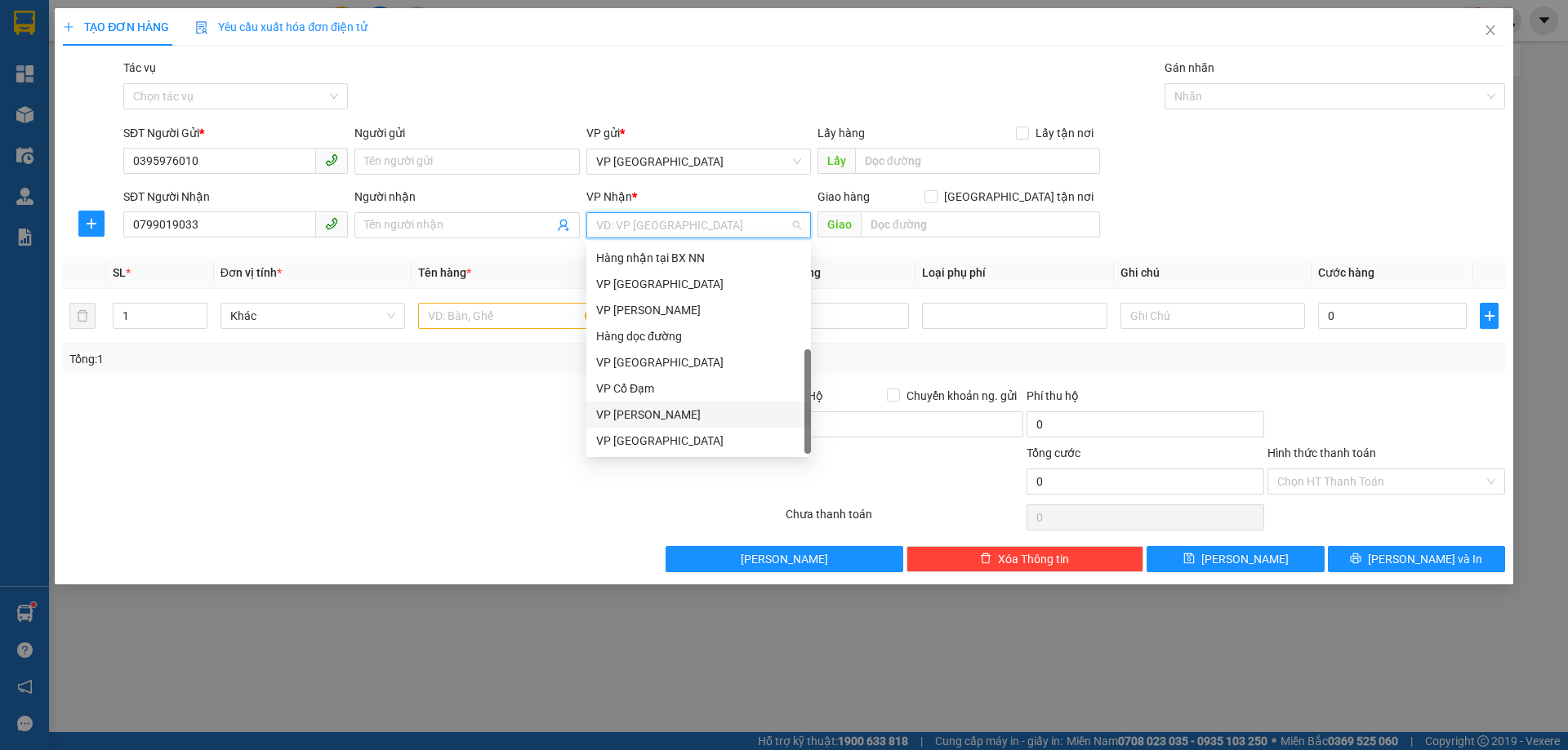
scroll to position [52, 0]
drag, startPoint x: 646, startPoint y: 411, endPoint x: 687, endPoint y: 382, distance: 50.2
click at [646, 411] on div "VP [PERSON_NAME]" at bounding box center [698, 414] width 205 height 18
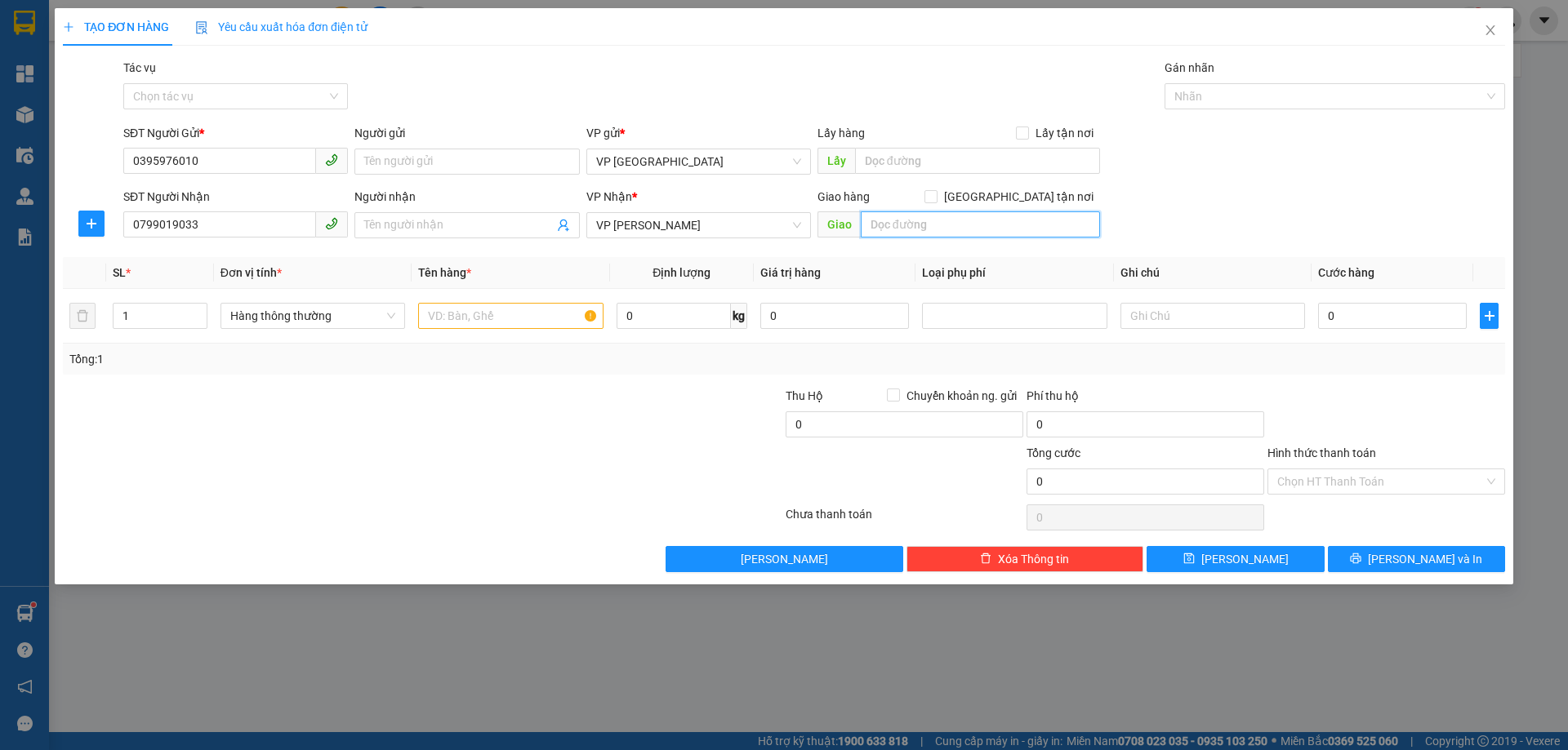
click at [924, 214] on input "text" at bounding box center [980, 224] width 239 height 26
type input "h"
type input "[PERSON_NAME]"
click at [1159, 312] on input "text" at bounding box center [1212, 315] width 184 height 26
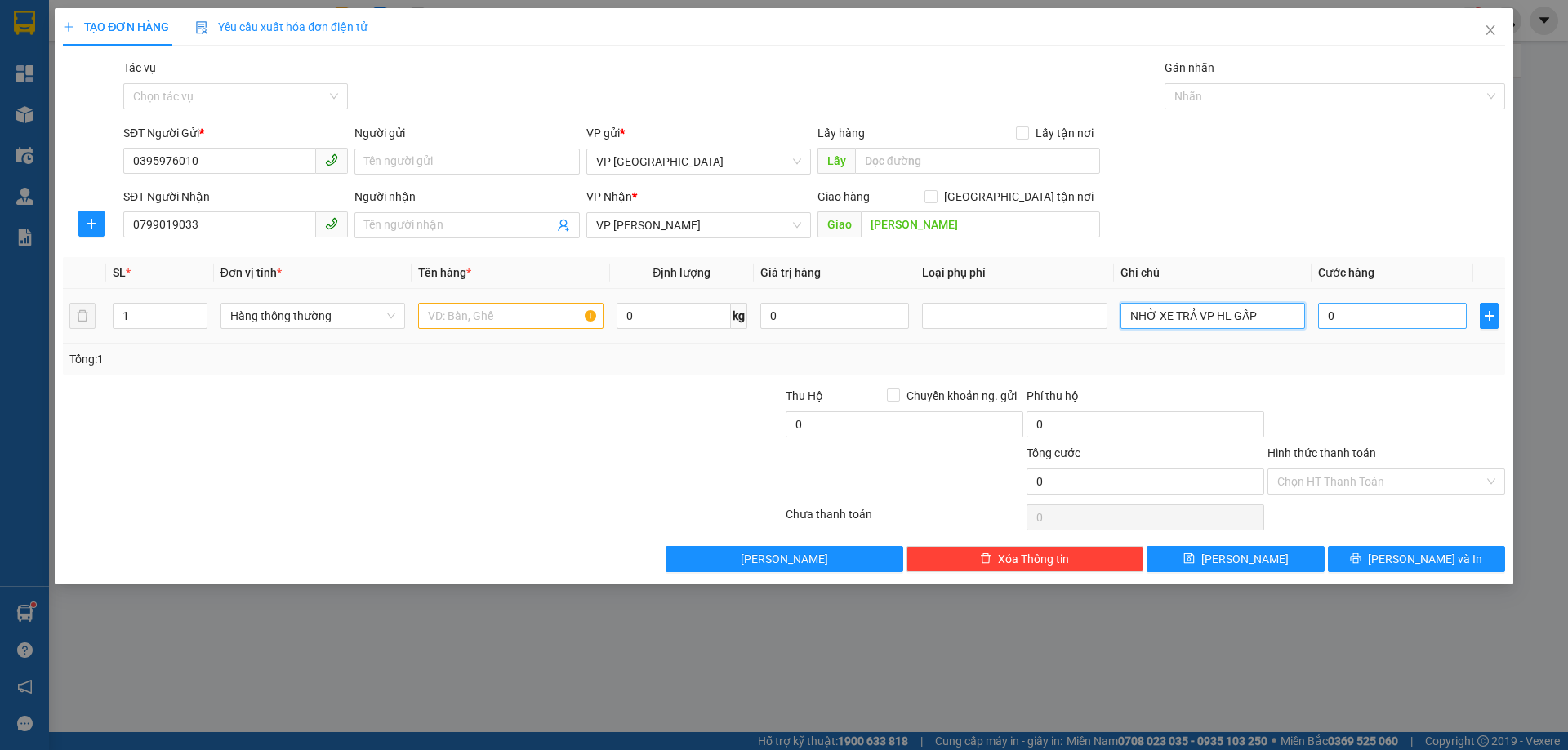
type input "NHỜ XE TRẢ VP HL GẤP"
click at [1381, 317] on input "0" at bounding box center [1393, 315] width 149 height 26
type input "3"
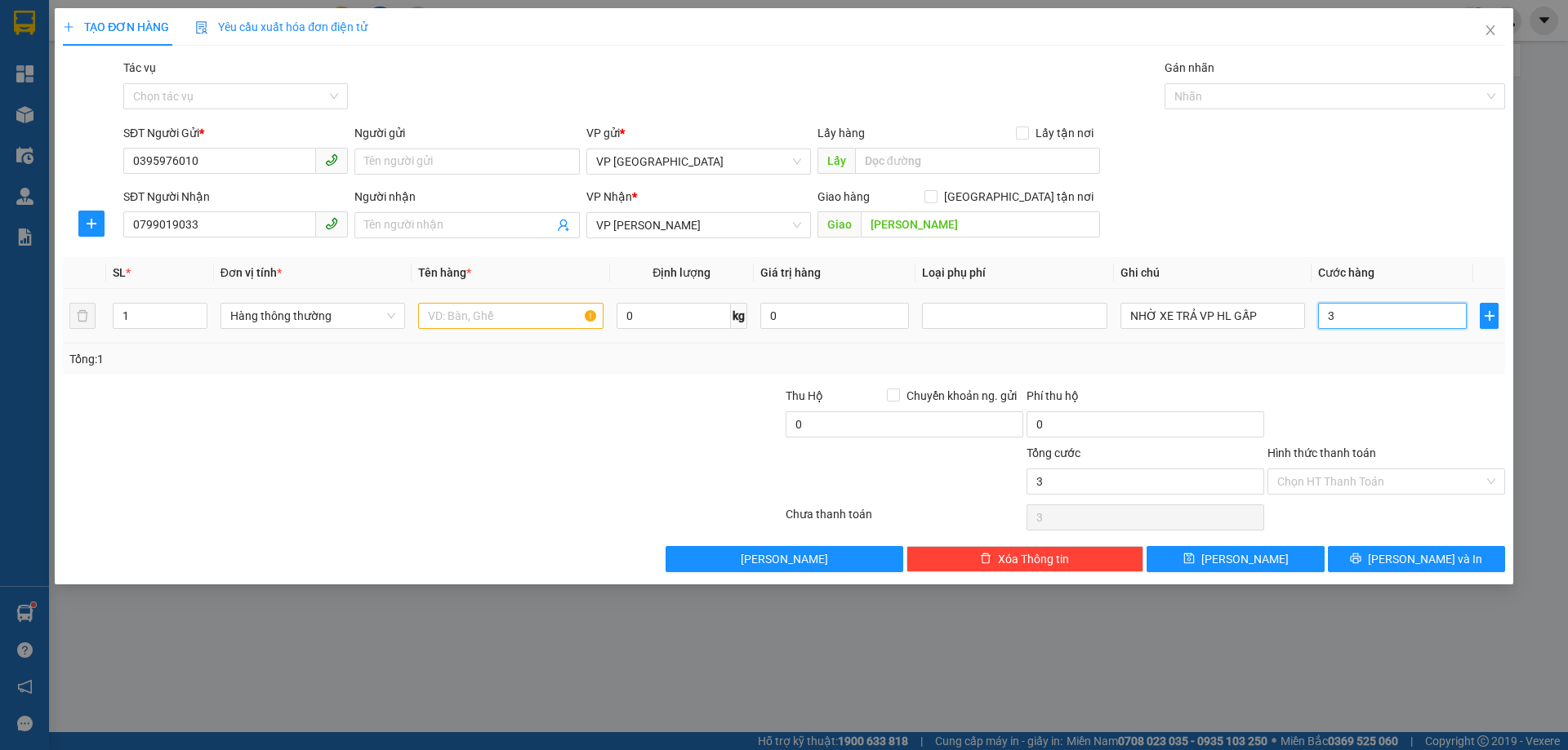
type input "30"
click at [1376, 376] on div "Transit Pickup Surcharge Ids Transit Deliver Surcharge Ids Transit Deliver Surc…" at bounding box center [784, 315] width 1442 height 513
type input "30.000"
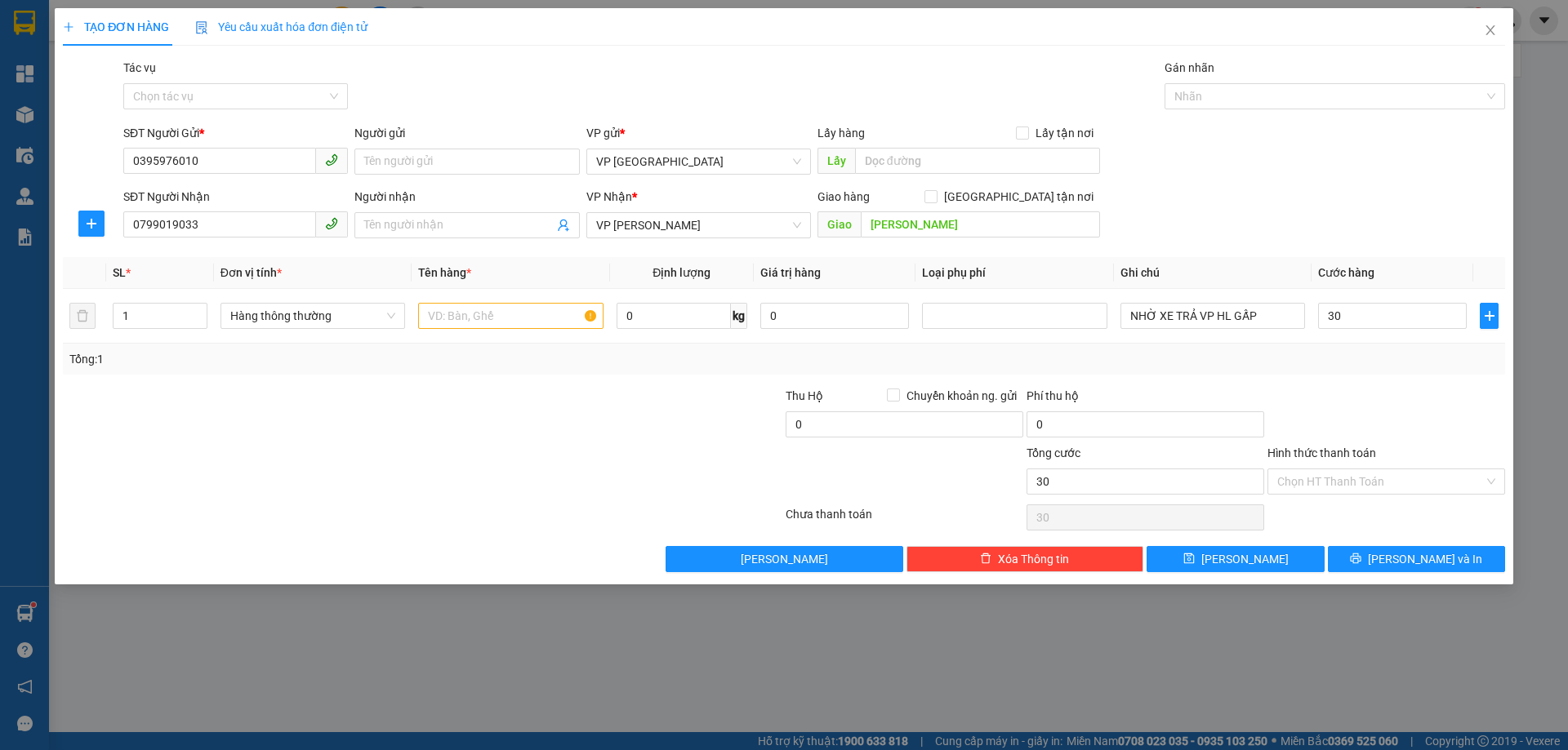
type input "30.000"
drag, startPoint x: 1399, startPoint y: 551, endPoint x: 1386, endPoint y: 499, distance: 53.6
click at [1386, 499] on div "Transit Pickup Surcharge Ids Transit Deliver Surcharge Ids Transit Deliver Surc…" at bounding box center [784, 315] width 1442 height 513
click at [552, 310] on input "text" at bounding box center [510, 315] width 184 height 26
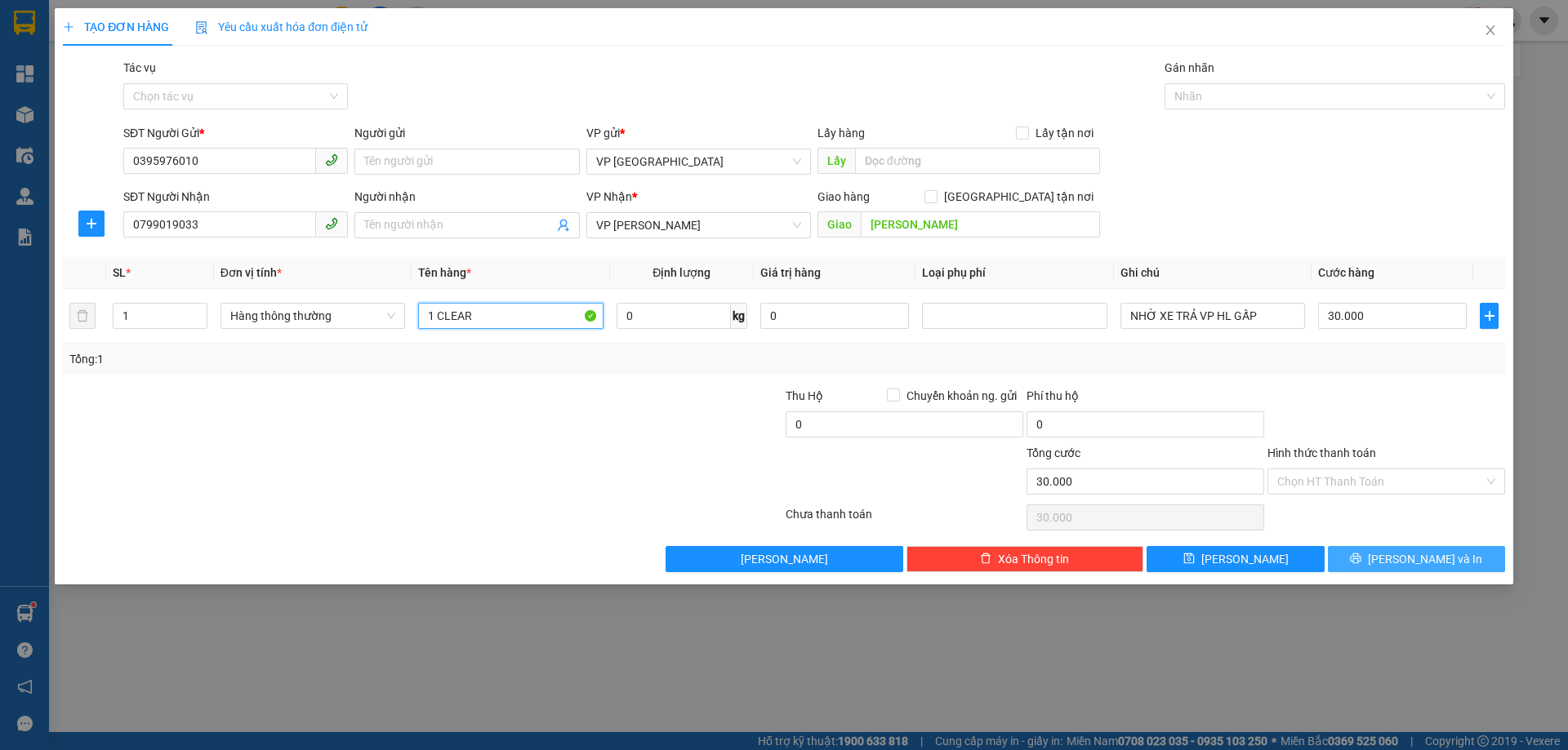
type input "1 CLEAR"
click at [1355, 558] on button "[PERSON_NAME] và In" at bounding box center [1416, 559] width 177 height 26
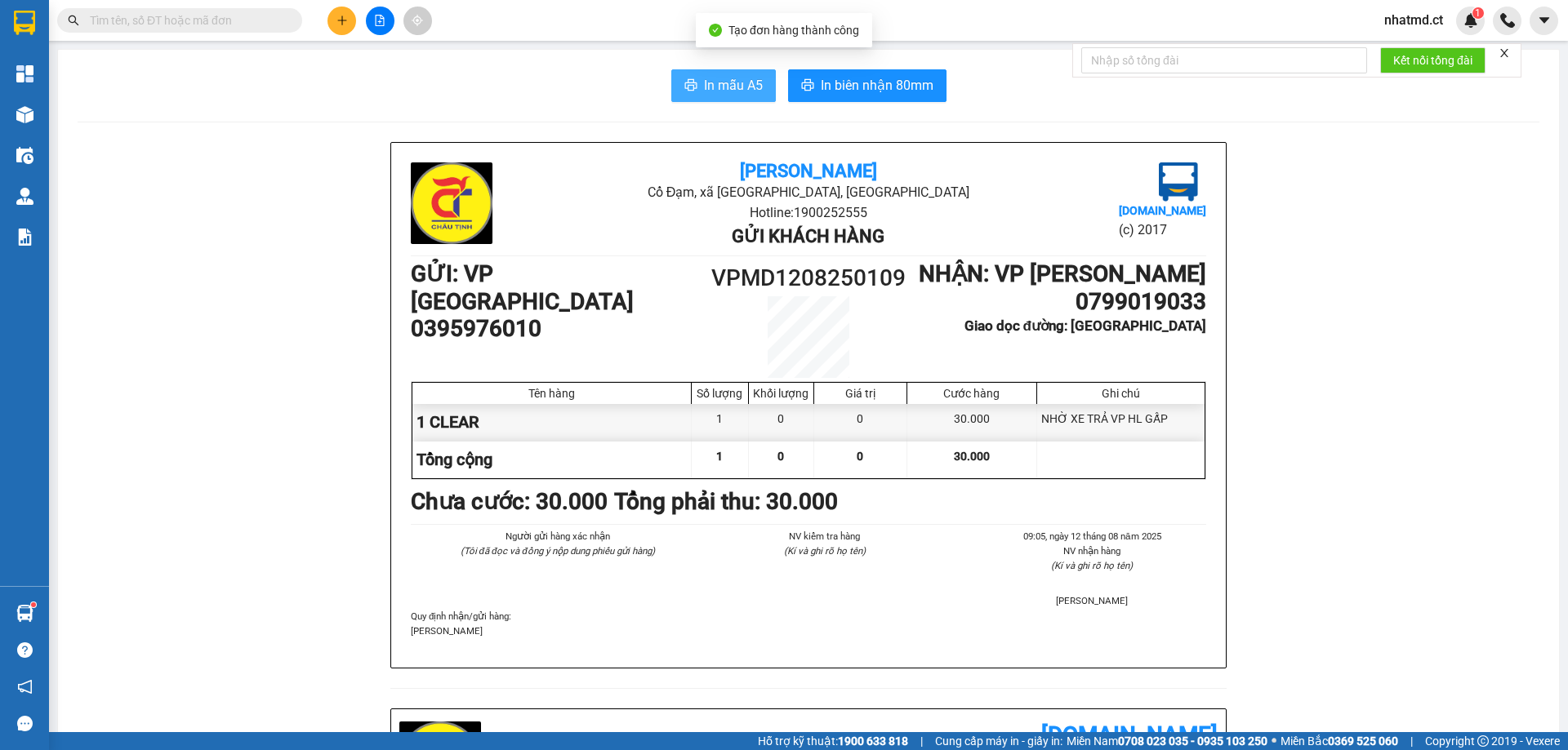
click at [752, 98] on button "In mẫu A5" at bounding box center [723, 85] width 105 height 32
click at [704, 89] on span "In mẫu A5" at bounding box center [734, 85] width 59 height 21
click at [746, 74] on button "In mẫu A5" at bounding box center [723, 85] width 105 height 32
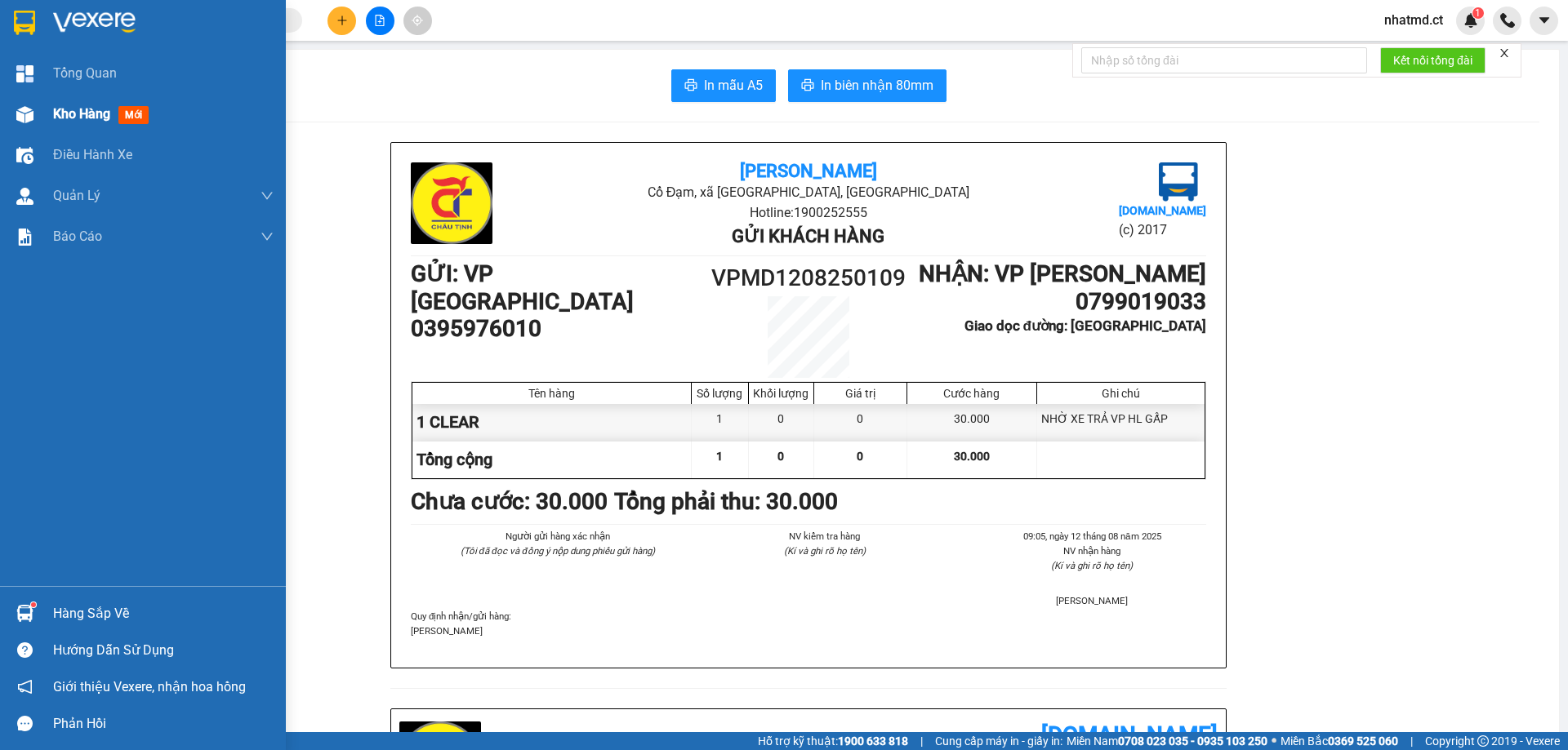
click at [59, 111] on span "Kho hàng" at bounding box center [81, 114] width 57 height 16
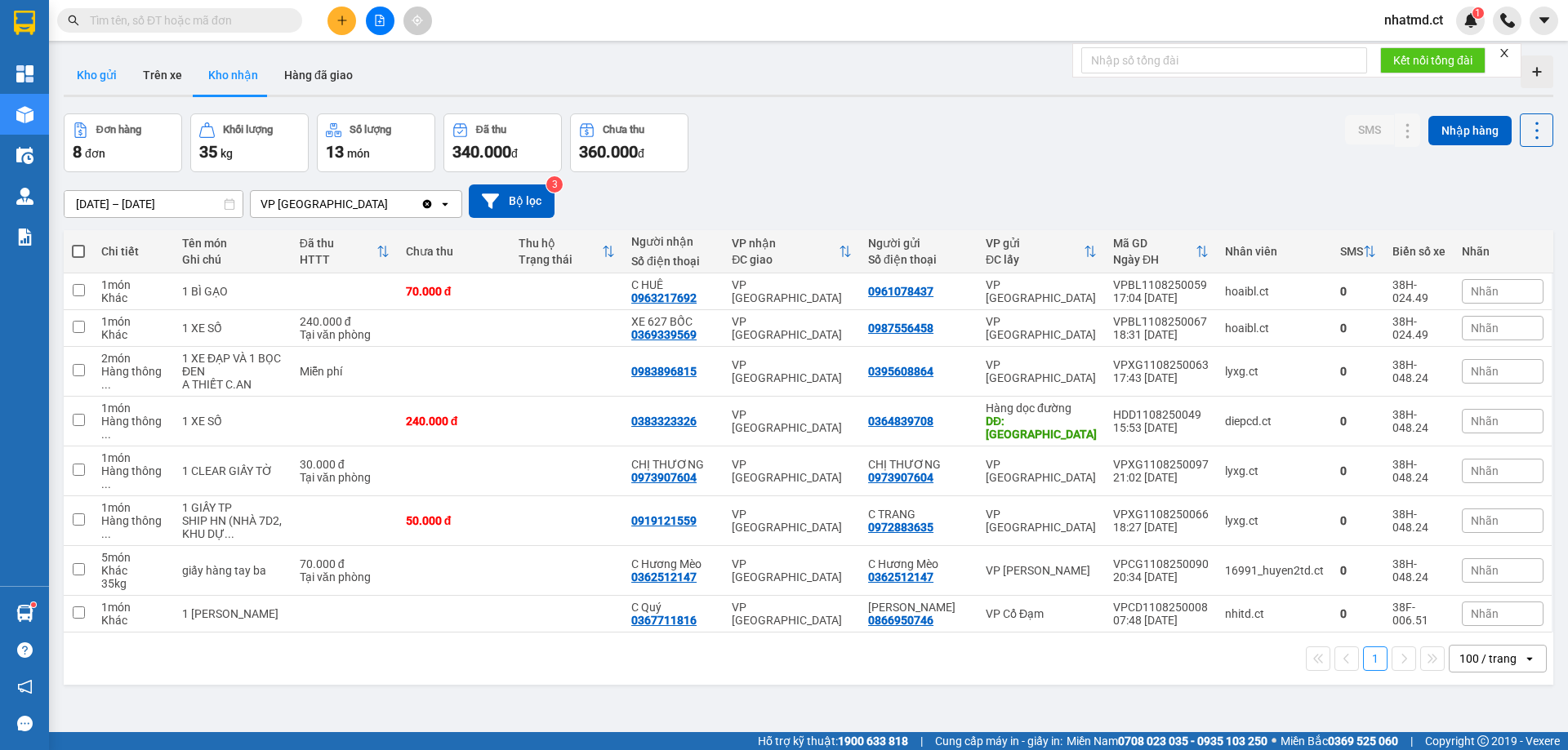
click at [104, 77] on button "Kho gửi" at bounding box center [97, 75] width 67 height 39
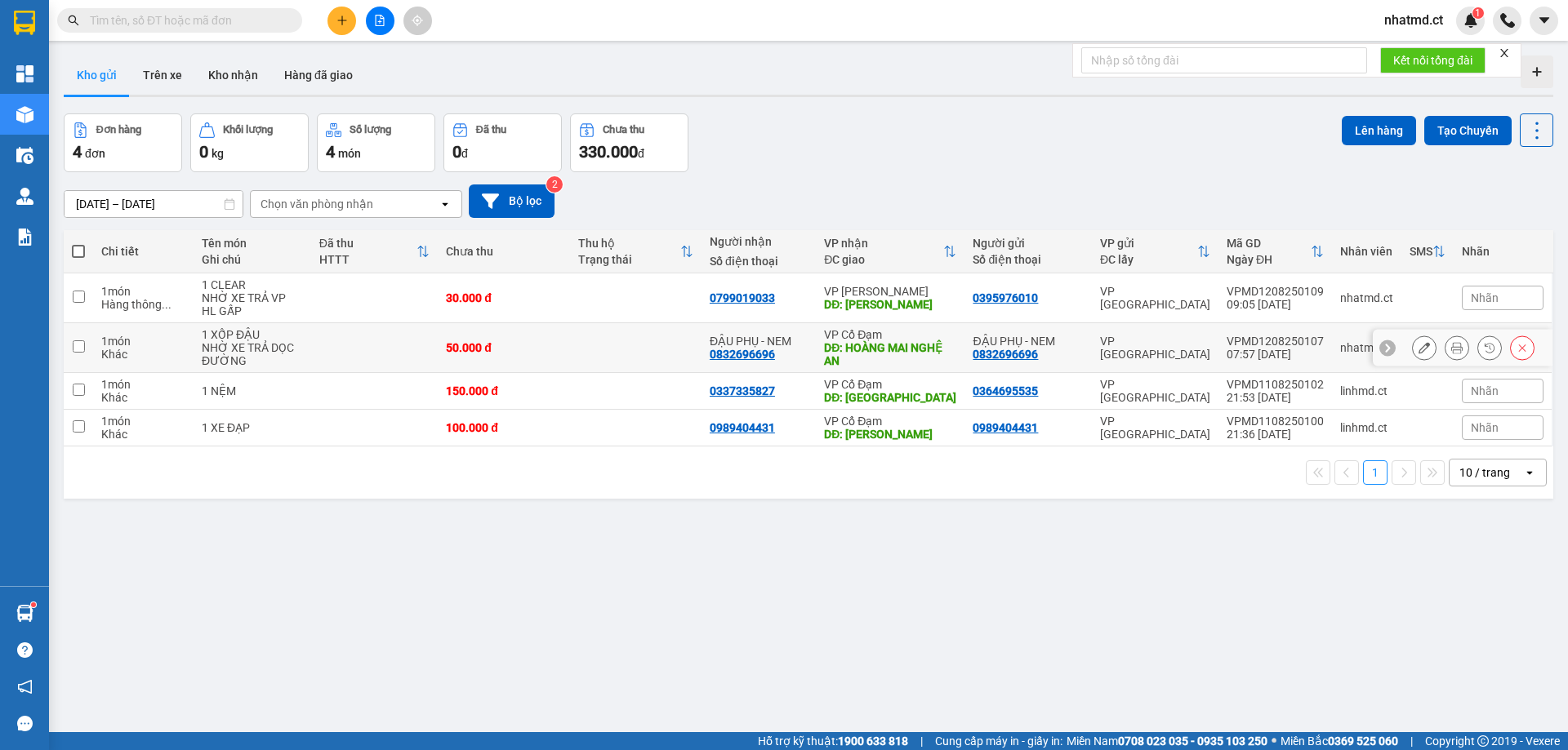
click at [277, 348] on div "NHỜ XE TRẢ DỌC ĐƯỜNG" at bounding box center [252, 354] width 101 height 26
checkbox input "true"
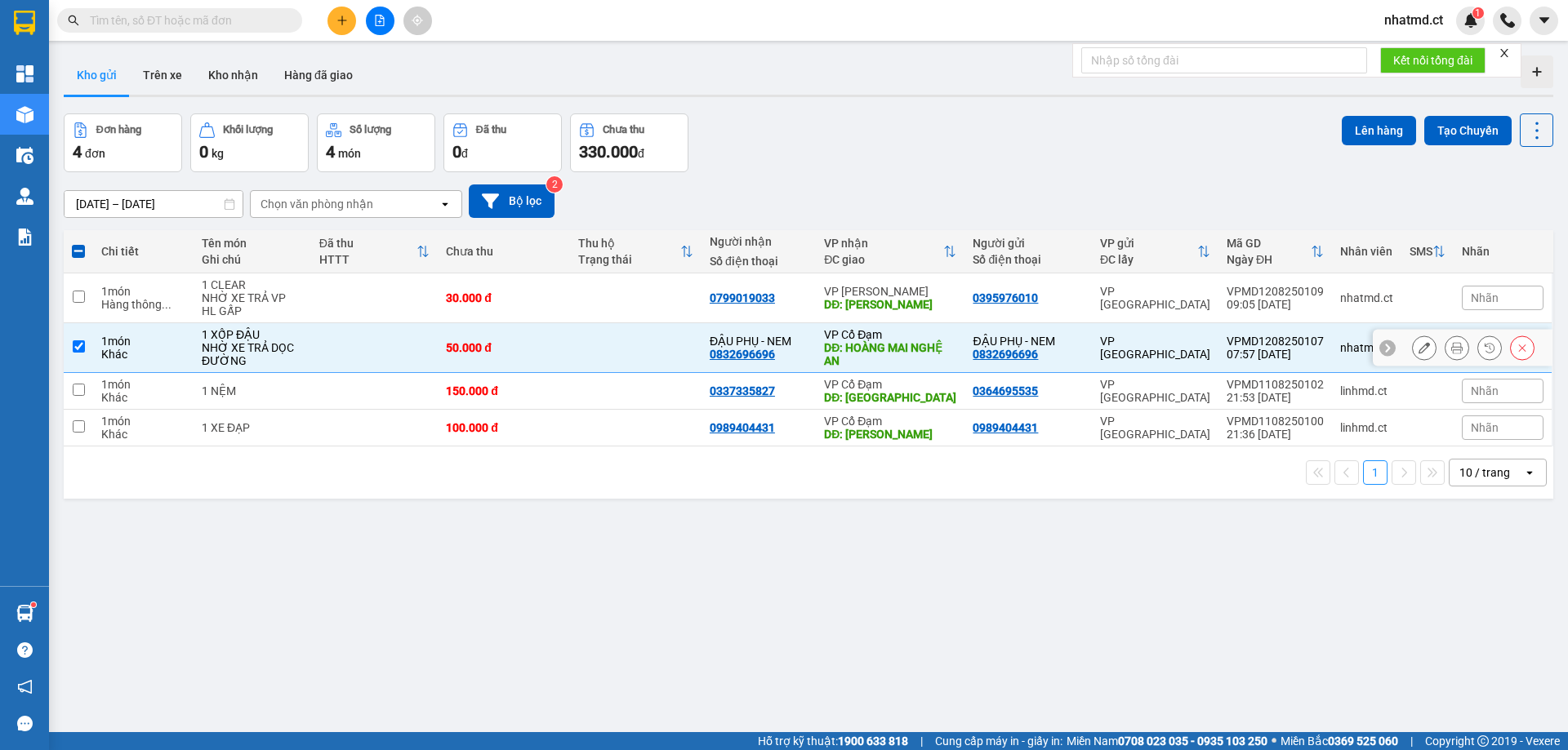
click at [1418, 348] on icon at bounding box center [1424, 348] width 12 height 12
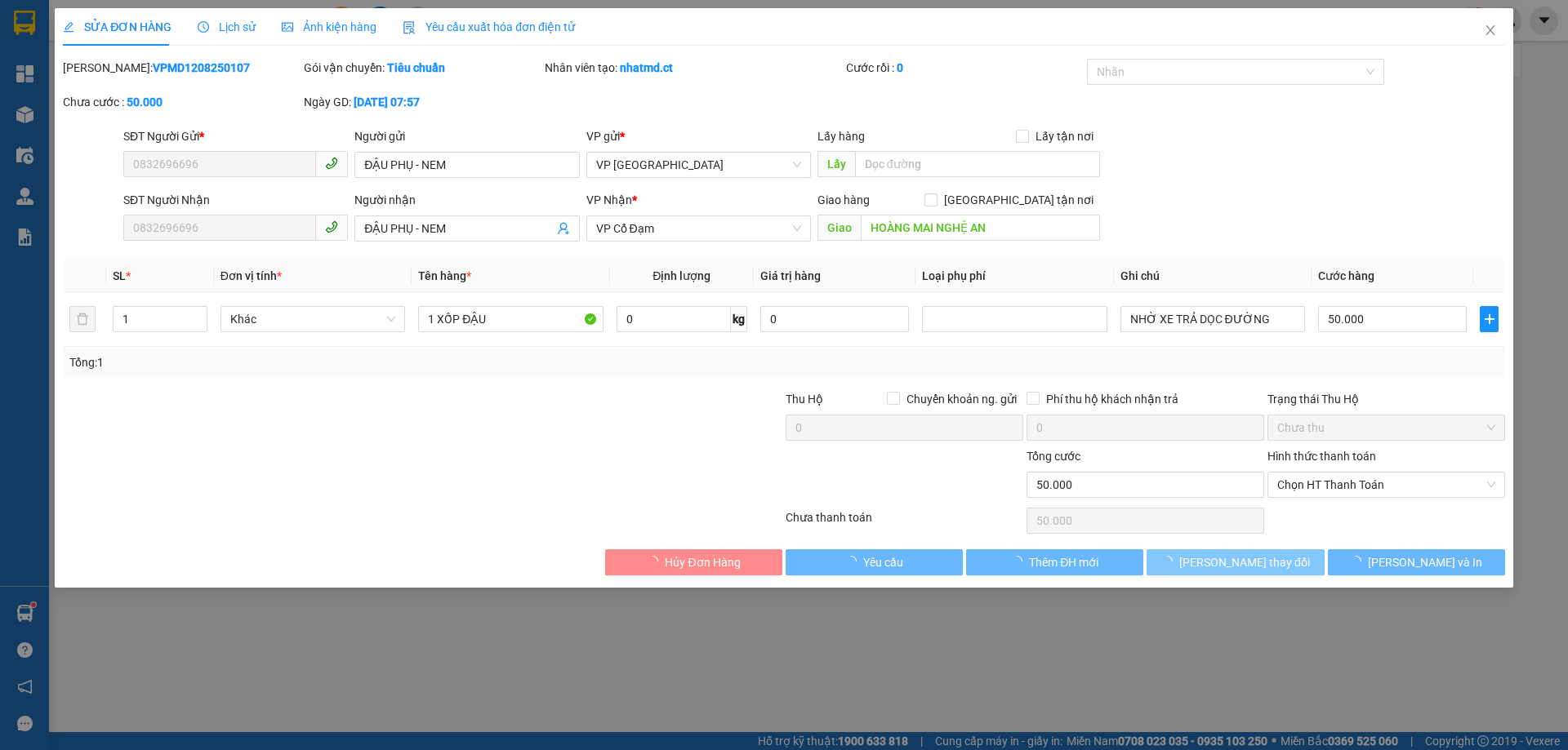
type input "0832696696"
type input "ĐẬU PHỤ - NEM"
type input "0832696696"
type input "ĐẬU PHỤ - NEM"
type input "HOÀNG MAI NGHỆ AN"
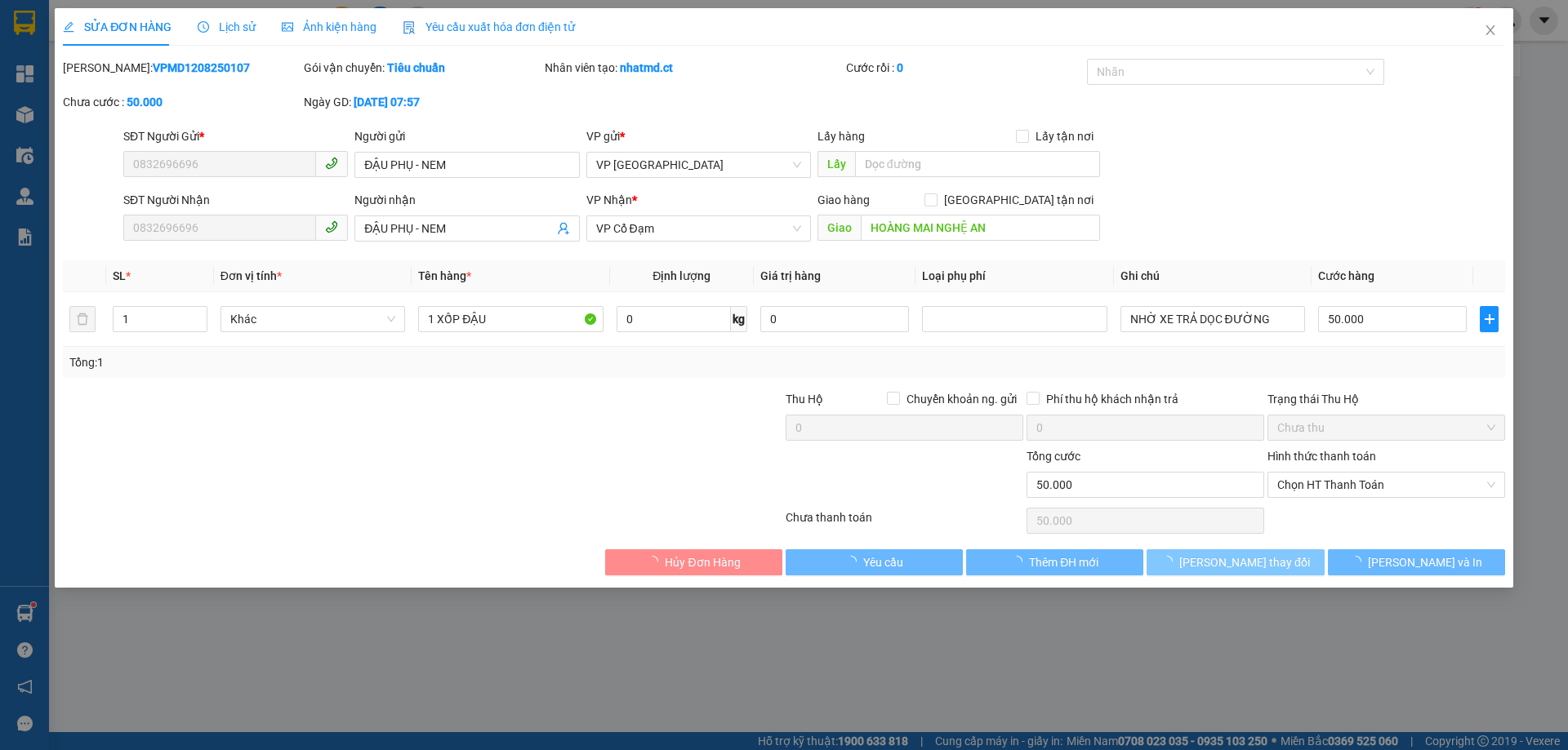
type input "50.000"
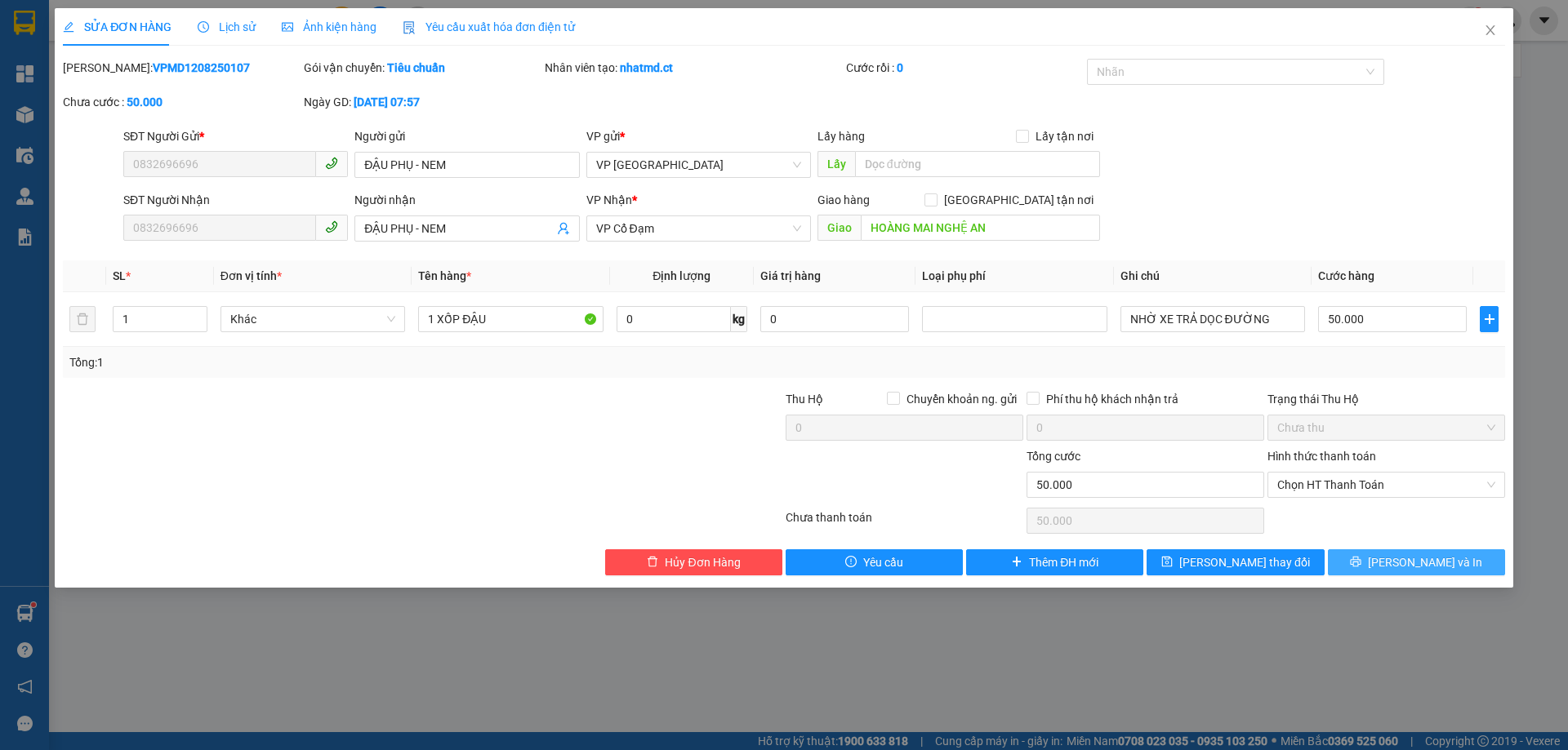
click at [1402, 559] on span "[PERSON_NAME] và In" at bounding box center [1425, 562] width 115 height 18
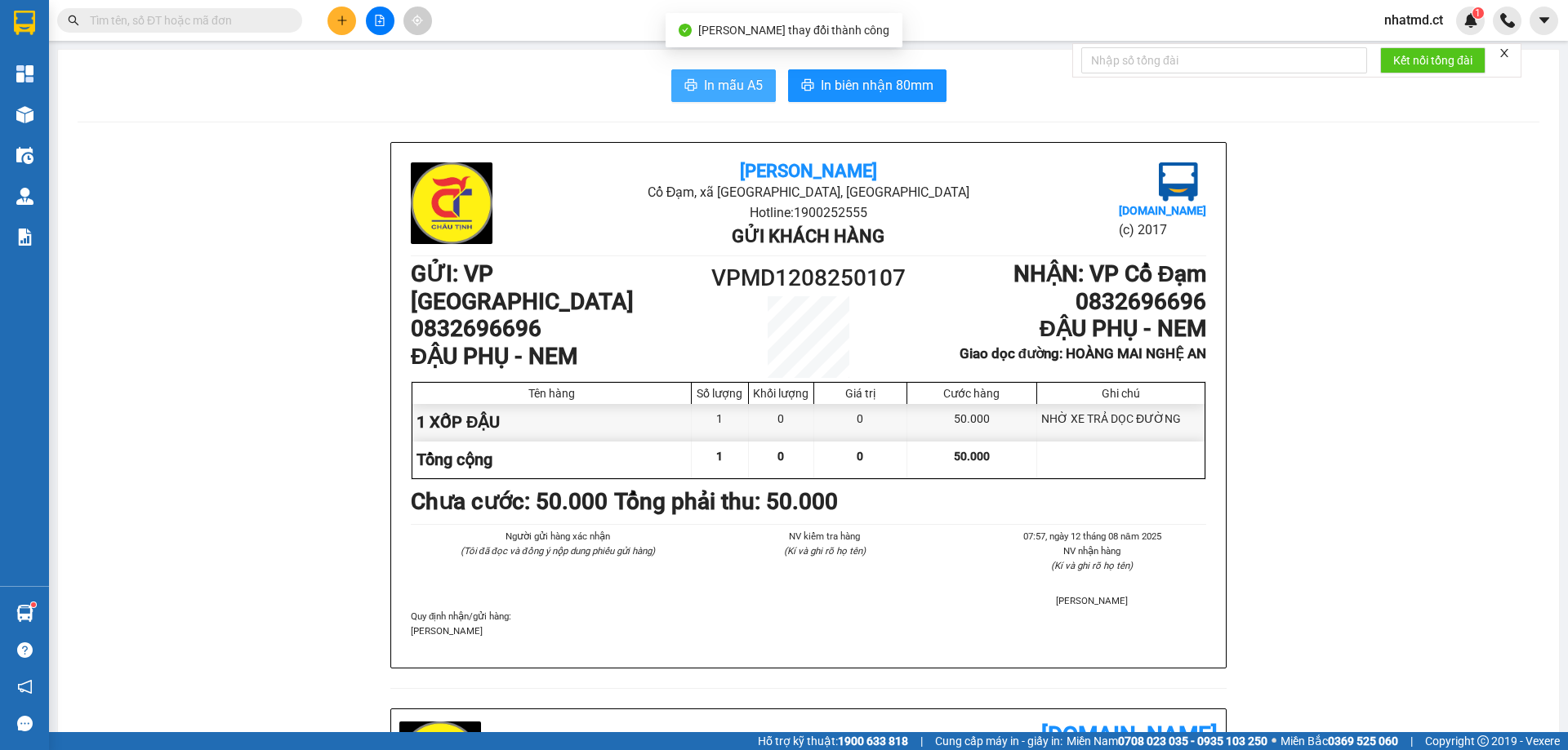
click at [744, 85] on span "In mẫu A5" at bounding box center [734, 85] width 59 height 21
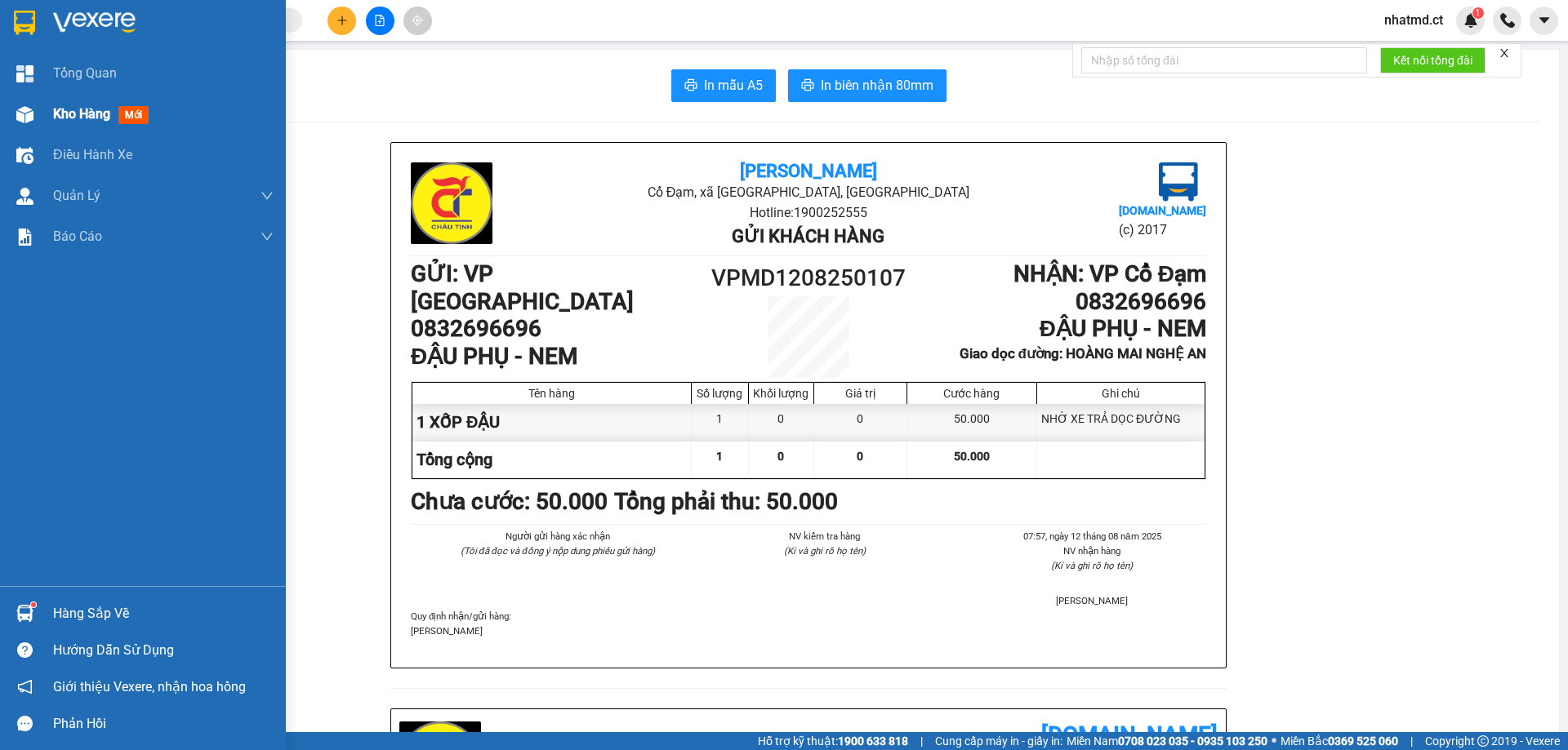
click at [91, 116] on span "Kho hàng" at bounding box center [81, 114] width 57 height 16
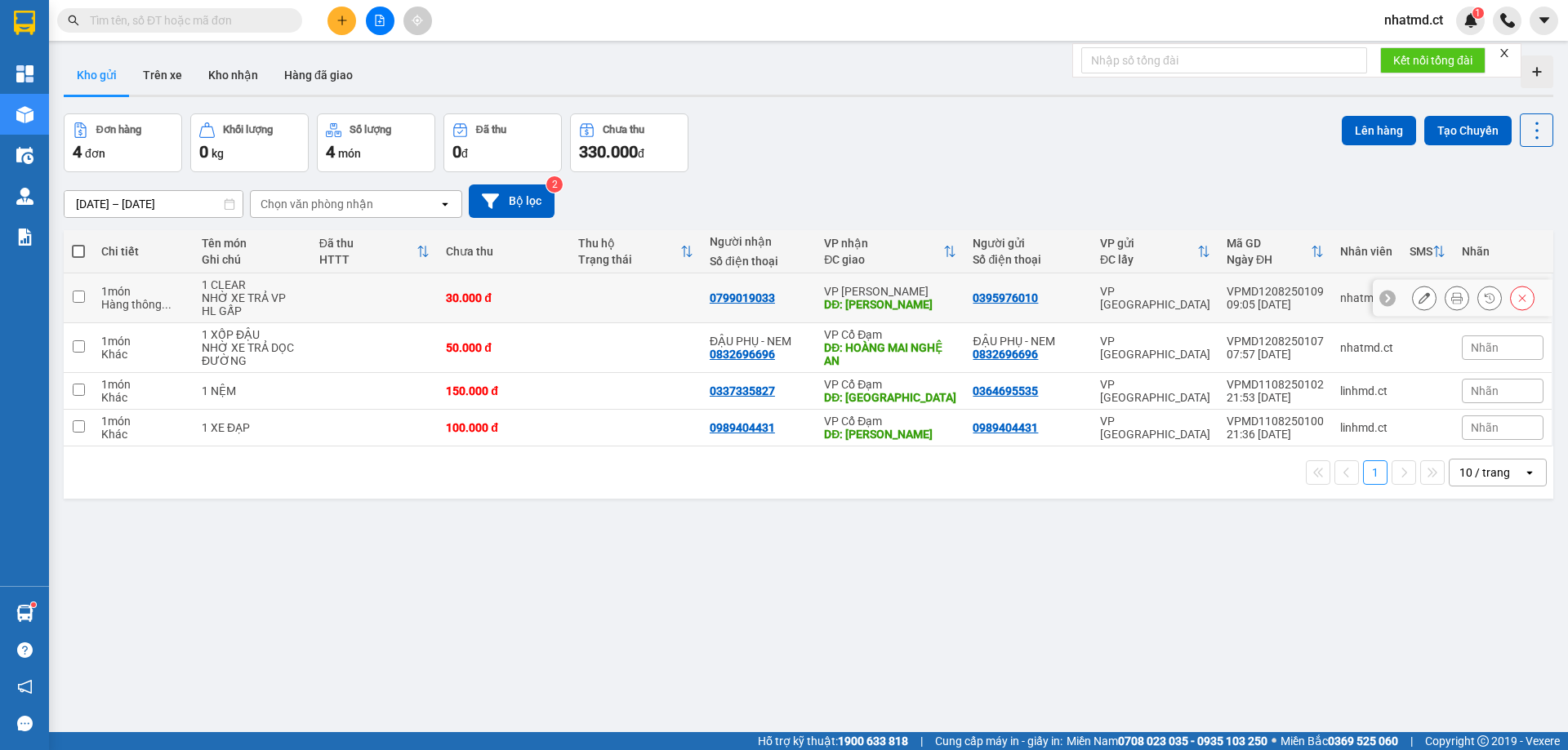
click at [81, 298] on input "checkbox" at bounding box center [78, 297] width 13 height 13
checkbox input "true"
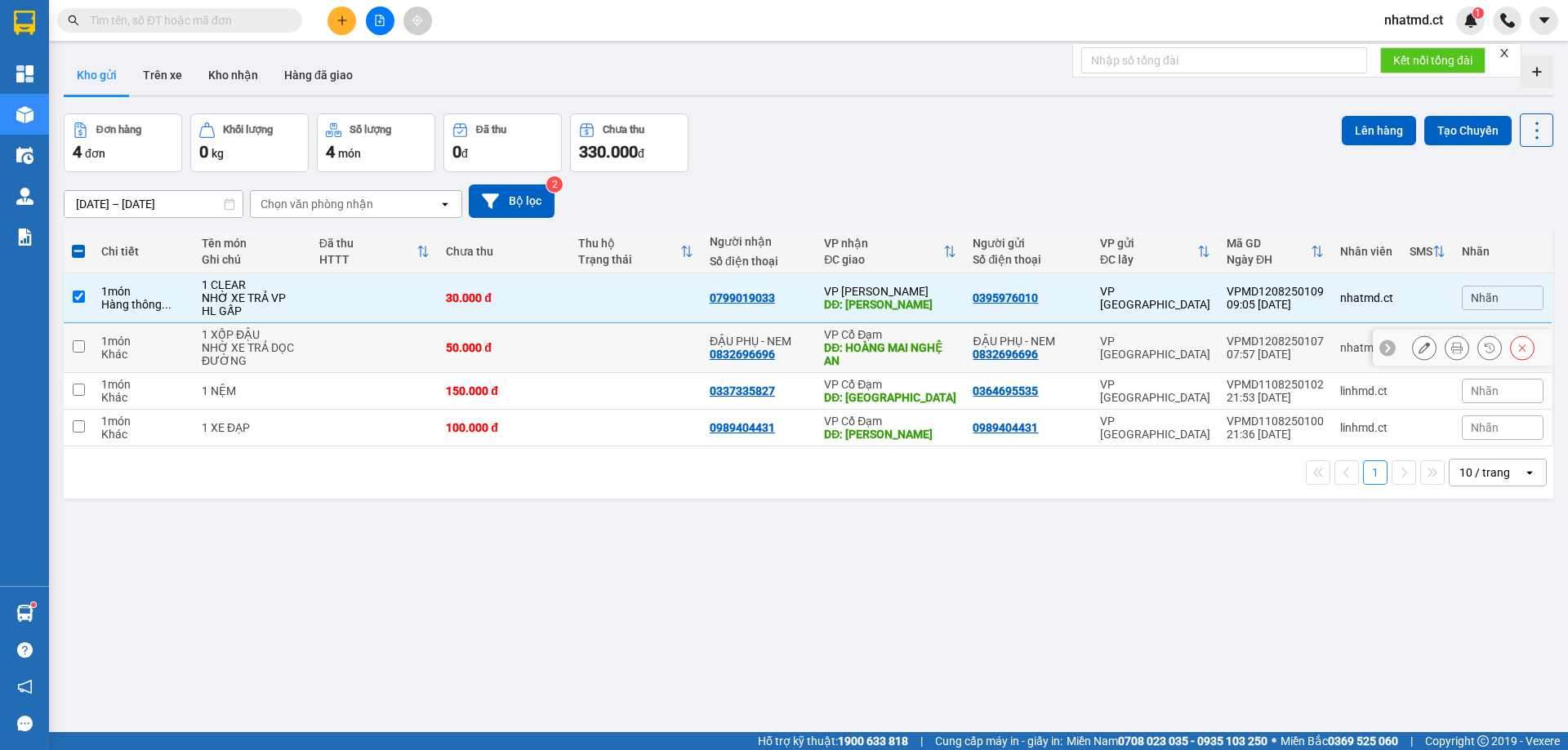
click at [78, 342] on input "checkbox" at bounding box center [78, 347] width 13 height 13
checkbox input "true"
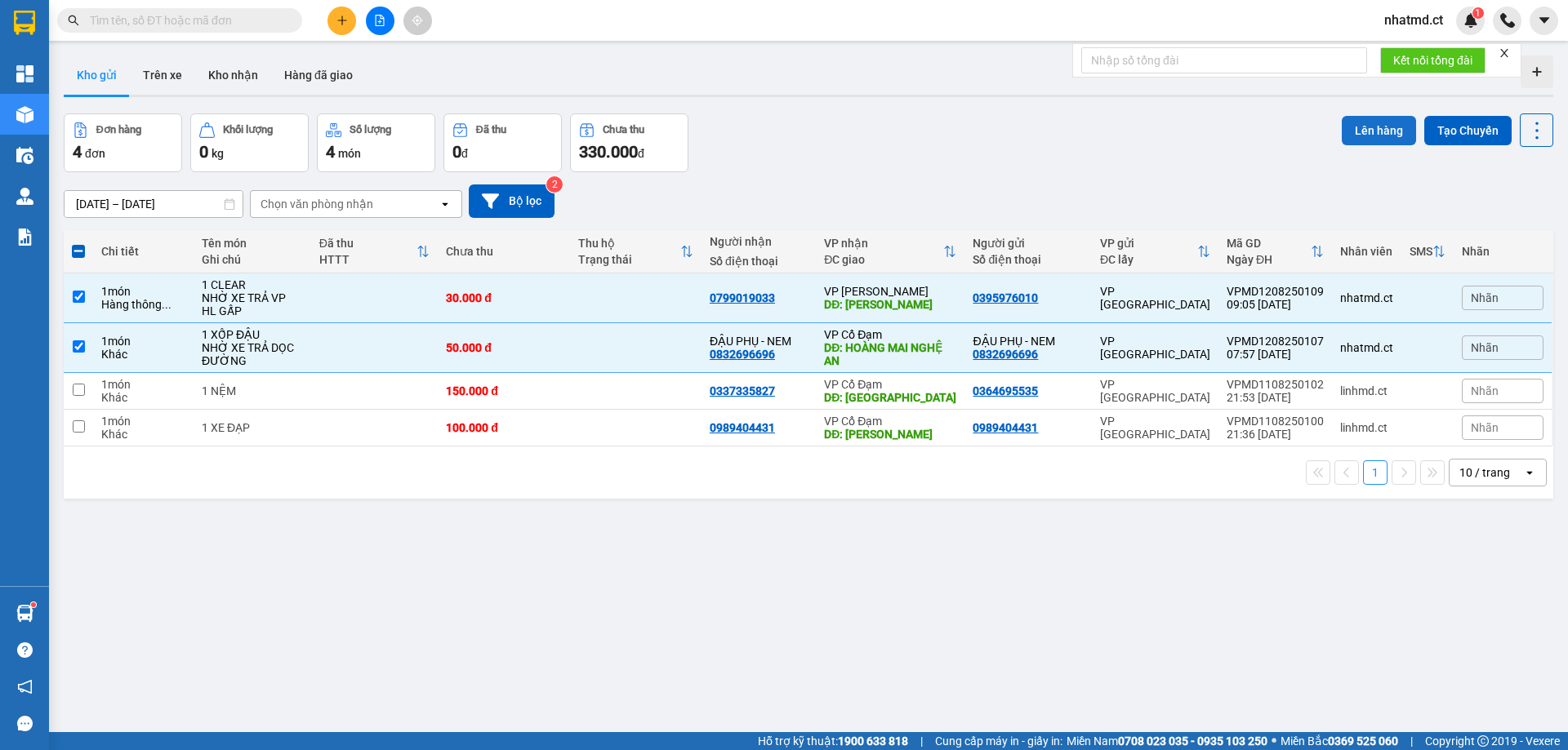
click at [1370, 135] on button "Lên hàng" at bounding box center [1379, 130] width 74 height 29
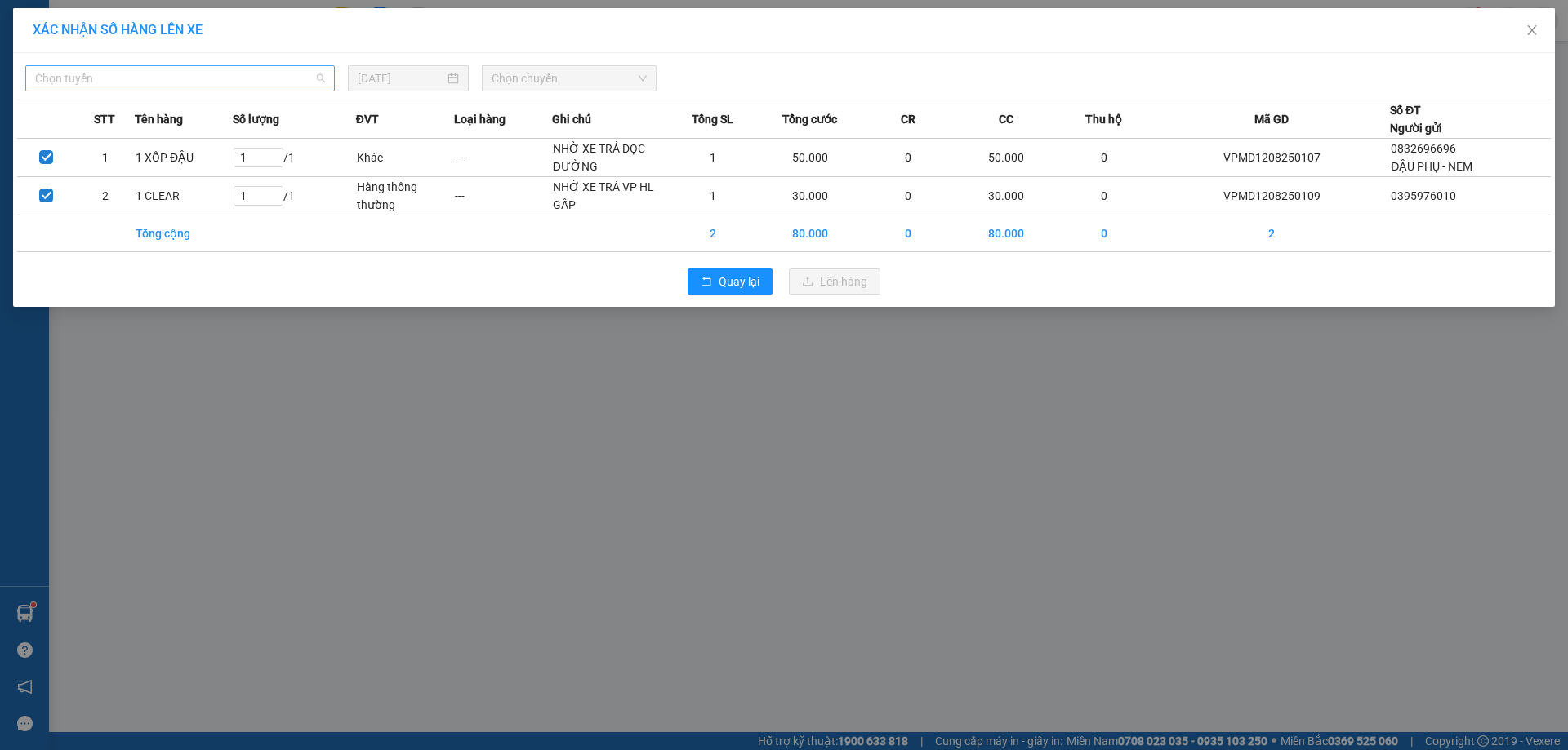
click at [238, 76] on span "Chọn tuyến" at bounding box center [180, 78] width 290 height 24
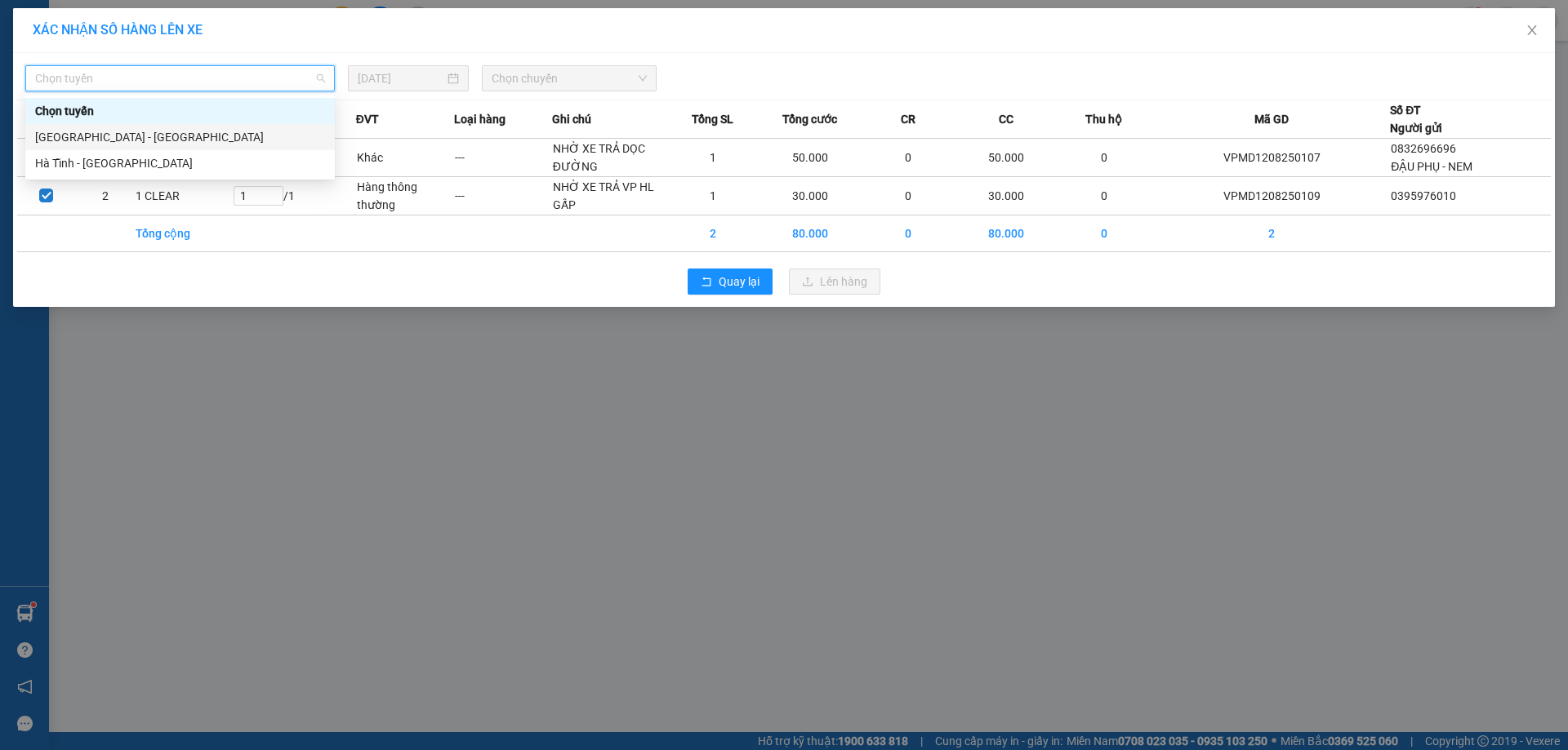
click at [182, 142] on div "[GEOGRAPHIC_DATA] - [GEOGRAPHIC_DATA]" at bounding box center [180, 137] width 290 height 18
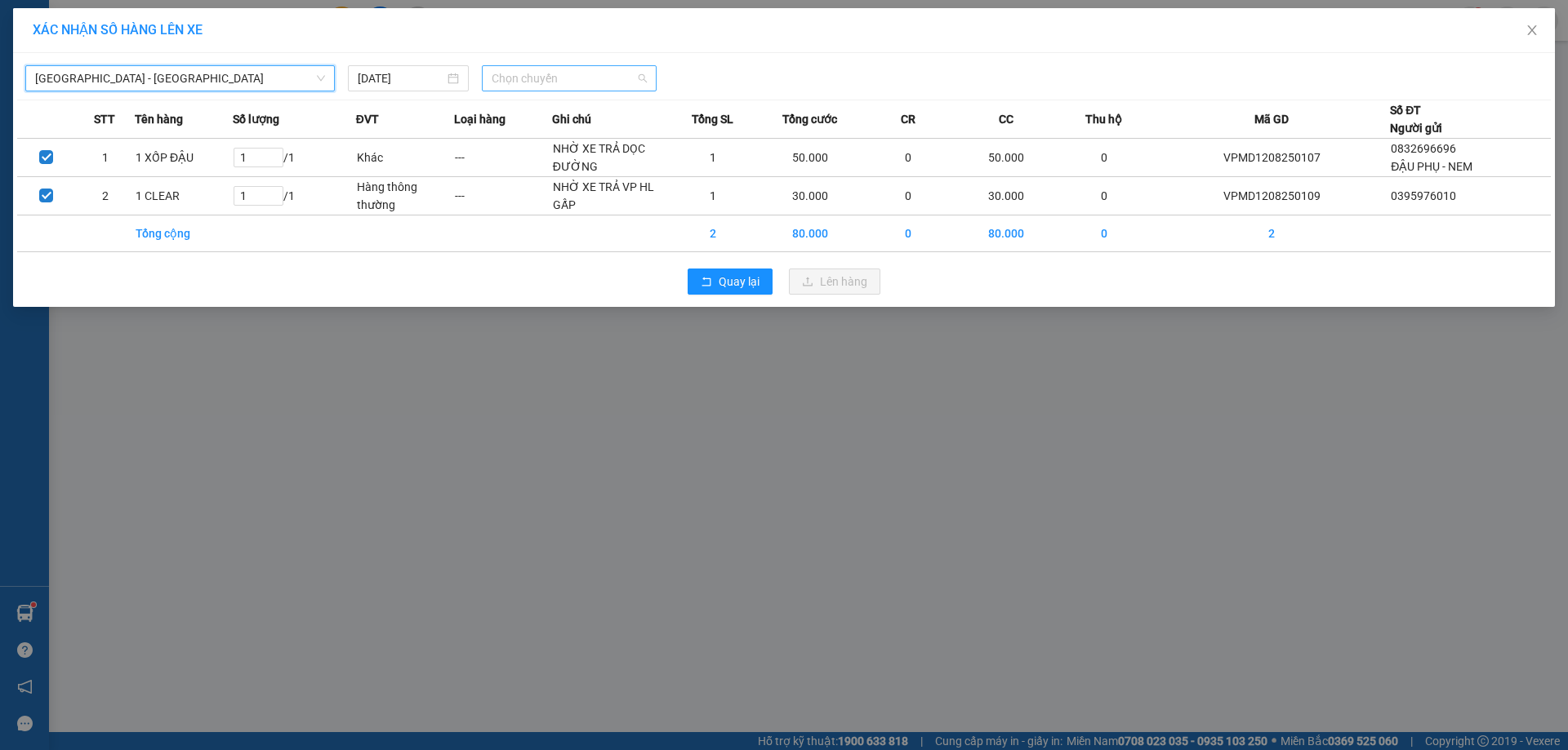
click at [549, 89] on span "Chọn chuyến" at bounding box center [569, 78] width 155 height 24
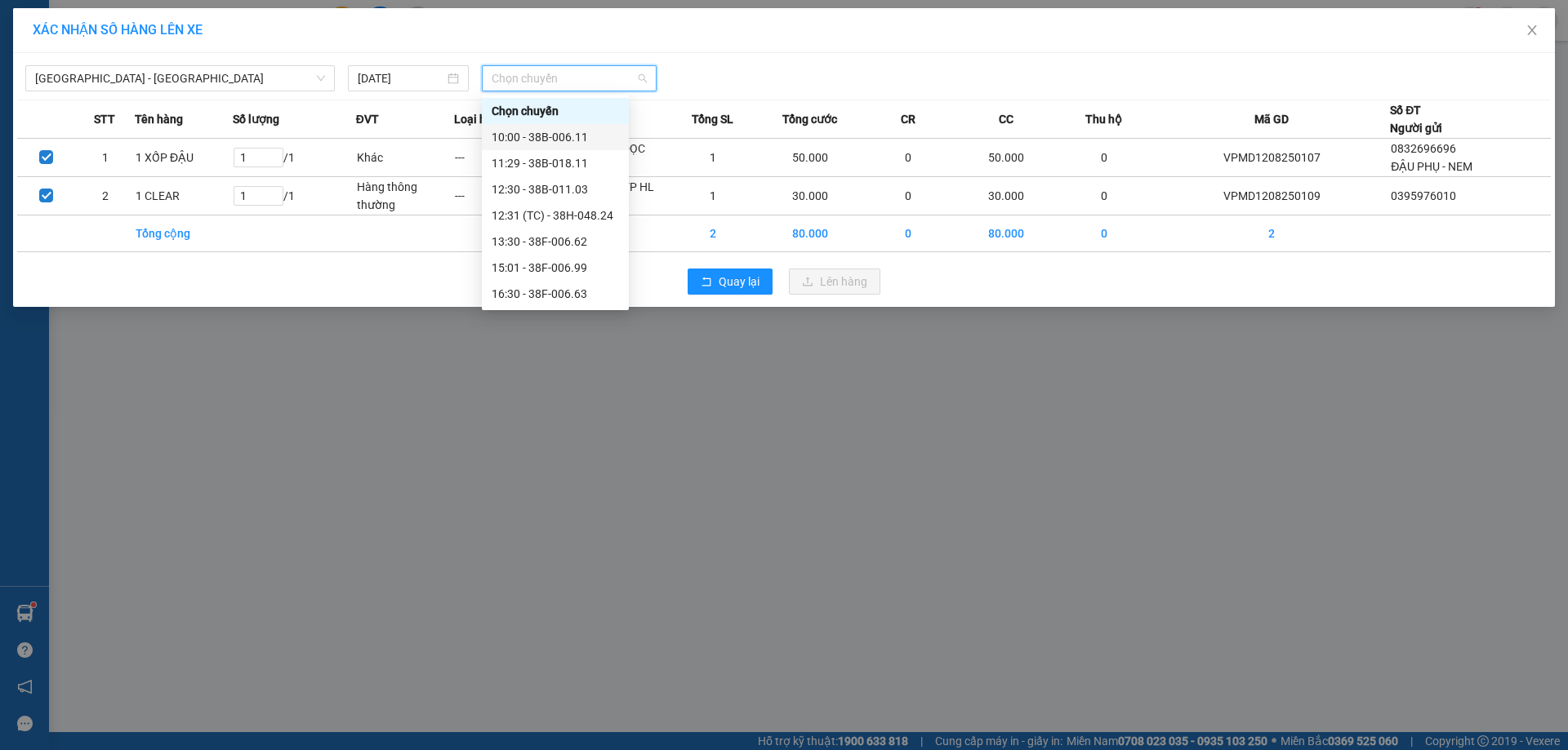
click at [566, 130] on div "10:00 - 38B-006.11" at bounding box center [555, 137] width 127 height 18
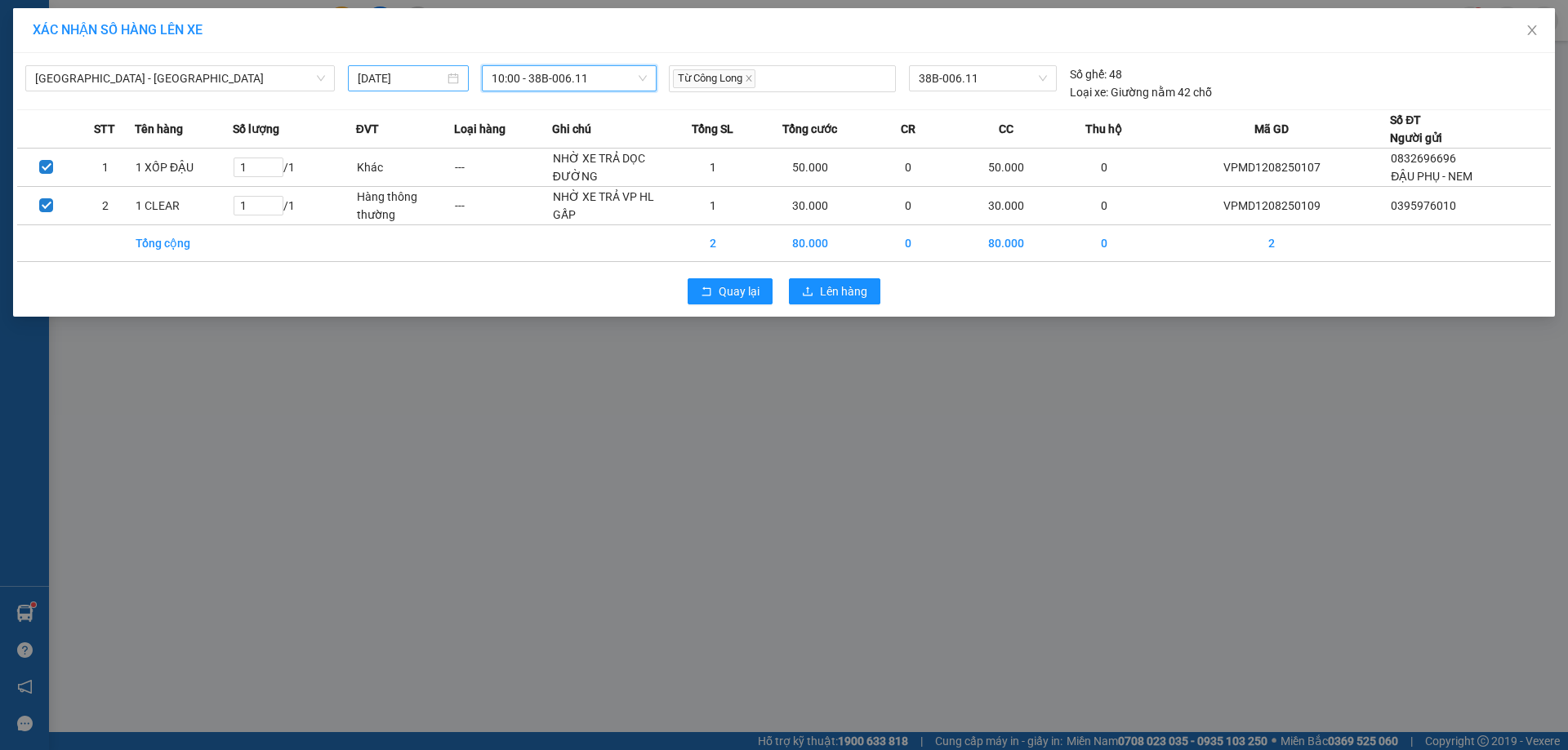
click at [420, 87] on div "[DATE]" at bounding box center [407, 78] width 120 height 26
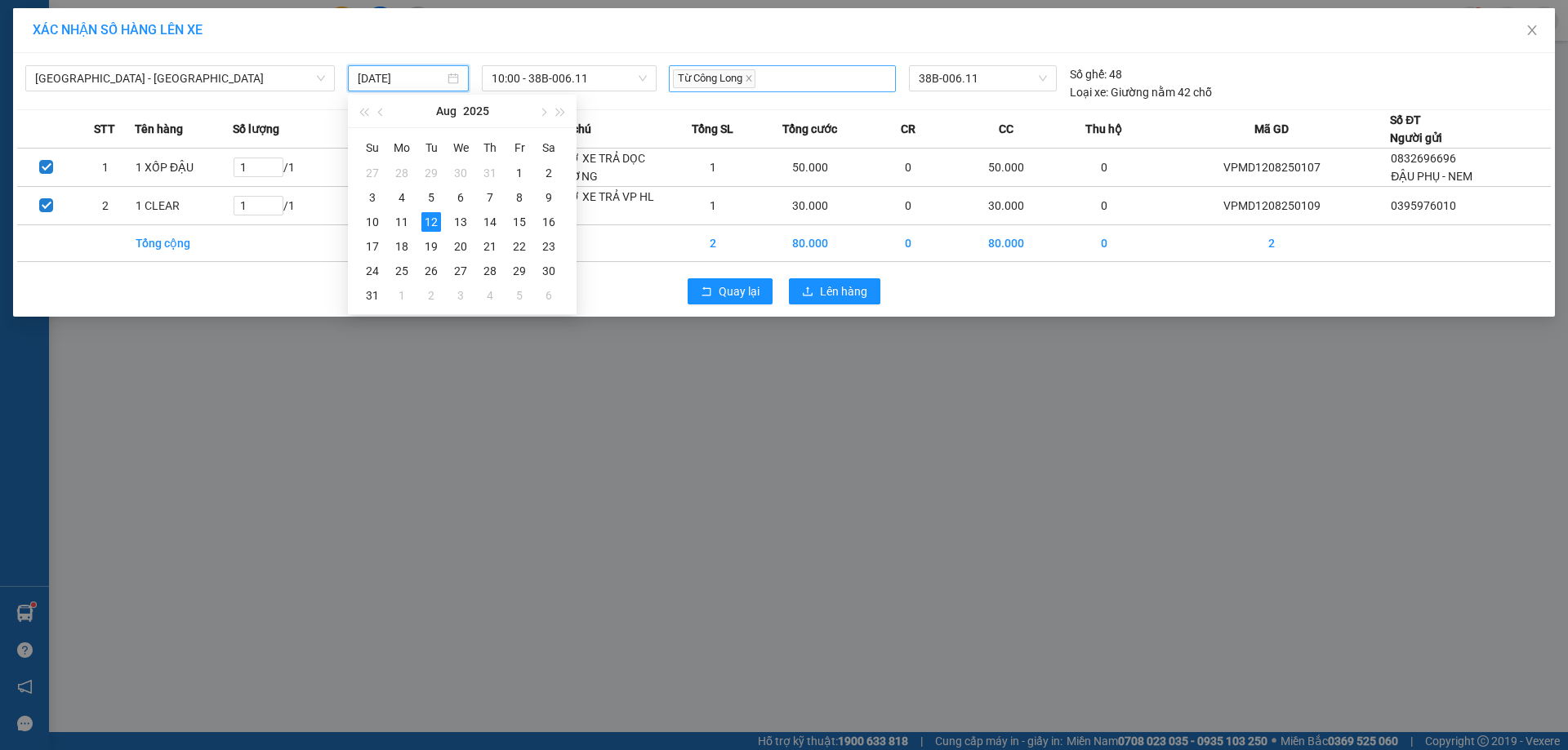
click at [736, 71] on span "Từ Công Long" at bounding box center [714, 78] width 82 height 19
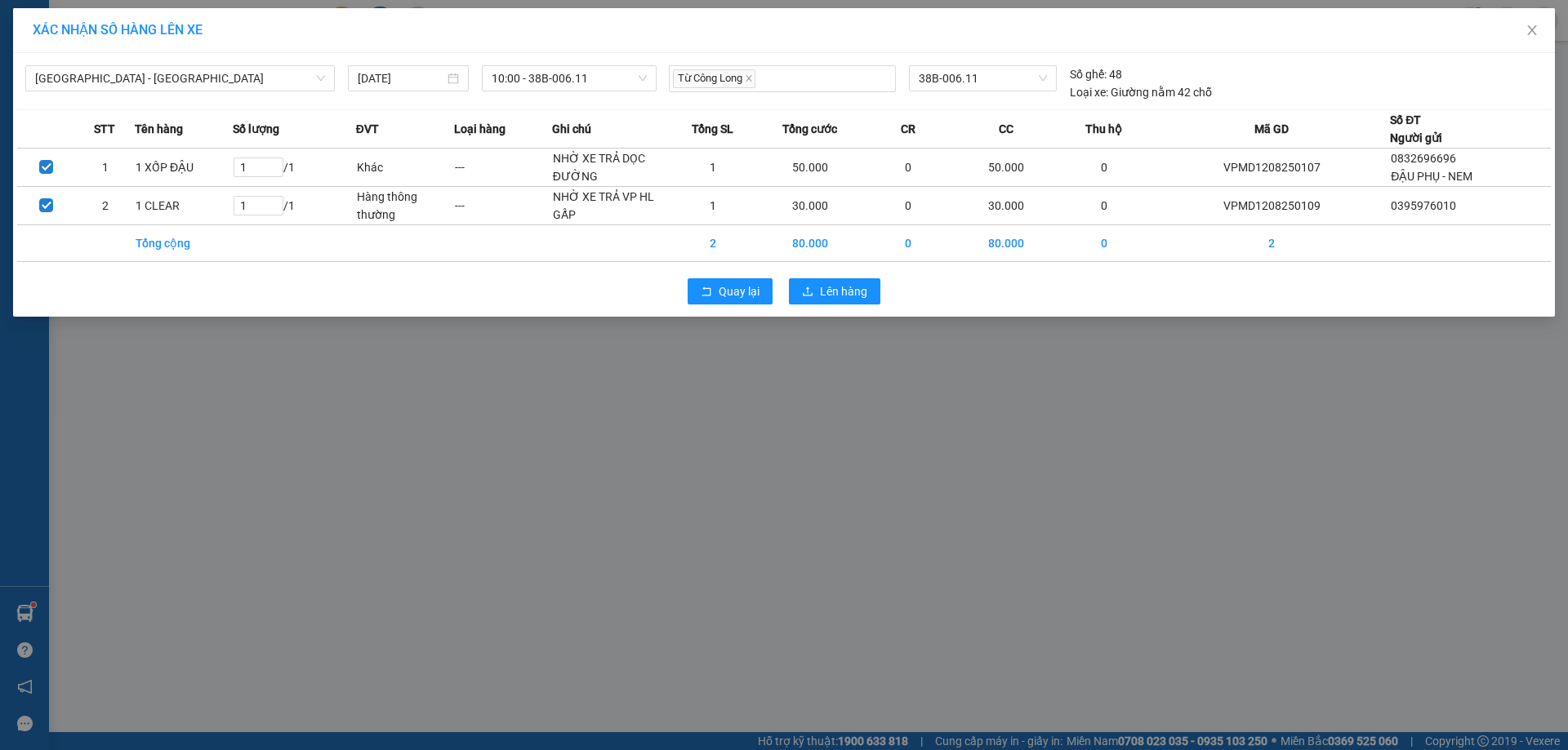
click at [941, 313] on div "[GEOGRAPHIC_DATA] - [GEOGRAPHIC_DATA] [DATE] 10:00 - 38B-006.11 Từ Công Long 38…" at bounding box center [784, 184] width 1542 height 263
click at [856, 295] on span "Lên hàng" at bounding box center [843, 291] width 47 height 18
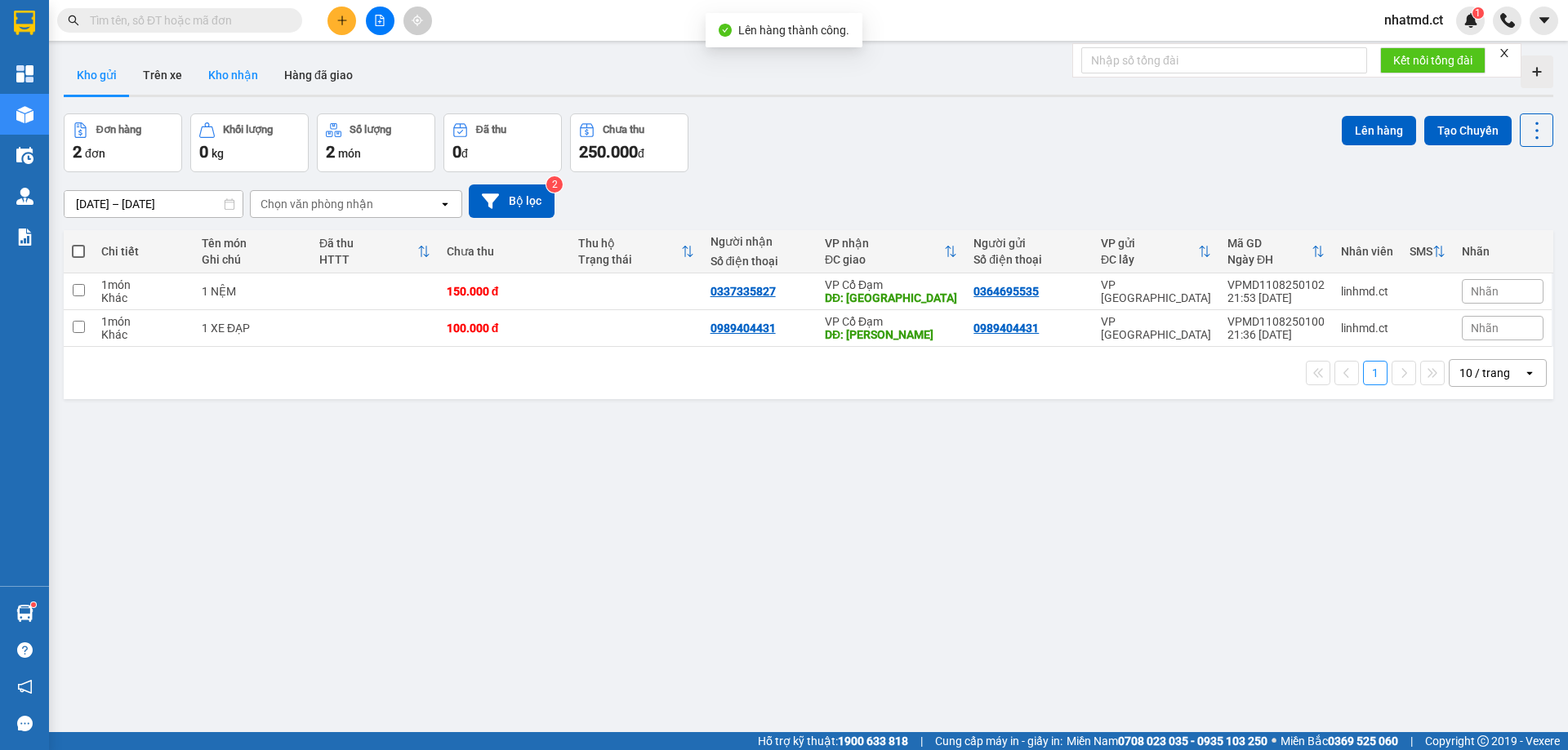
click at [242, 91] on button "Kho nhận" at bounding box center [233, 75] width 76 height 39
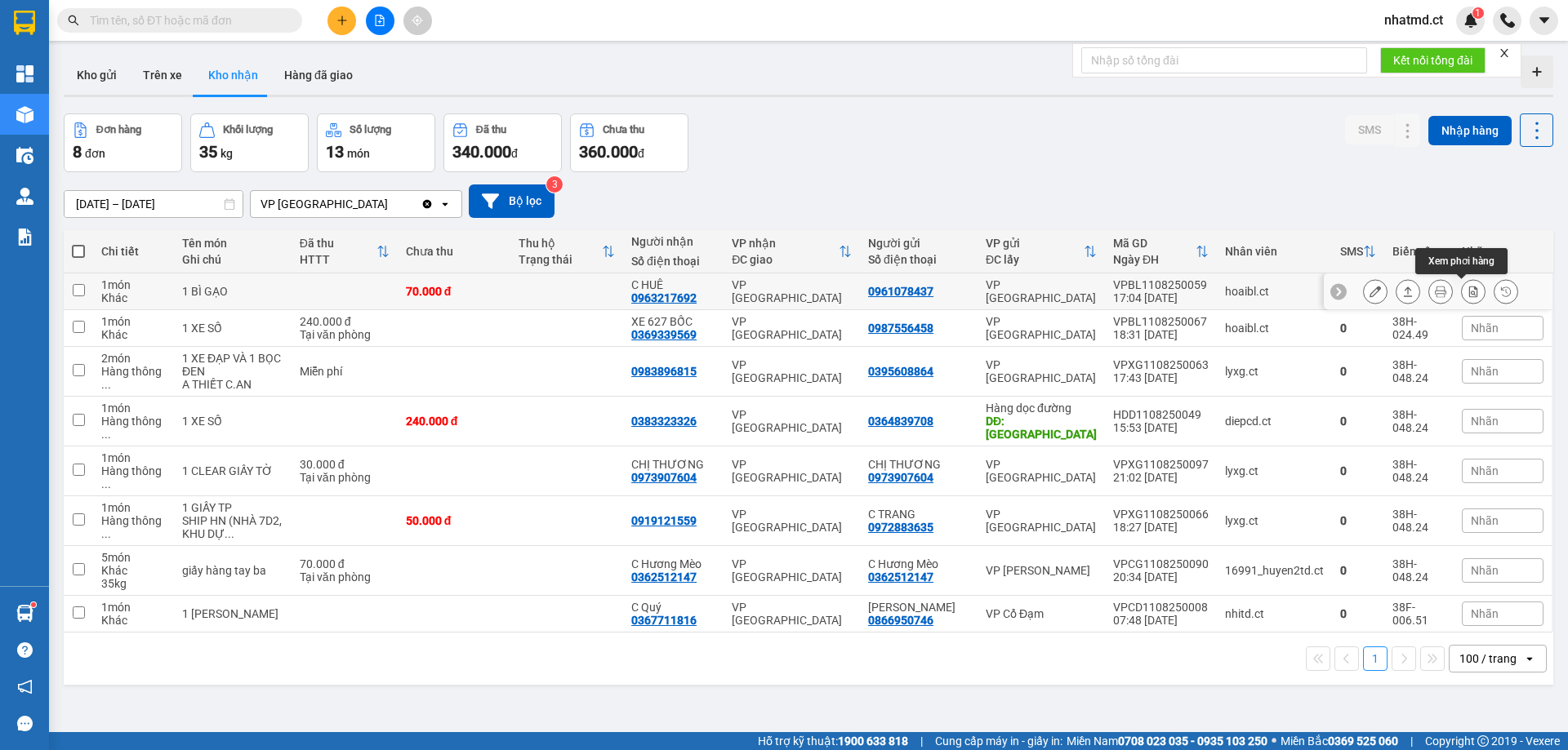
drag, startPoint x: 1457, startPoint y: 290, endPoint x: 1440, endPoint y: 293, distance: 17.3
click at [1469, 290] on icon at bounding box center [1473, 292] width 9 height 12
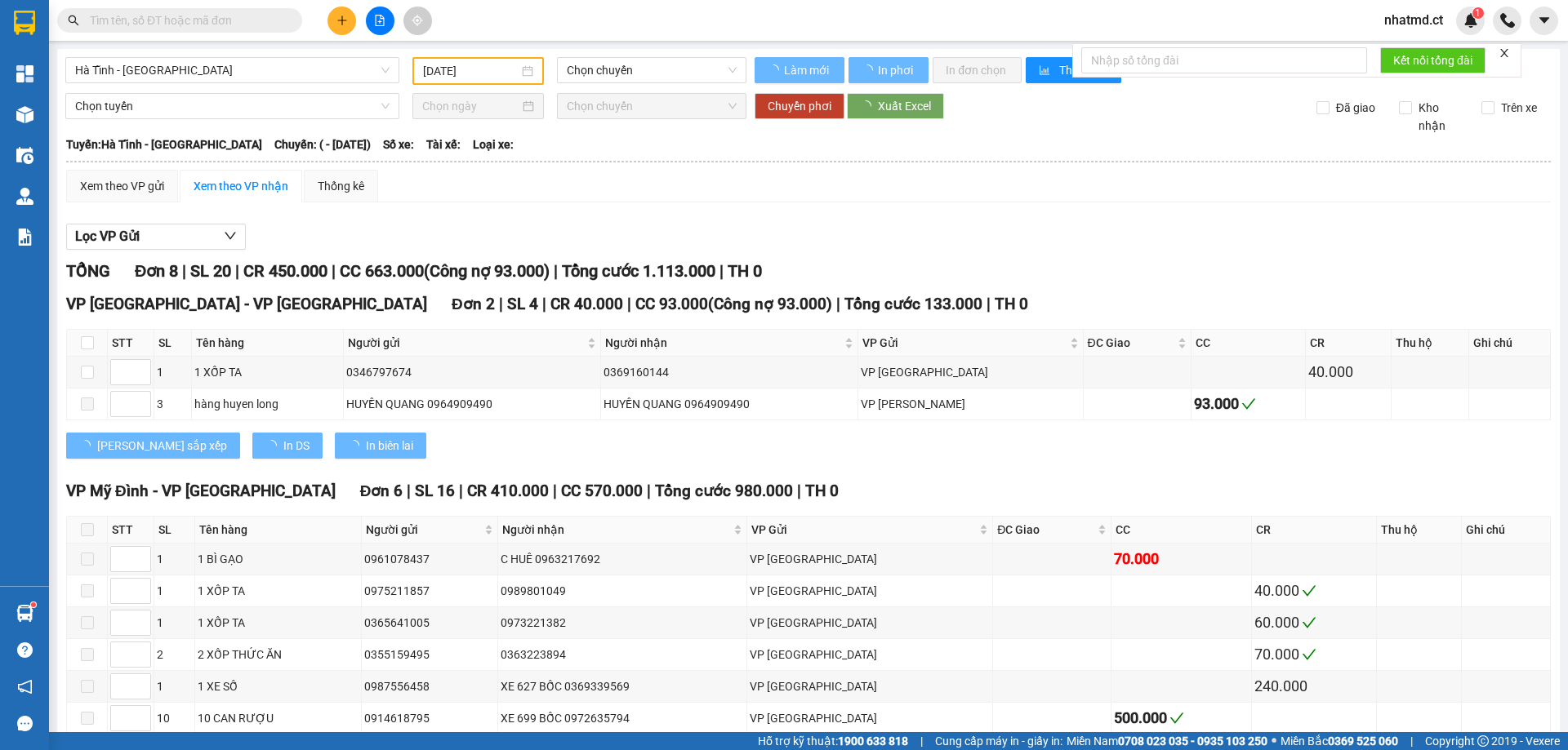
click at [318, 83] on div "Hà Tĩnh - [GEOGRAPHIC_DATA]" at bounding box center [232, 70] width 347 height 27
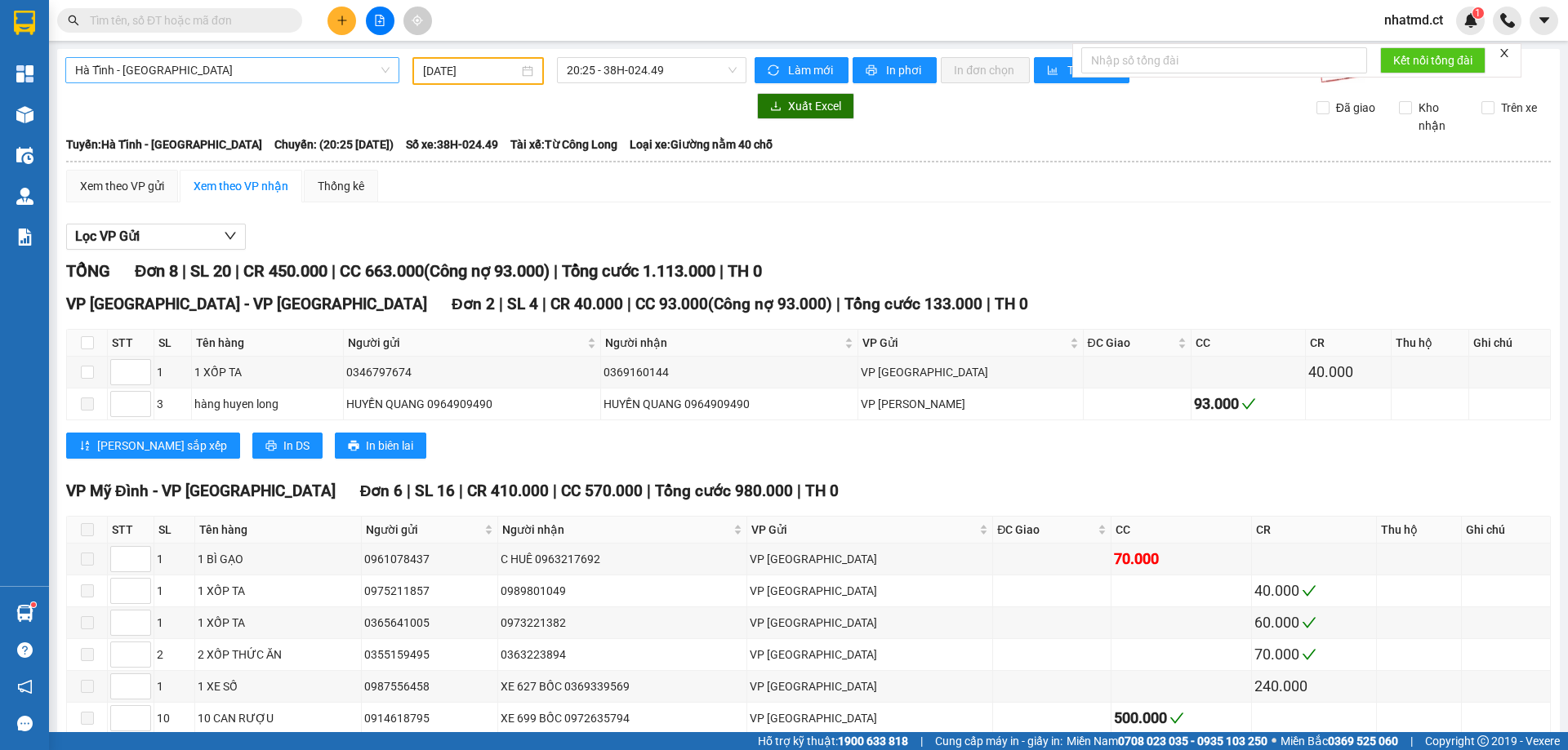
click at [300, 73] on span "Hà Tĩnh - [GEOGRAPHIC_DATA]" at bounding box center [232, 70] width 314 height 24
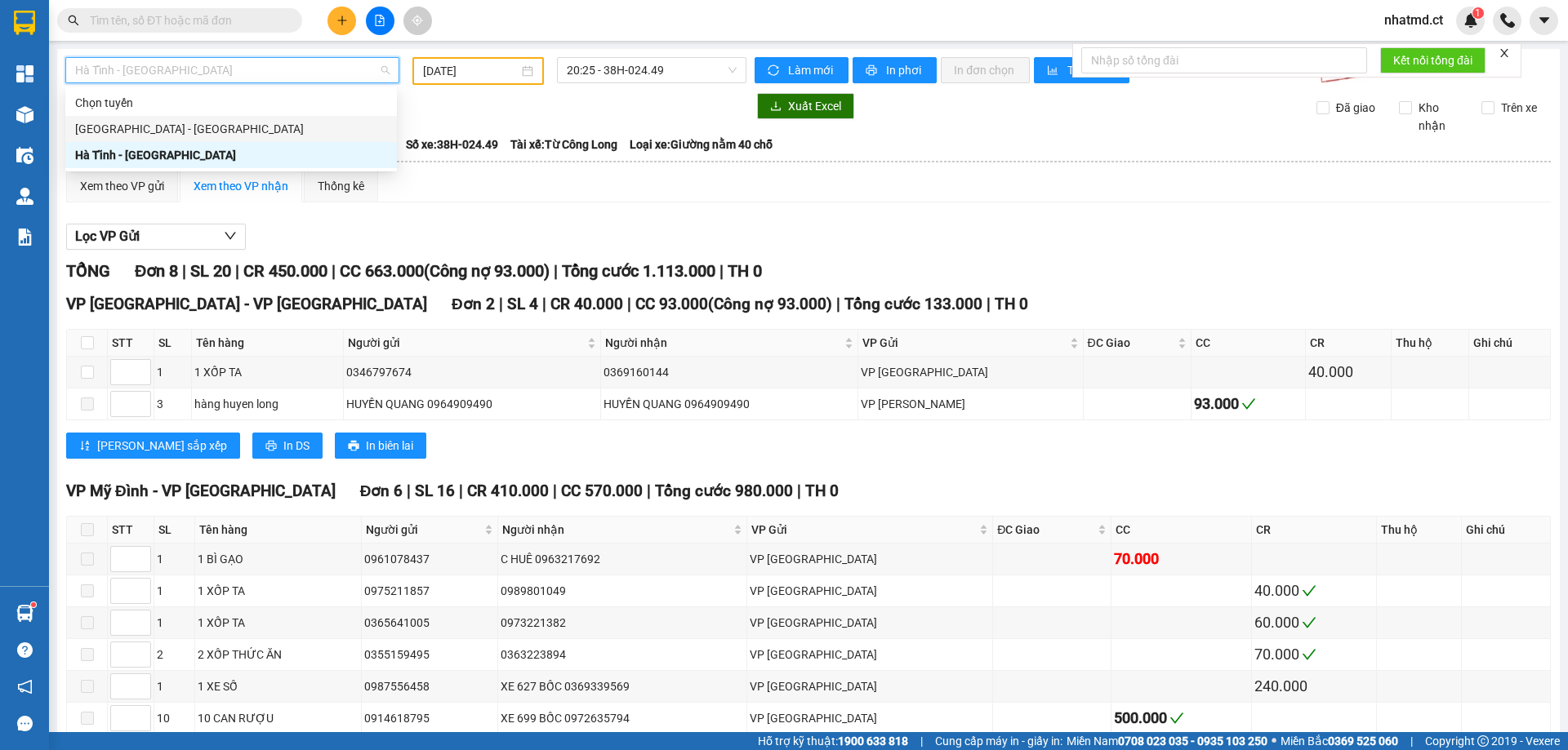
click at [234, 125] on div "[GEOGRAPHIC_DATA] - [GEOGRAPHIC_DATA]" at bounding box center [231, 129] width 312 height 18
type input "[DATE]"
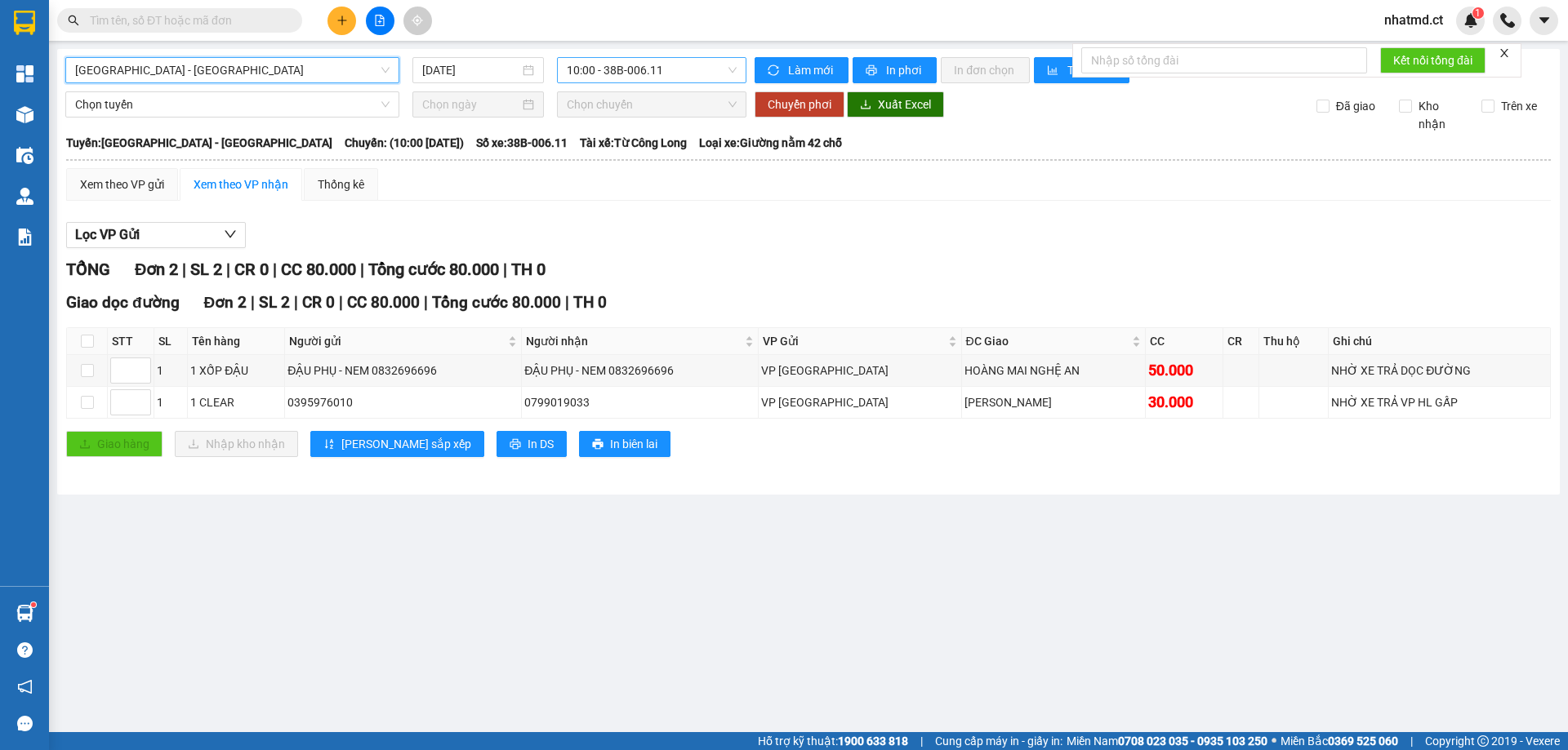
click at [630, 71] on span "10:00 - 38B-006.11" at bounding box center [651, 70] width 169 height 24
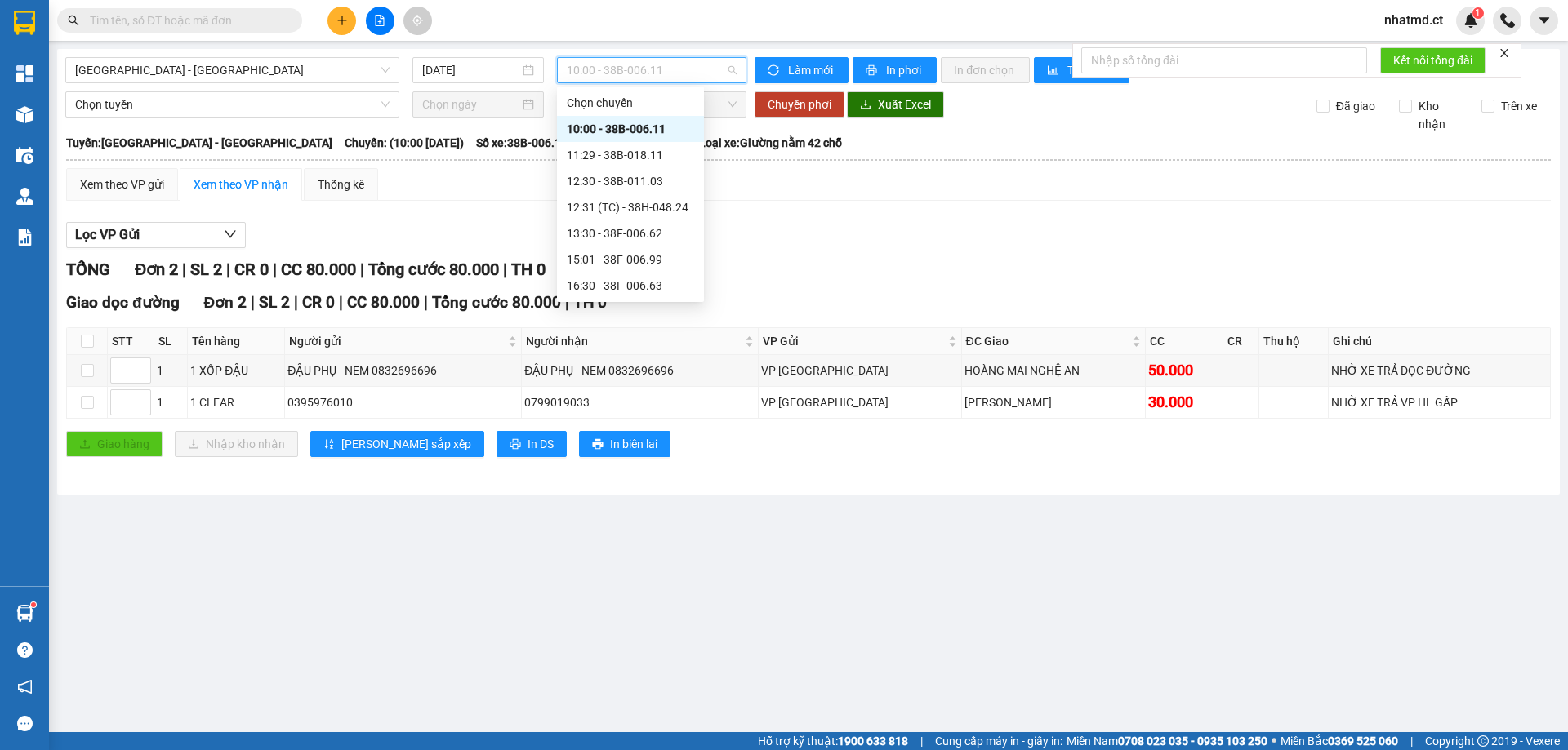
click at [630, 123] on div "10:00 - 38B-006.11" at bounding box center [631, 129] width 127 height 18
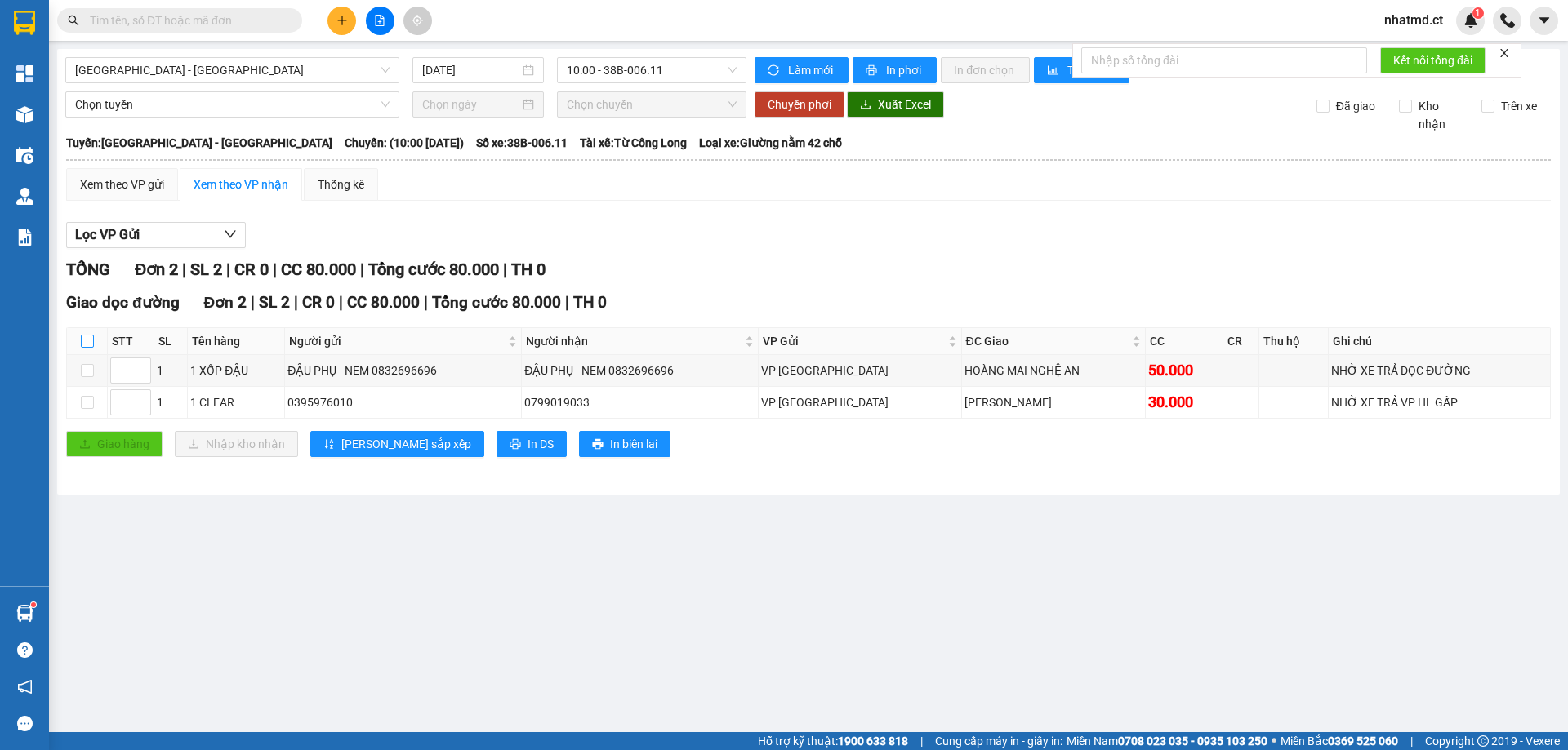
drag, startPoint x: 88, startPoint y: 337, endPoint x: 377, endPoint y: 233, distance: 307.1
click at [87, 338] on input "checkbox" at bounding box center [87, 341] width 13 height 13
checkbox input "true"
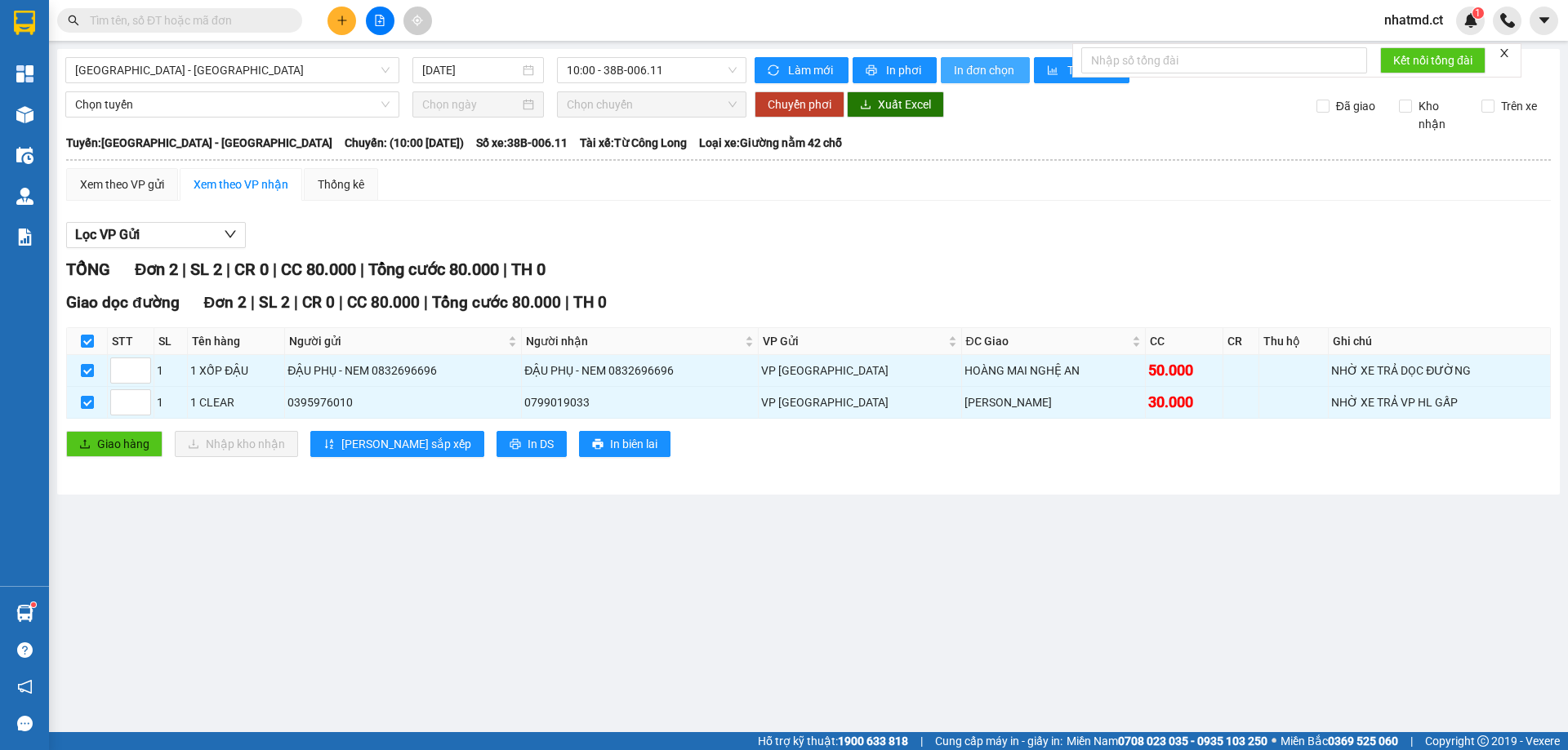
click at [949, 64] on button "In đơn chọn" at bounding box center [985, 70] width 89 height 26
click at [998, 68] on span "In đơn chọn" at bounding box center [985, 70] width 63 height 18
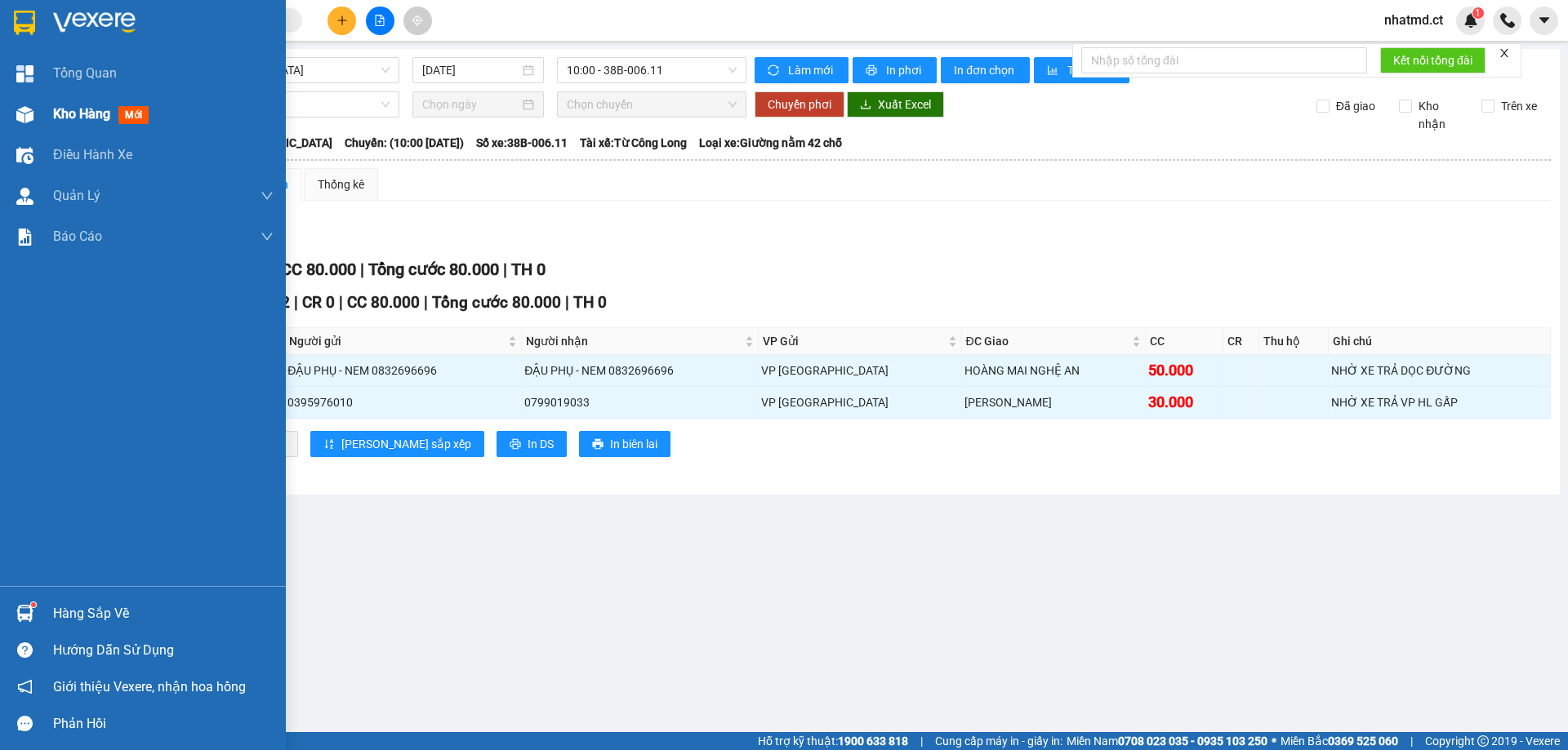
click at [71, 125] on div "Kho hàng mới" at bounding box center [163, 115] width 220 height 41
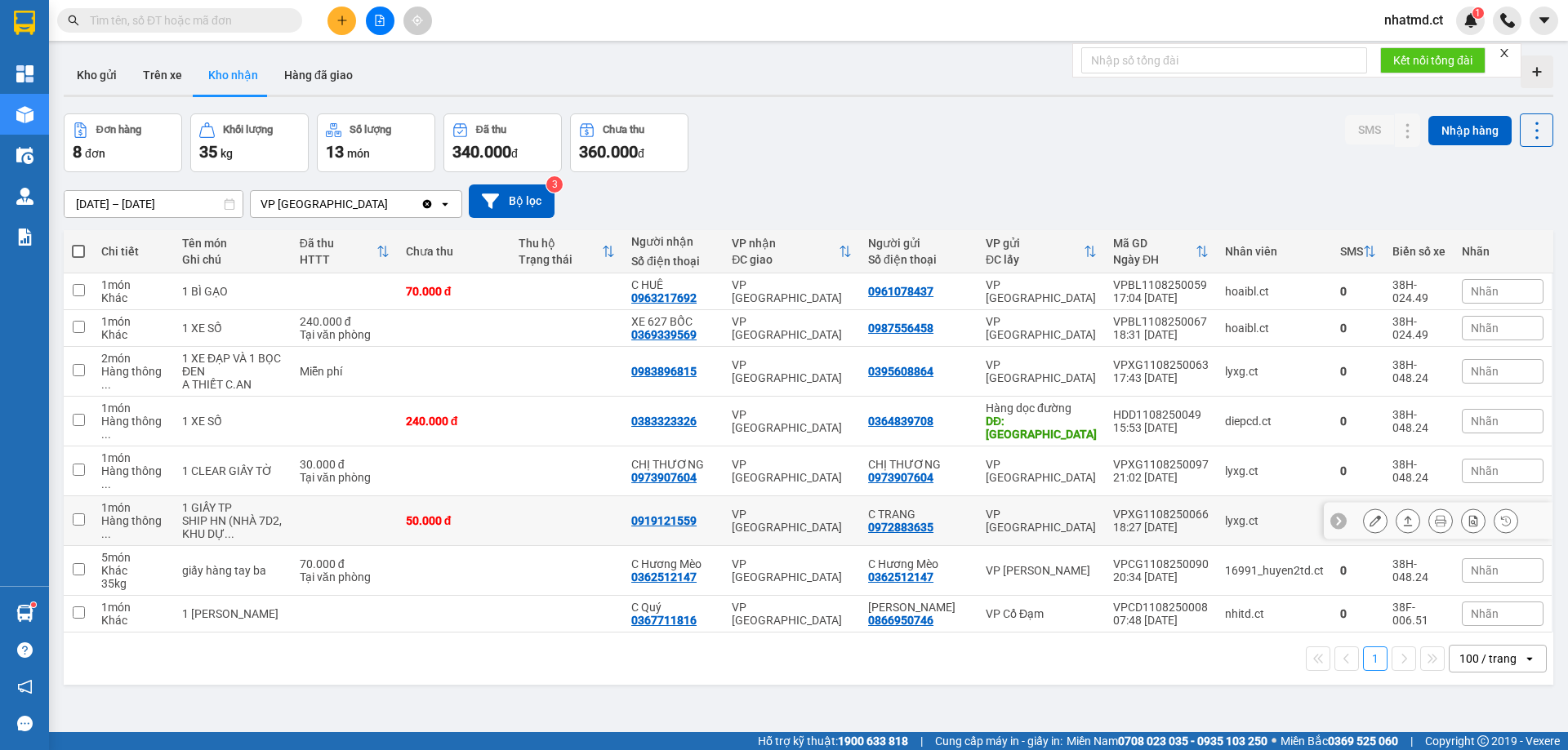
click at [588, 496] on td at bounding box center [566, 521] width 113 height 50
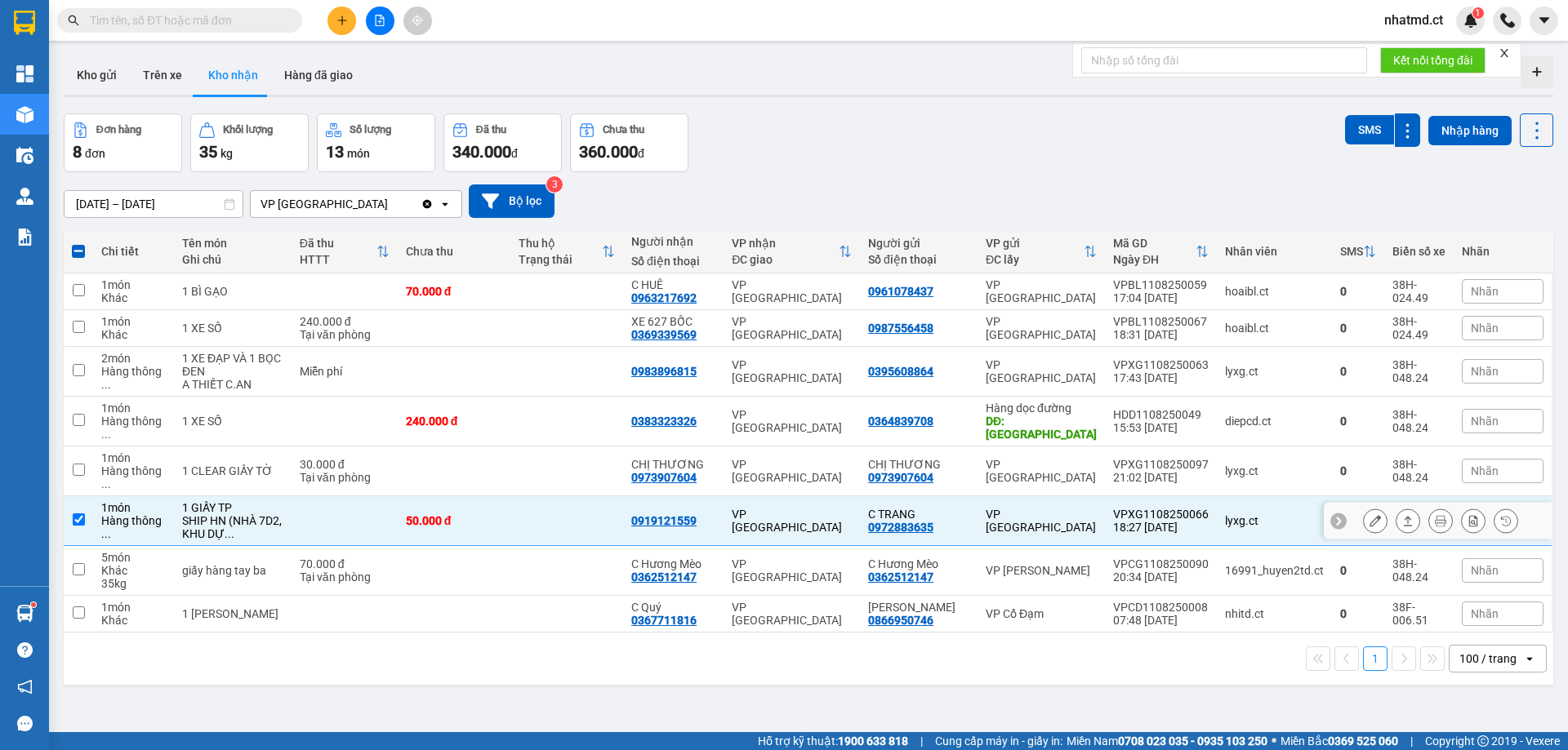
click at [588, 496] on td at bounding box center [566, 521] width 113 height 50
checkbox input "false"
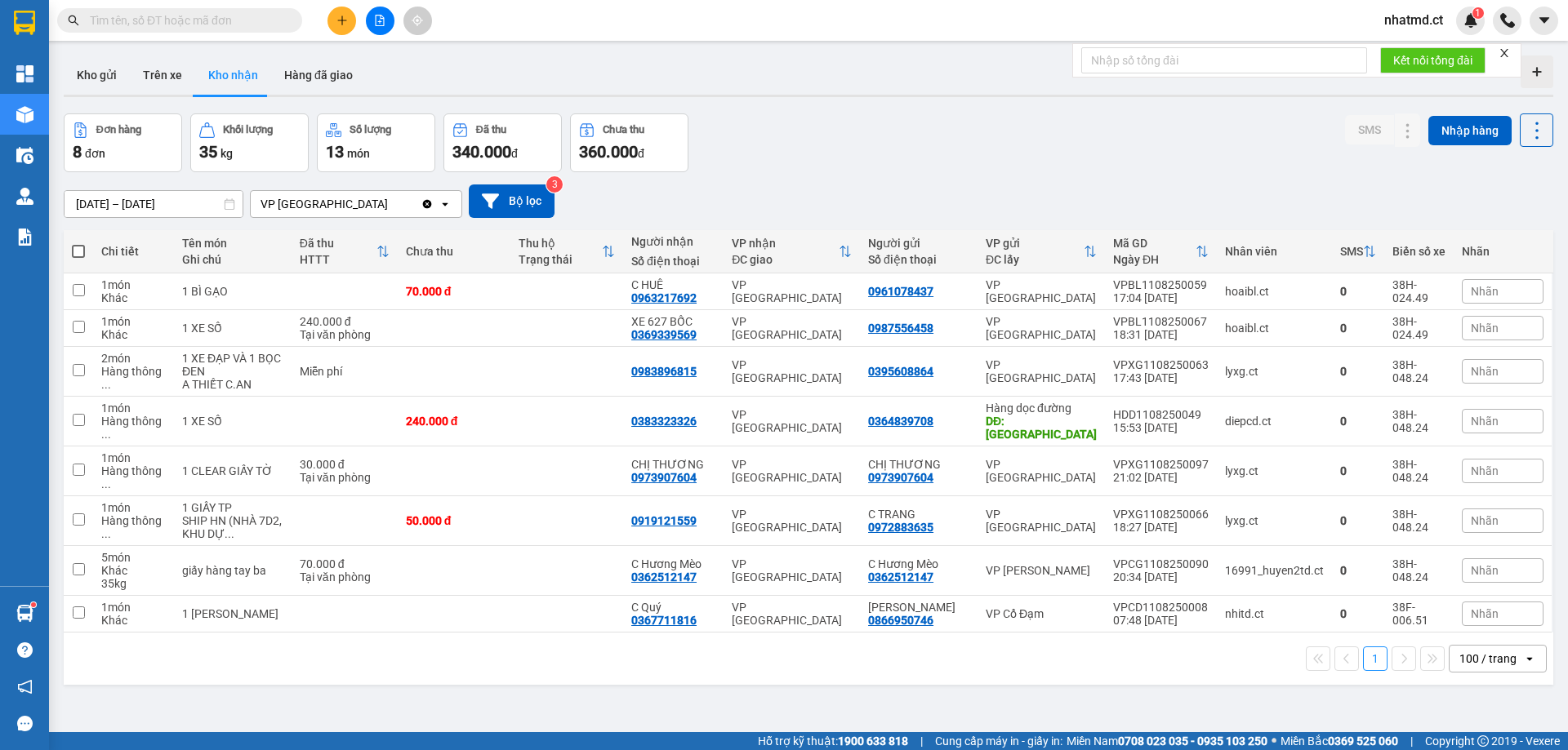
click at [351, 25] on button at bounding box center [341, 21] width 28 height 28
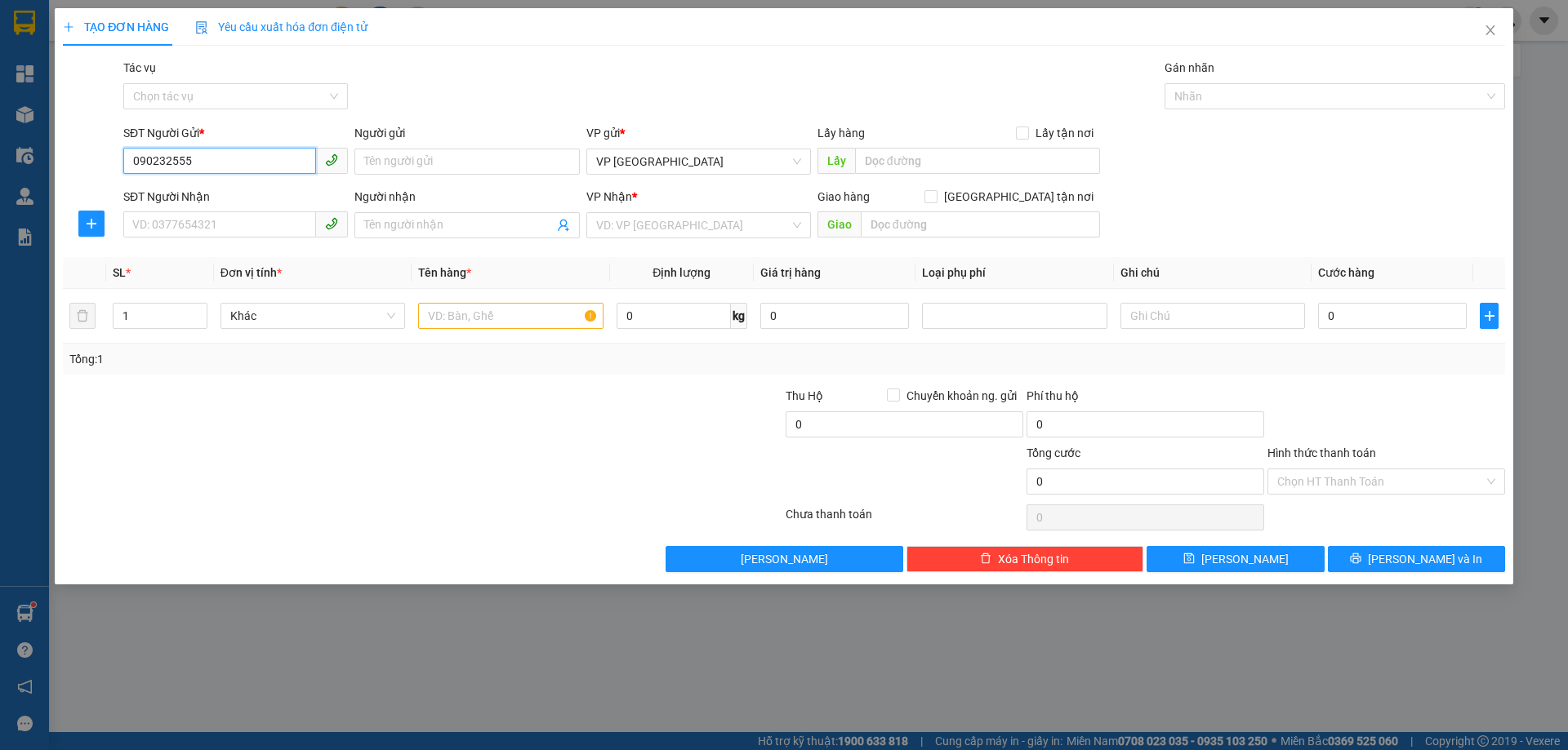
type input "0902325555"
click at [170, 203] on div "0902325555" at bounding box center [235, 194] width 205 height 18
type input "0977772720"
type input "X SONG"
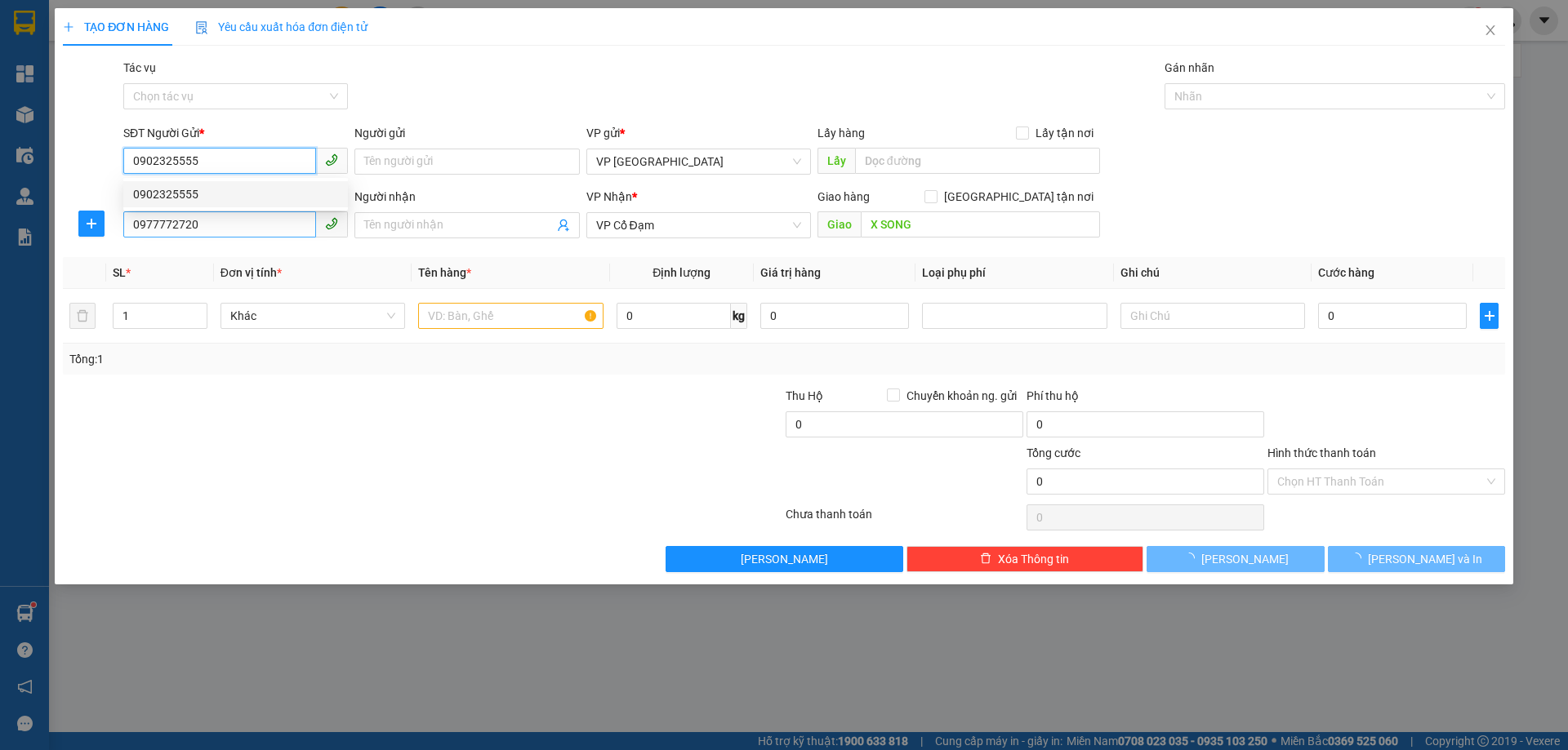
type input "150.000"
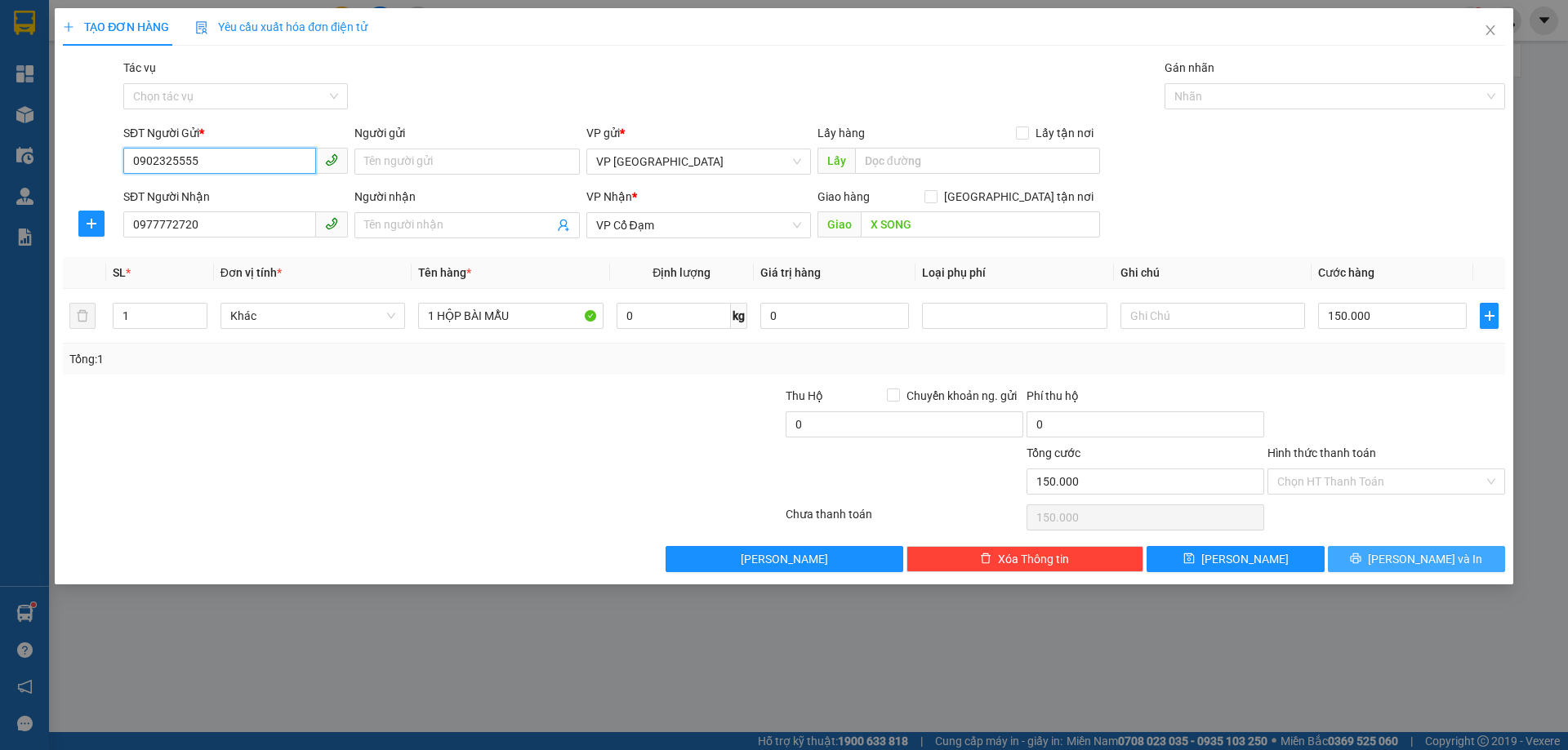
type input "0902325555"
click at [1397, 567] on button "[PERSON_NAME] và In" at bounding box center [1416, 559] width 177 height 26
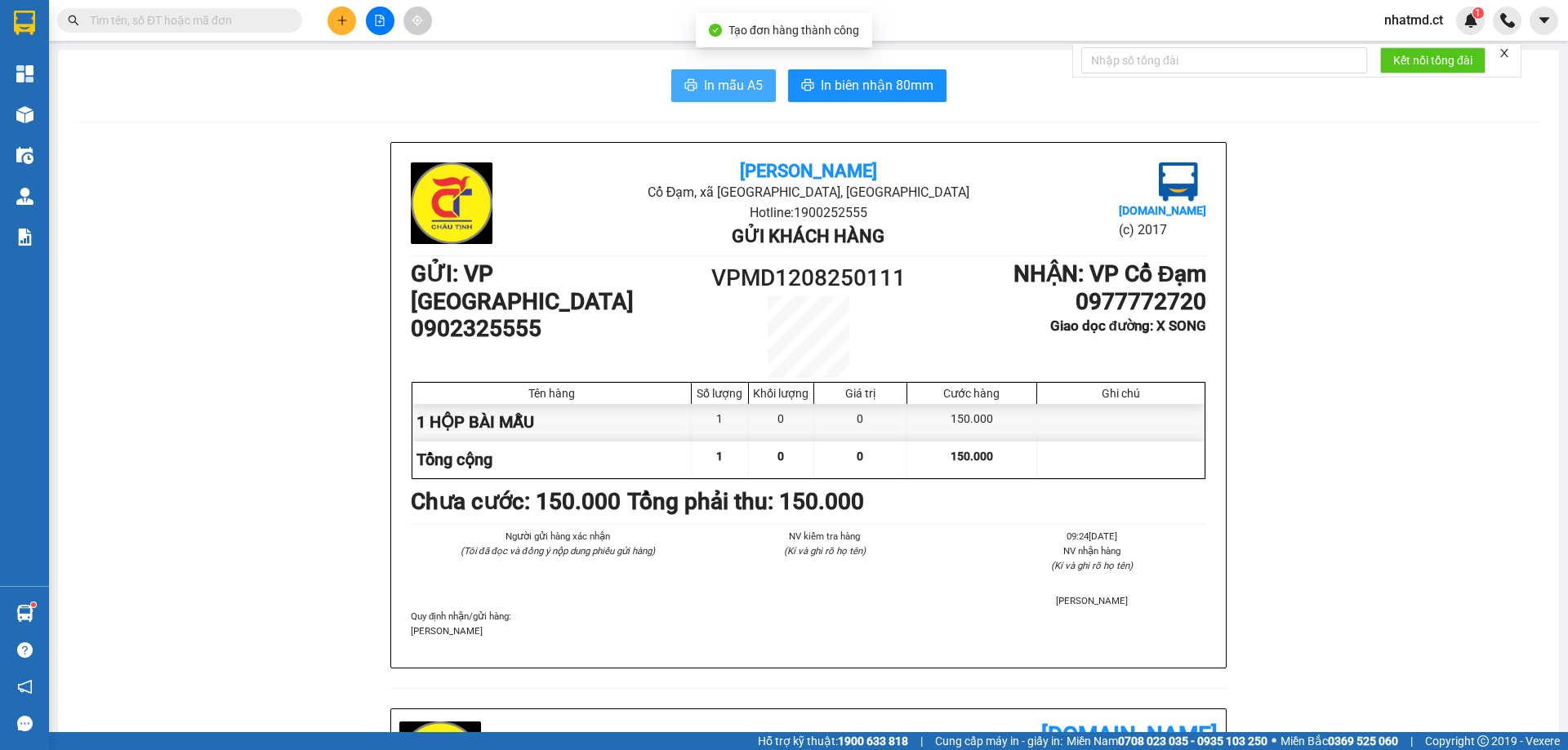
click at [740, 83] on span "In mẫu A5" at bounding box center [734, 85] width 59 height 21
click at [713, 86] on span "In mẫu A5" at bounding box center [734, 85] width 59 height 21
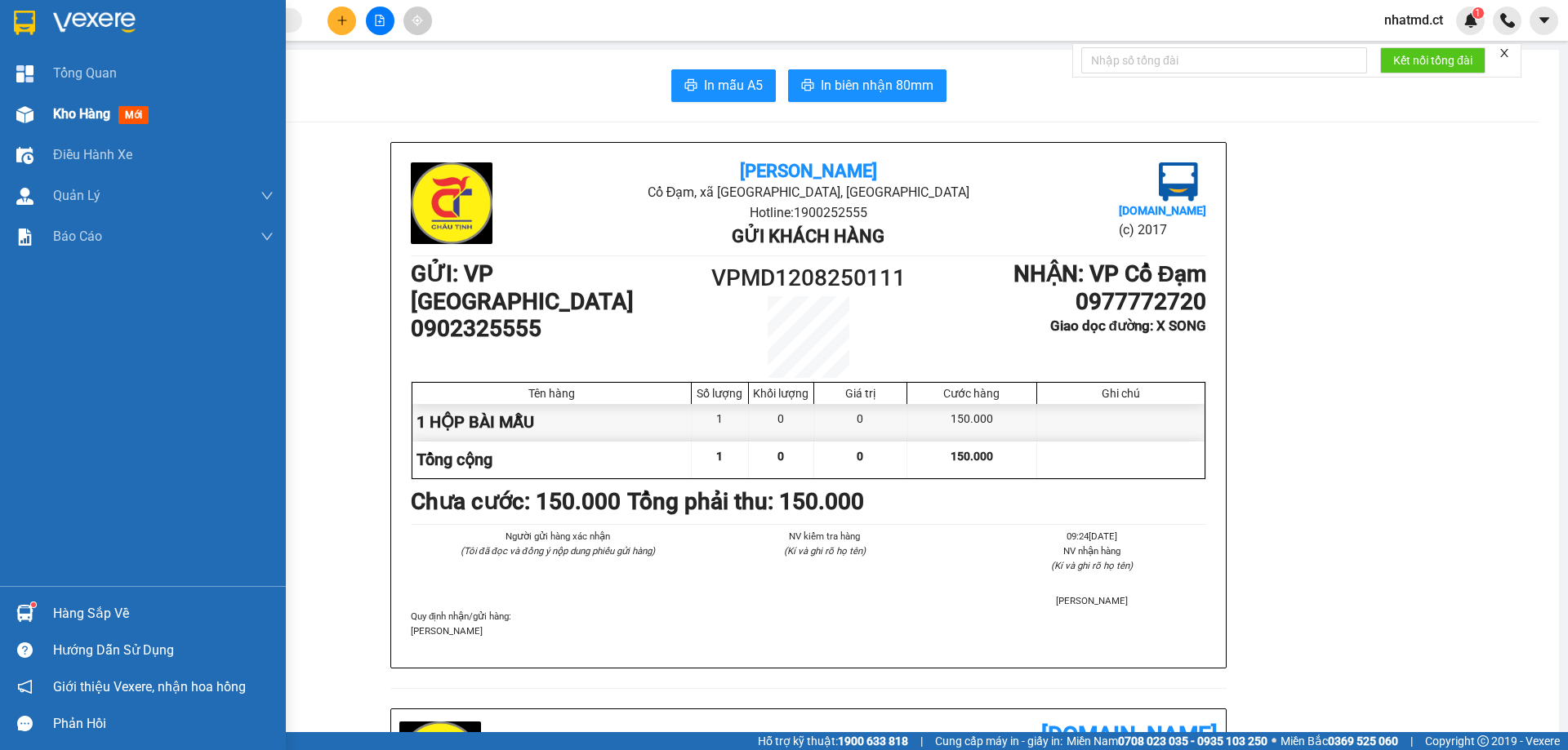
click at [71, 108] on span "Kho hàng" at bounding box center [81, 114] width 57 height 16
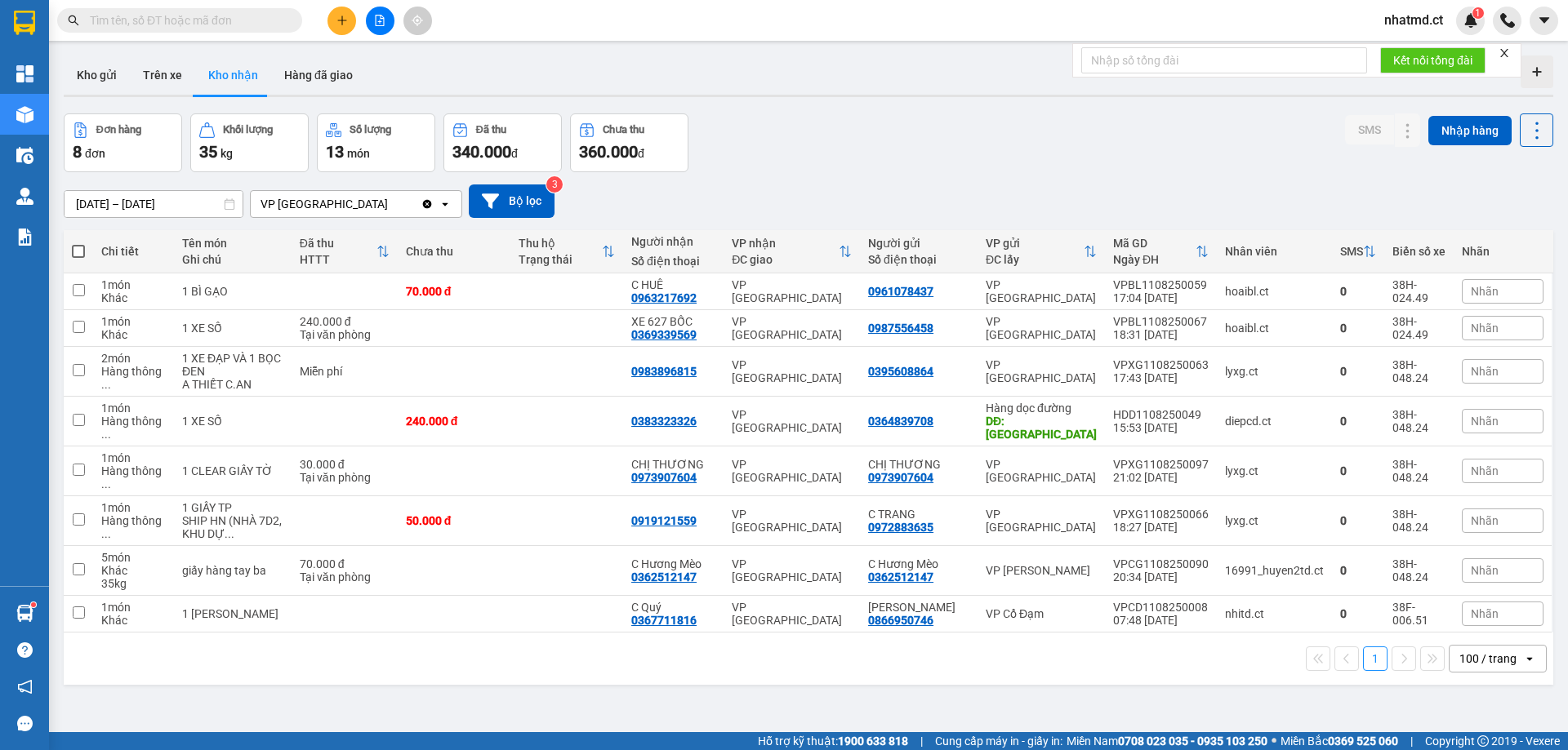
click at [361, 13] on div at bounding box center [379, 21] width 122 height 28
click at [356, 32] on div at bounding box center [379, 21] width 122 height 28
click at [340, 25] on icon "plus" at bounding box center [343, 21] width 12 height 12
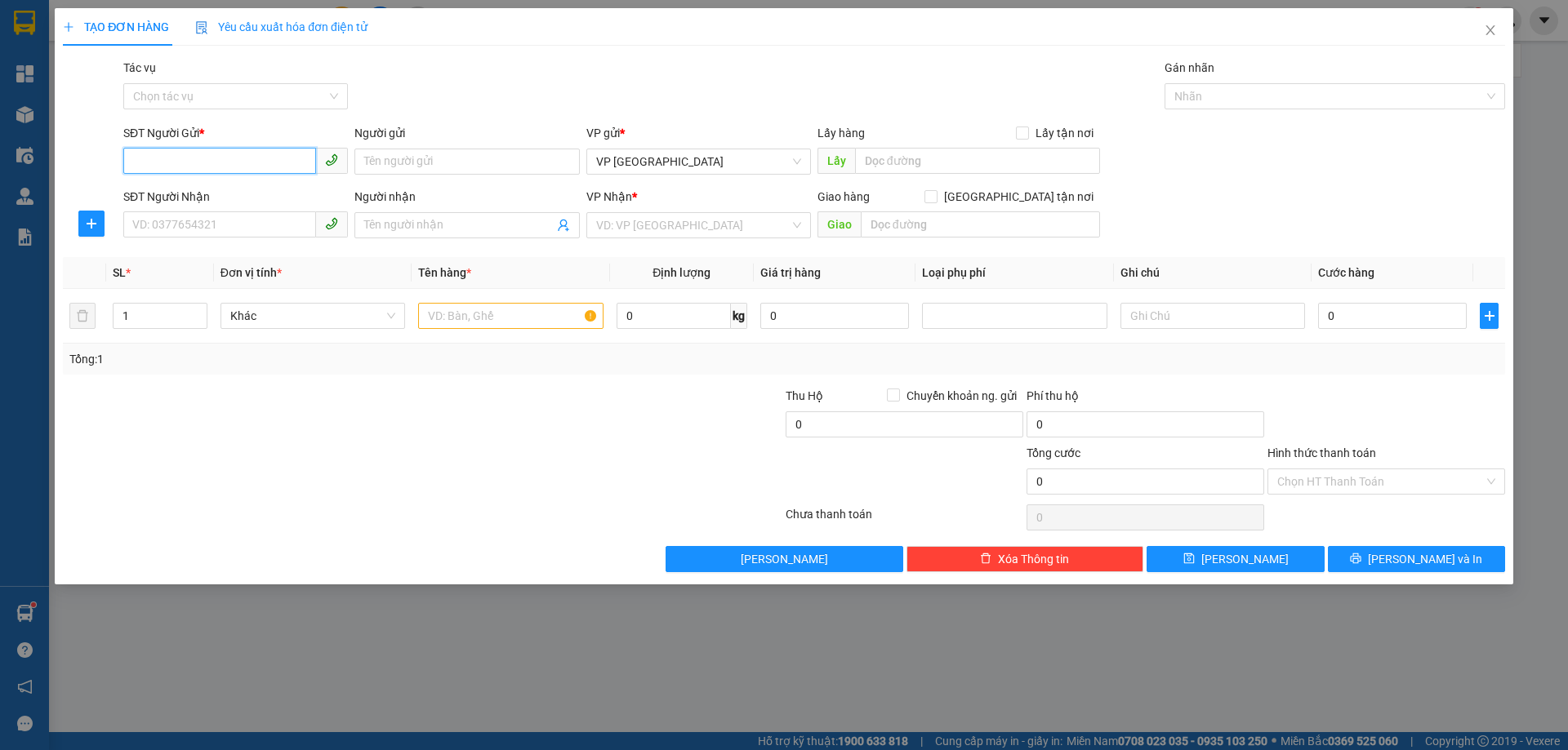
click at [266, 167] on input "SĐT Người Gửi *" at bounding box center [219, 161] width 193 height 26
type input "0364331260"
click at [257, 213] on input "SĐT Người Nhận" at bounding box center [219, 224] width 193 height 26
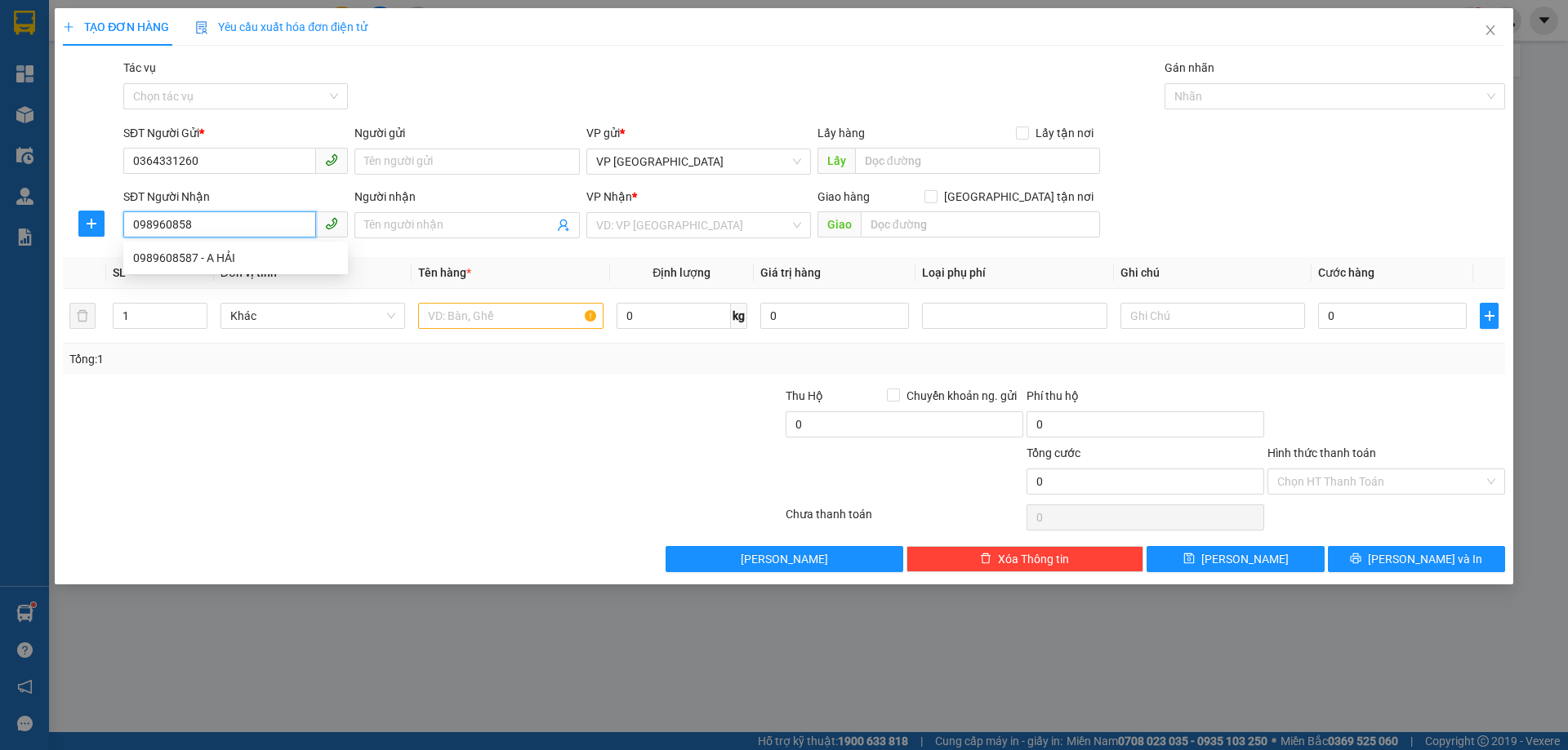
type input "0989608587"
click at [250, 258] on div "0989608587 - A HẢI" at bounding box center [235, 258] width 205 height 18
type input "A HẢI"
type input "CỔ ĐẠM"
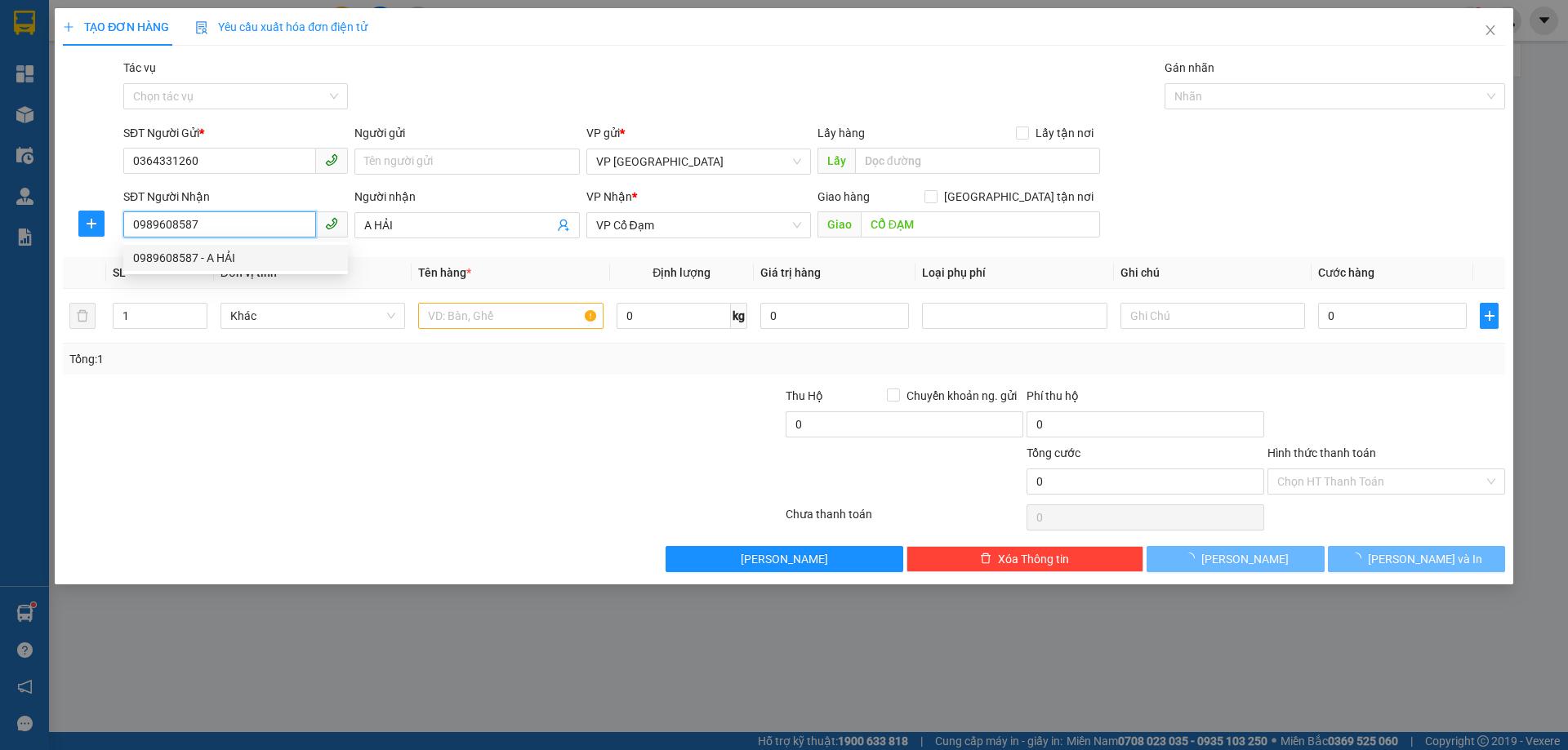
type input "30.000"
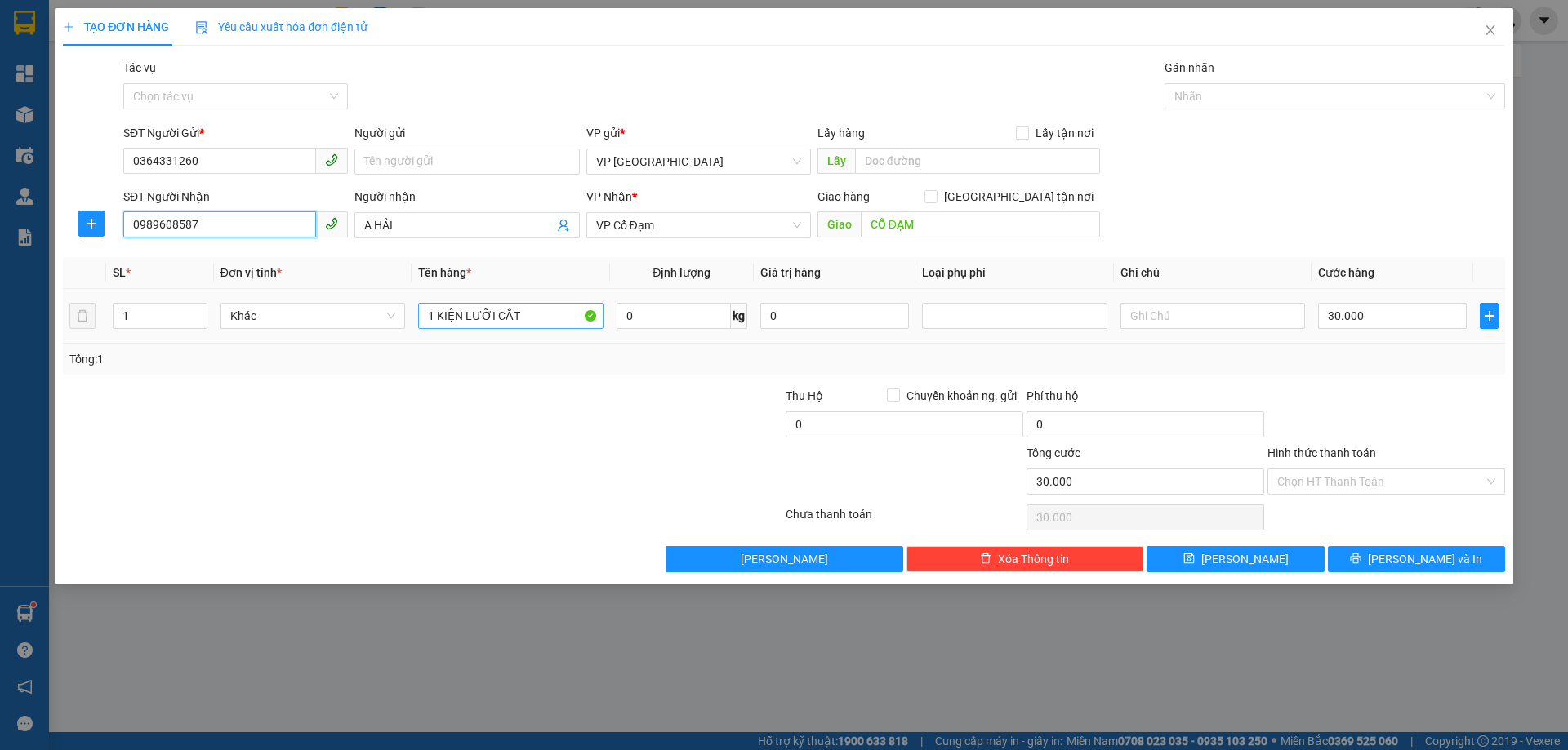
type input "0989608587"
drag, startPoint x: 536, startPoint y: 317, endPoint x: 222, endPoint y: 300, distance: 314.5
click at [267, 305] on tr "1 Khác 1 KIỆN LƯỠI CẮT 0 kg 0 30.000" at bounding box center [784, 316] width 1442 height 55
type input "2 BÌ KEO ỐP LÁT"
type input "2"
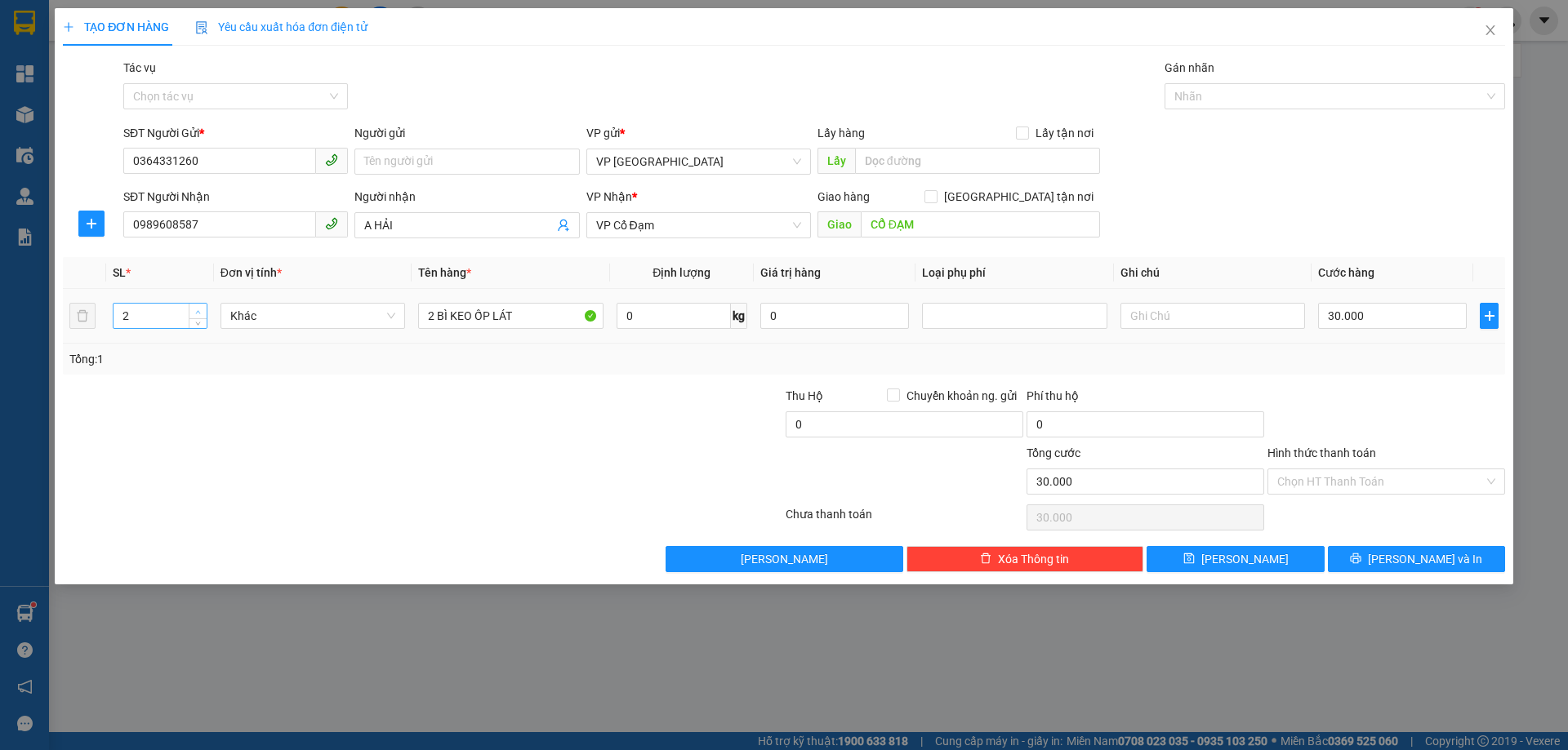
click at [196, 311] on icon "up" at bounding box center [198, 312] width 6 height 6
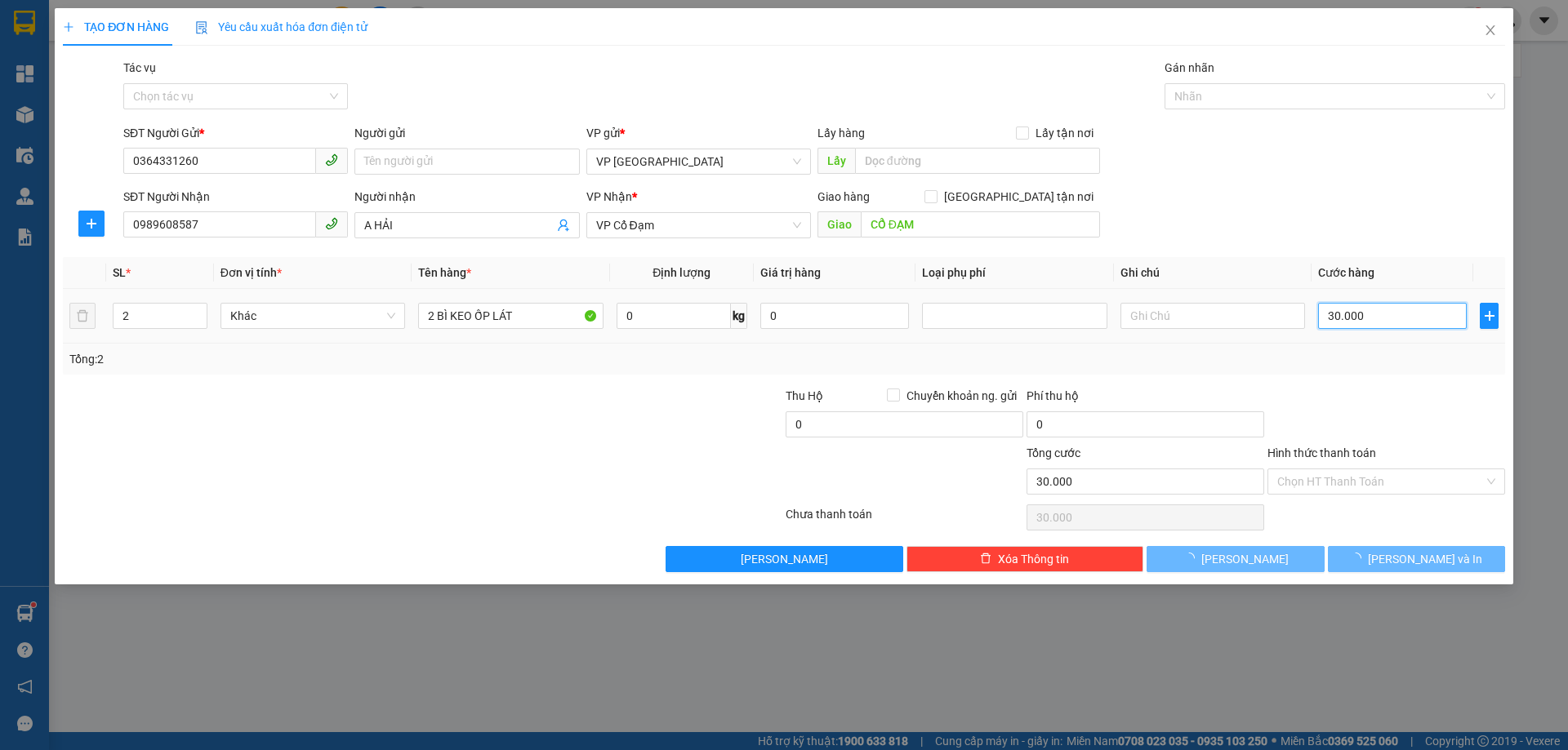
click at [1330, 317] on input "30.000" at bounding box center [1393, 315] width 149 height 26
type input "0"
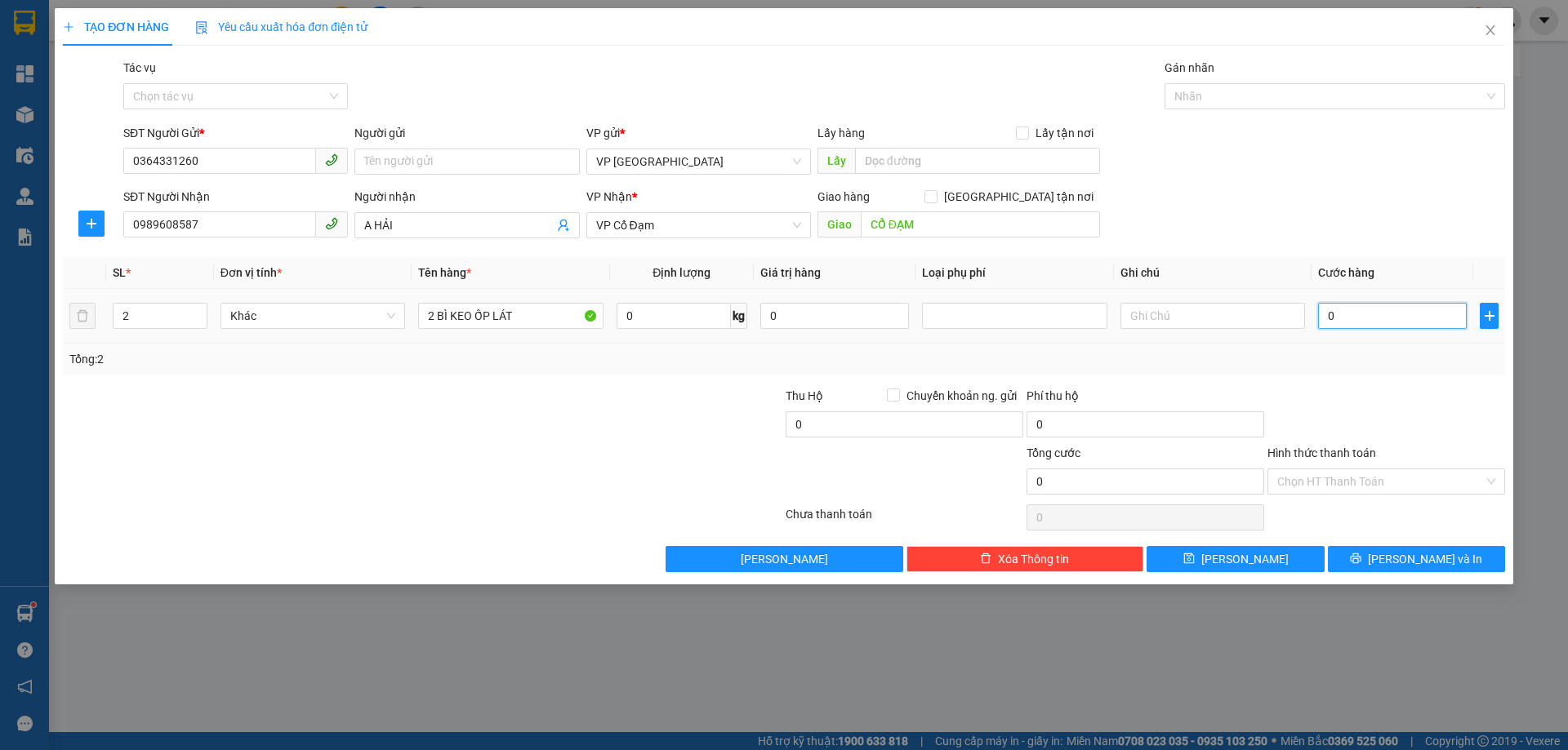
type input "6"
type input "06"
type input "60"
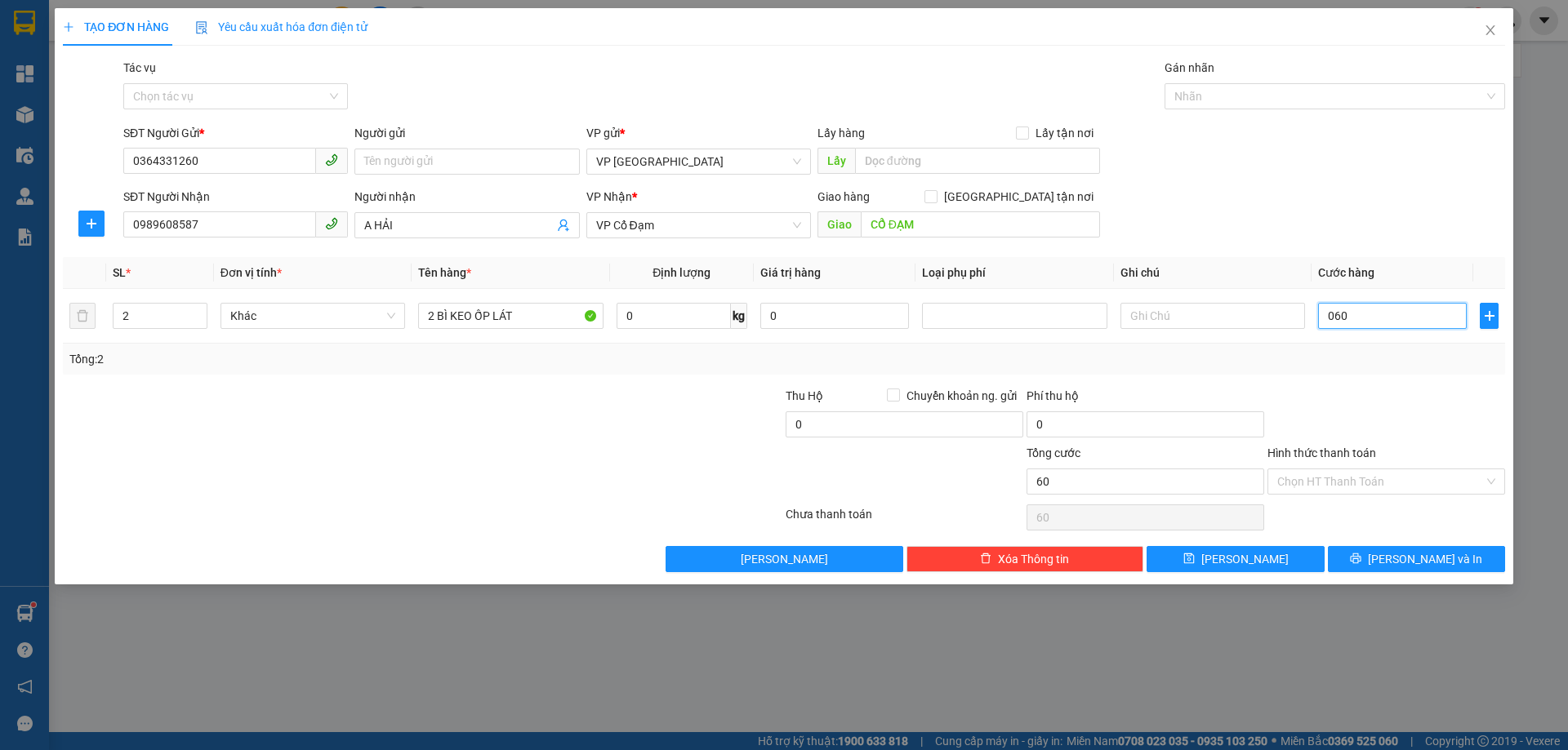
type input "060"
type input "60.000"
click at [1328, 357] on div "Tổng: 2" at bounding box center [784, 359] width 1429 height 18
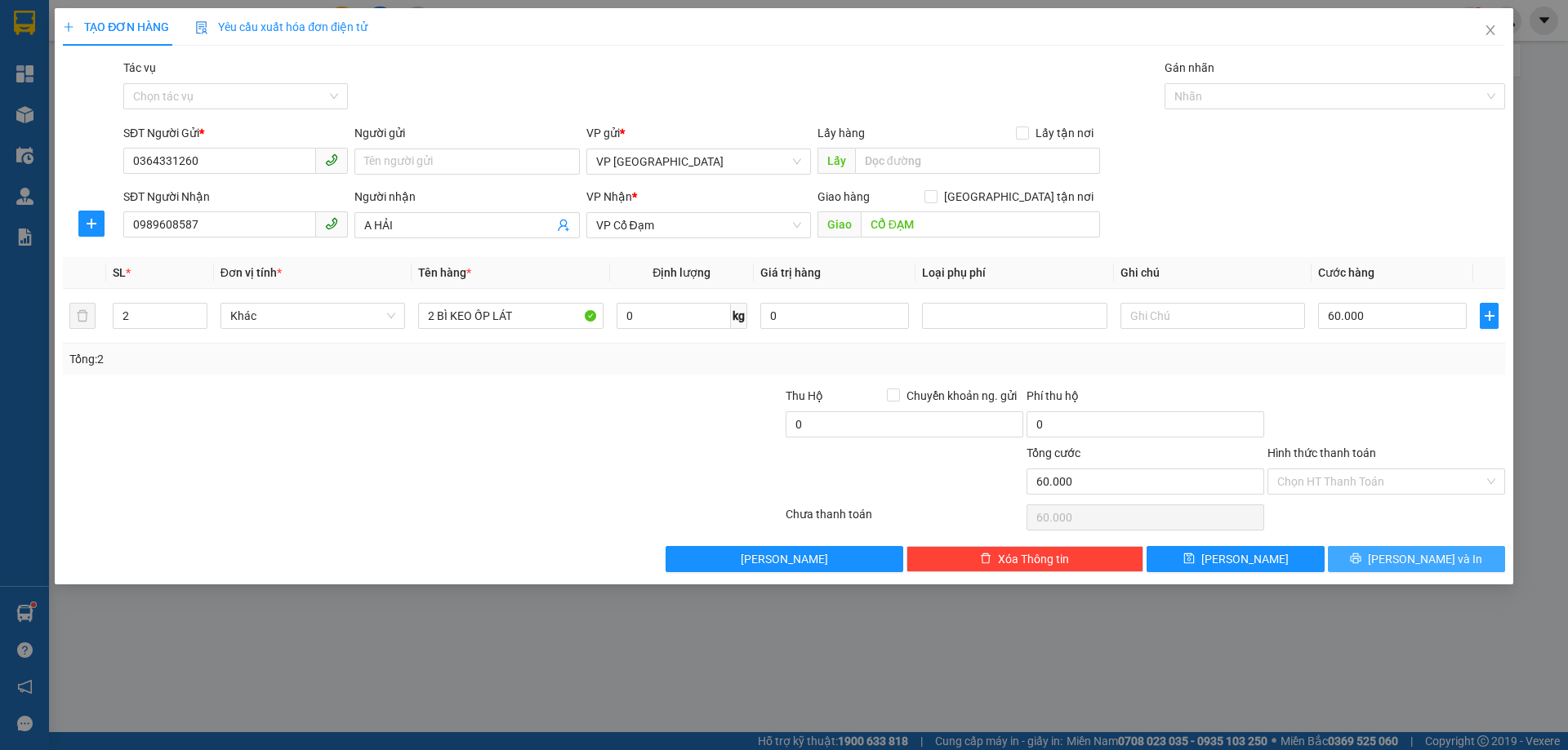
click at [1384, 567] on button "[PERSON_NAME] và In" at bounding box center [1416, 559] width 177 height 26
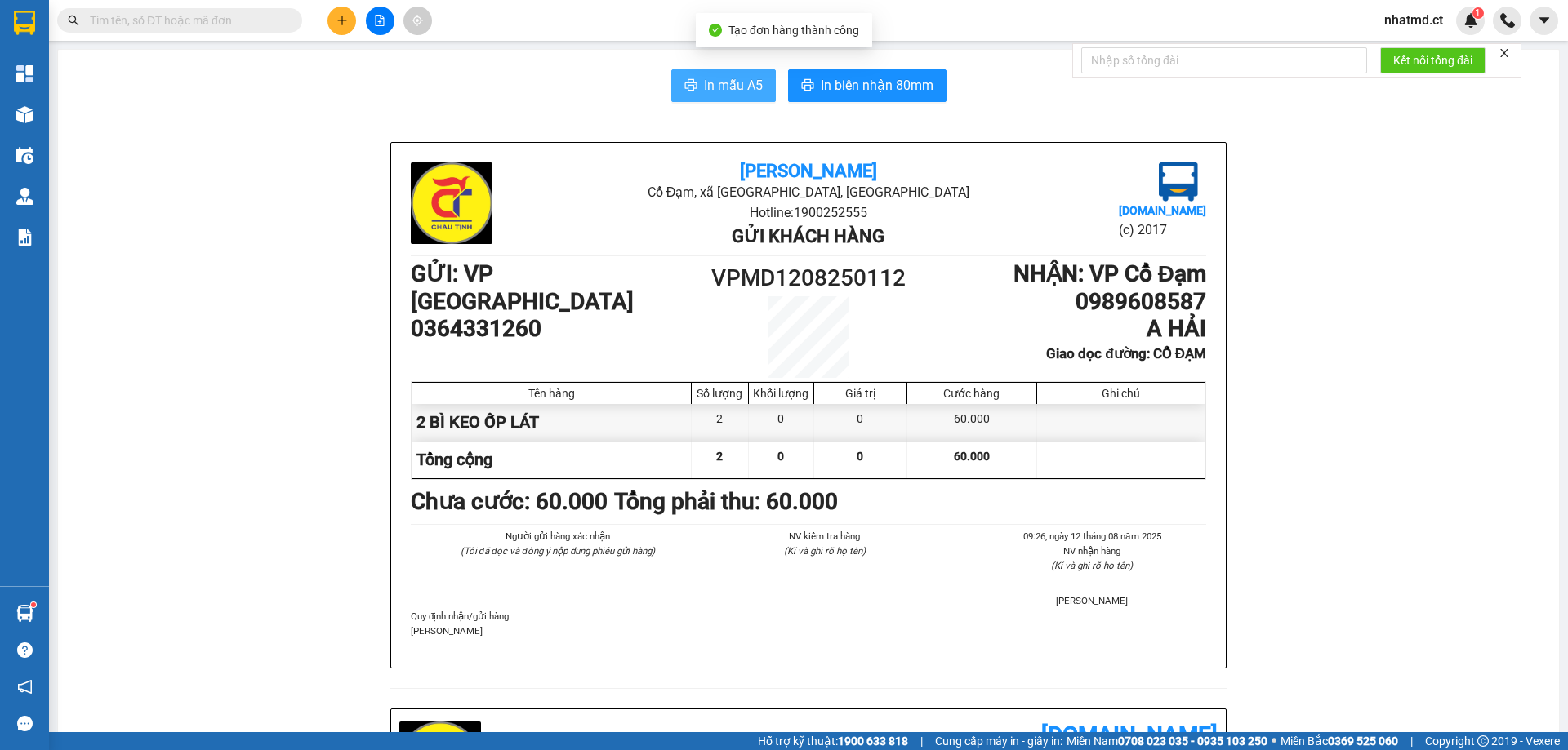
click at [753, 89] on span "In mẫu A5" at bounding box center [734, 85] width 59 height 21
click at [689, 93] on span "printer" at bounding box center [690, 86] width 13 height 16
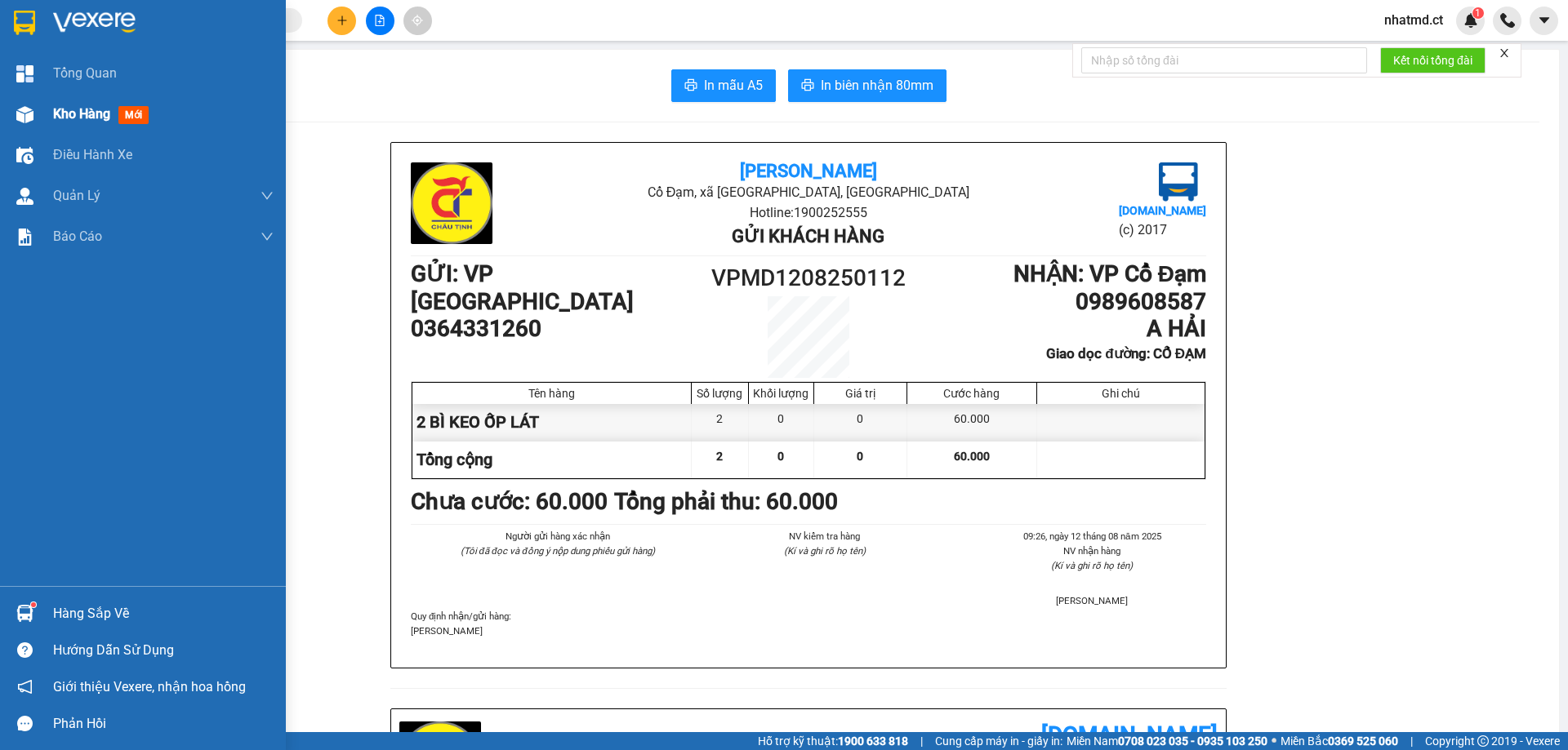
click at [76, 117] on span "Kho hàng" at bounding box center [81, 114] width 57 height 16
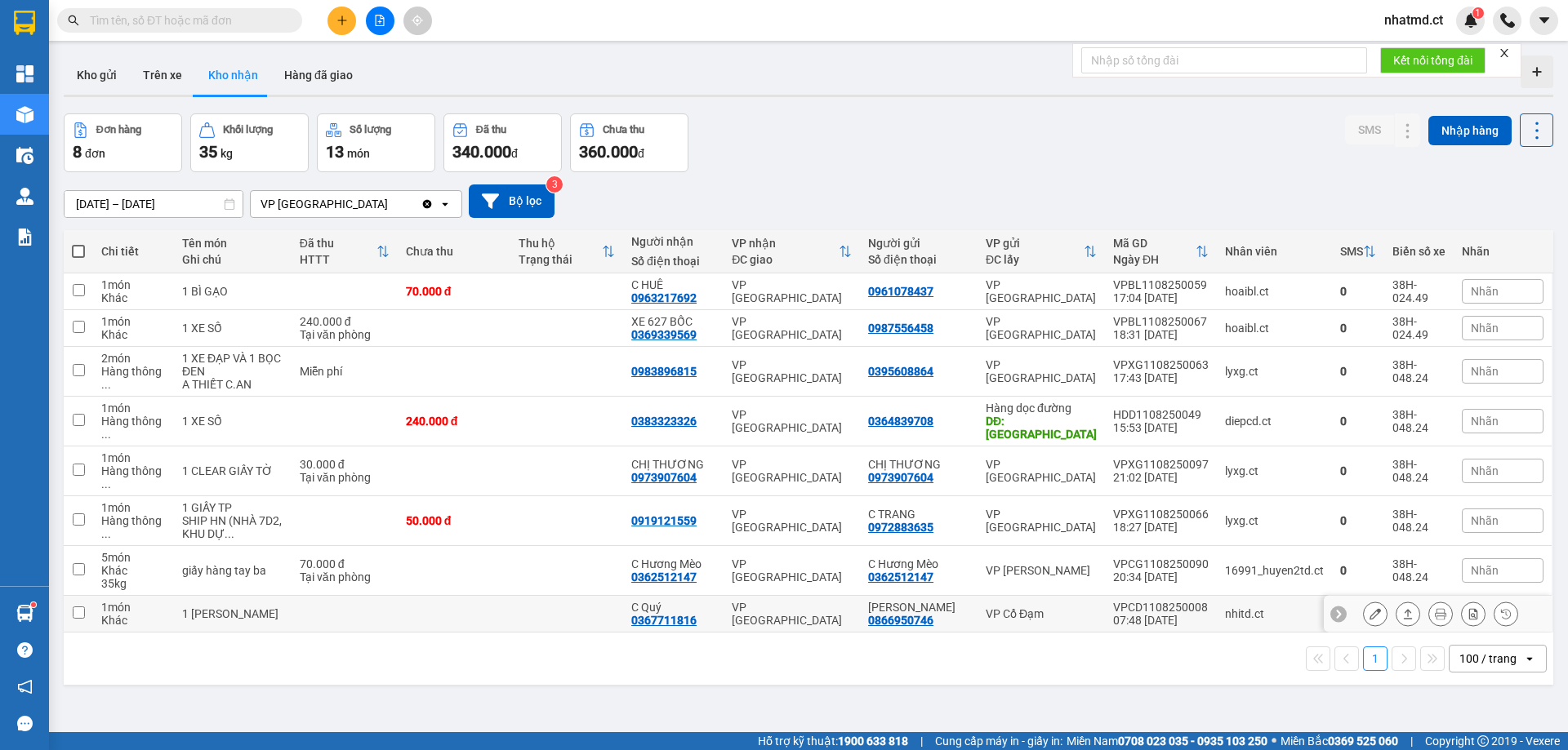
click at [542, 596] on td at bounding box center [566, 615] width 113 height 37
checkbox input "true"
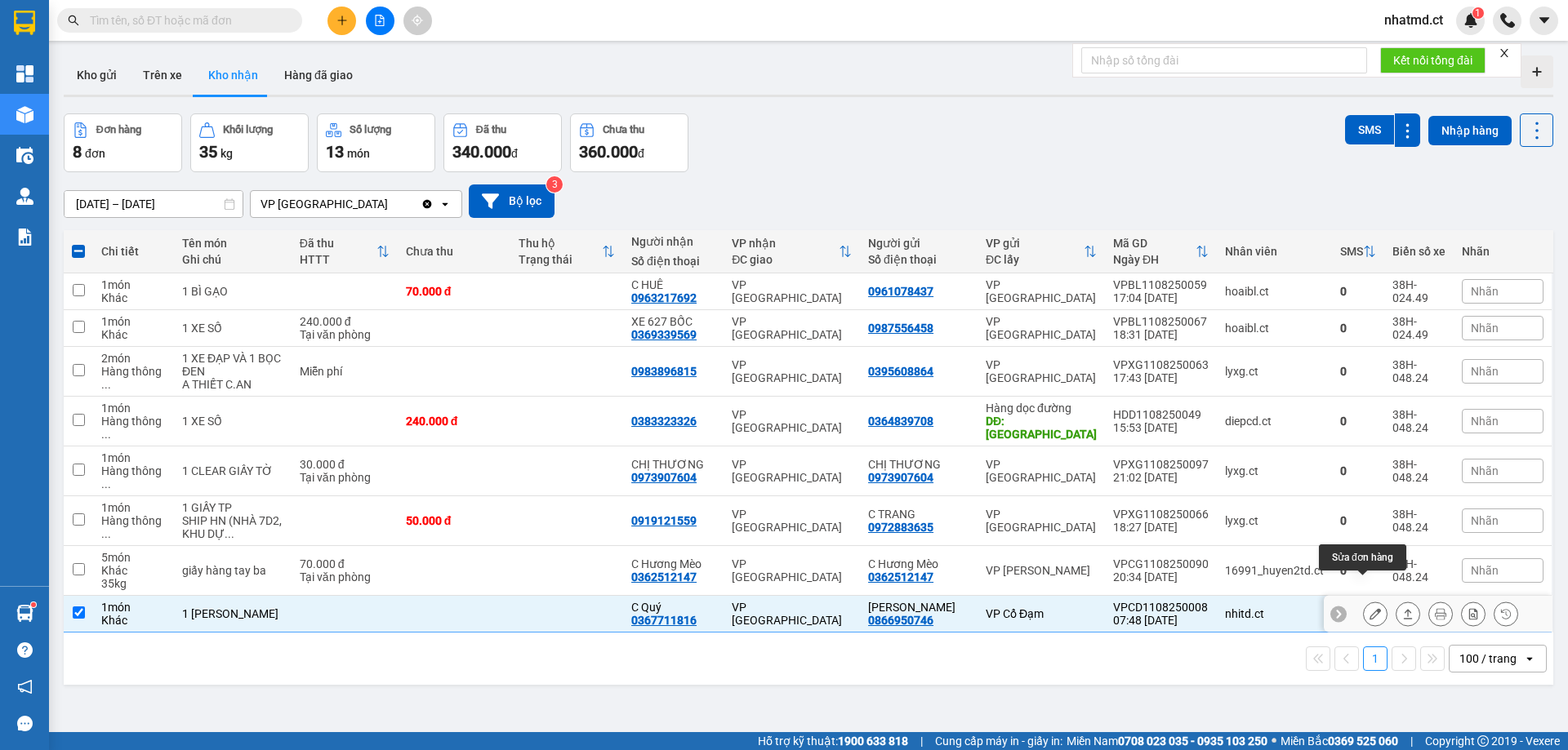
click at [1369, 608] on icon at bounding box center [1375, 614] width 12 height 12
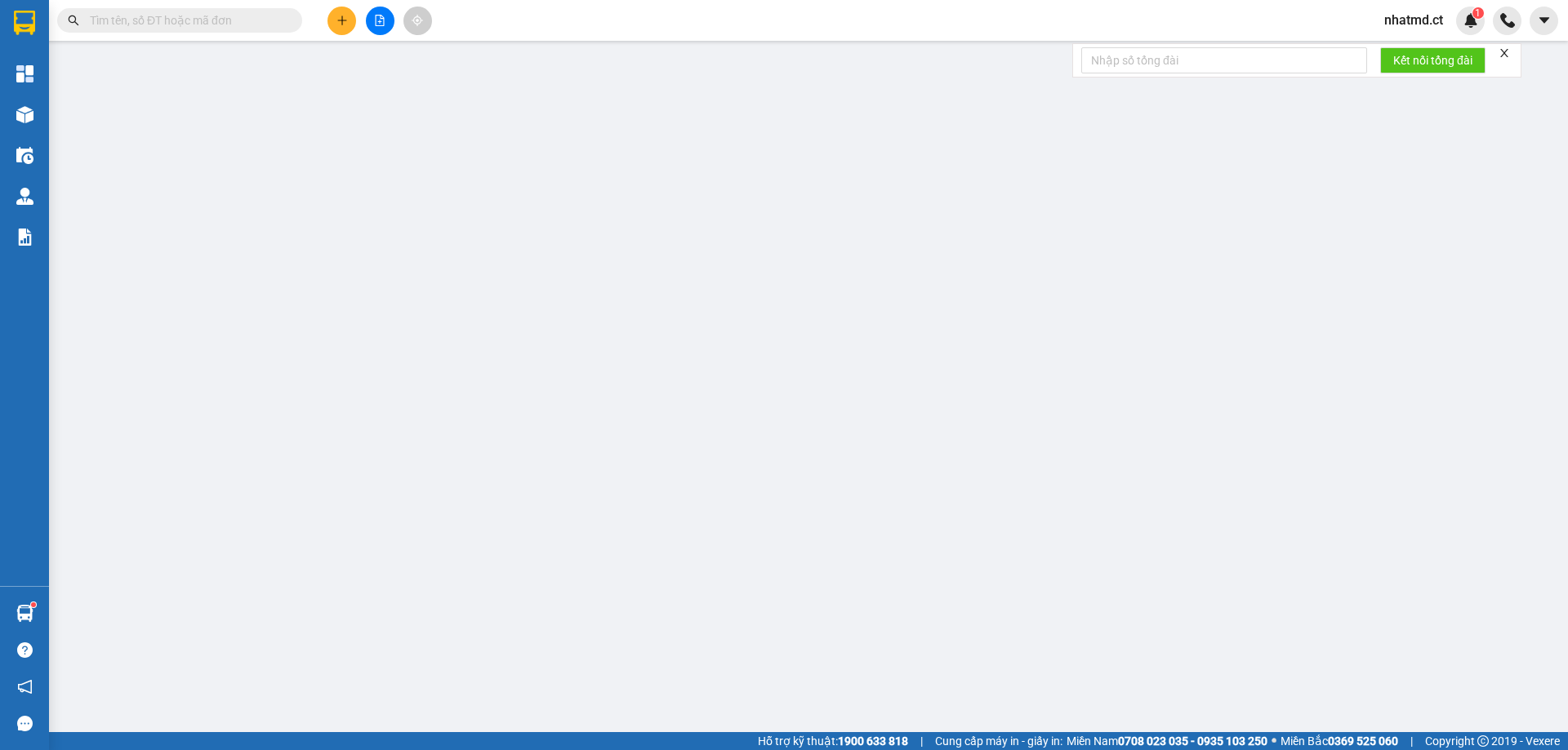
type input "0866950746"
type input "[PERSON_NAME]"
type input "0367711816"
type input "C Quý"
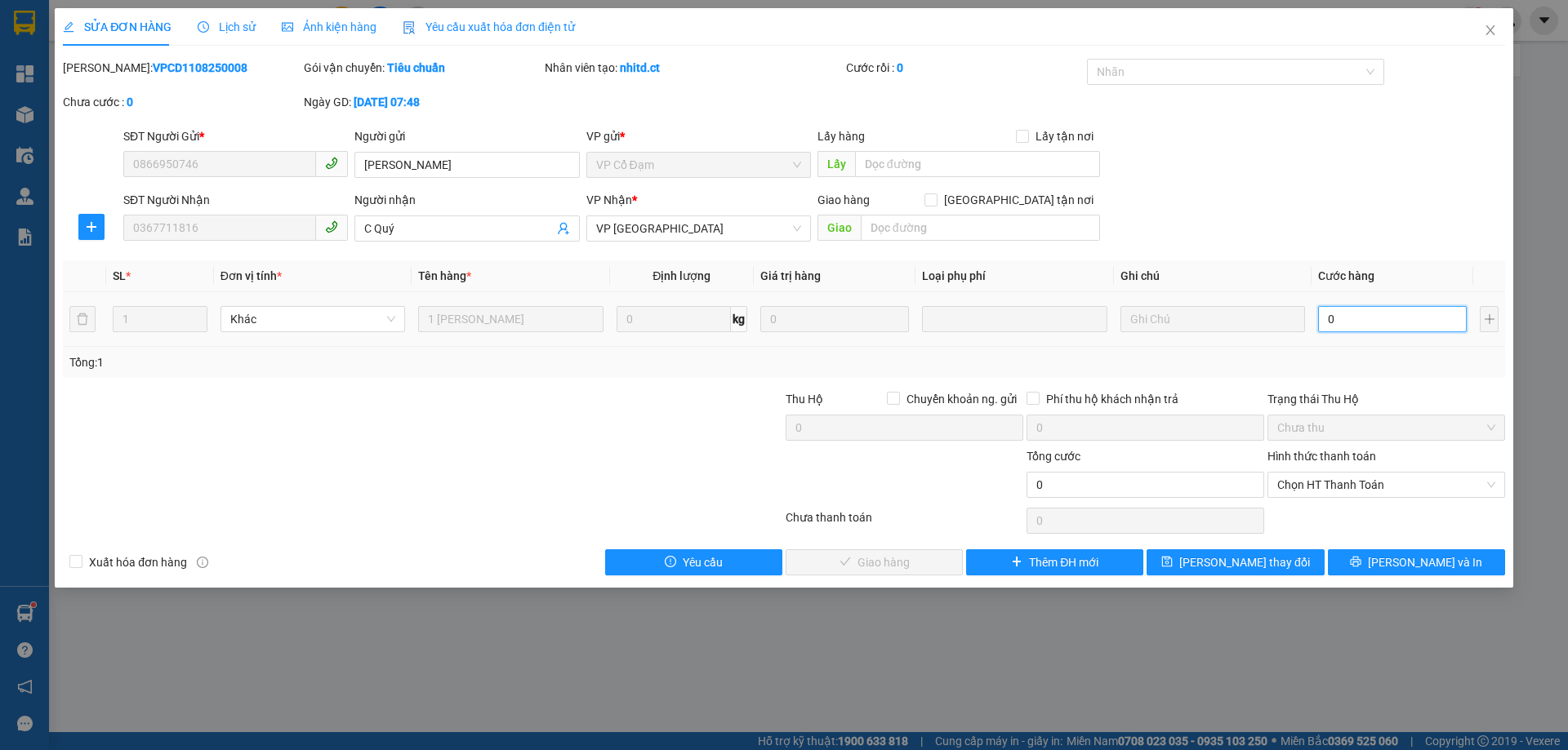
click at [1353, 327] on input "0" at bounding box center [1393, 319] width 149 height 26
type input "3"
type input "30"
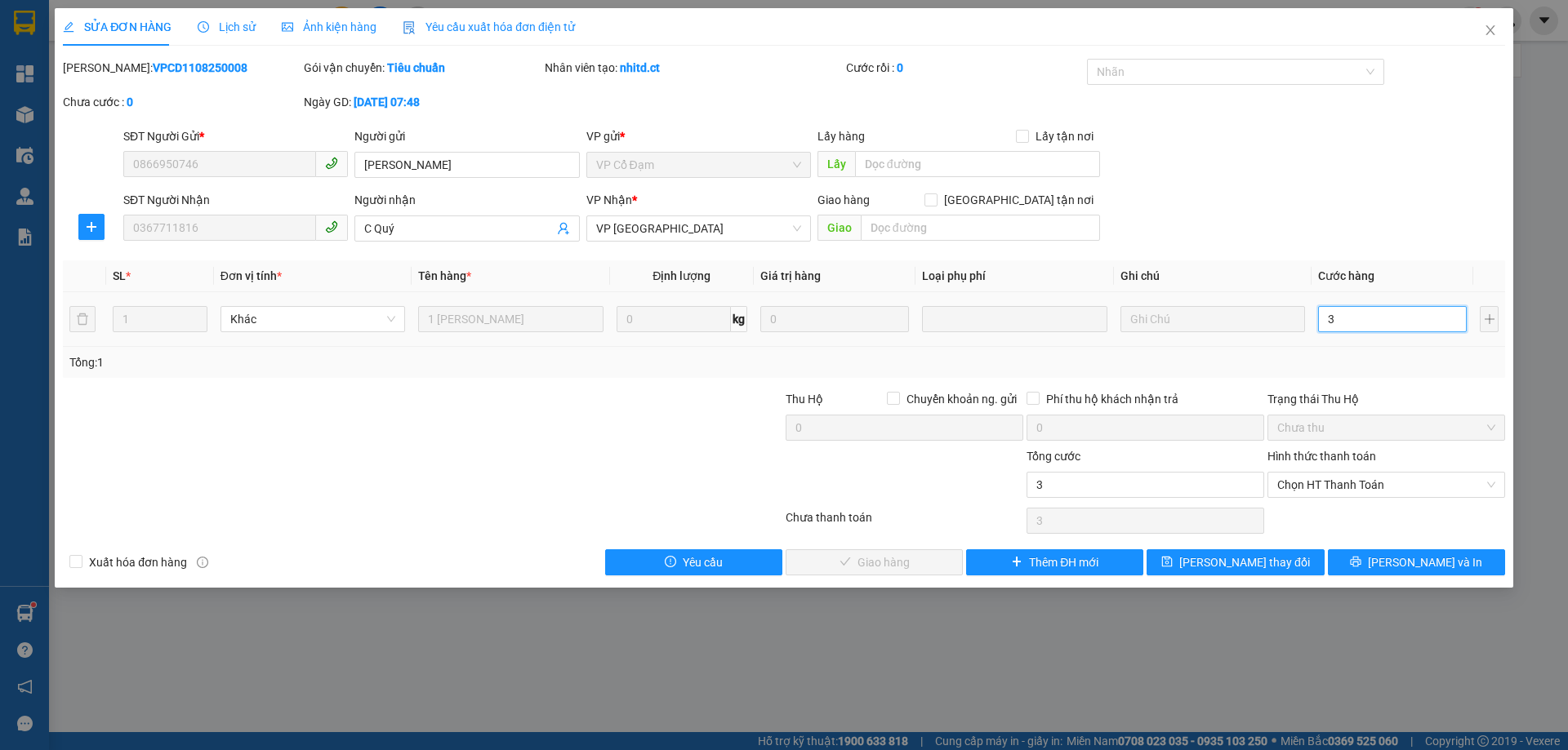
type input "30"
click at [1373, 376] on div "Tổng: 1" at bounding box center [784, 362] width 1442 height 31
type input "30.000"
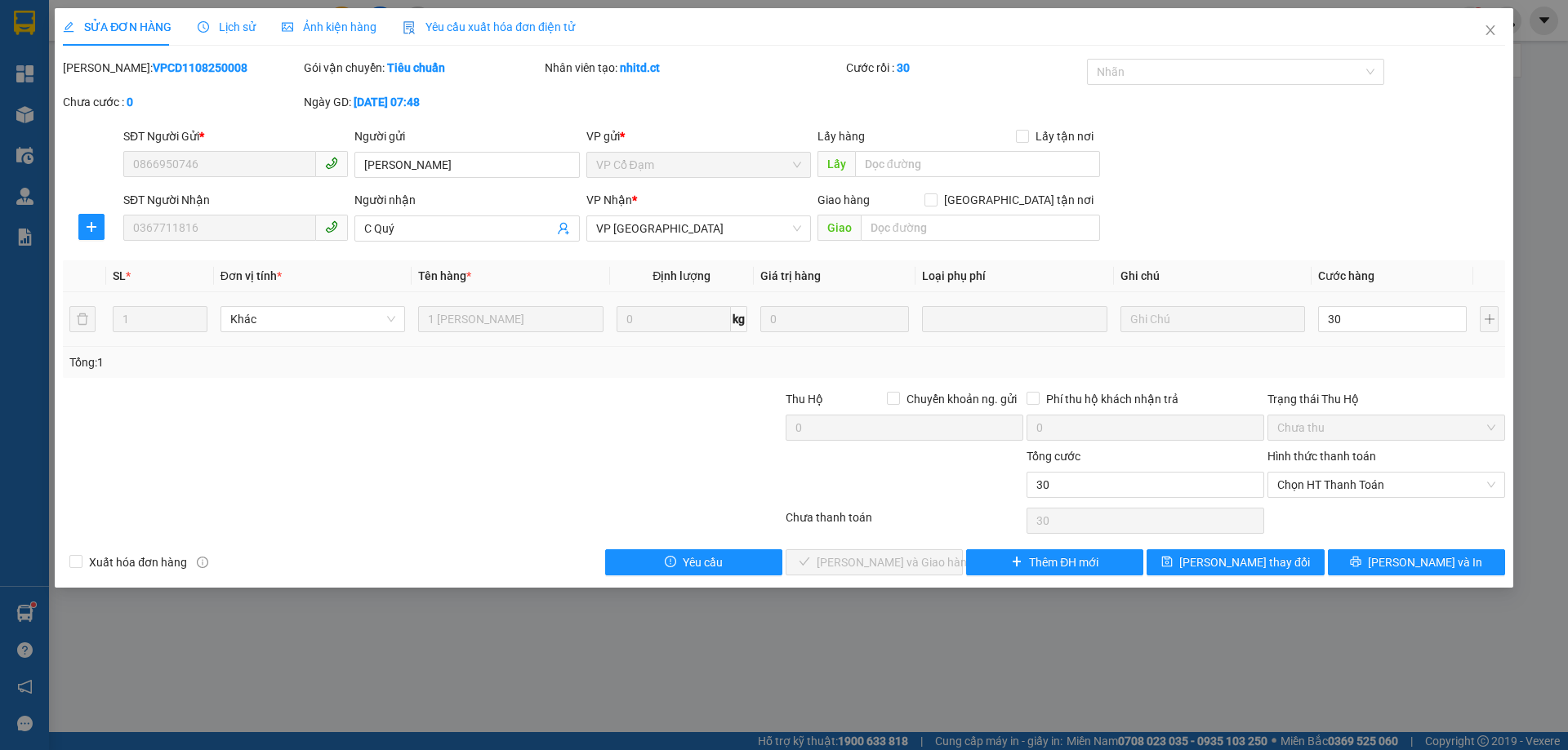
type input "30.000"
drag, startPoint x: 1394, startPoint y: 457, endPoint x: 1394, endPoint y: 480, distance: 23.0
click at [1394, 466] on div "Hình thức thanh toán" at bounding box center [1386, 459] width 238 height 24
drag, startPoint x: 1393, startPoint y: 487, endPoint x: 1390, endPoint y: 495, distance: 8.5
click at [1393, 488] on span "Chọn HT Thanh Toán" at bounding box center [1386, 485] width 218 height 24
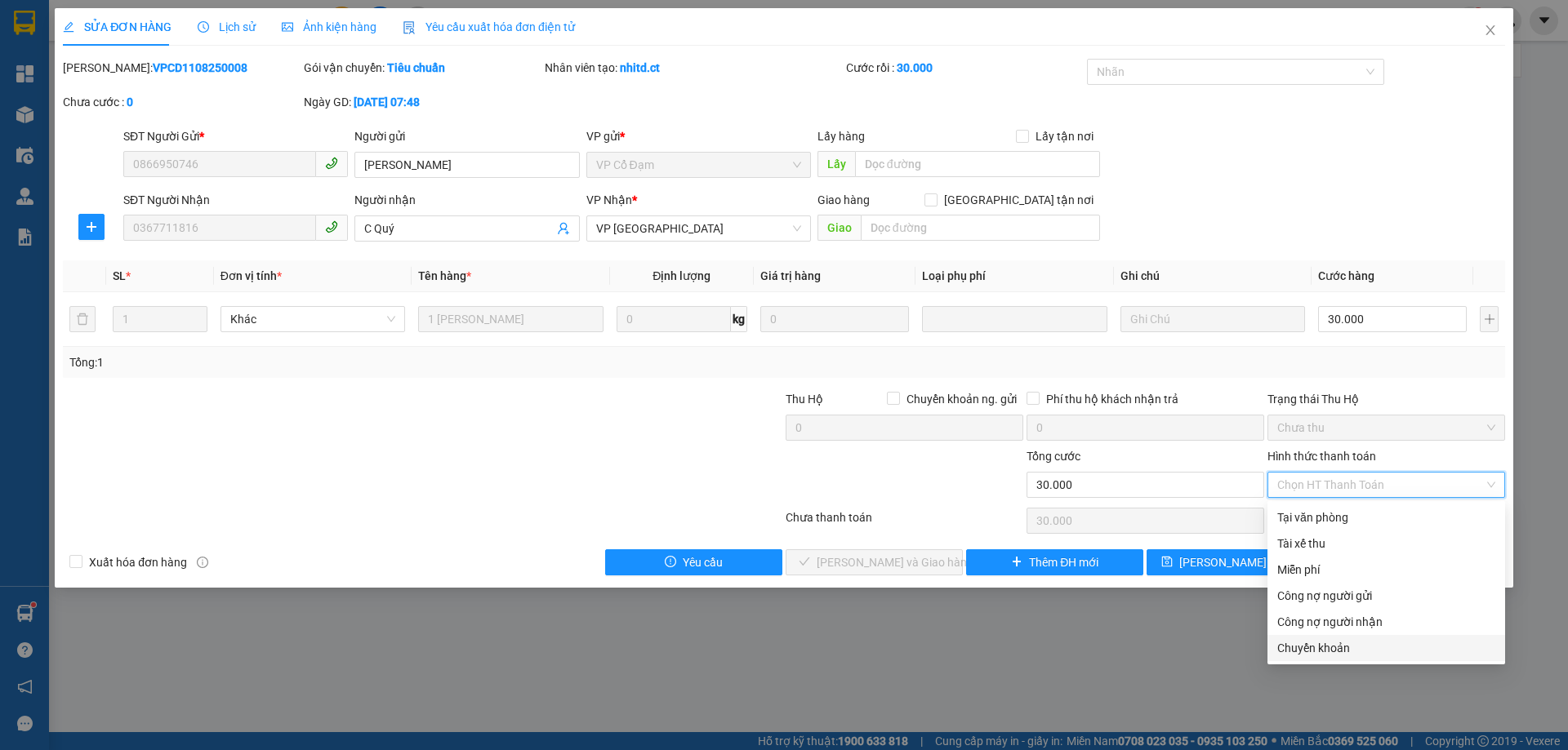
click at [1324, 641] on div "Chuyển khoản" at bounding box center [1386, 648] width 218 height 18
type input "0"
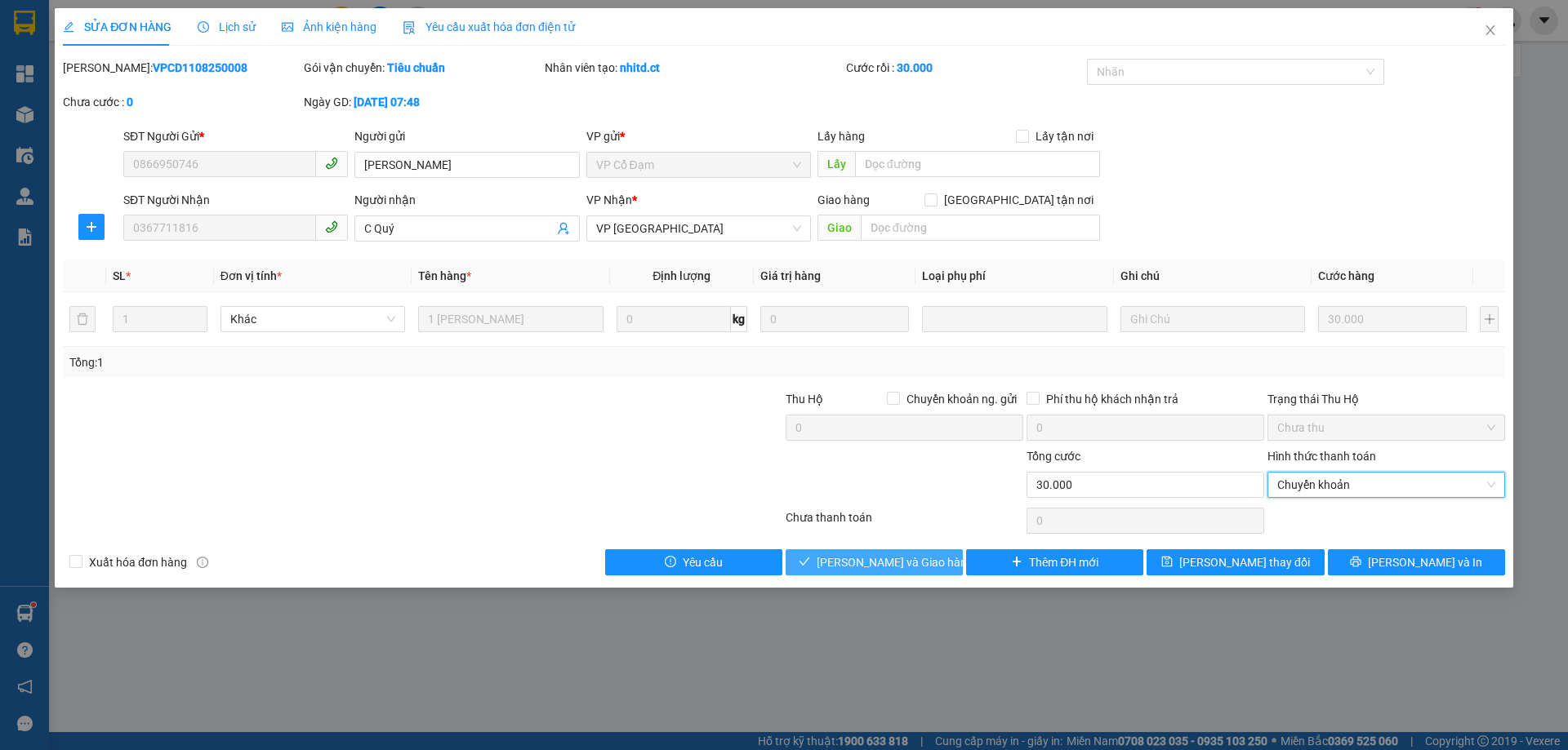
click at [904, 562] on span "[PERSON_NAME] và Giao hàng" at bounding box center [895, 562] width 157 height 18
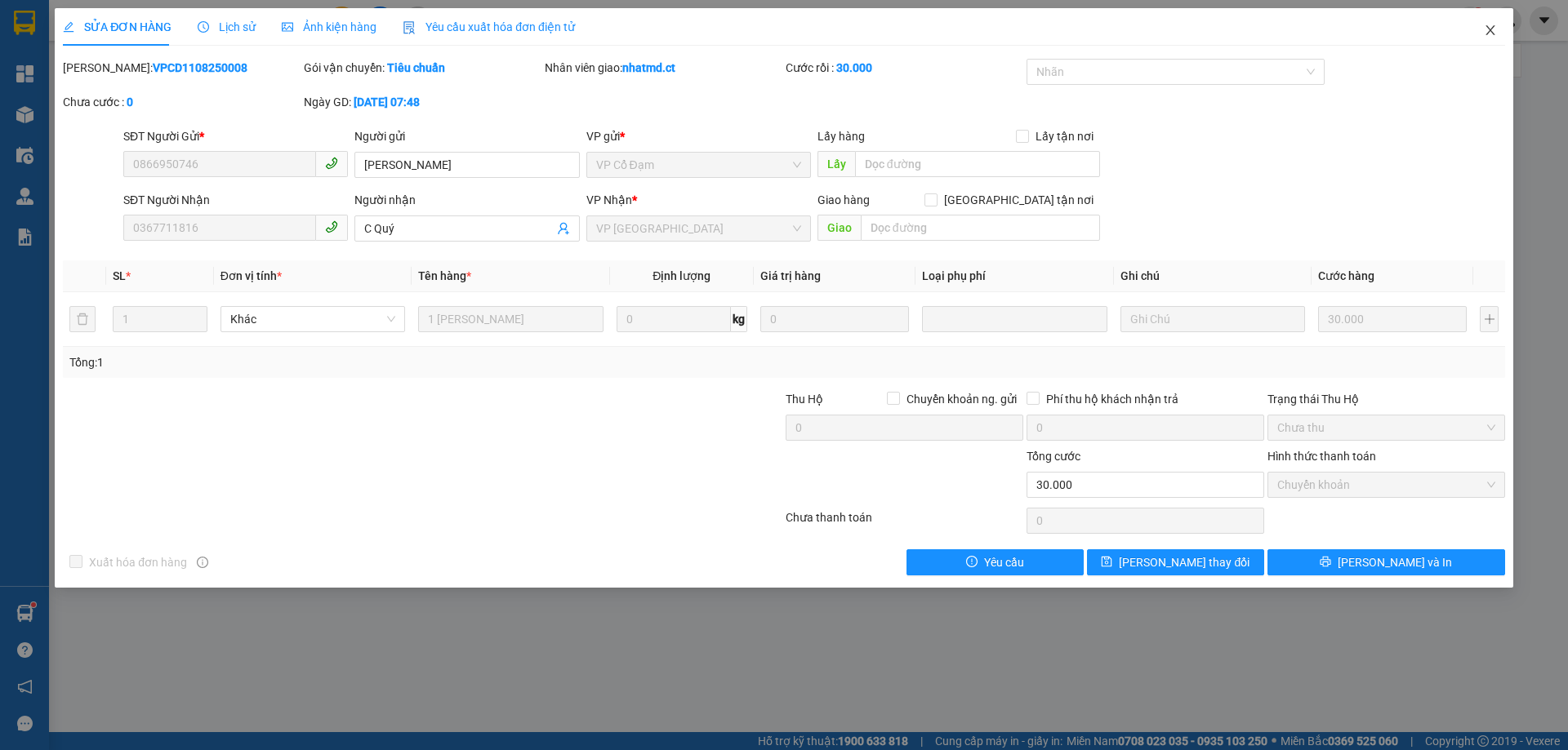
click at [1492, 37] on span "Close" at bounding box center [1490, 30] width 46 height 46
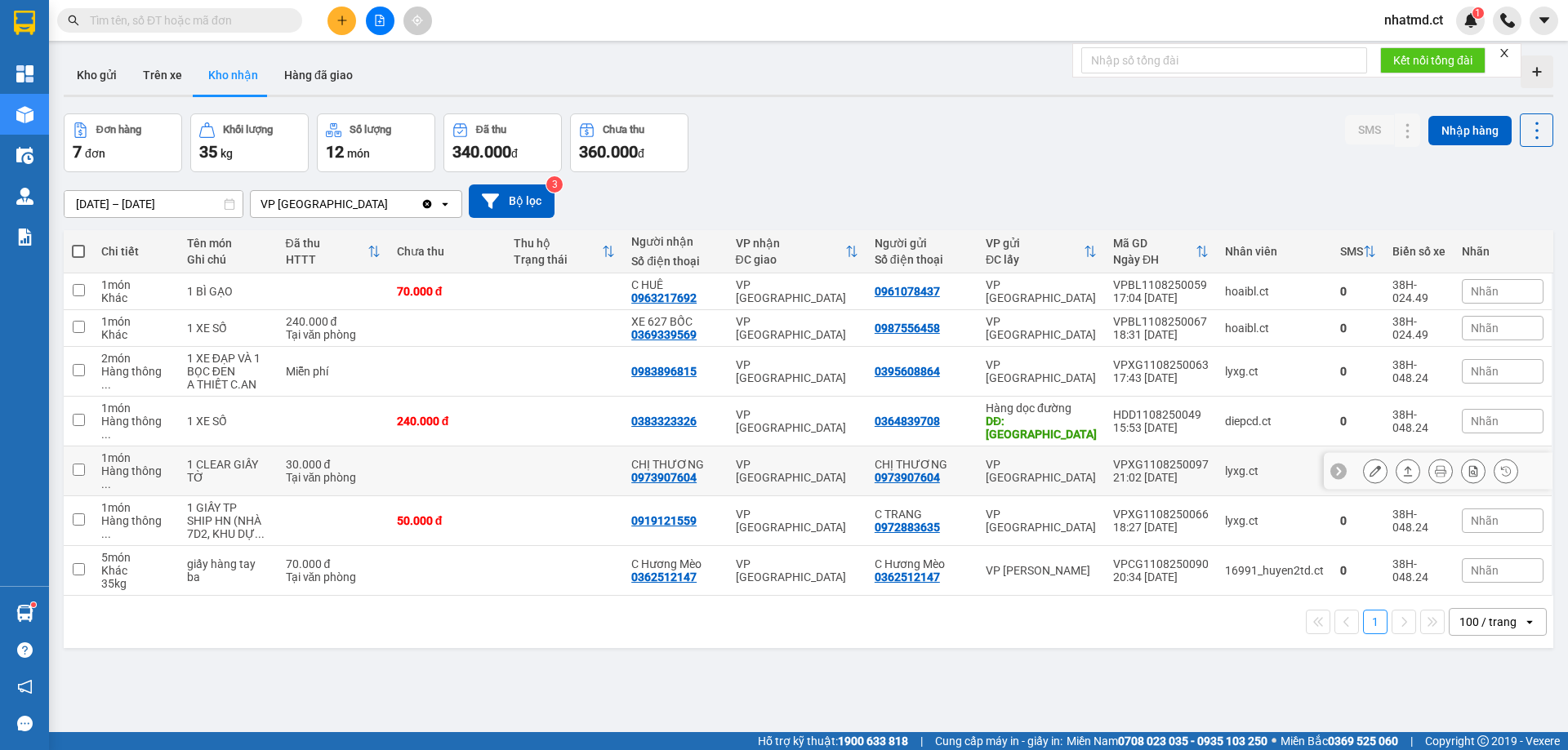
click at [735, 446] on td "VP [GEOGRAPHIC_DATA]" at bounding box center [797, 471] width 139 height 50
checkbox input "true"
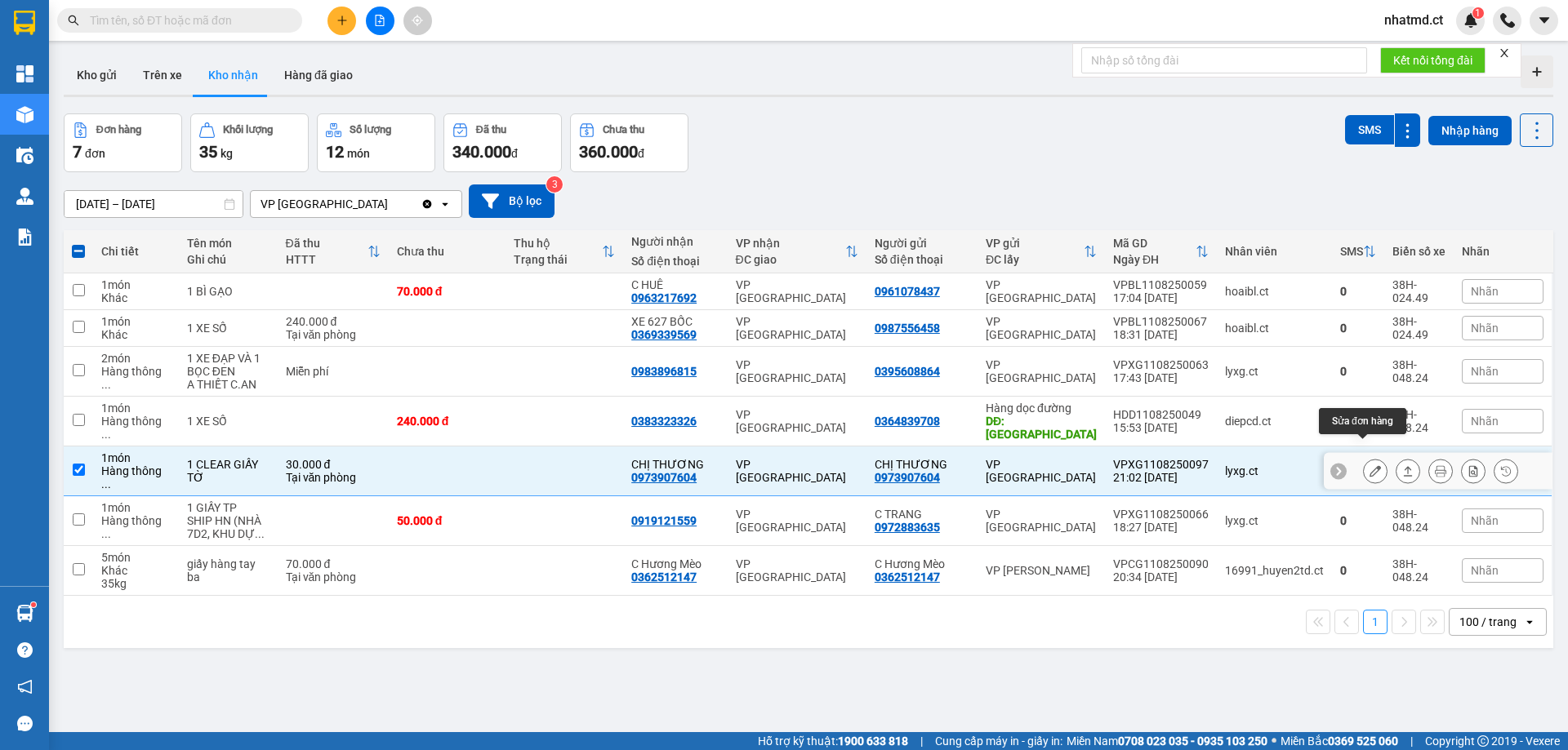
click at [1369, 465] on icon at bounding box center [1375, 471] width 12 height 12
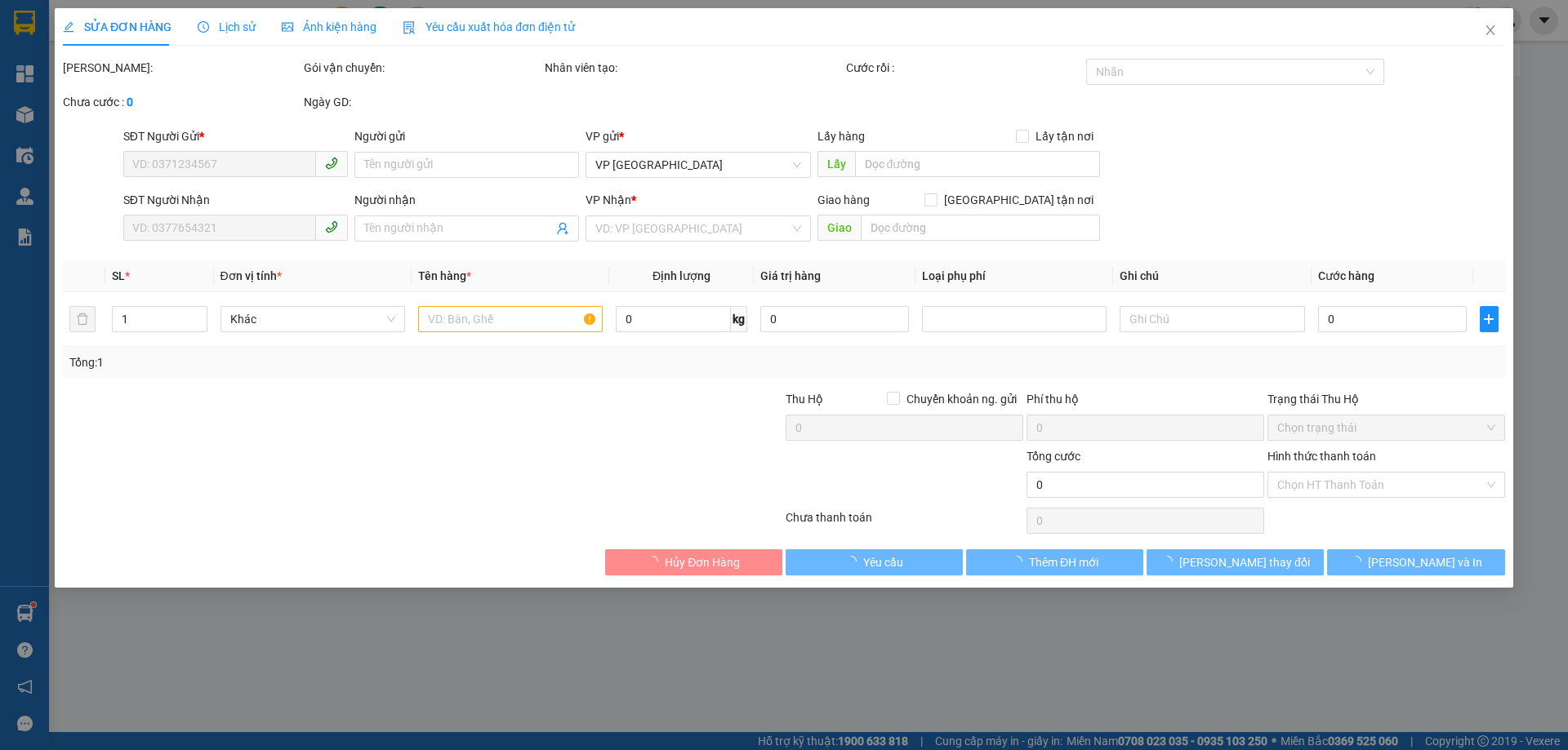
type input "0973907604"
type input "CHỊ THƯƠNG"
type input "0973907604"
type input "CHỊ THƯƠNG"
type input "30.000"
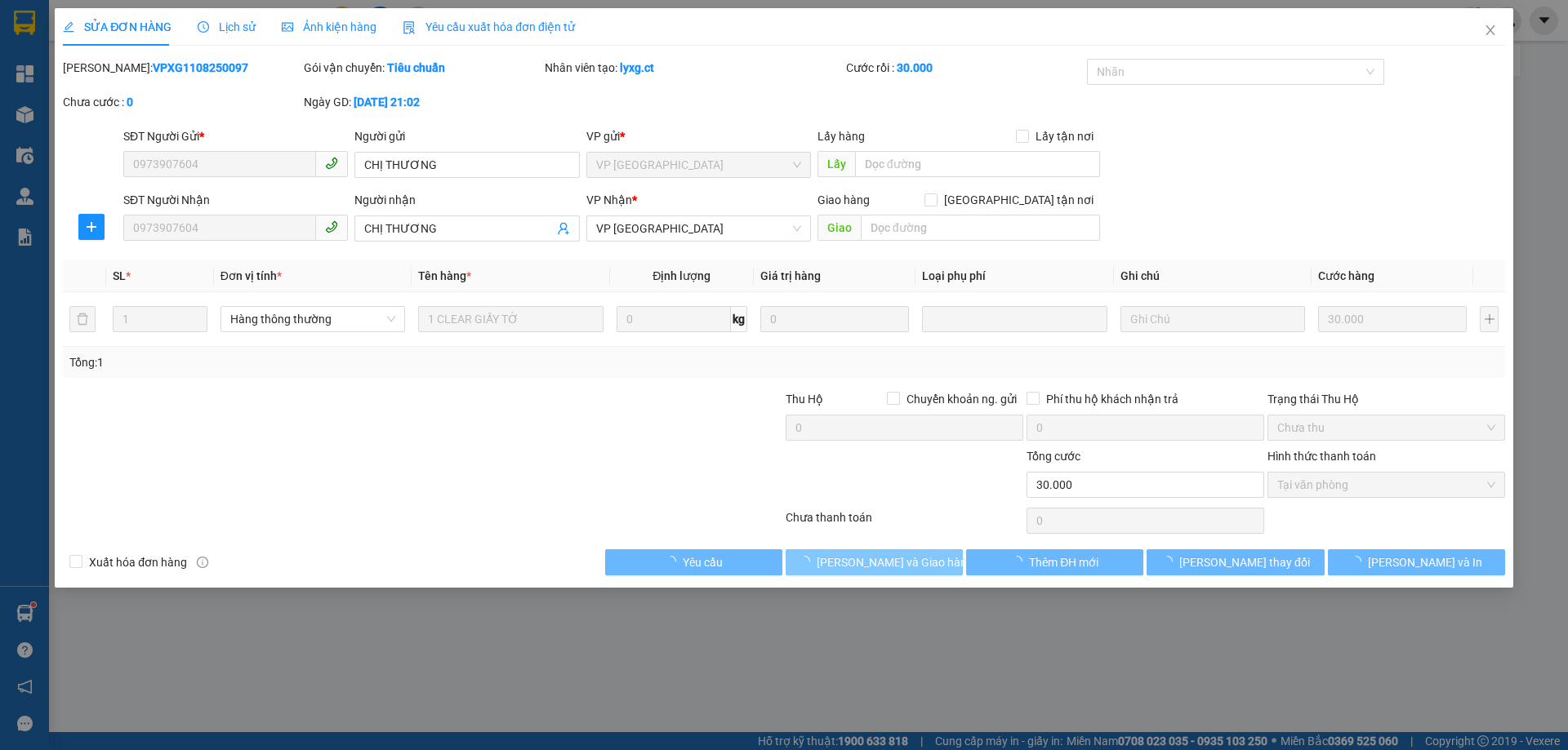
click at [907, 567] on span "[PERSON_NAME] và Giao hàng" at bounding box center [895, 562] width 157 height 18
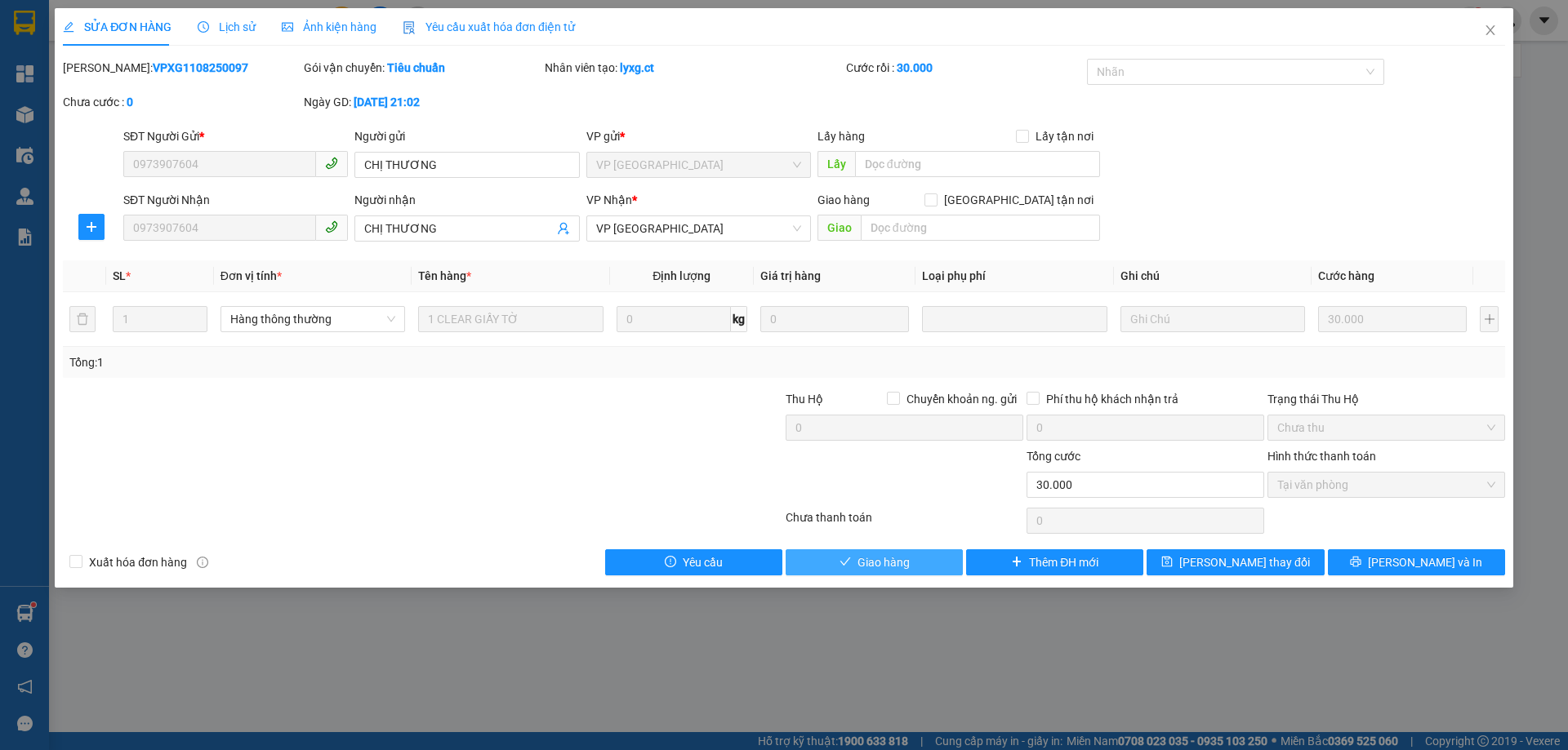
click at [863, 562] on span "Giao hàng" at bounding box center [882, 562] width 52 height 18
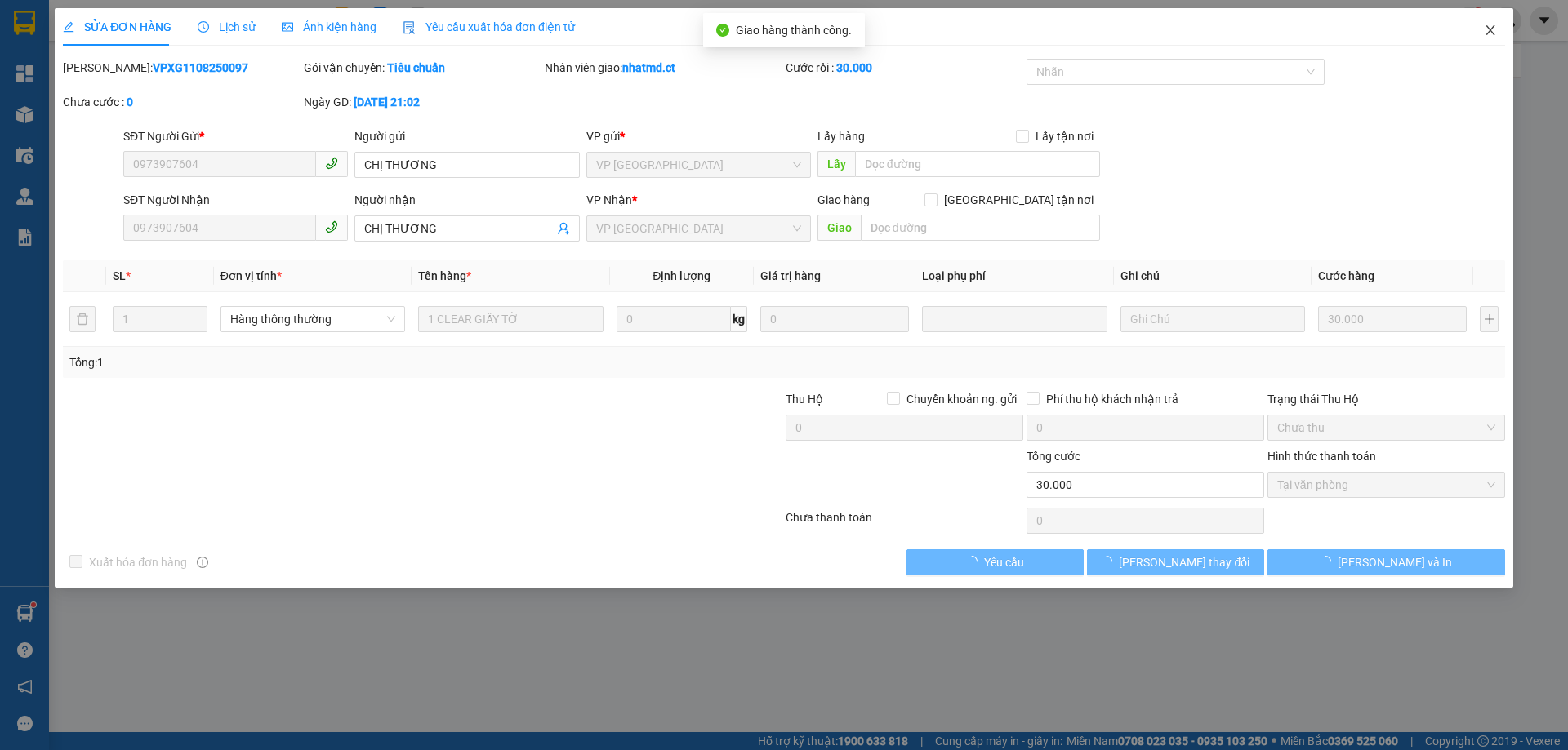
click at [1492, 37] on span "Close" at bounding box center [1490, 30] width 46 height 46
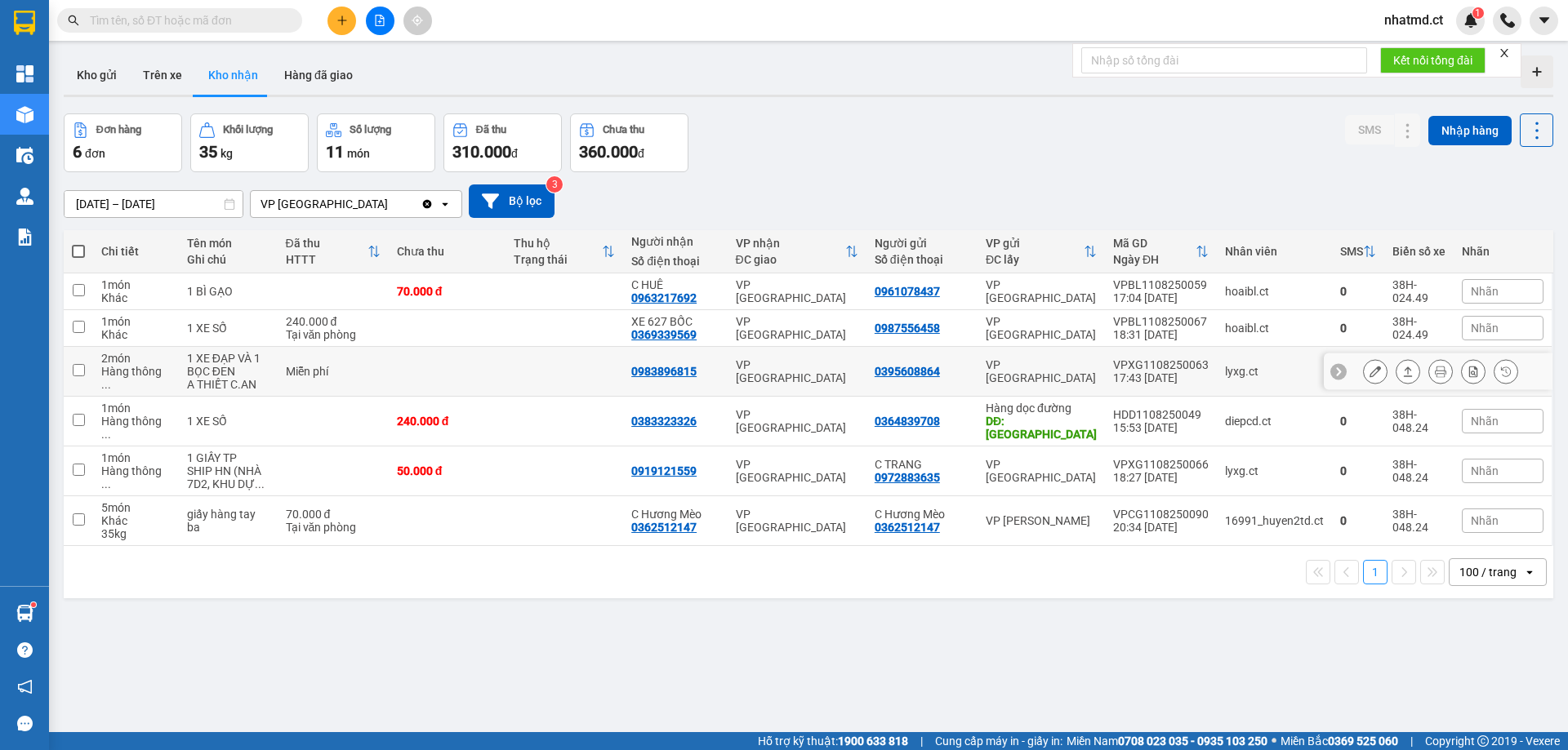
click at [355, 354] on td "Miễn phí" at bounding box center [332, 371] width 111 height 50
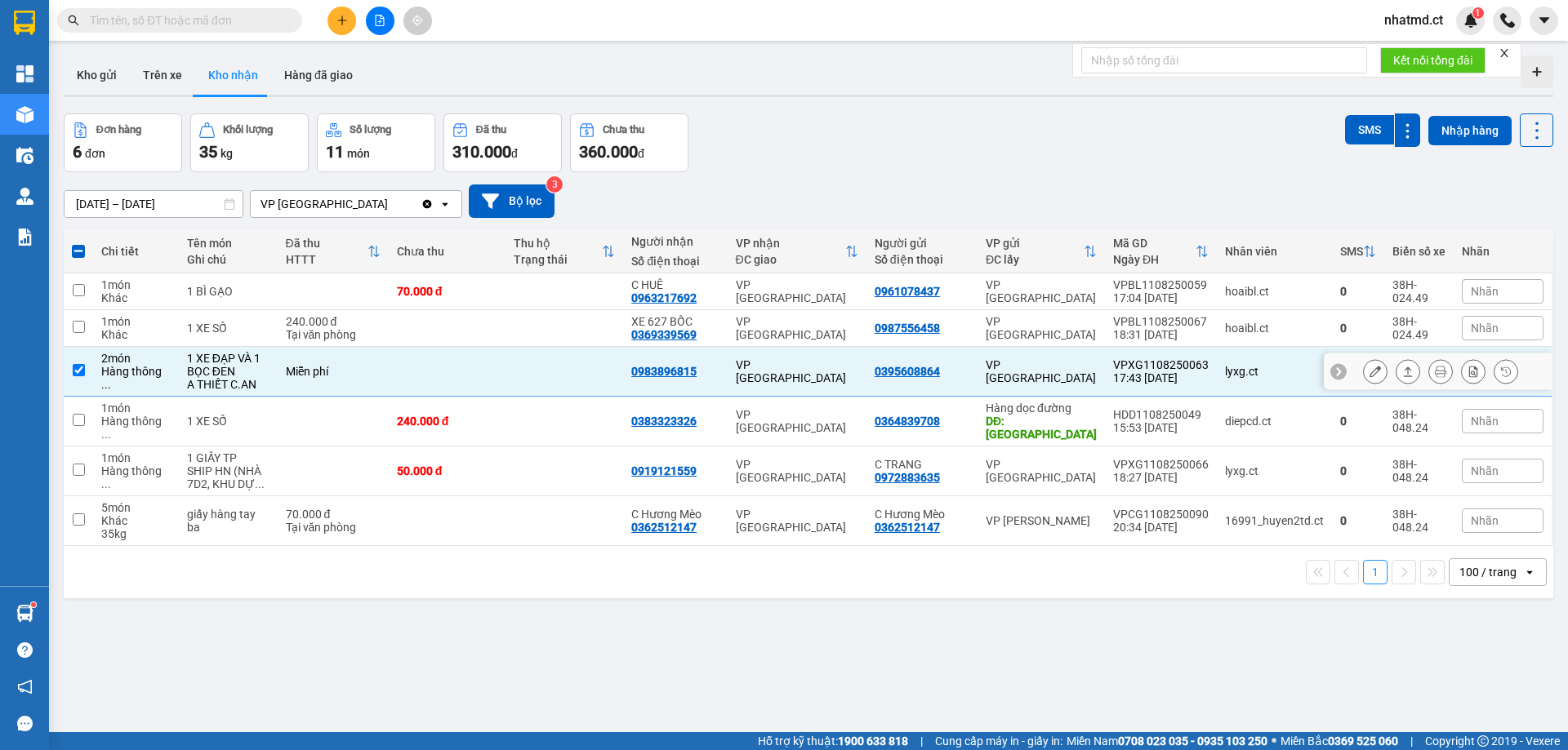
click at [344, 365] on div "Miễn phí" at bounding box center [333, 371] width 95 height 13
checkbox input "false"
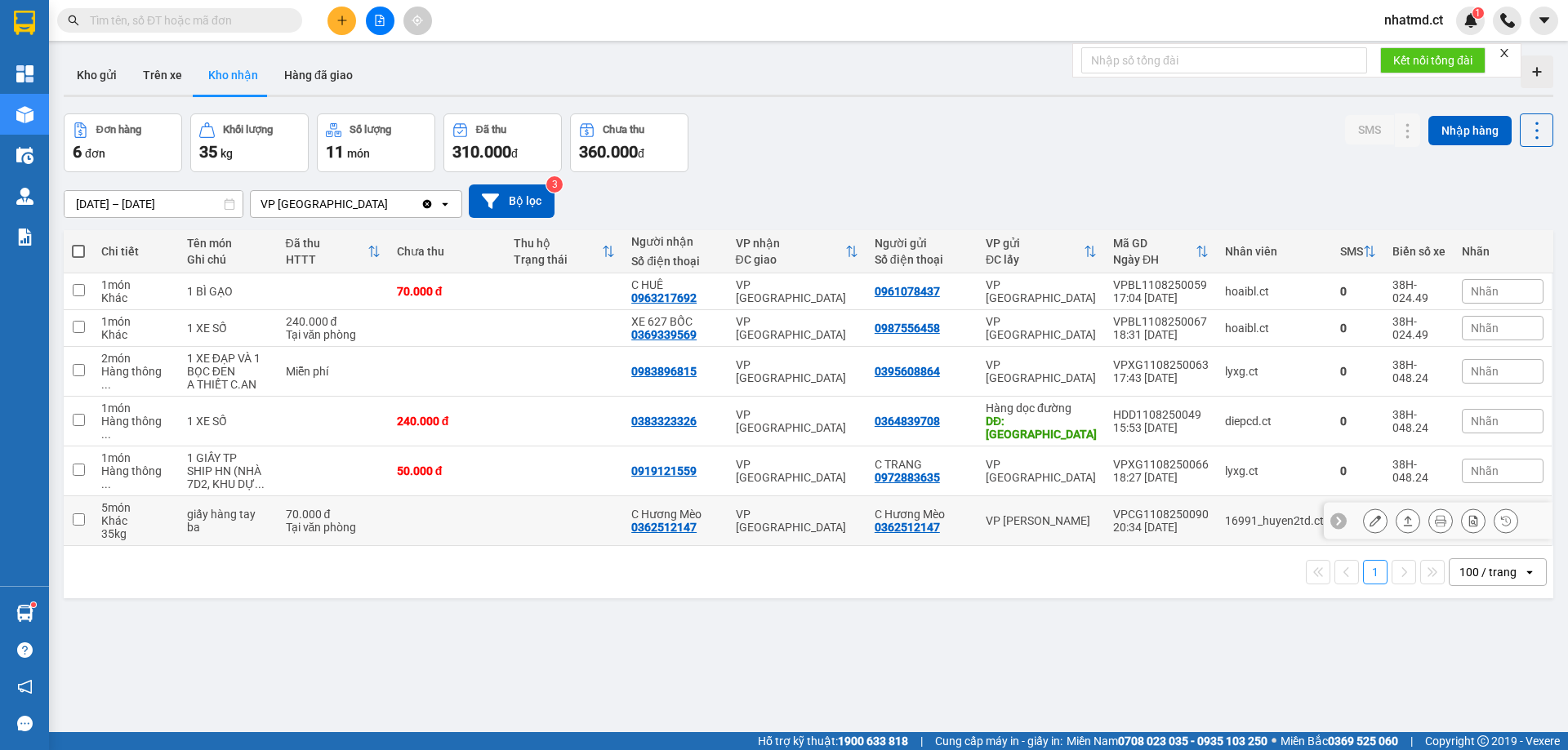
click at [341, 508] on div "70.000 đ" at bounding box center [333, 514] width 95 height 13
checkbox input "true"
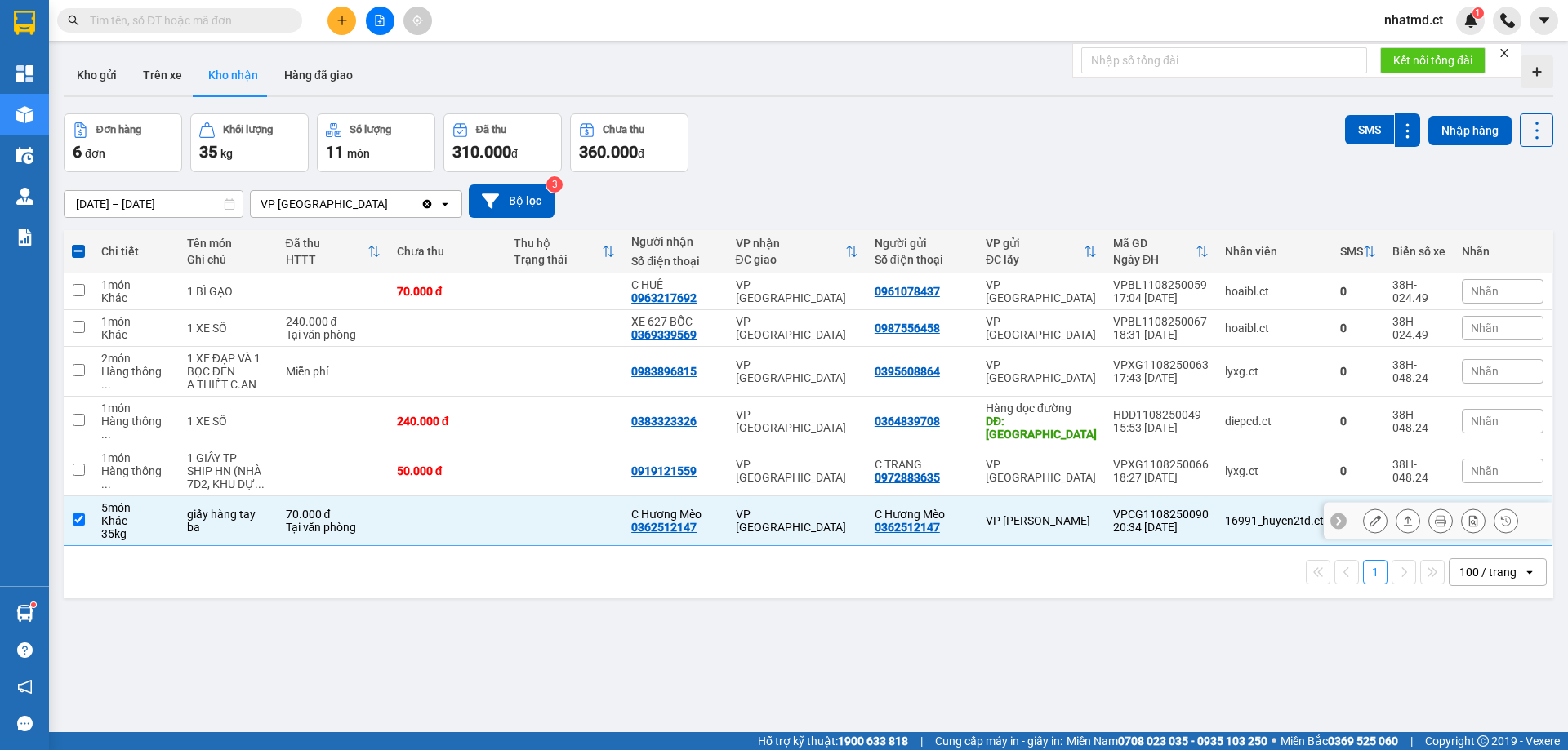
click at [1369, 515] on icon at bounding box center [1375, 521] width 12 height 12
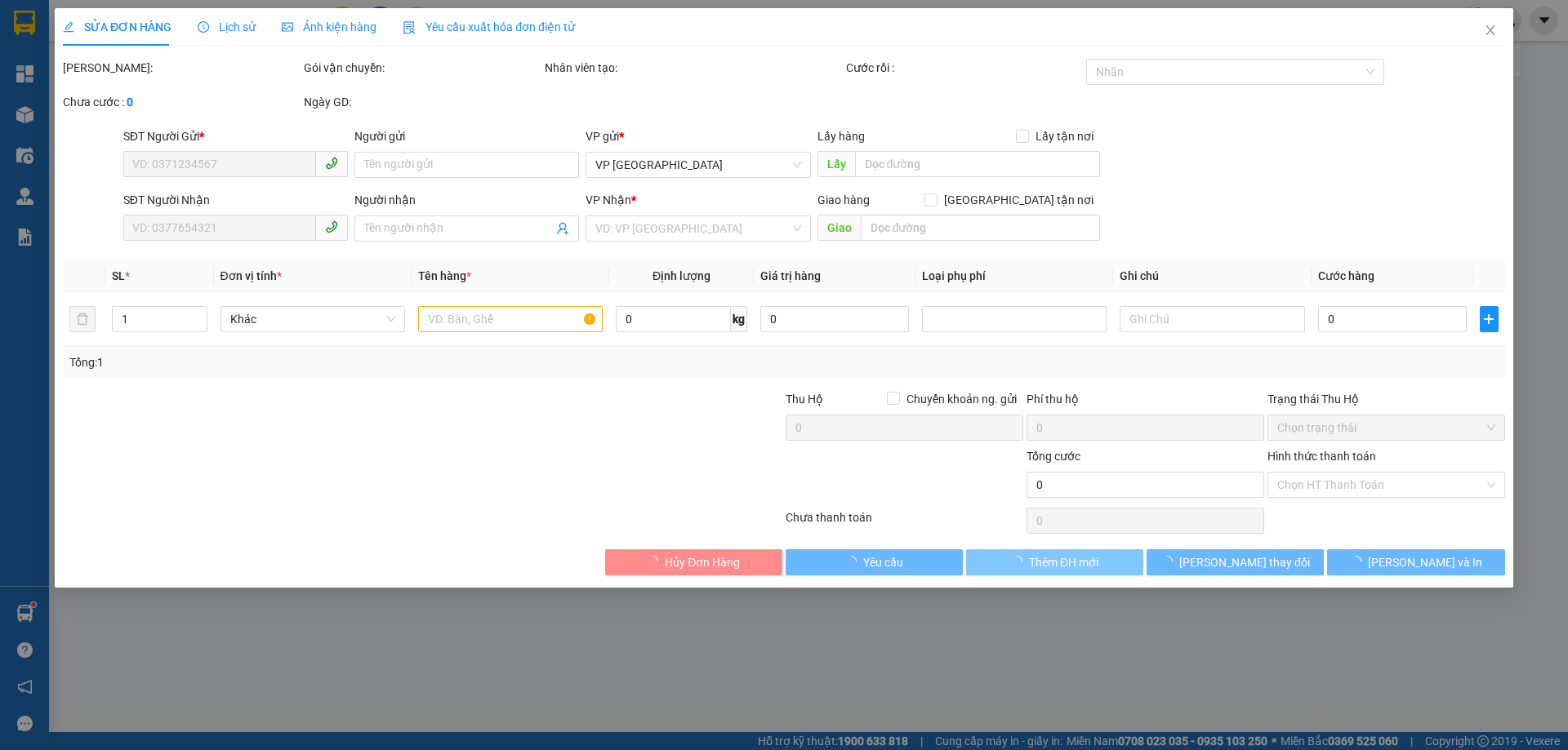
type input "0362512147"
type input "C Hương Mèo"
type input "0362512147"
type input "C Hương Mèo"
type input "70.000"
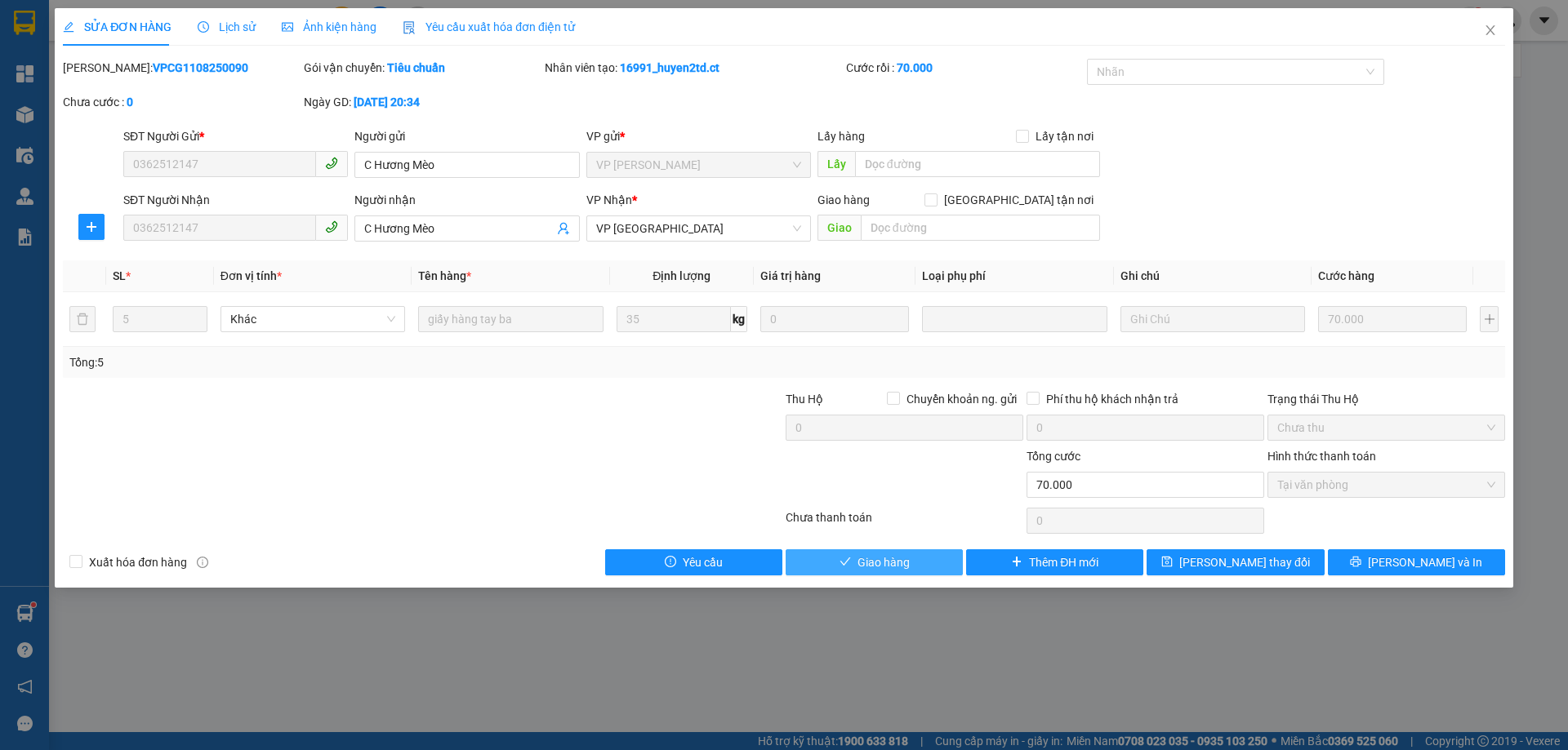
click at [873, 562] on span "Giao hàng" at bounding box center [882, 562] width 52 height 18
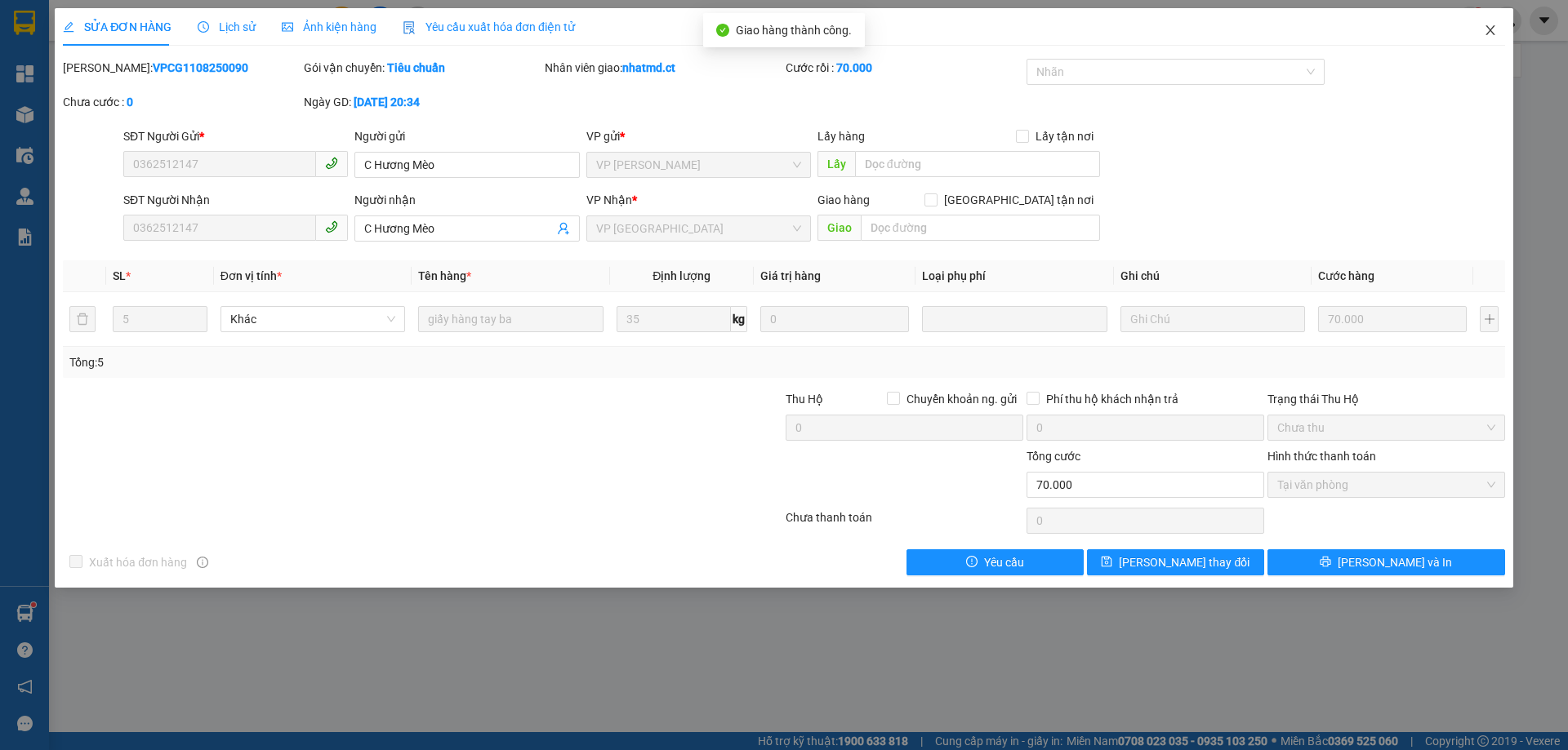
click at [1493, 38] on span "Close" at bounding box center [1490, 30] width 46 height 46
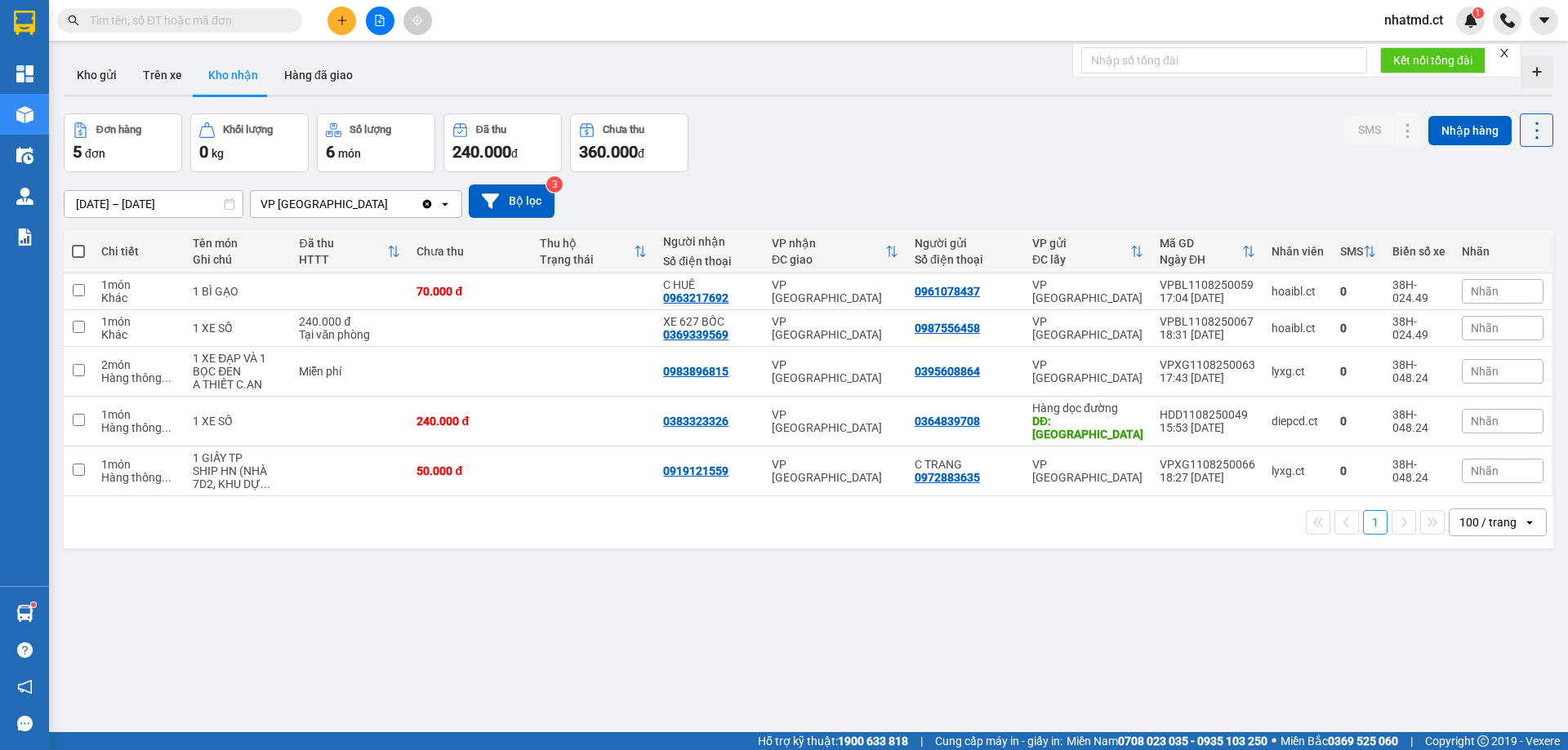
click at [167, 207] on input "[DATE] – [DATE]" at bounding box center [154, 204] width 178 height 26
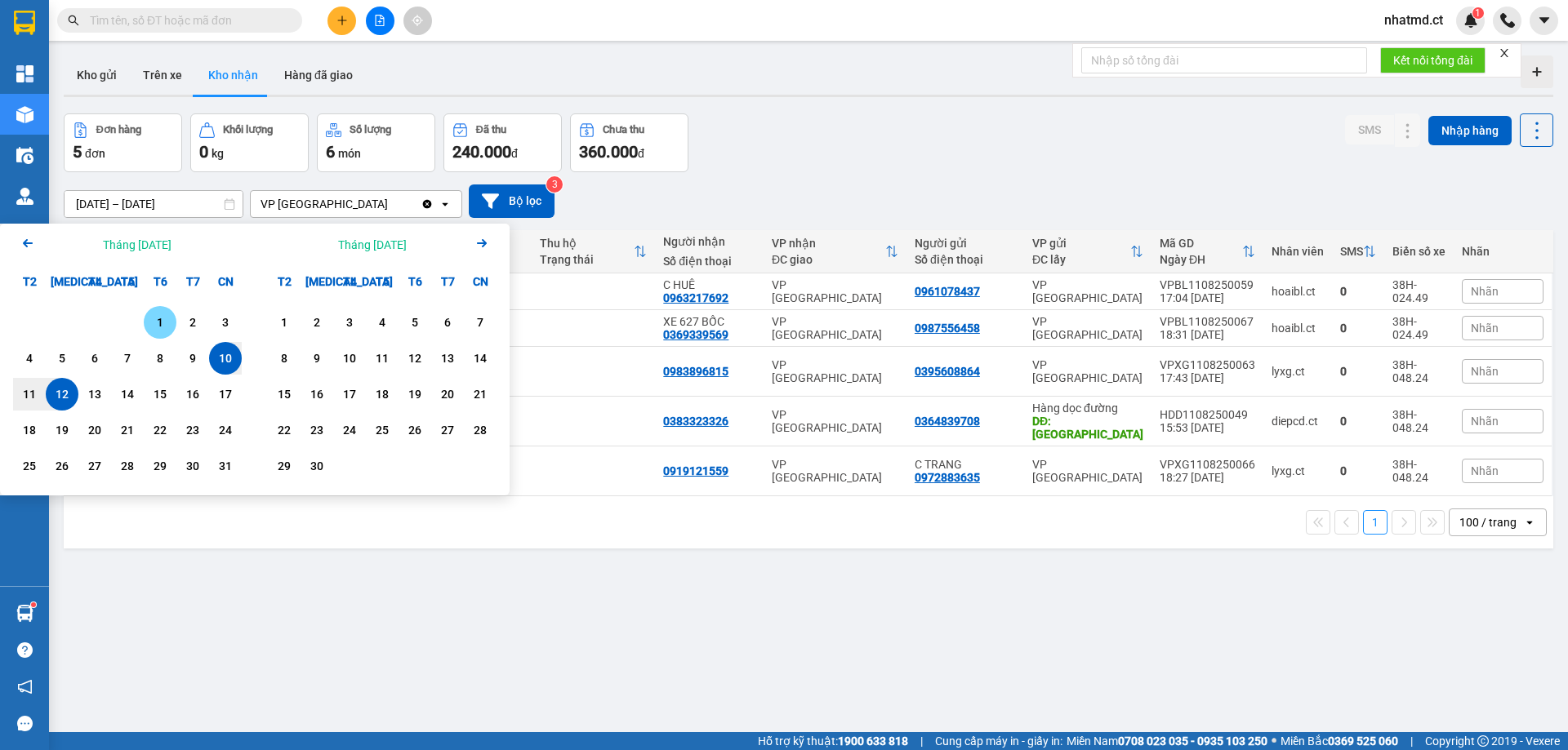
click at [160, 327] on div "1" at bounding box center [160, 322] width 23 height 20
click at [71, 395] on div "12" at bounding box center [62, 395] width 23 height 20
type input "[DATE] – [DATE]"
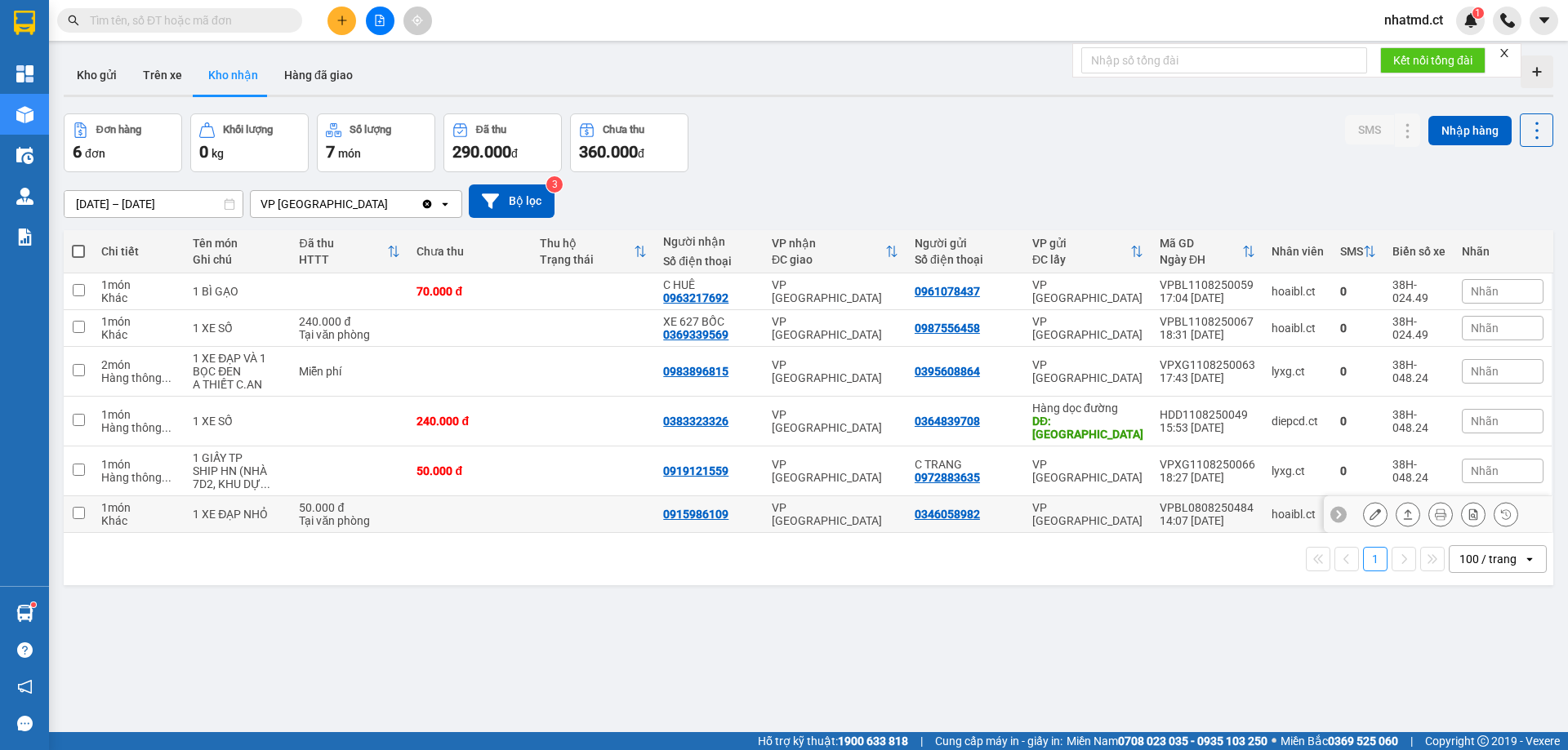
click at [409, 511] on td at bounding box center [470, 515] width 123 height 37
checkbox input "true"
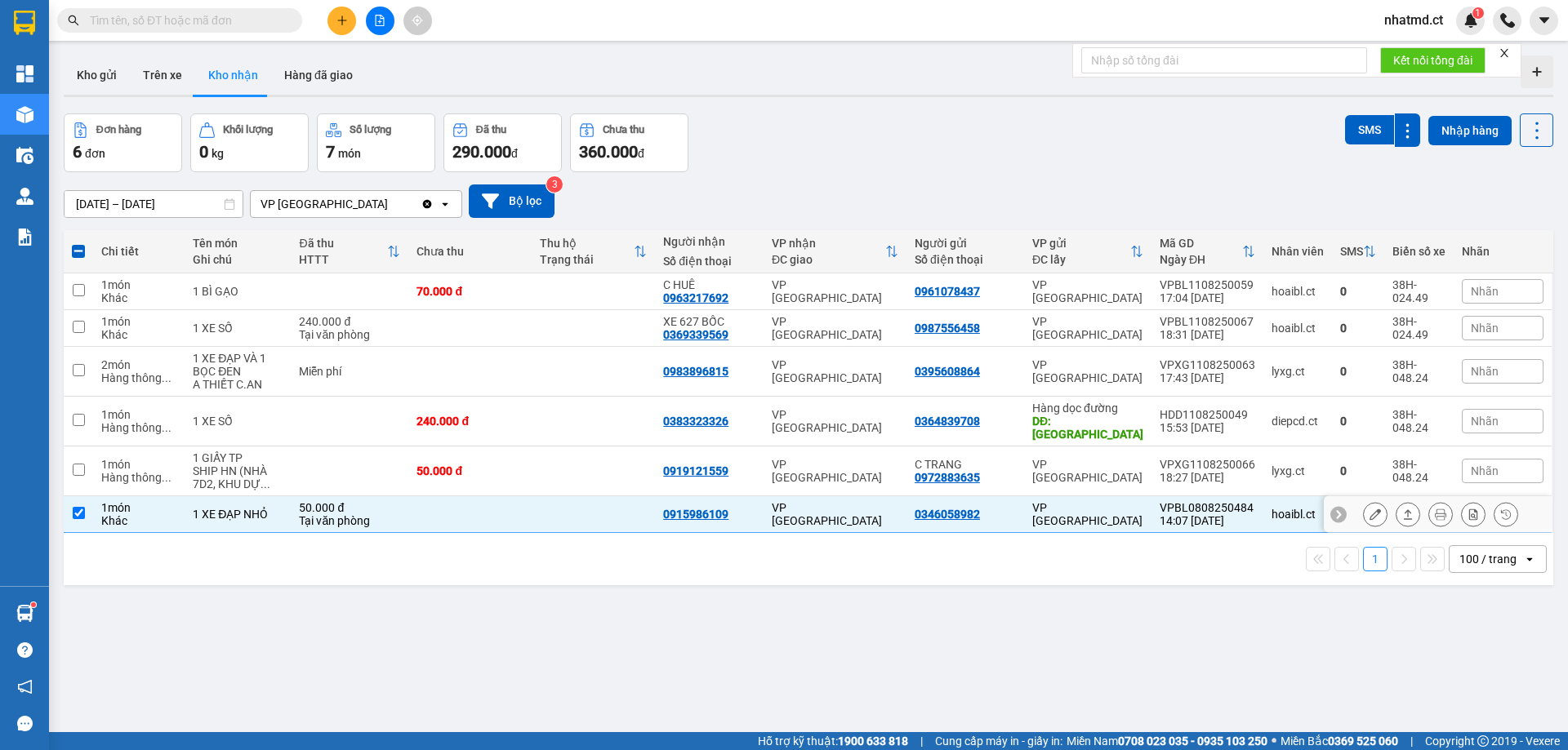
click at [1363, 510] on button at bounding box center [1374, 514] width 23 height 28
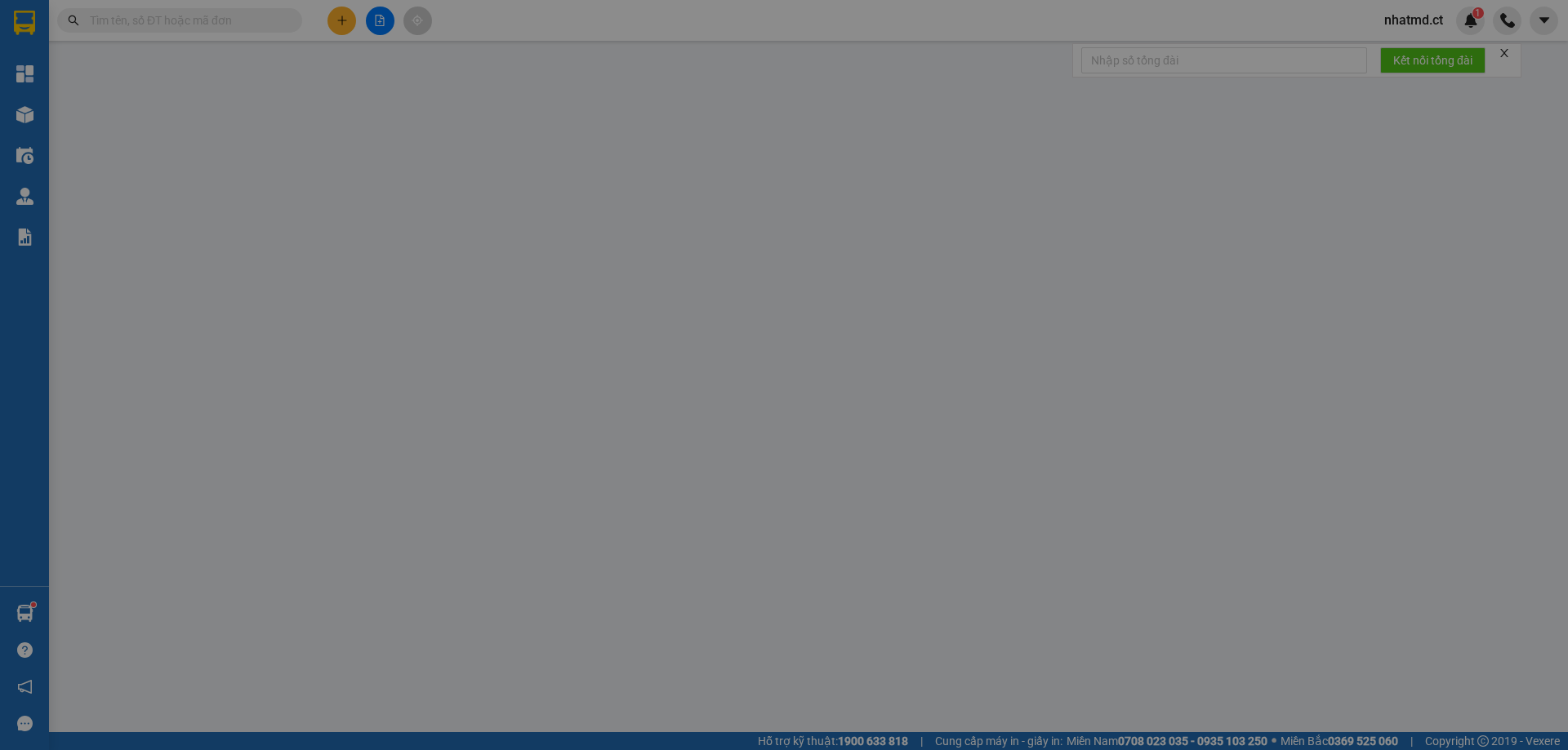
type input "0346058982"
type input "0915986109"
type input "50.000"
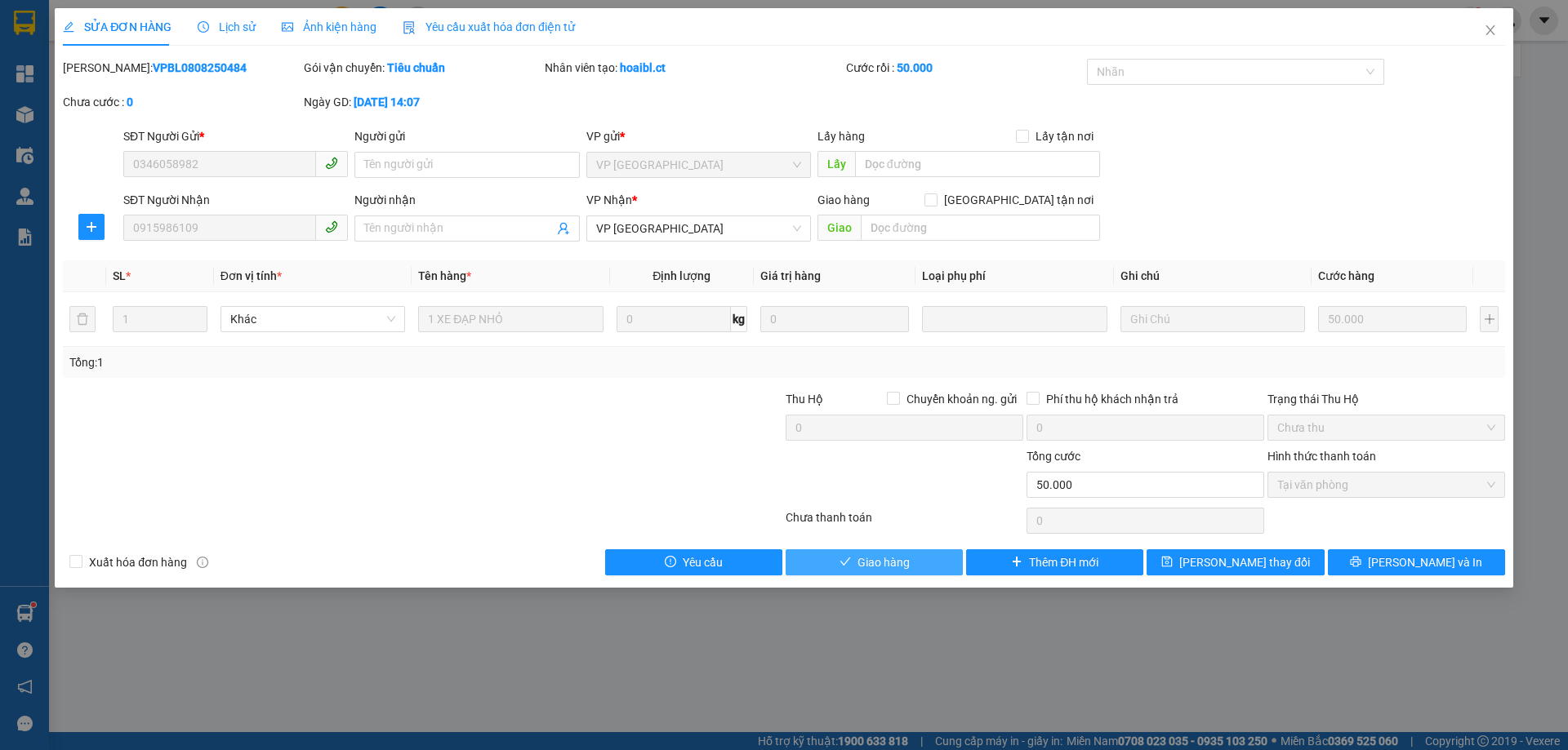
click at [890, 564] on span "Giao hàng" at bounding box center [882, 562] width 52 height 18
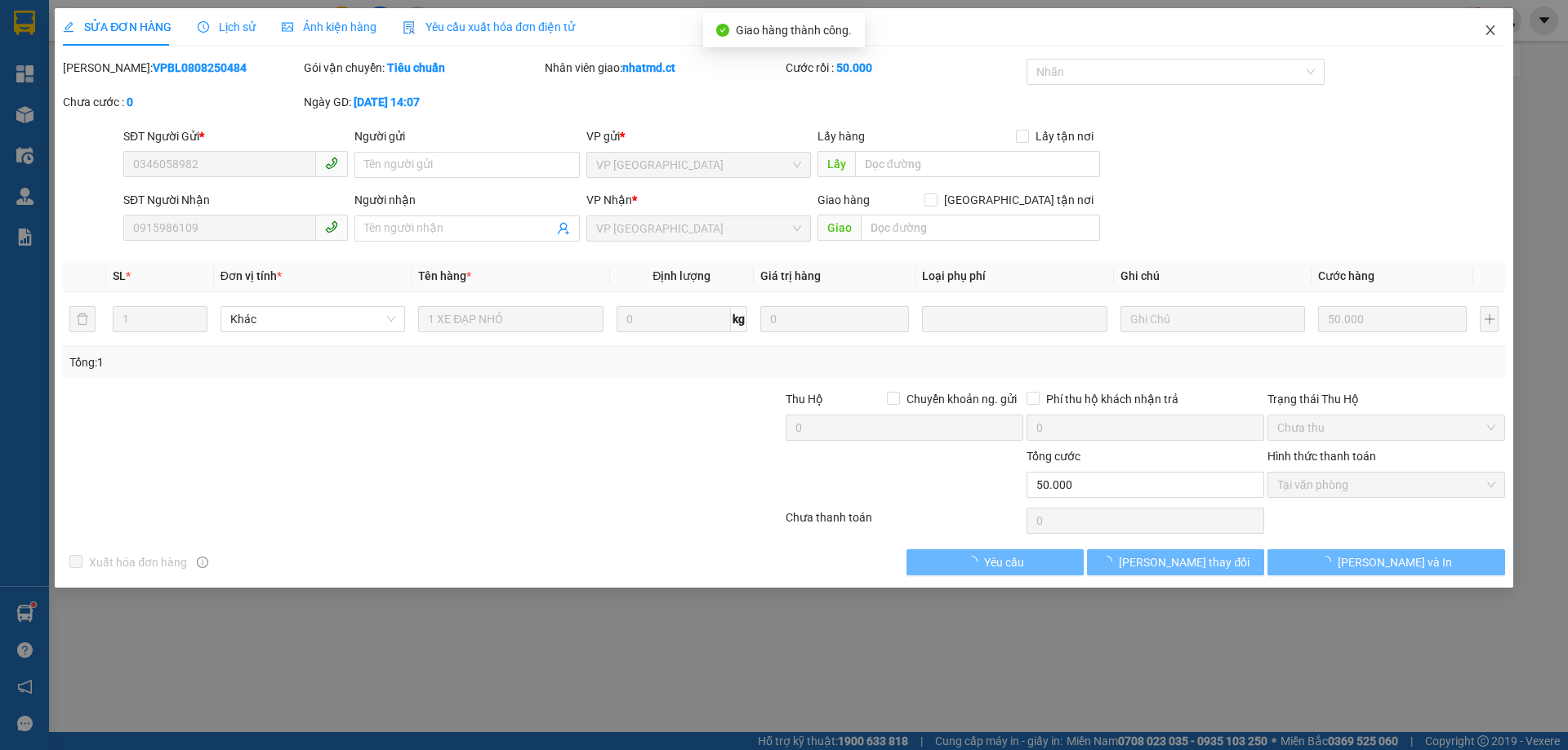
click at [1484, 33] on icon "close" at bounding box center [1490, 29] width 13 height 13
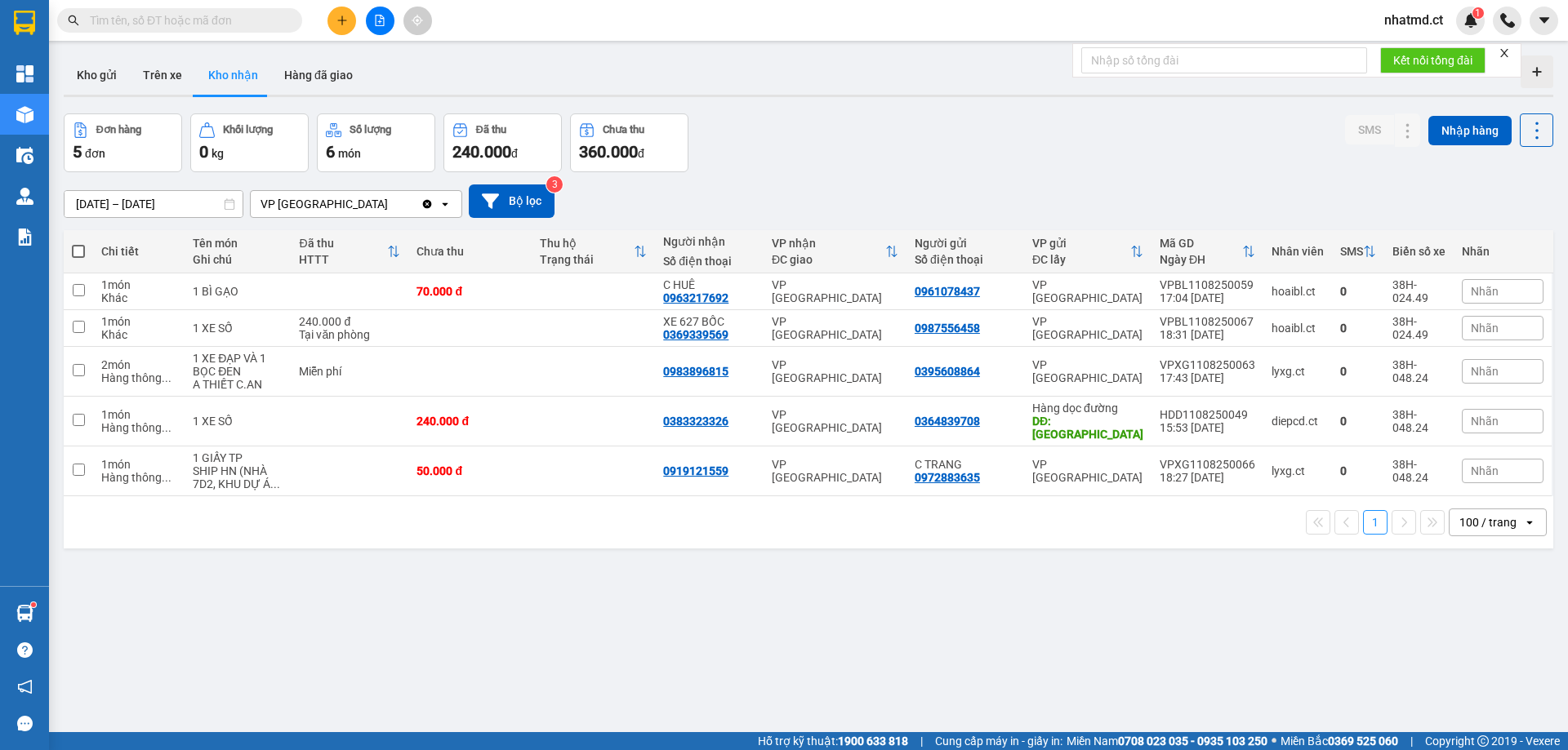
click at [346, 22] on icon "plus" at bounding box center [343, 21] width 12 height 12
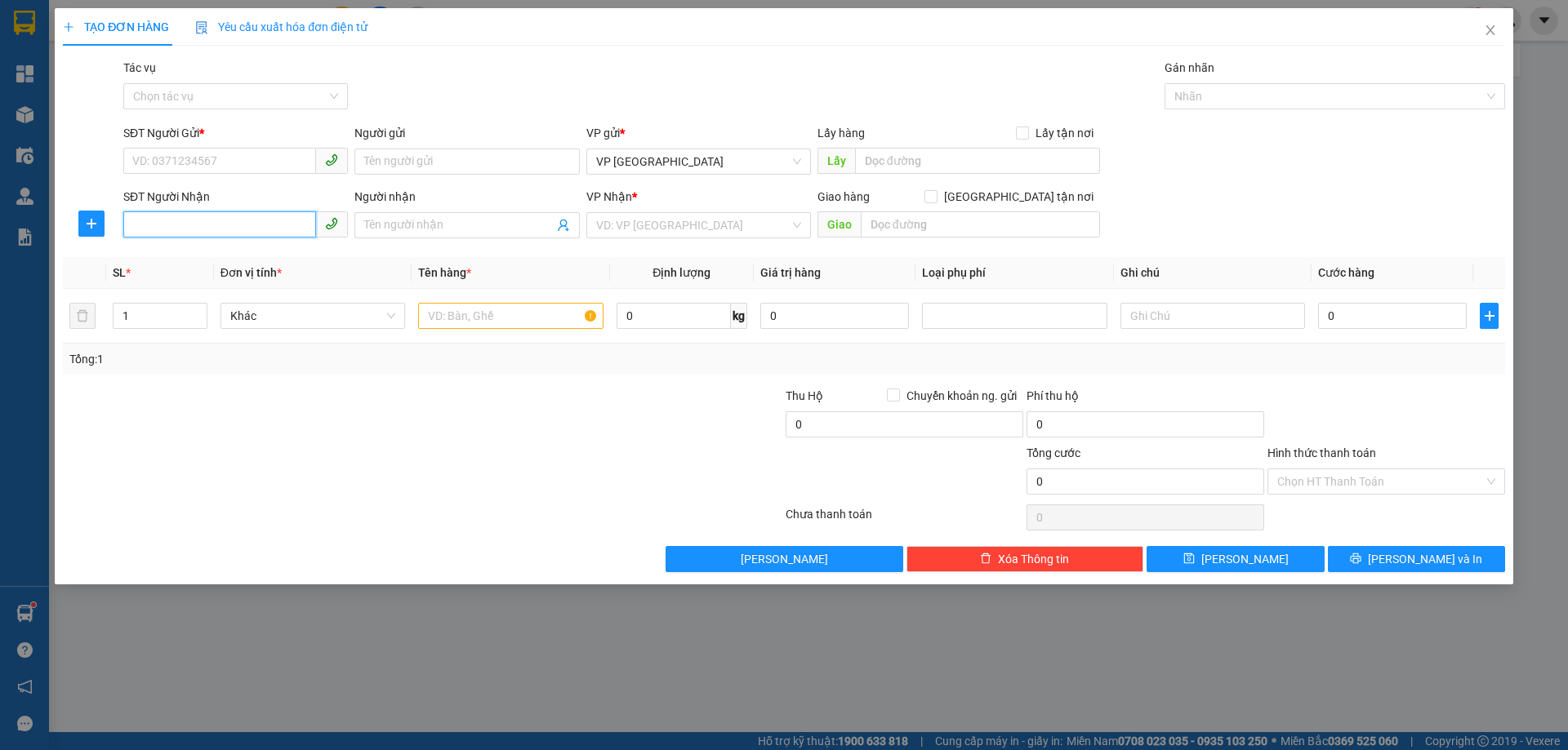
click at [255, 219] on input "SĐT Người Nhận" at bounding box center [219, 224] width 193 height 26
type input "0982321678"
click at [258, 259] on div "0982321678" at bounding box center [235, 258] width 205 height 18
type input "GIA LÁCH"
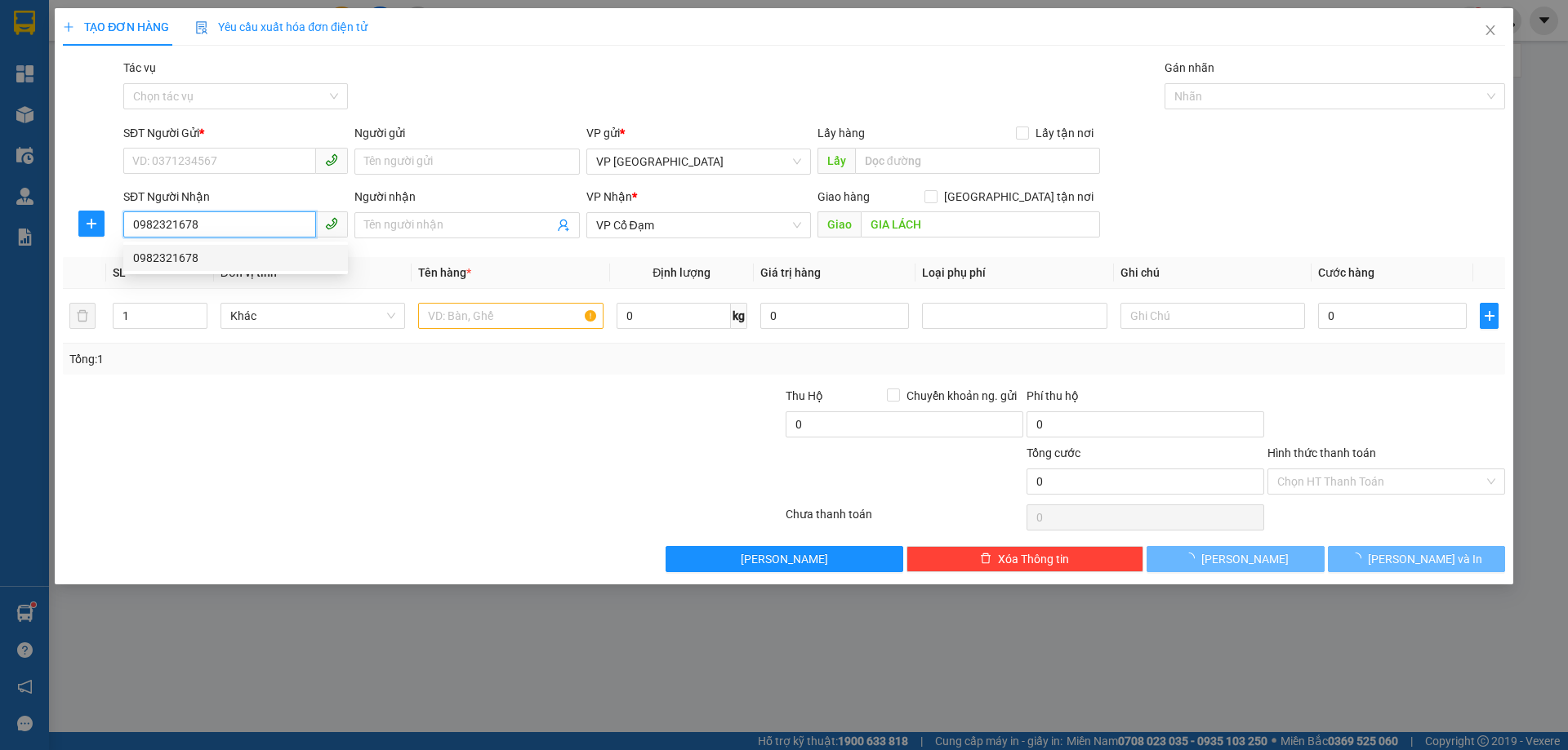
type input "180.000"
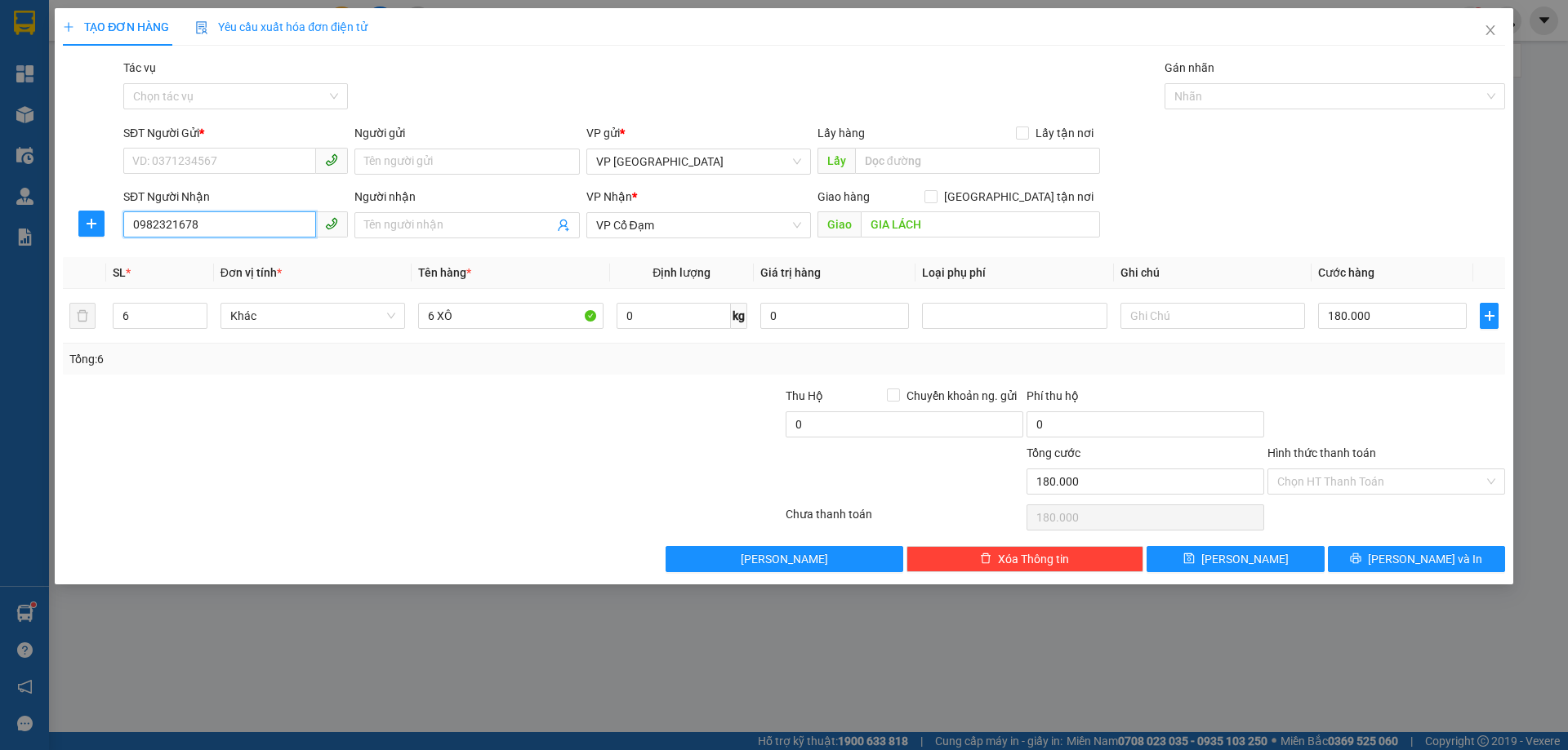
type input "0982321678"
drag, startPoint x: 301, startPoint y: 142, endPoint x: 286, endPoint y: 152, distance: 18.0
click at [300, 142] on div "SĐT Người Gửi *" at bounding box center [235, 136] width 224 height 24
click at [277, 156] on input "SĐT Người Gửi *" at bounding box center [219, 161] width 193 height 26
drag, startPoint x: 244, startPoint y: 216, endPoint x: 239, endPoint y: 236, distance: 20.6
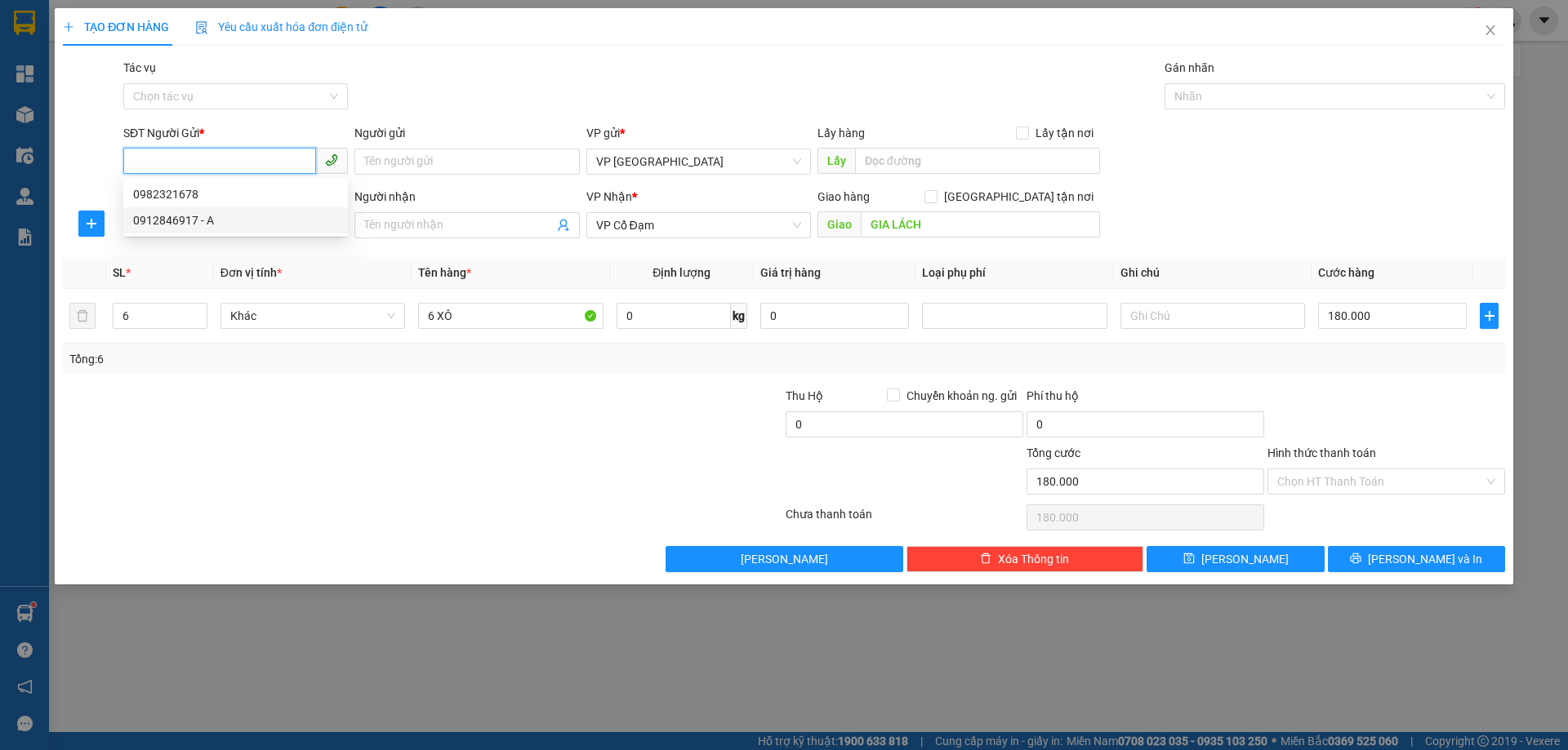
click at [244, 217] on div "0912846917 - A" at bounding box center [235, 220] width 205 height 18
type input "0912846917"
type input "A"
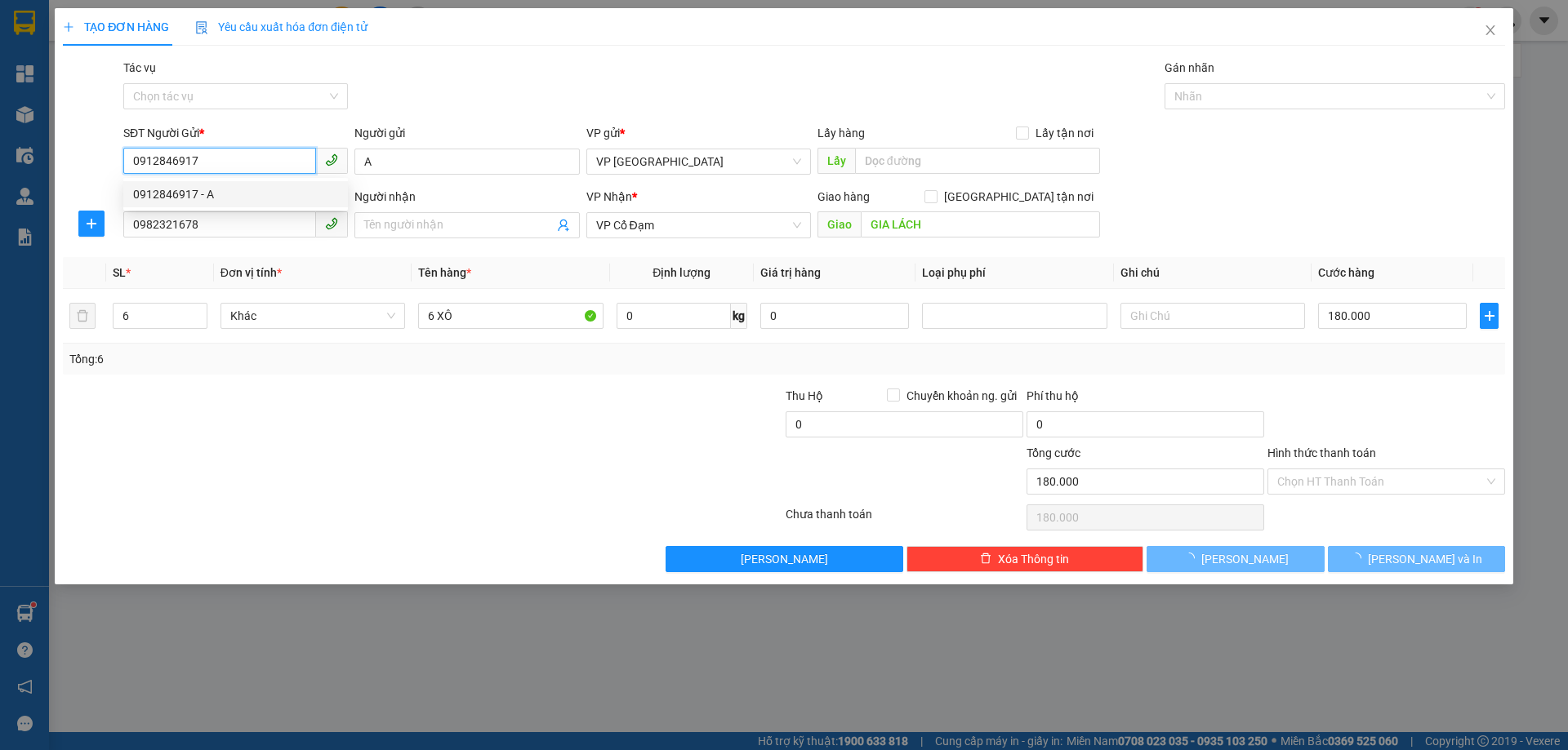
type input "390.000"
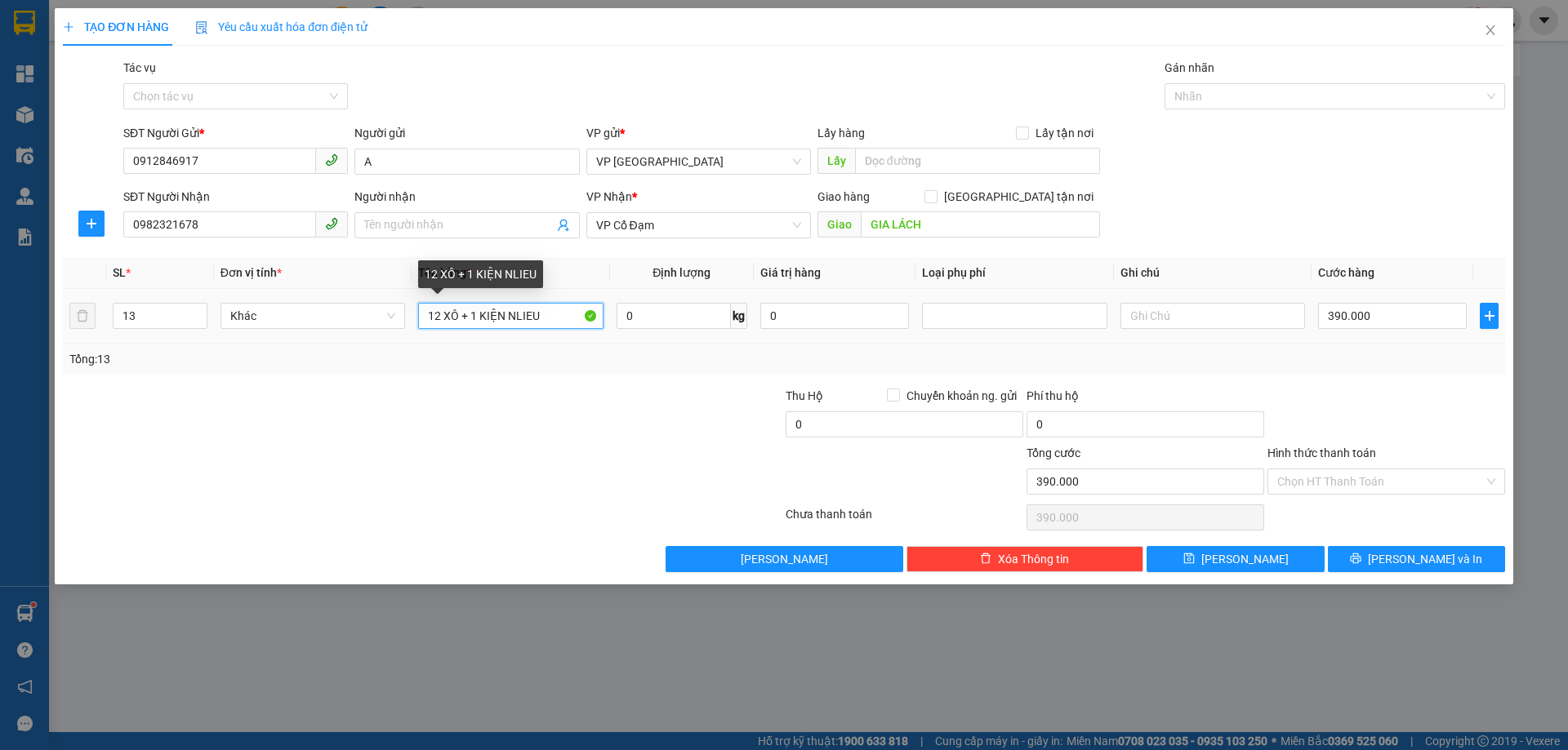
click at [552, 318] on input "12 XÔ + 1 KIỆN NLIEU" at bounding box center [510, 315] width 184 height 26
click at [1350, 289] on table "SL * Đơn vị tính * Tên hàng * Định lượng Giá trị hàng Loại phụ phí Ghi chú Cước…" at bounding box center [784, 301] width 1442 height 86
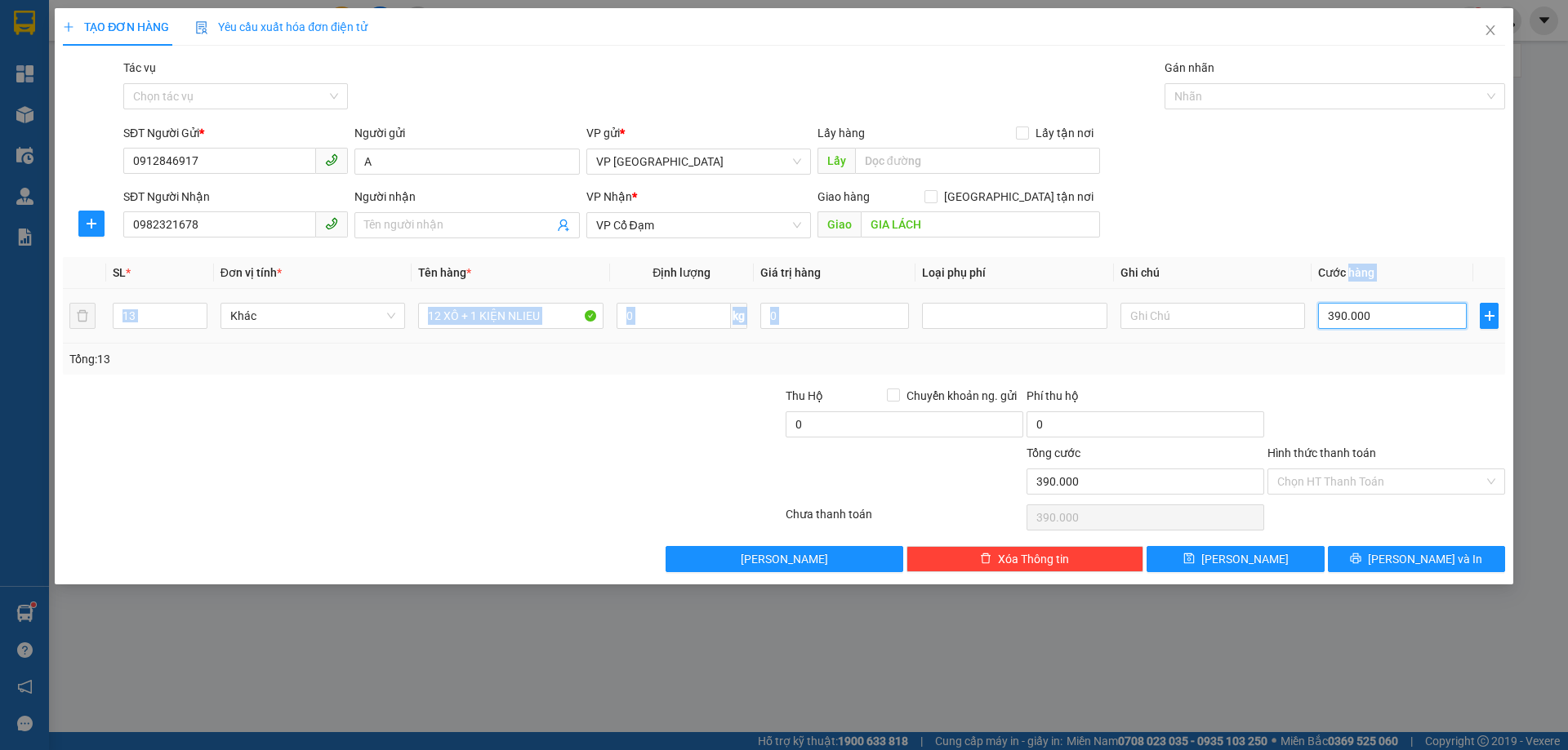
click at [1349, 303] on input "390.000" at bounding box center [1393, 315] width 149 height 26
click at [1349, 312] on input "390.000" at bounding box center [1393, 315] width 149 height 26
type input "0"
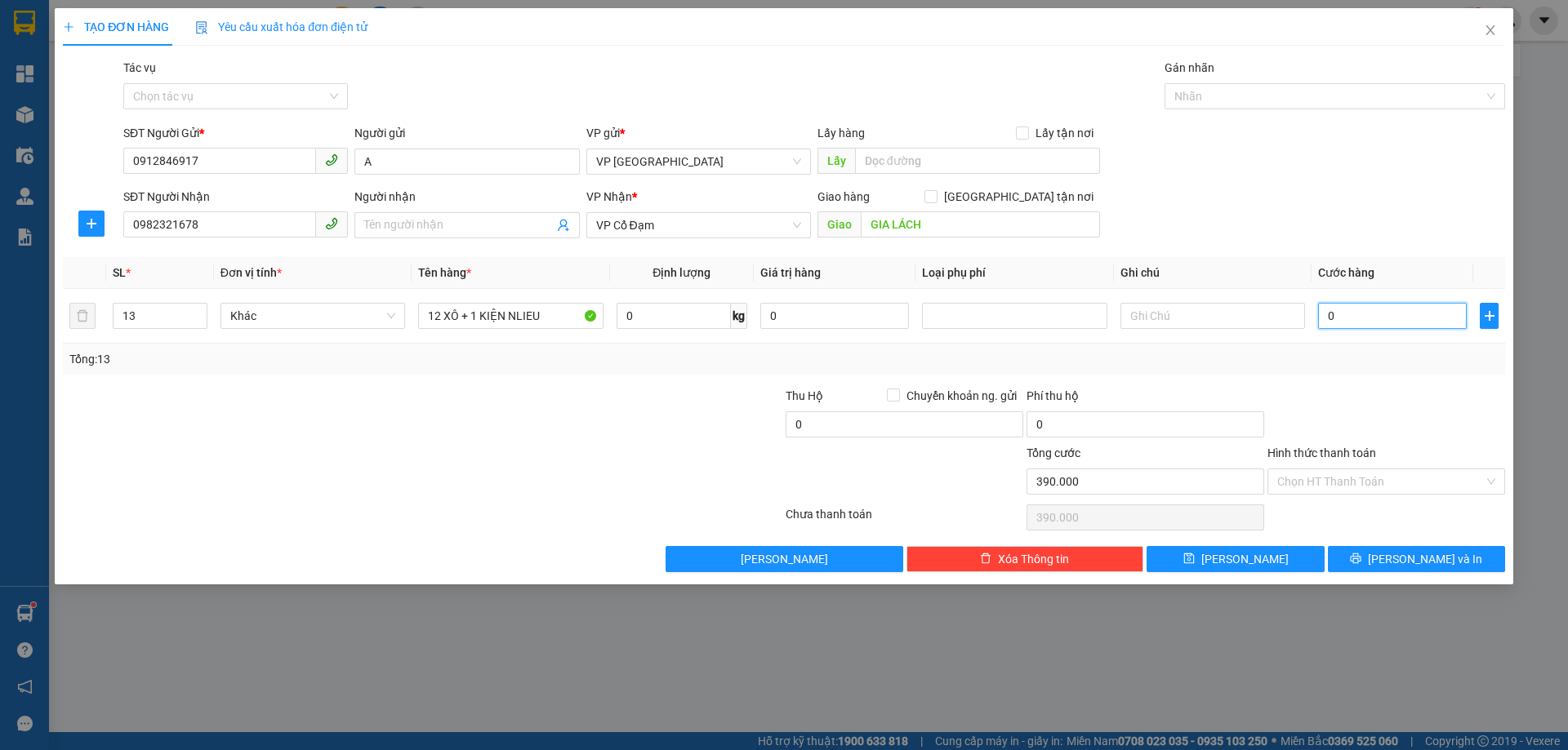
type input "0"
drag, startPoint x: 505, startPoint y: 318, endPoint x: 464, endPoint y: 330, distance: 42.7
click at [464, 330] on div "12 XÔ + 1 KIỆN NLIEU" at bounding box center [510, 315] width 184 height 32
type input "12 XÔ NLIEU"
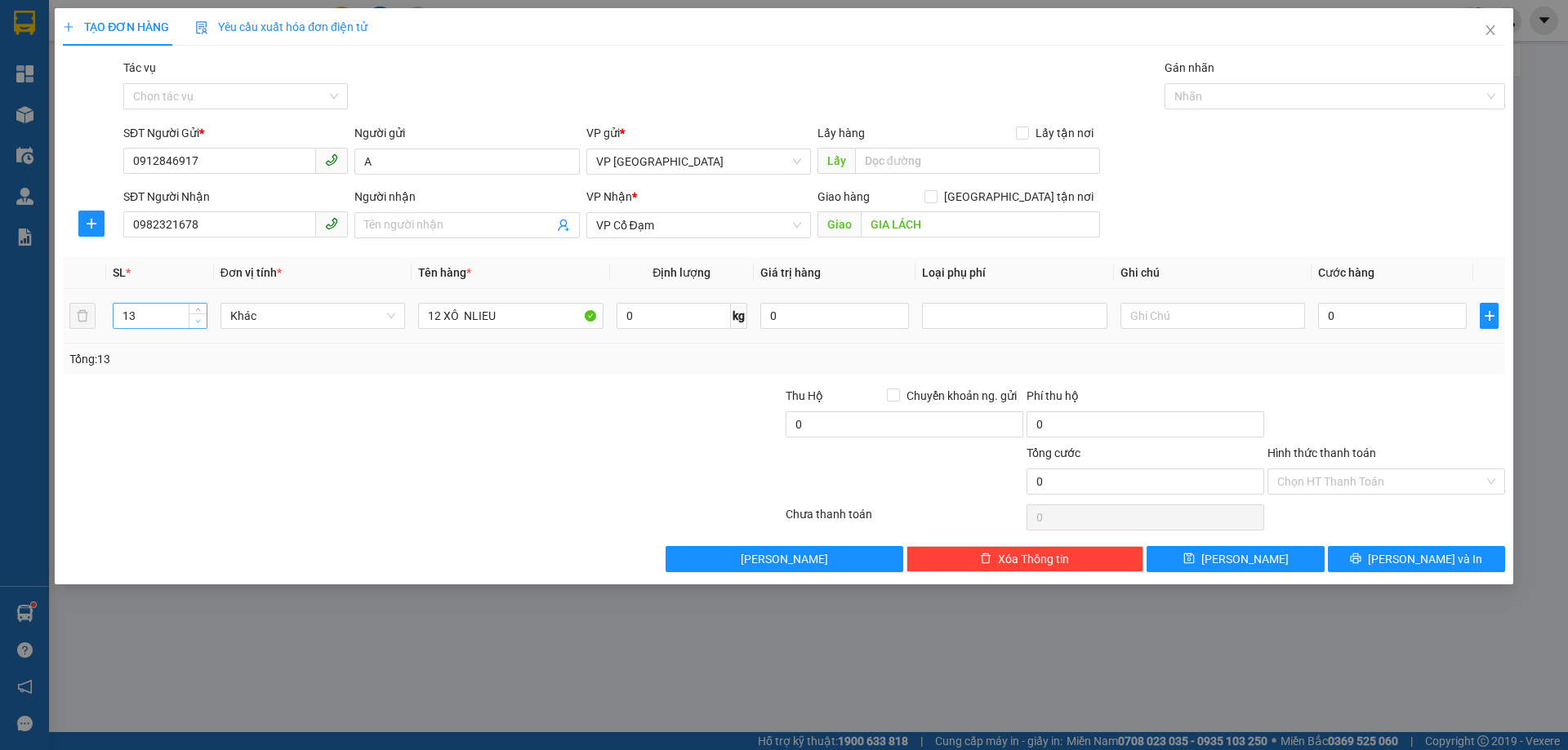
type input "12"
click at [194, 322] on span "down" at bounding box center [199, 322] width 10 height 10
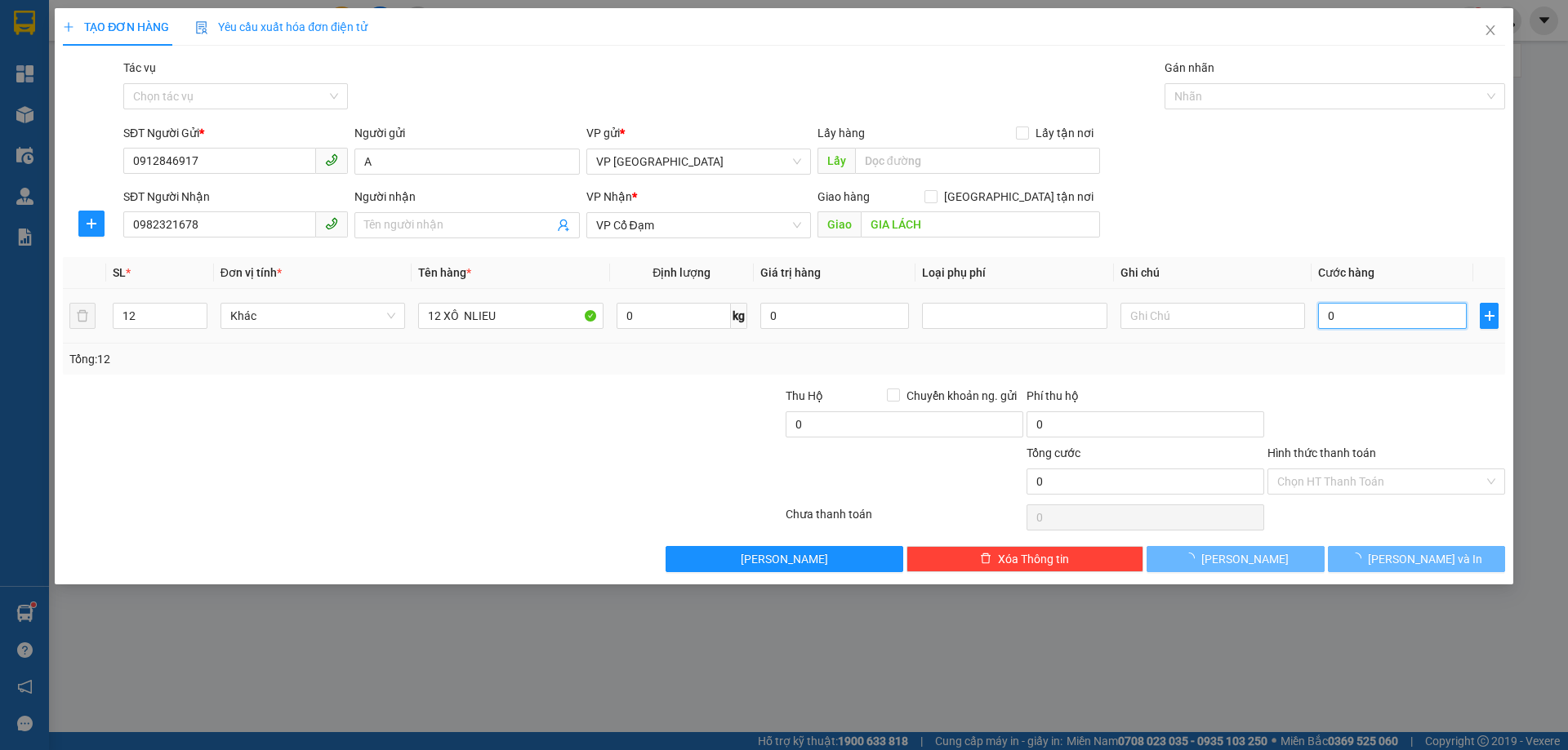
click at [1358, 318] on input "0" at bounding box center [1393, 315] width 149 height 26
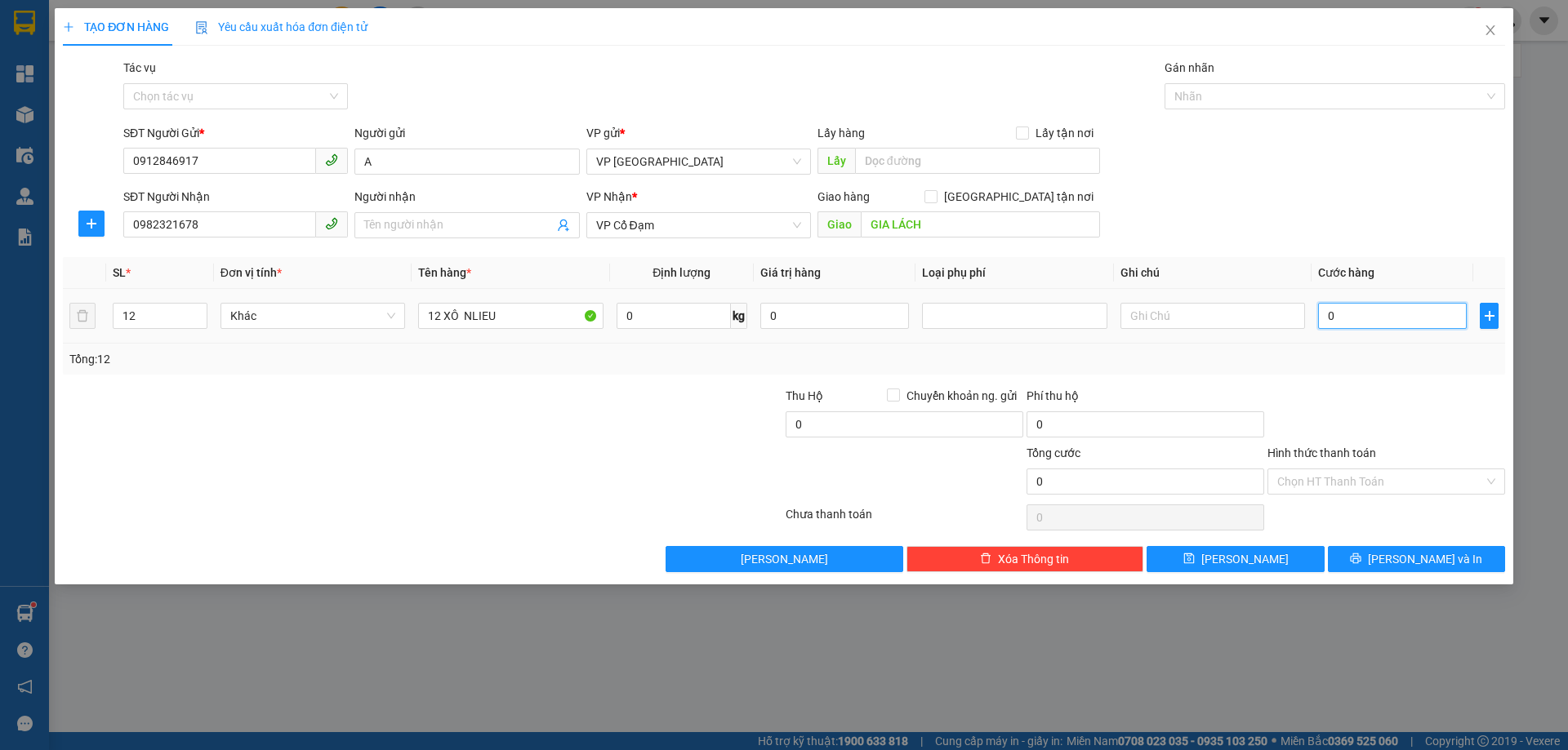
type input "3"
type input "0"
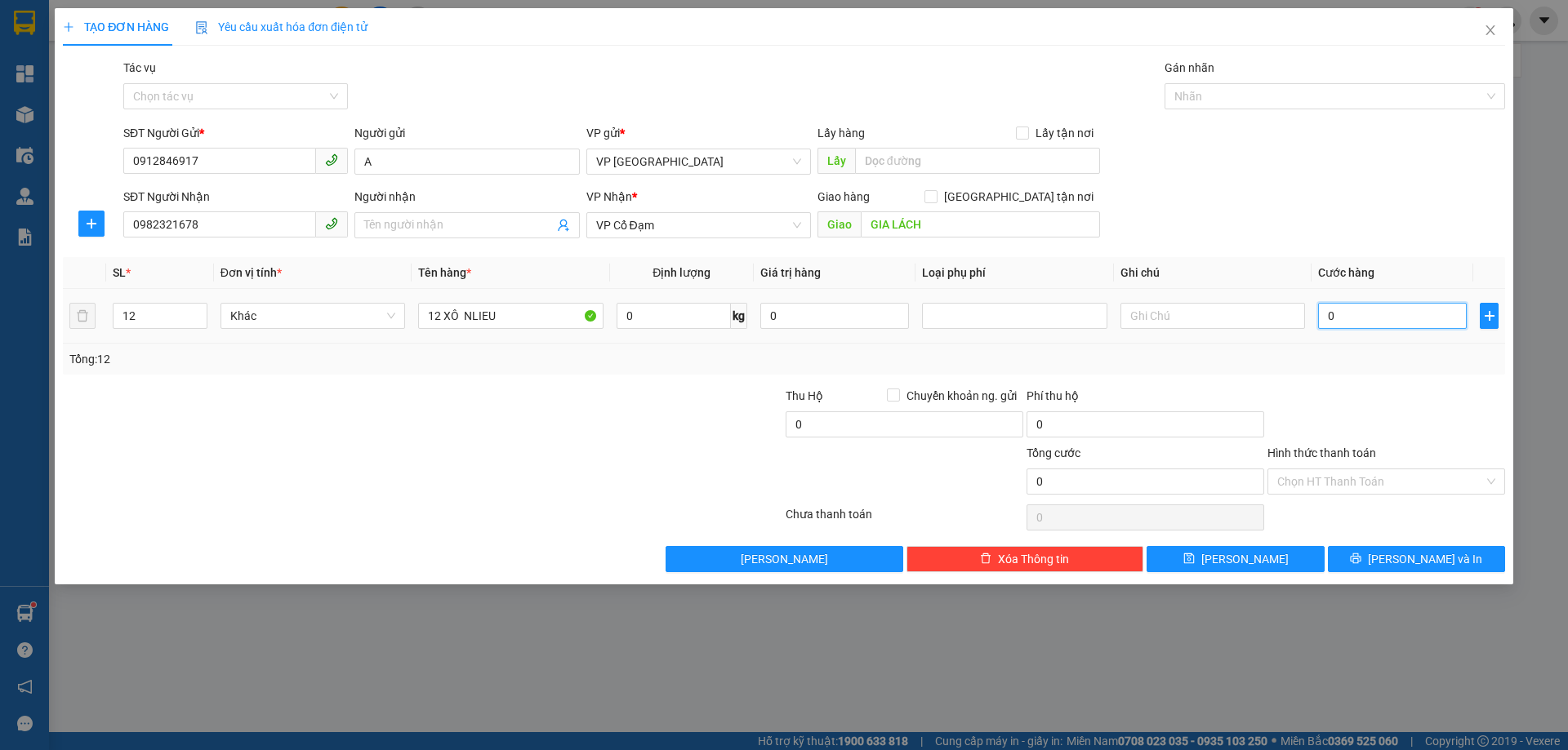
click at [1388, 319] on input "0" at bounding box center [1393, 315] width 149 height 26
click at [1384, 317] on input "0" at bounding box center [1393, 315] width 149 height 26
type input "3"
type input "03"
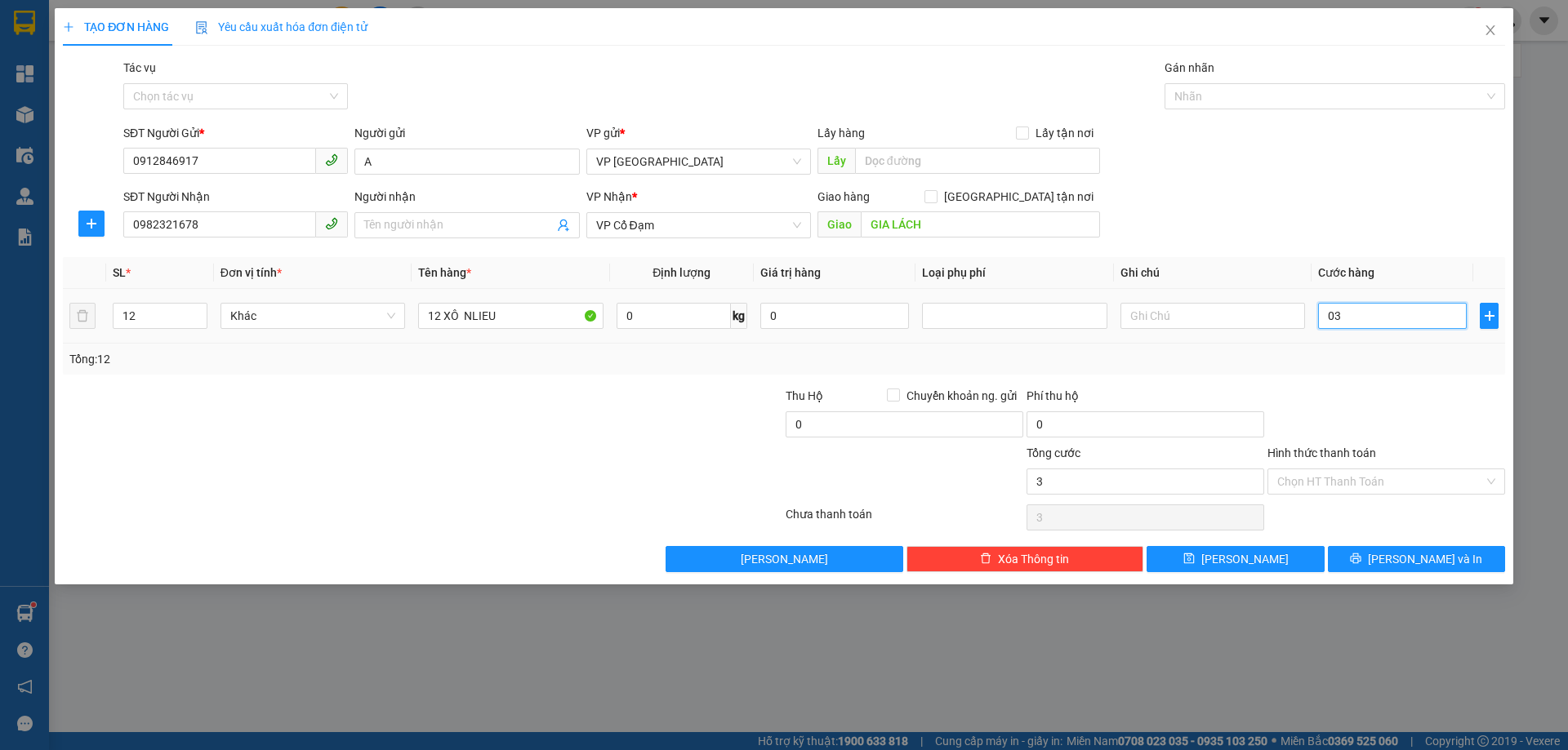
type input "36"
type input "036"
type input "360"
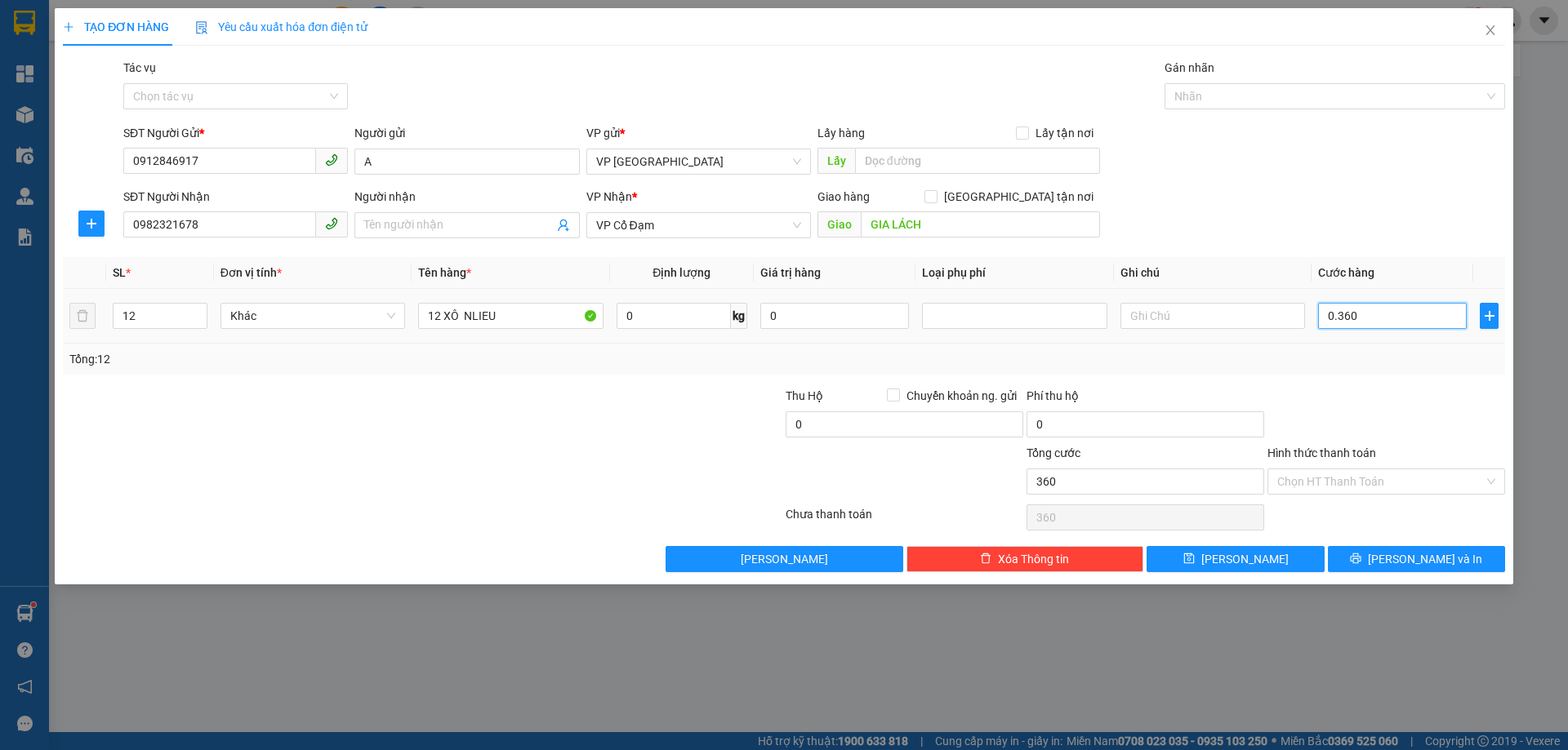
type input "0.360"
type input "360.000"
click at [1355, 385] on div "Transit Pickup Surcharge Ids Transit Deliver Surcharge Ids Transit Deliver Surc…" at bounding box center [784, 315] width 1442 height 513
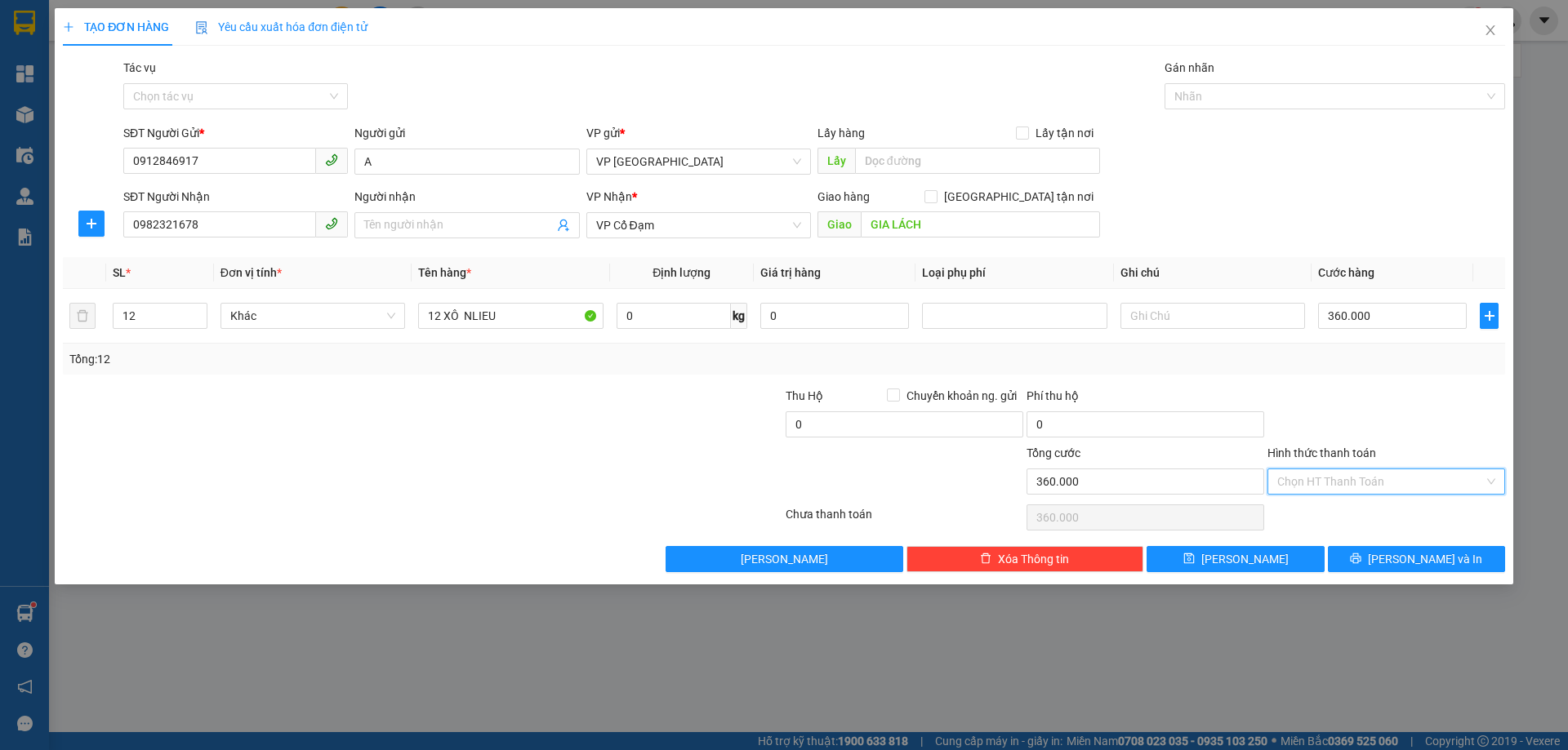
click at [1402, 484] on input "Hình thức thanh toán" at bounding box center [1380, 481] width 207 height 24
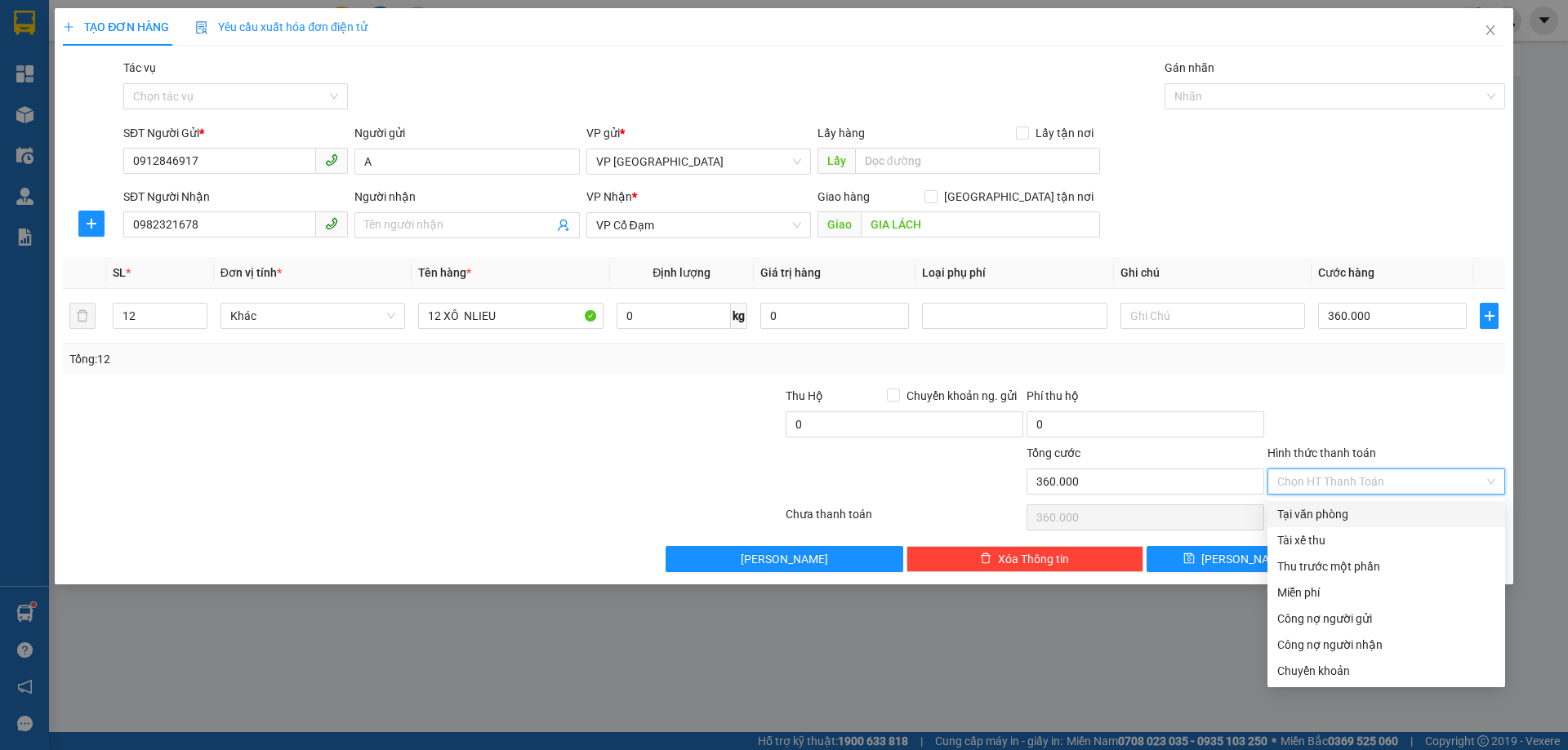
click at [1396, 513] on div "Tại văn phòng" at bounding box center [1386, 514] width 218 height 18
type input "0"
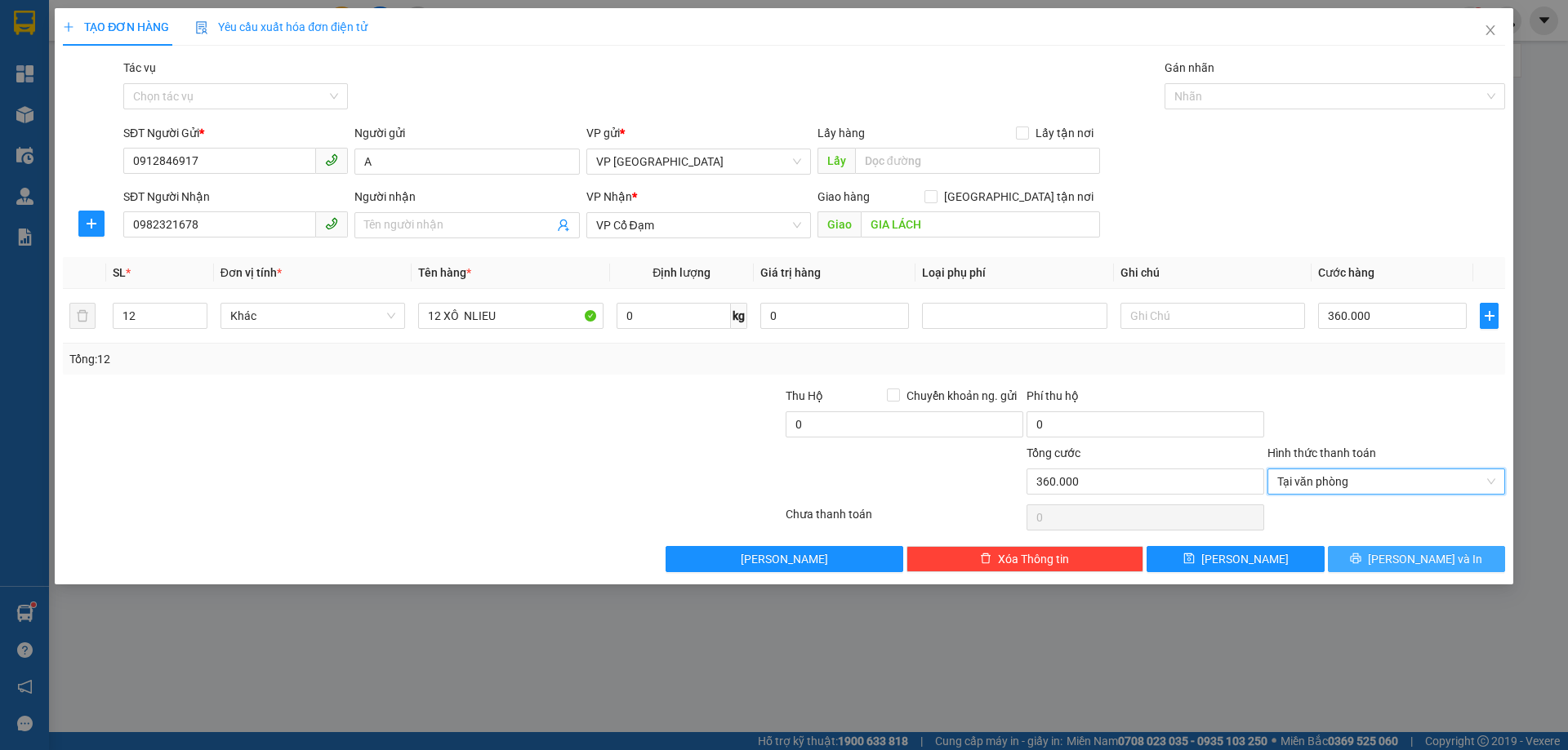
click at [1402, 552] on span "[PERSON_NAME] và In" at bounding box center [1425, 559] width 115 height 18
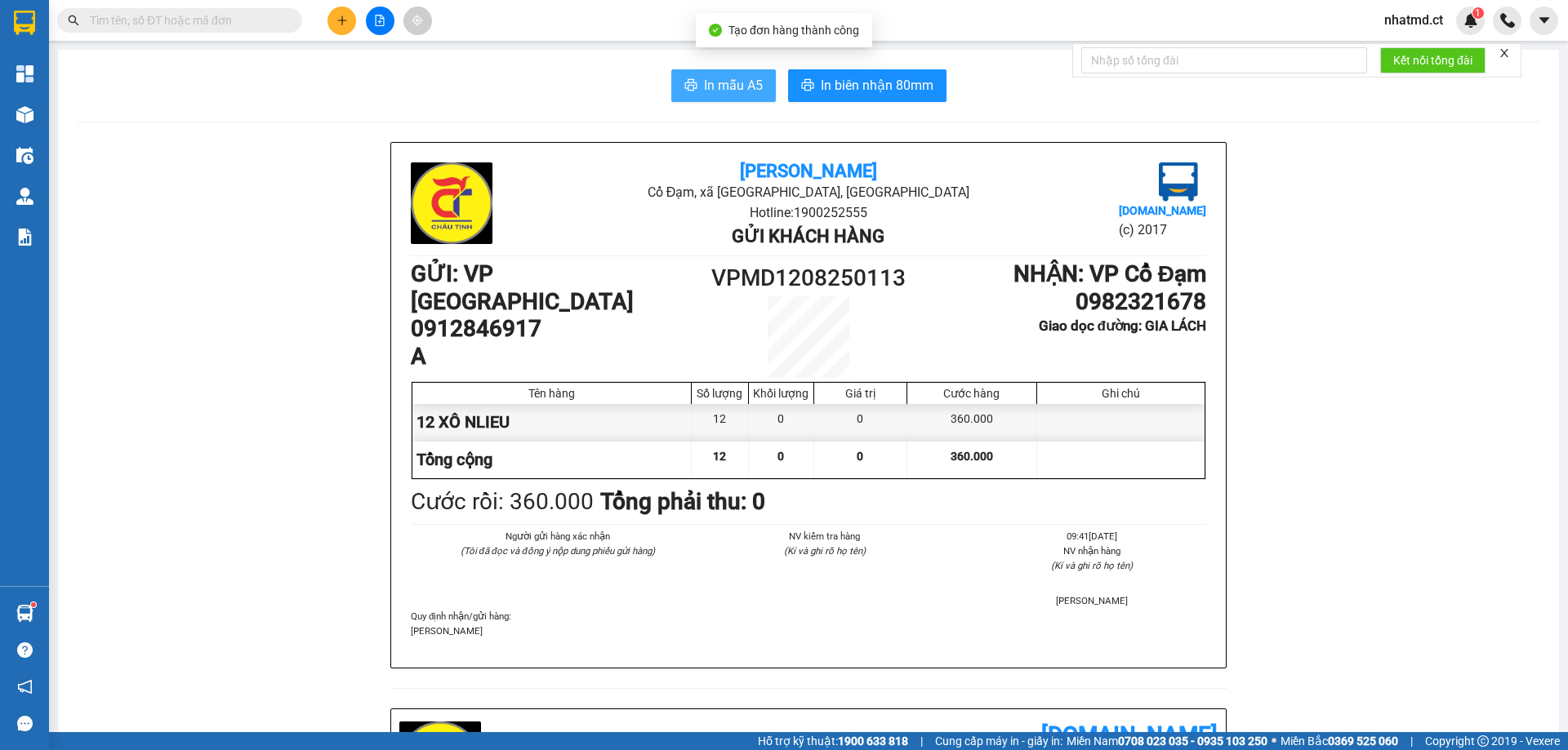
click at [723, 94] on span "In mẫu A5" at bounding box center [734, 85] width 59 height 21
click at [719, 87] on span "In mẫu A5" at bounding box center [734, 85] width 59 height 21
